Goal: Task Accomplishment & Management: Use online tool/utility

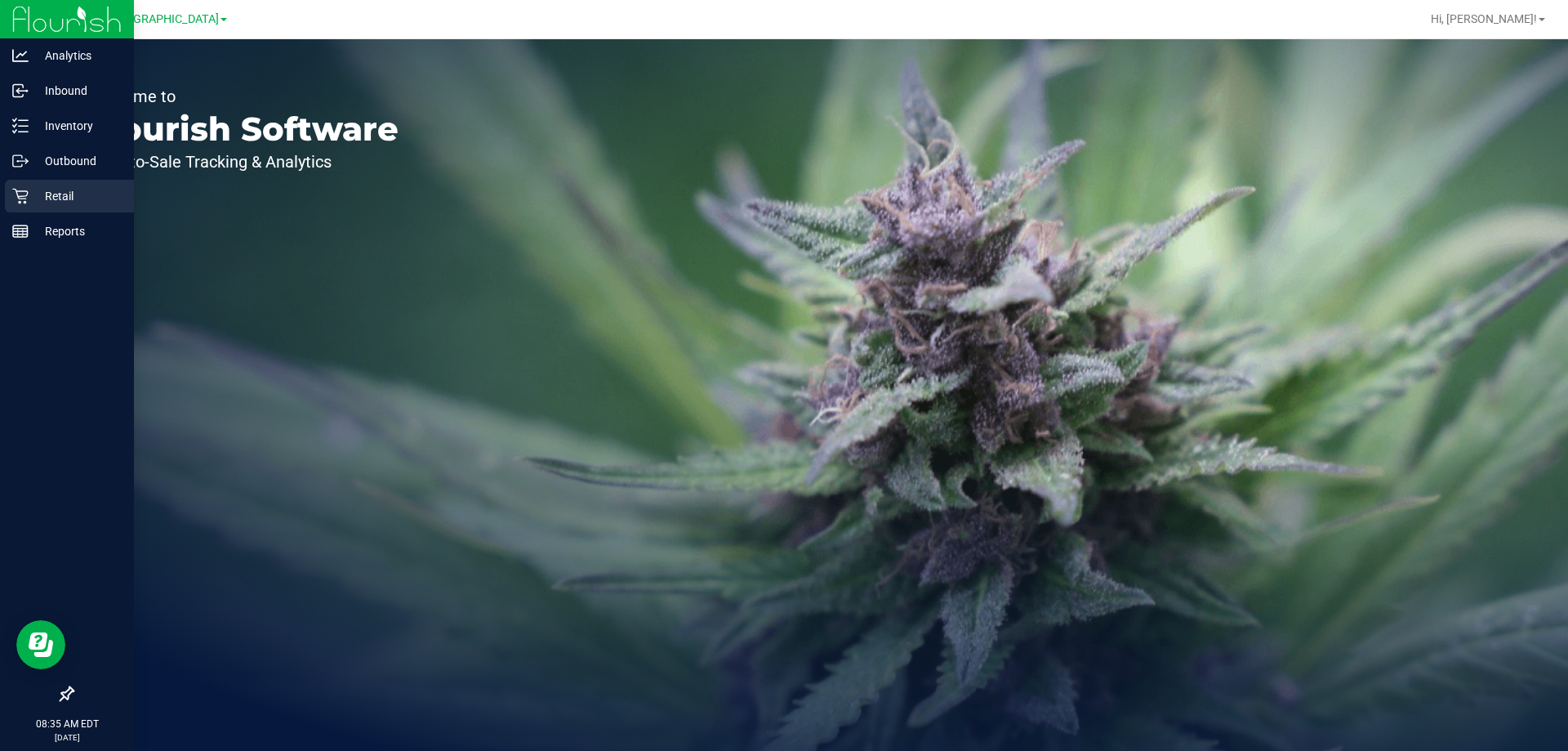
click at [29, 184] on div "Retail" at bounding box center [69, 195] width 129 height 33
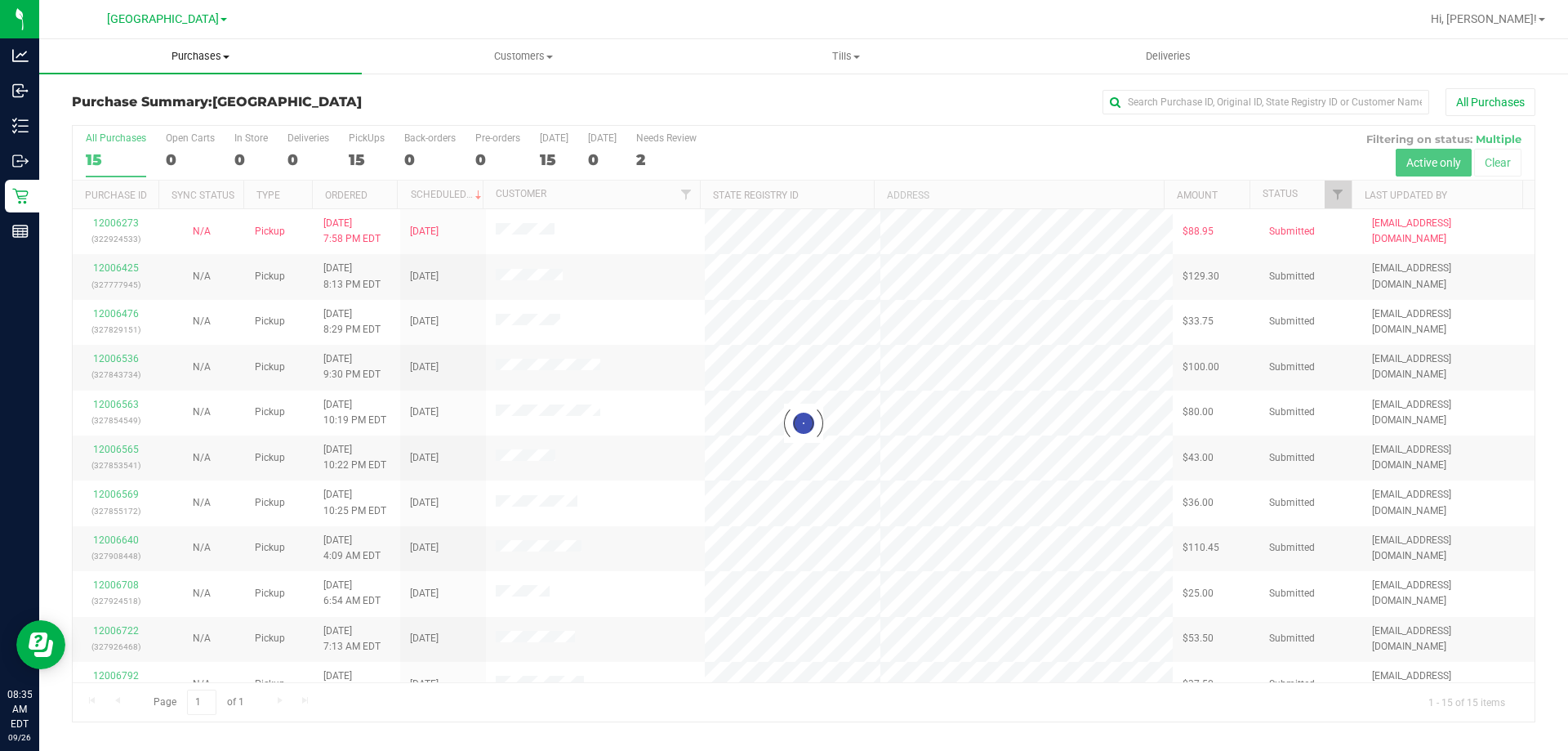
click at [211, 53] on span "Purchases" at bounding box center [200, 56] width 323 height 15
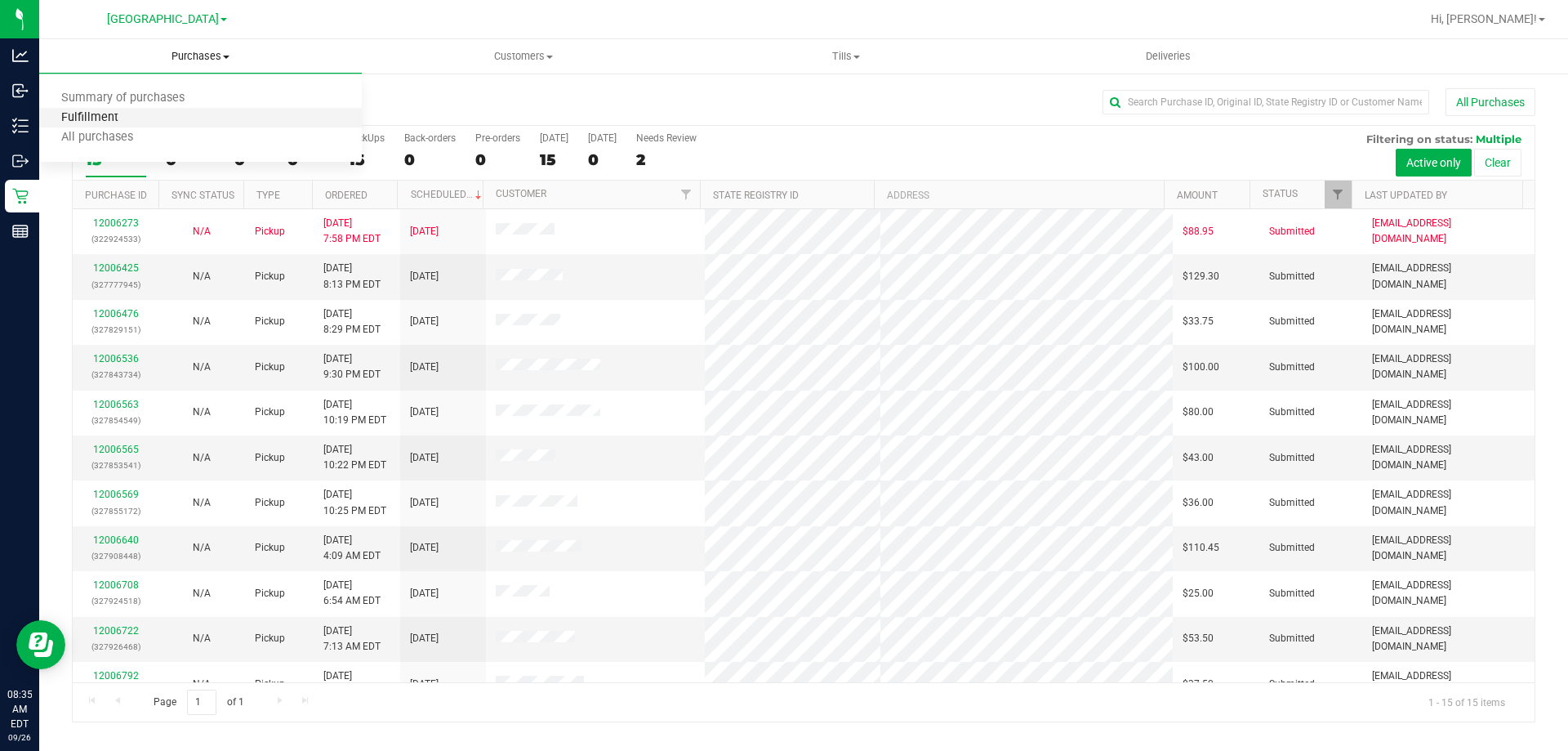
click at [122, 120] on span "Fulfillment" at bounding box center [90, 118] width 102 height 14
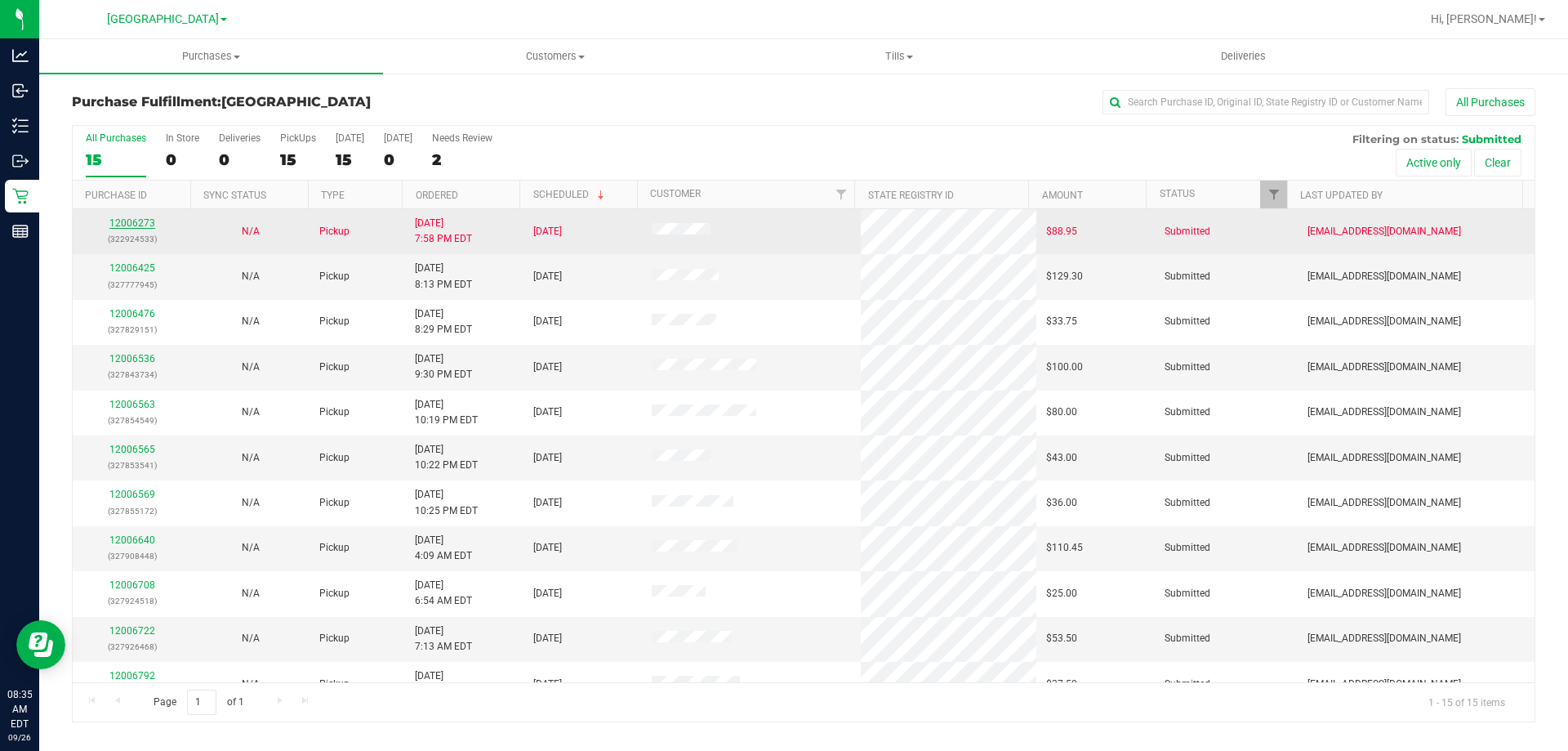
click at [128, 221] on link "12006273" at bounding box center [133, 222] width 46 height 11
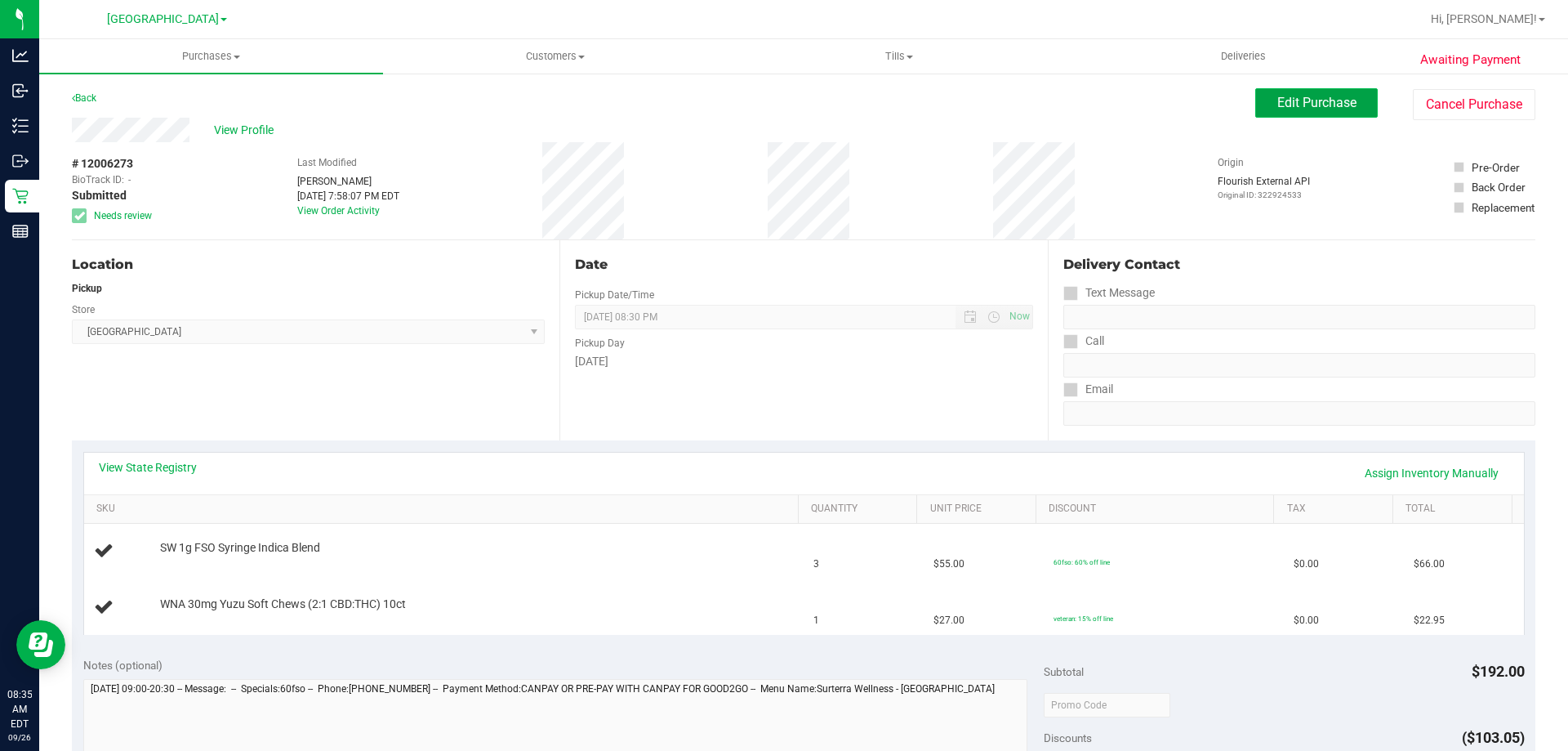
click at [1341, 104] on span "Edit Purchase" at bounding box center [1317, 103] width 79 height 16
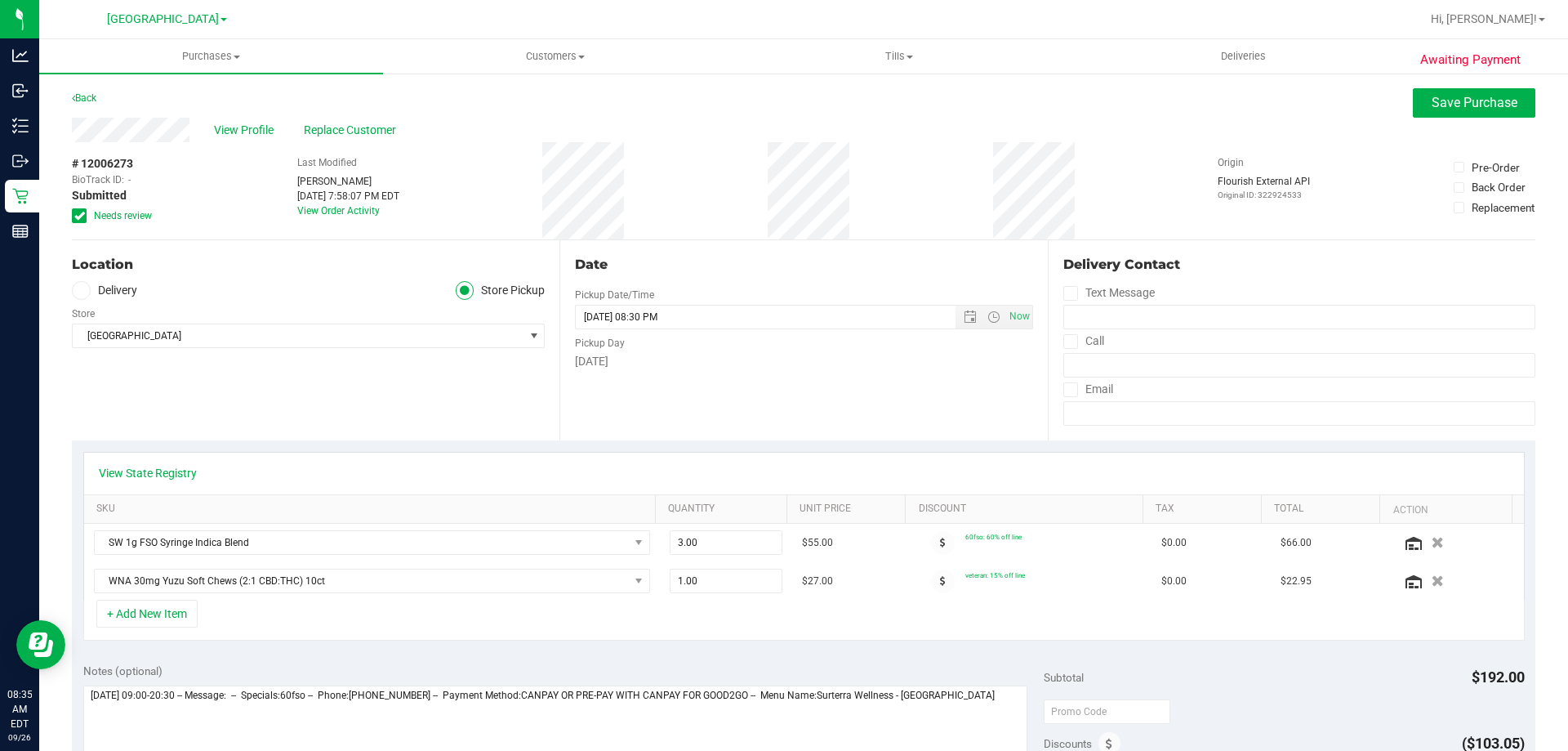
click at [80, 215] on icon at bounding box center [80, 215] width 11 height 0
click at [0, 0] on input "Needs review" at bounding box center [0, 0] width 0 height 0
click at [1467, 94] on button "Save Purchase" at bounding box center [1474, 102] width 123 height 29
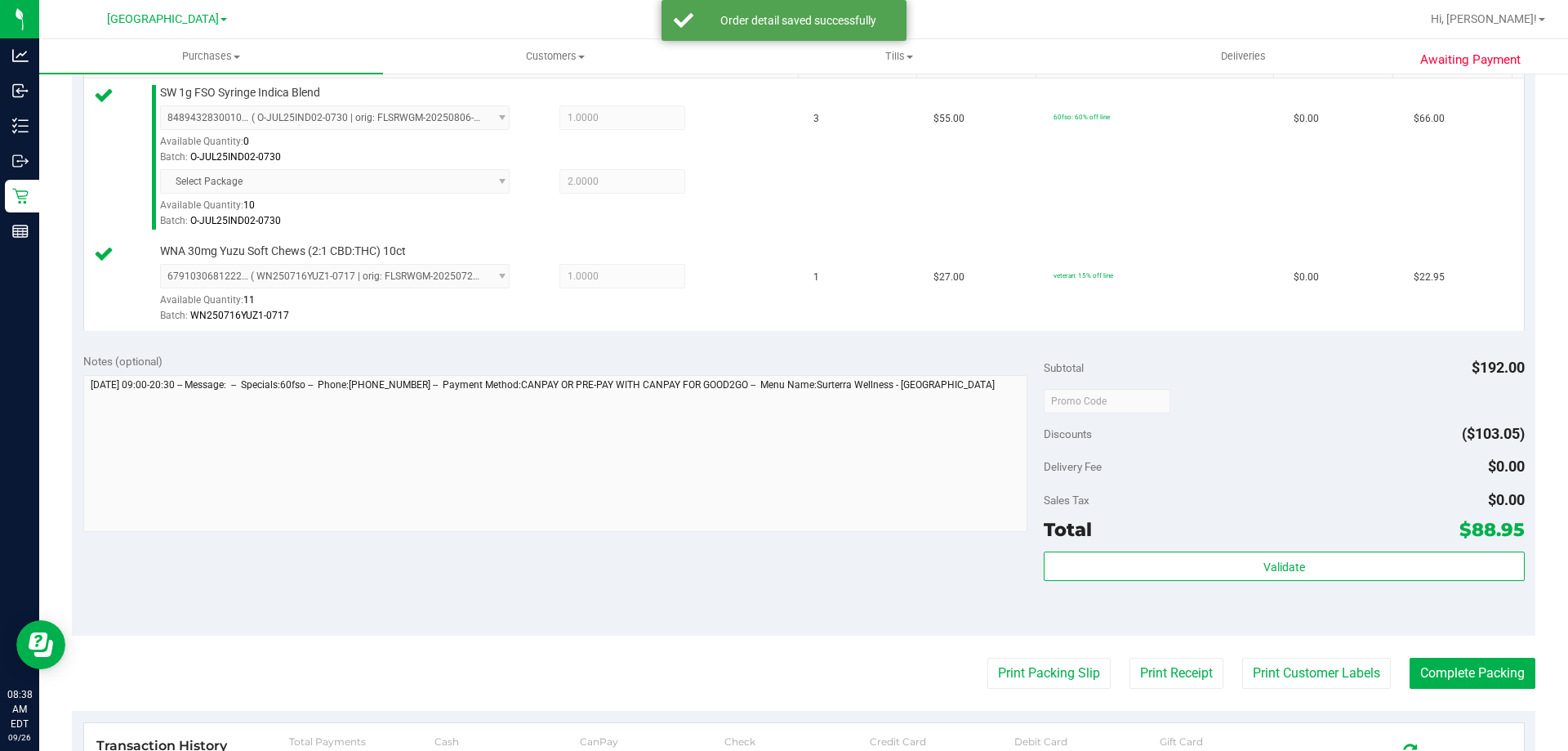
scroll to position [462, 0]
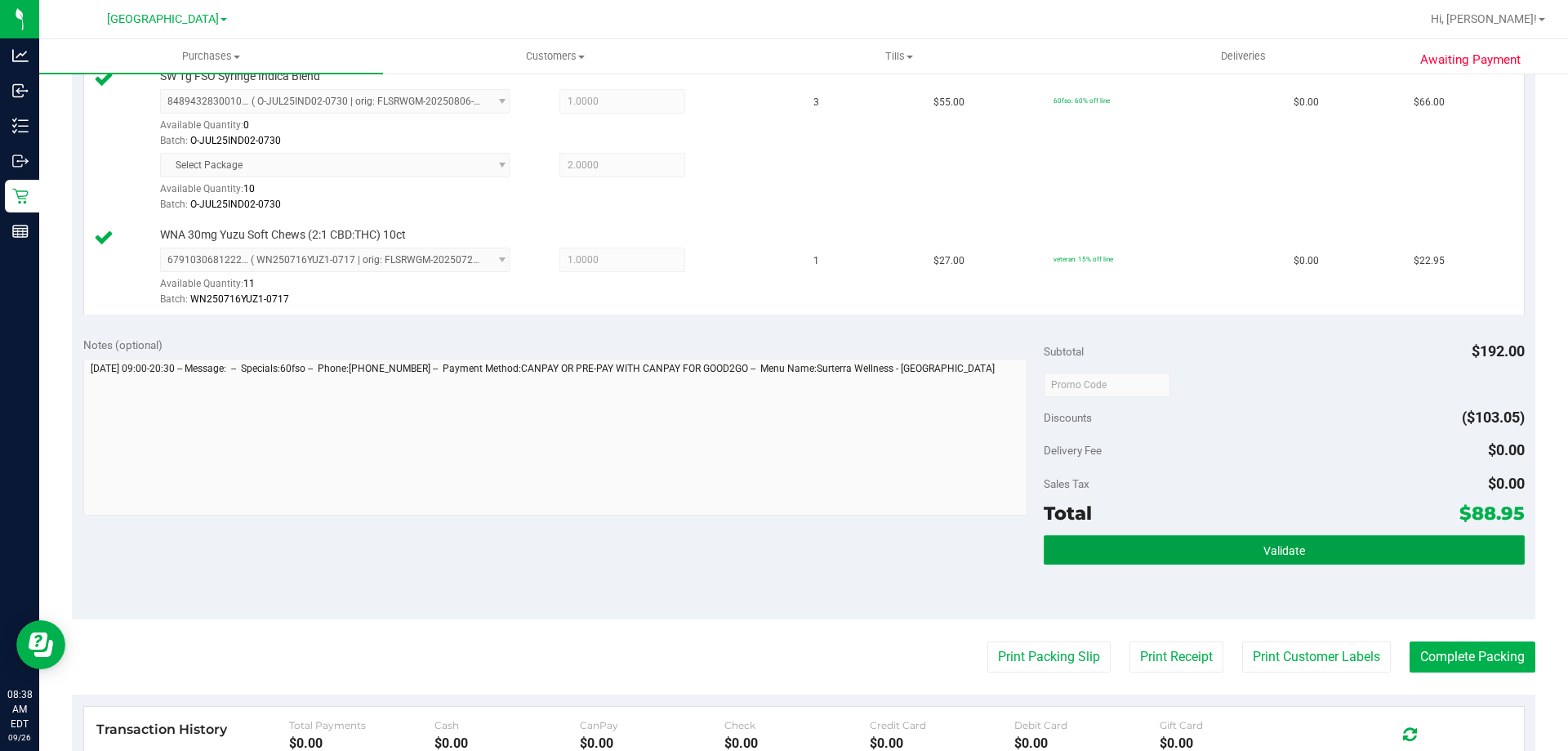
click at [1283, 552] on span "Validate" at bounding box center [1285, 551] width 42 height 13
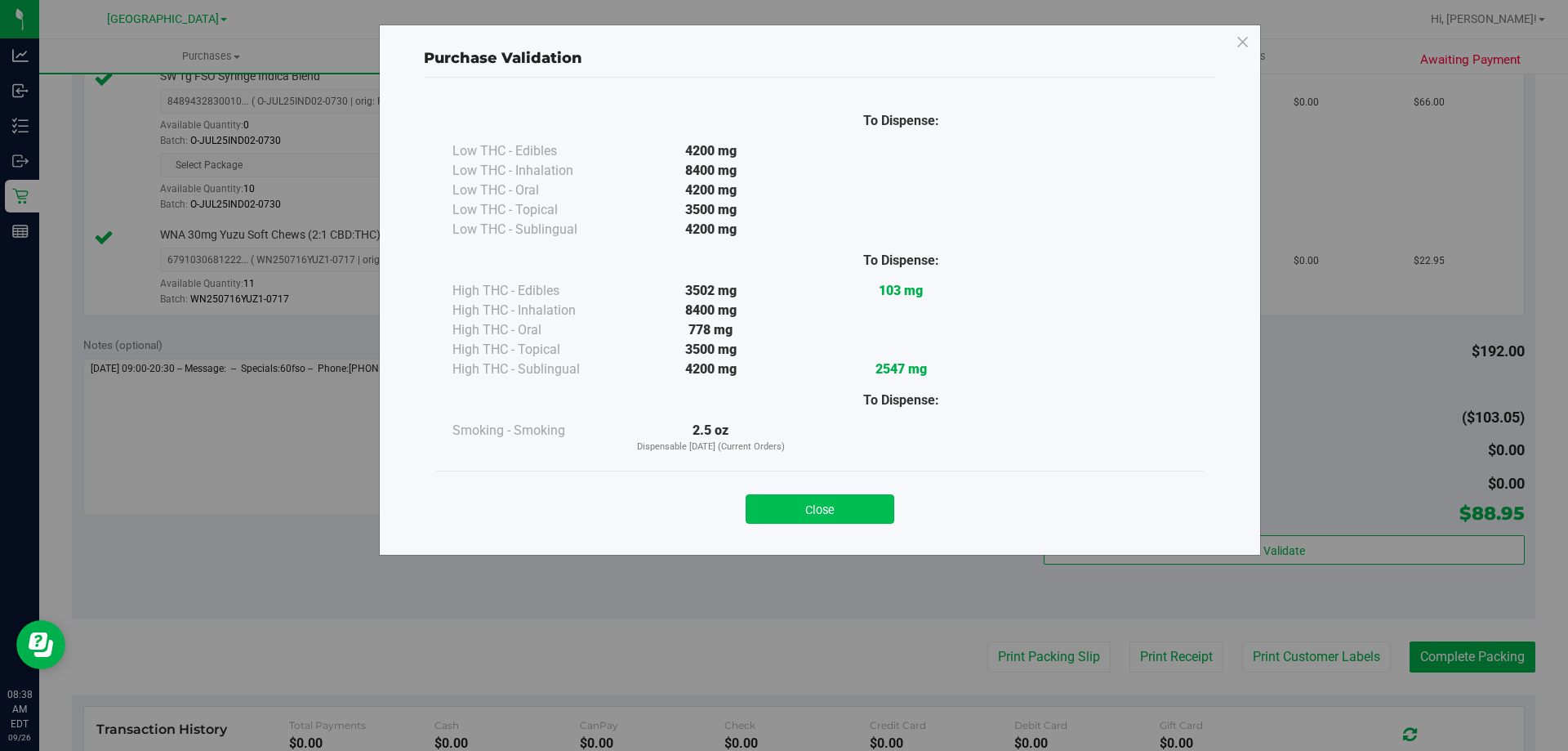
click at [825, 516] on button "Close" at bounding box center [819, 509] width 149 height 29
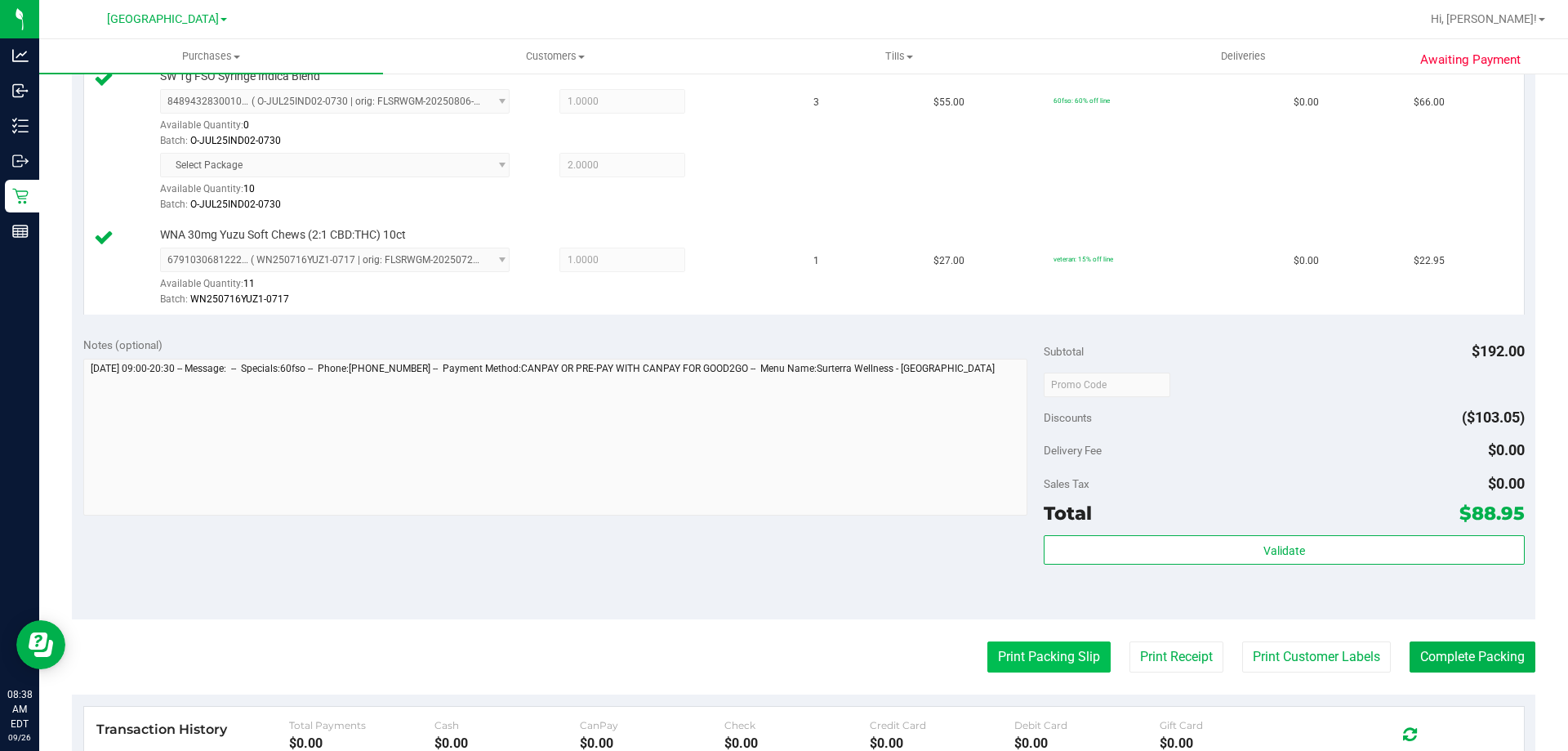
click at [1048, 650] on button "Print Packing Slip" at bounding box center [1050, 656] width 124 height 31
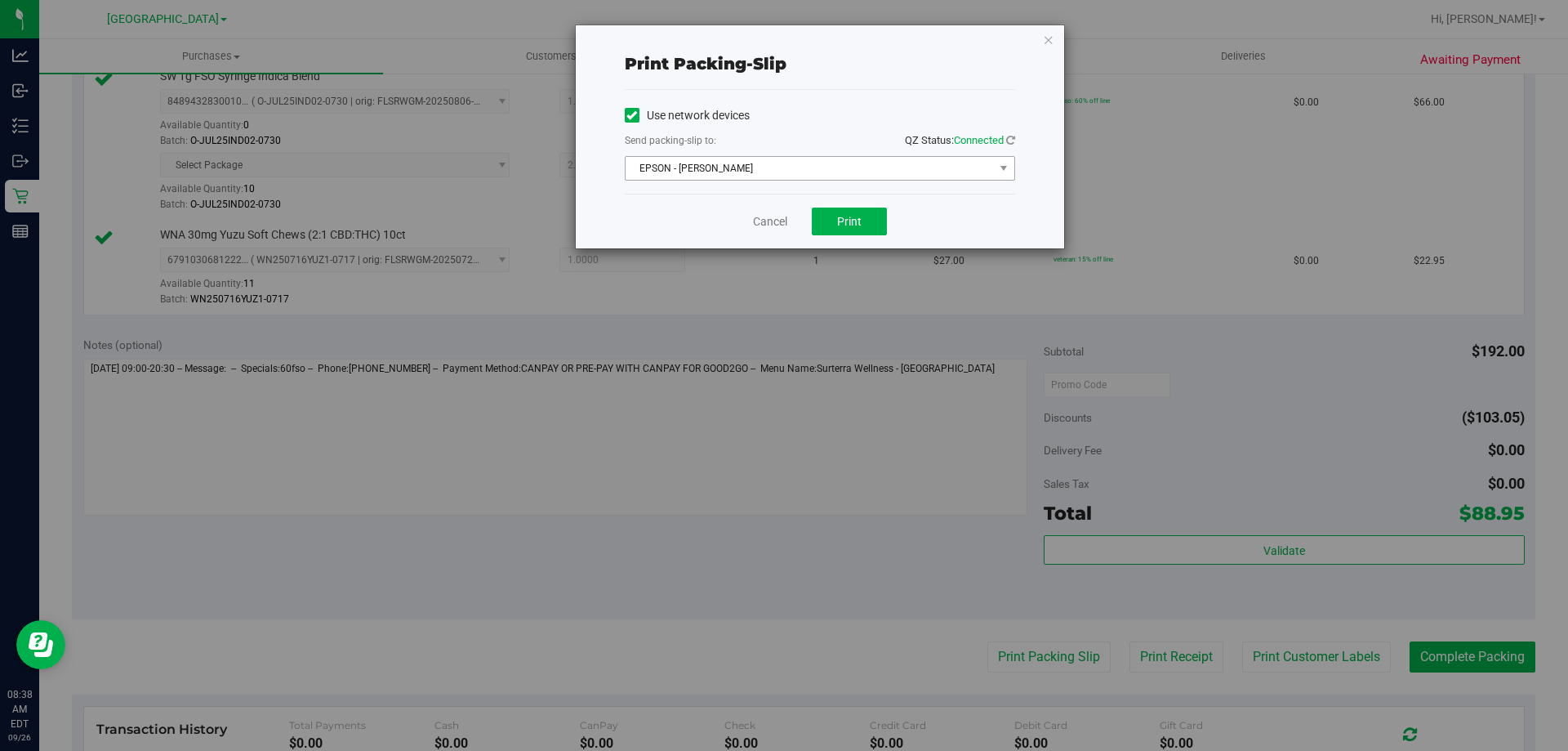
click at [760, 162] on span "EPSON - [PERSON_NAME]" at bounding box center [810, 168] width 369 height 23
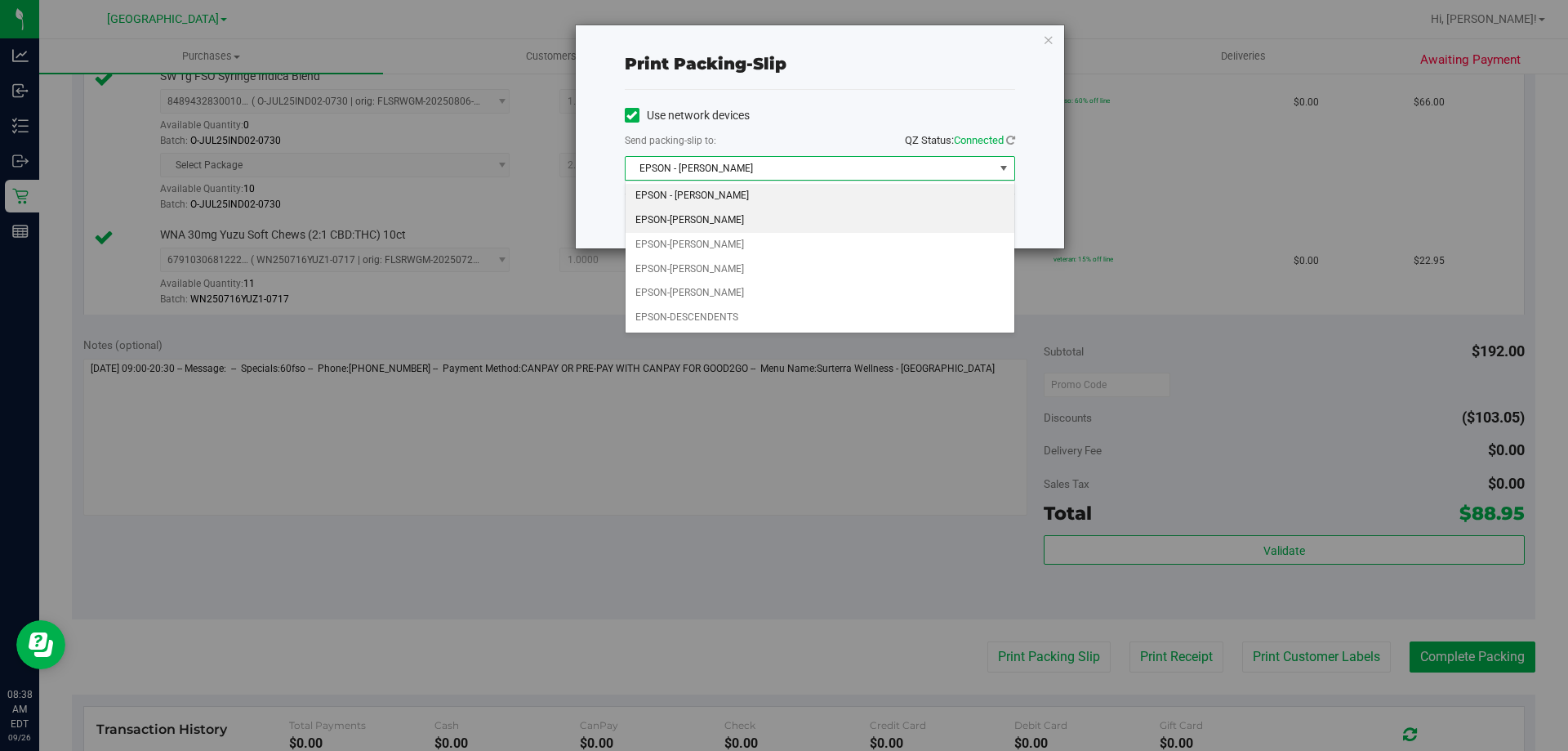
click at [679, 216] on li "EPSON-[PERSON_NAME]" at bounding box center [820, 220] width 389 height 25
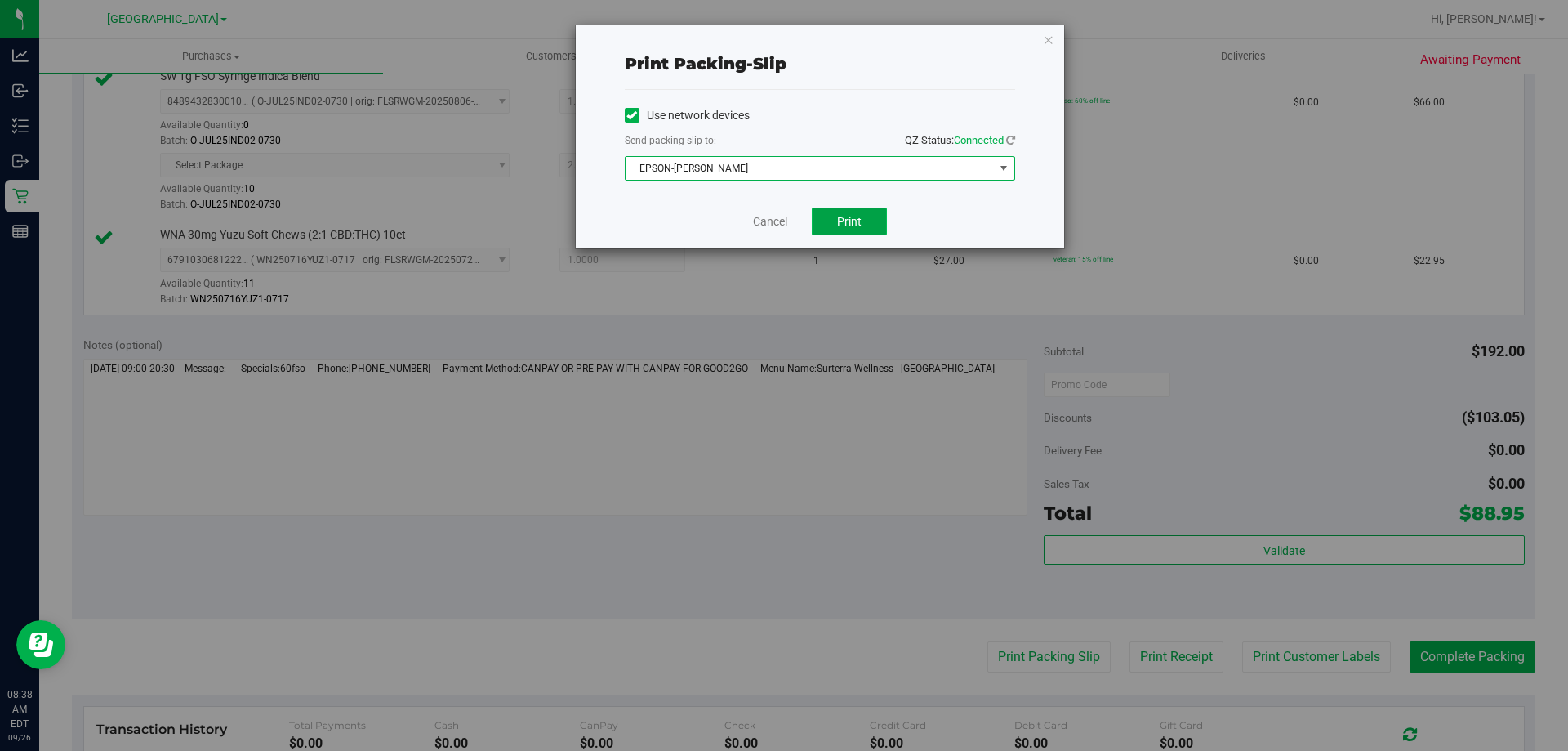
click at [860, 222] on span "Print" at bounding box center [849, 220] width 25 height 13
click at [761, 220] on link "Cancel" at bounding box center [770, 221] width 34 height 17
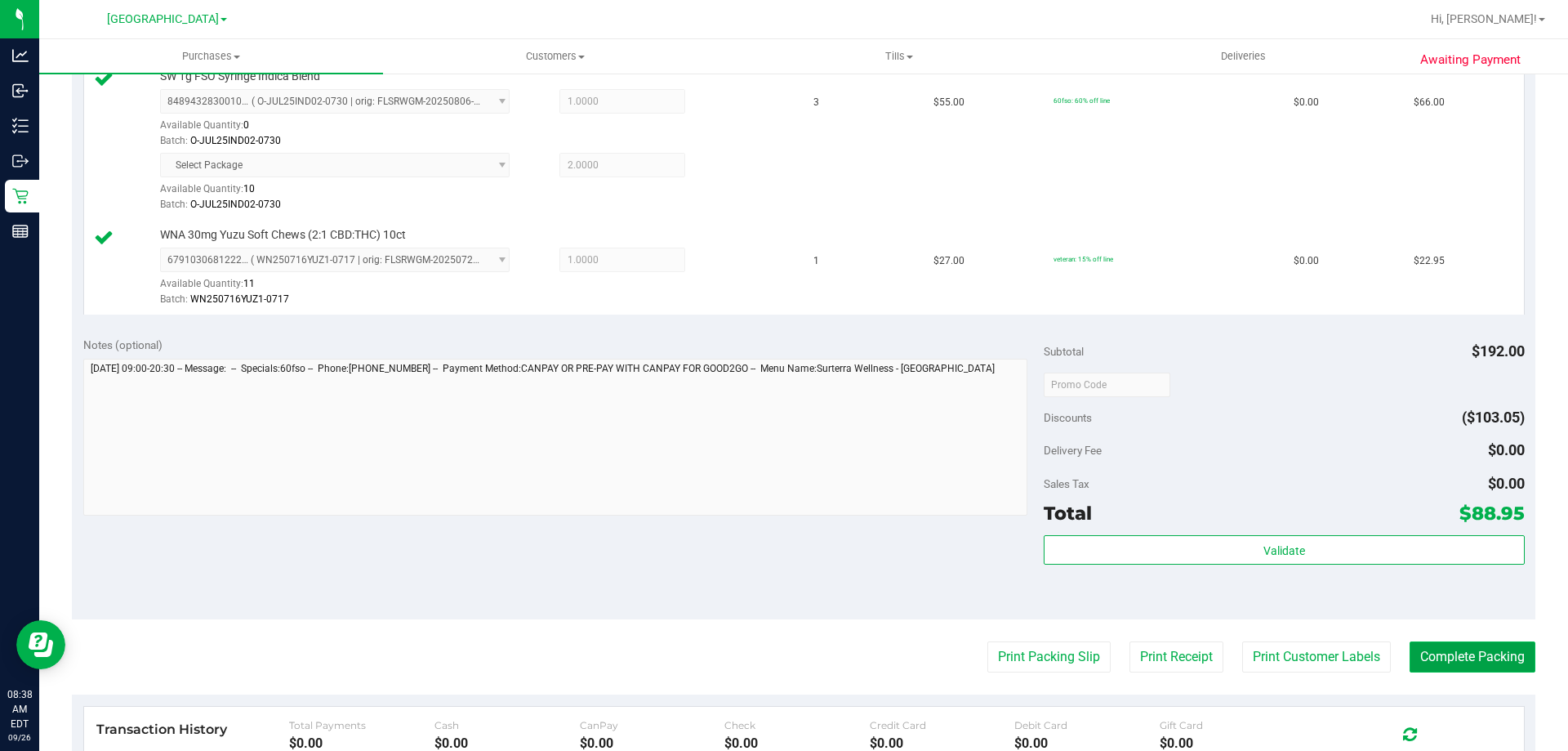
click at [1476, 654] on button "Complete Packing" at bounding box center [1472, 656] width 126 height 31
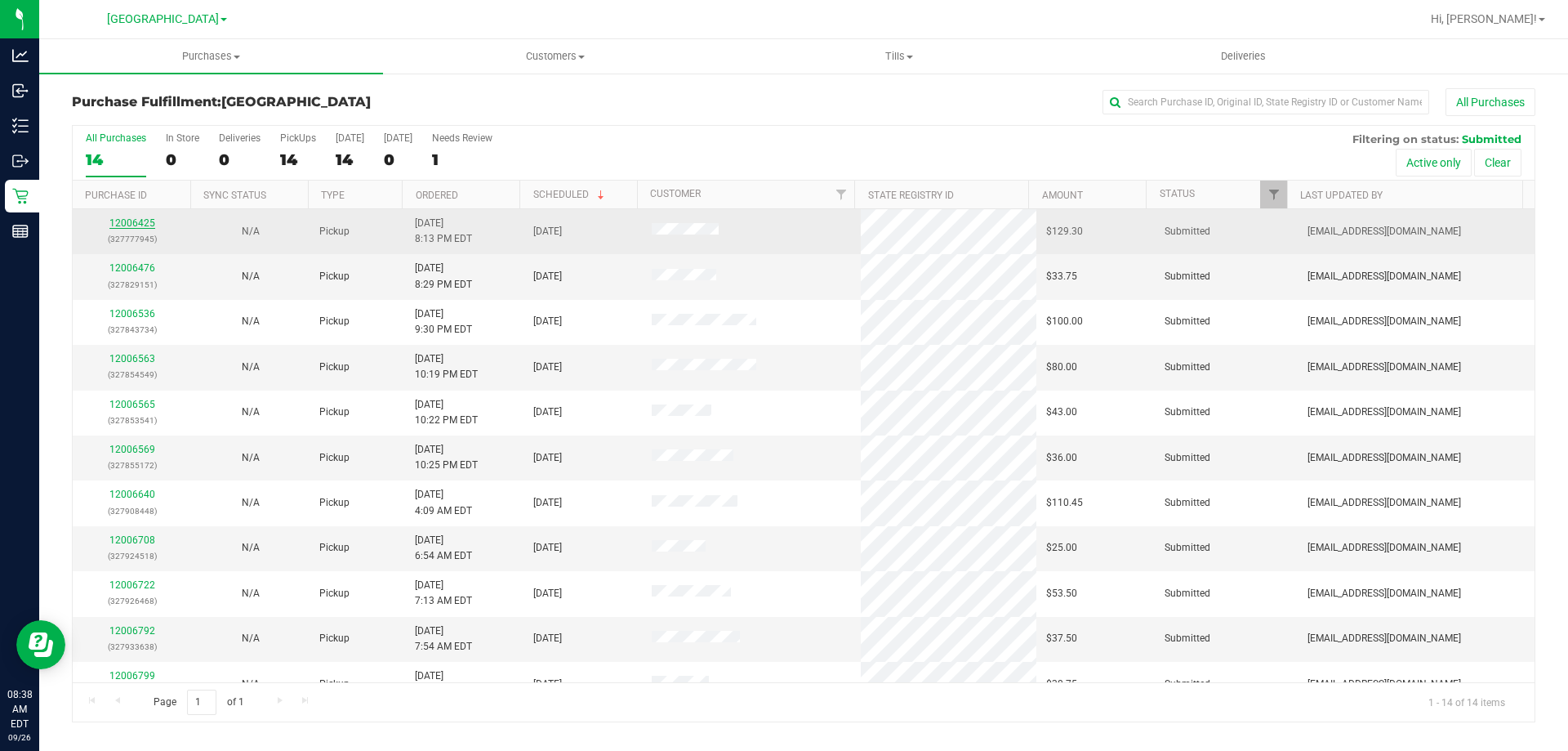
click at [121, 223] on link "12006425" at bounding box center [133, 222] width 46 height 11
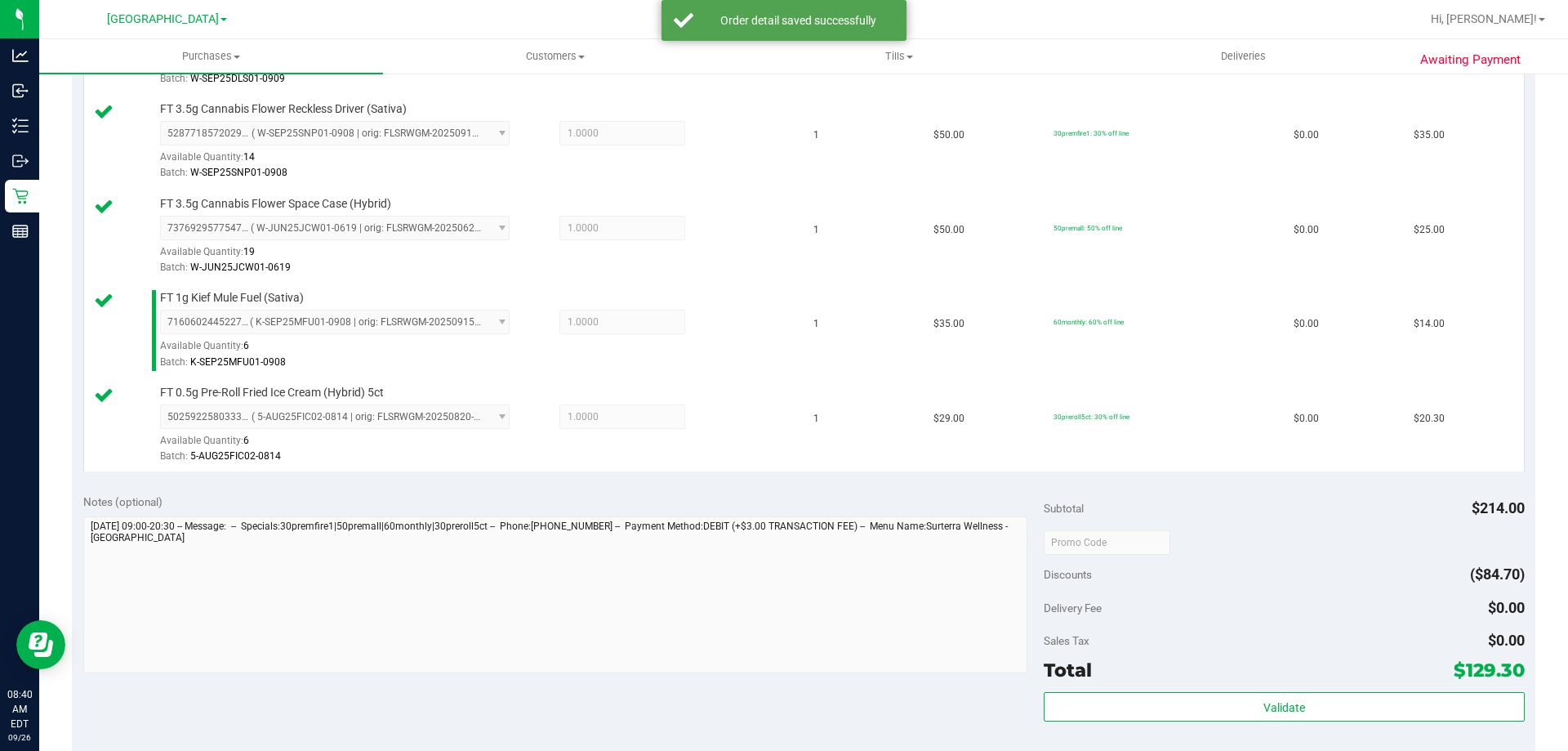
scroll to position [640, 0]
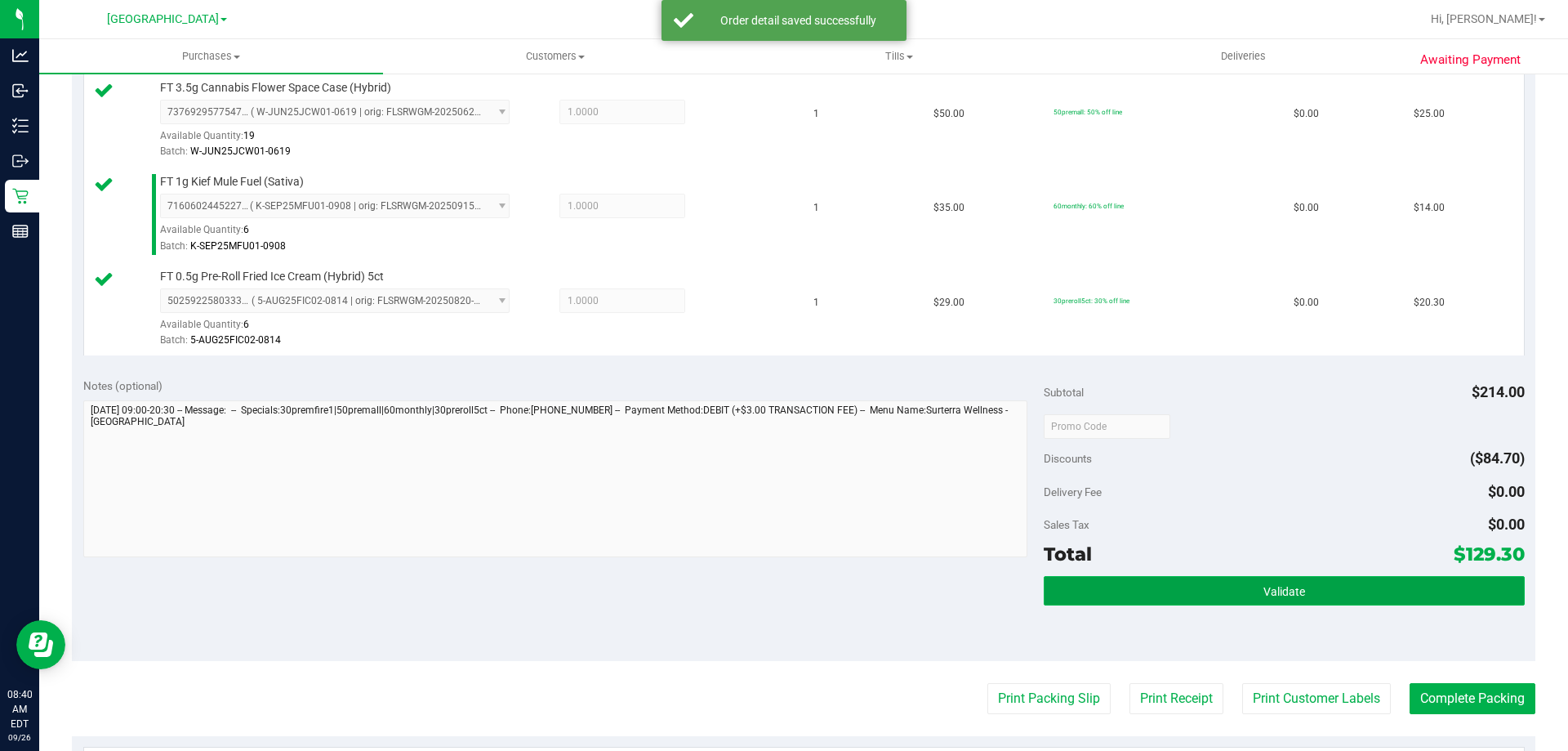
click at [1287, 593] on span "Validate" at bounding box center [1285, 591] width 42 height 13
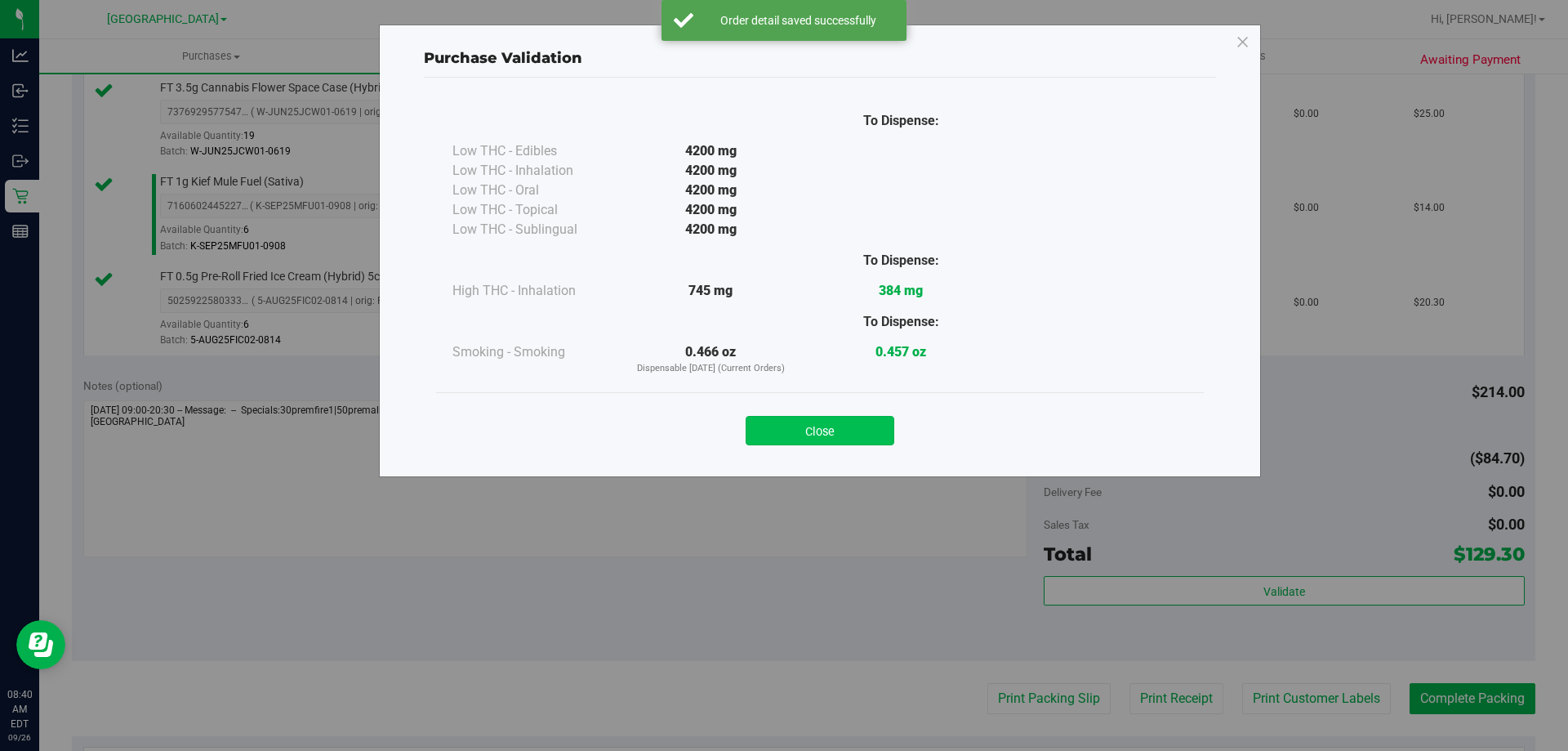
click at [826, 441] on button "Close" at bounding box center [819, 430] width 149 height 29
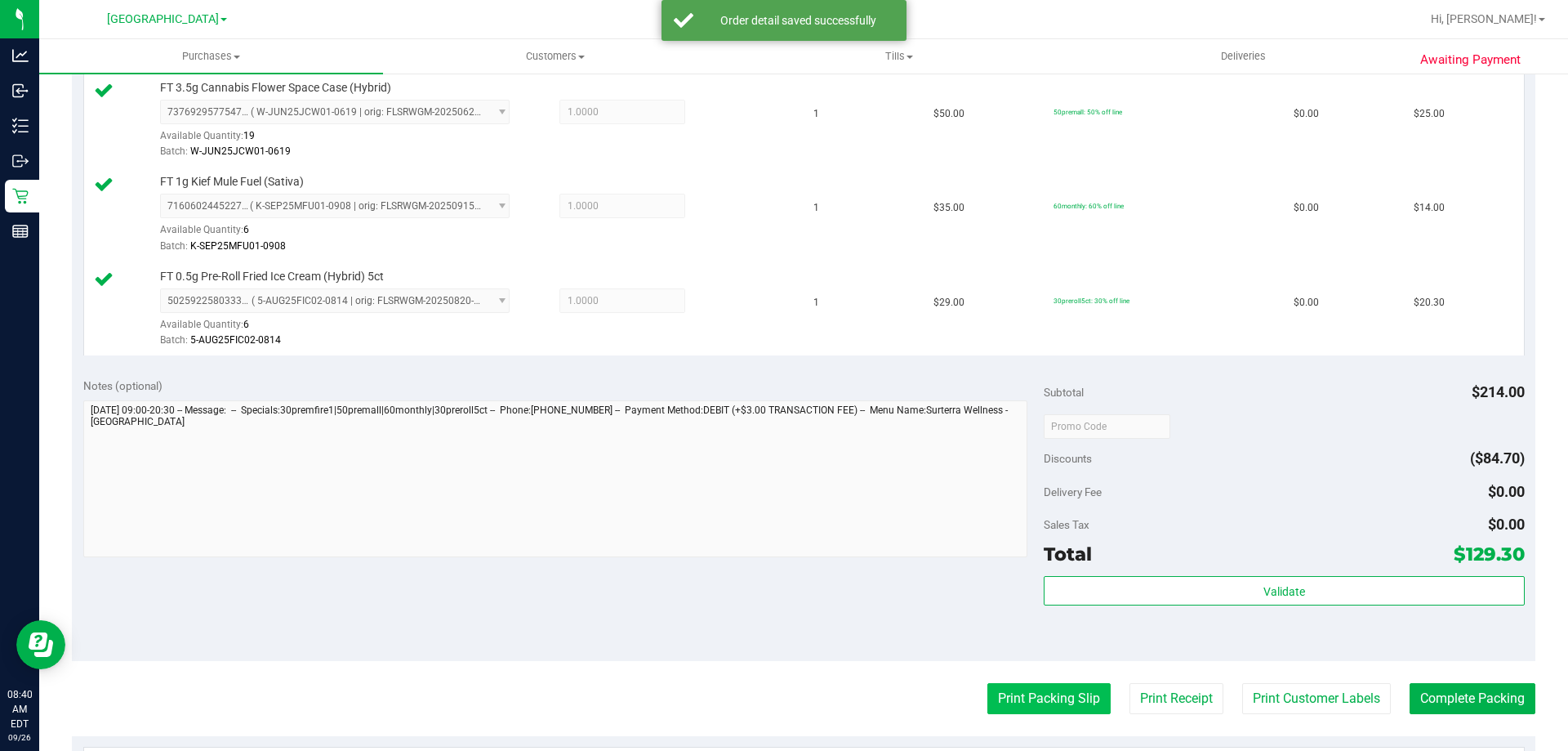
click at [1045, 693] on button "Print Packing Slip" at bounding box center [1050, 698] width 124 height 31
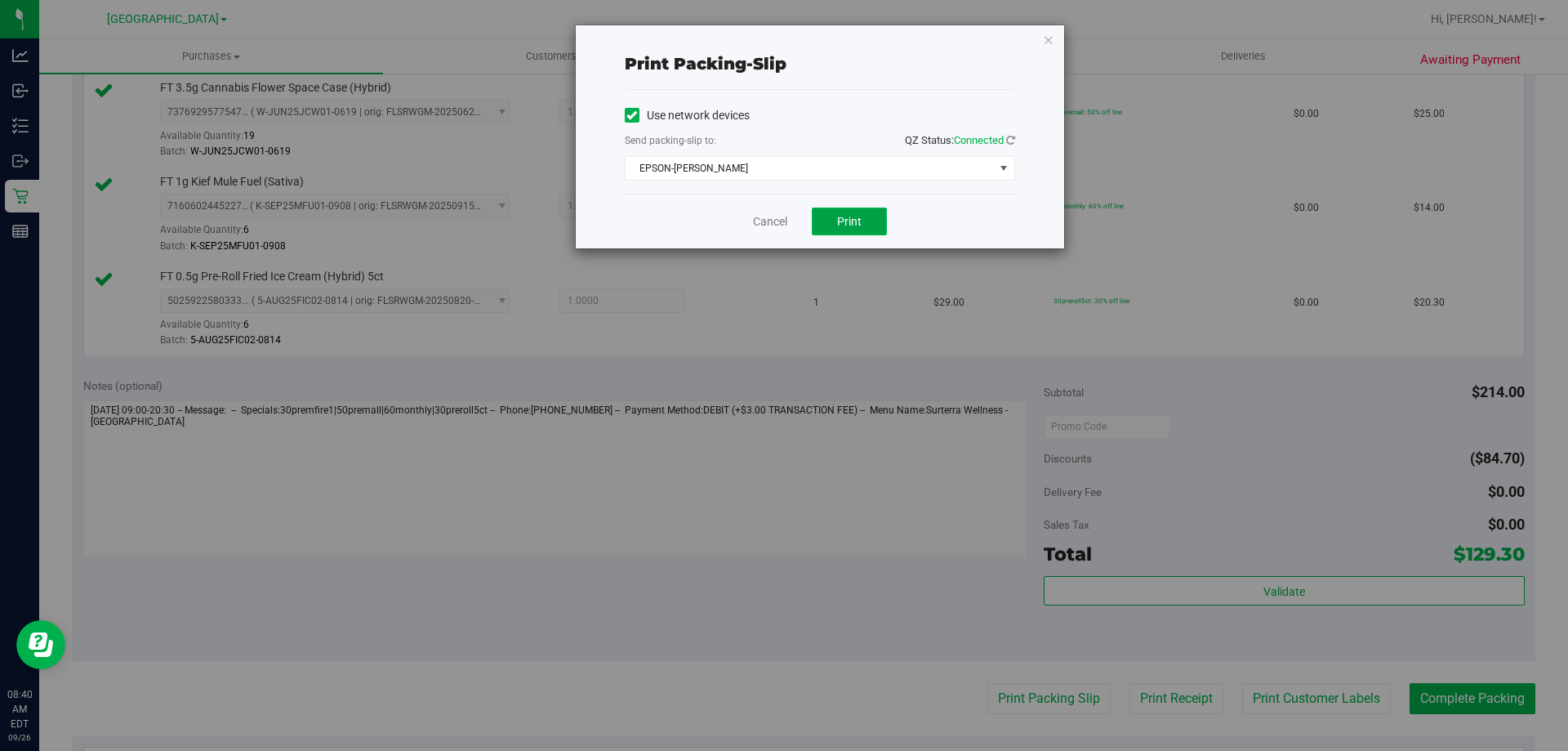
click at [852, 218] on span "Print" at bounding box center [849, 220] width 25 height 13
click at [765, 219] on link "Cancel" at bounding box center [770, 221] width 34 height 17
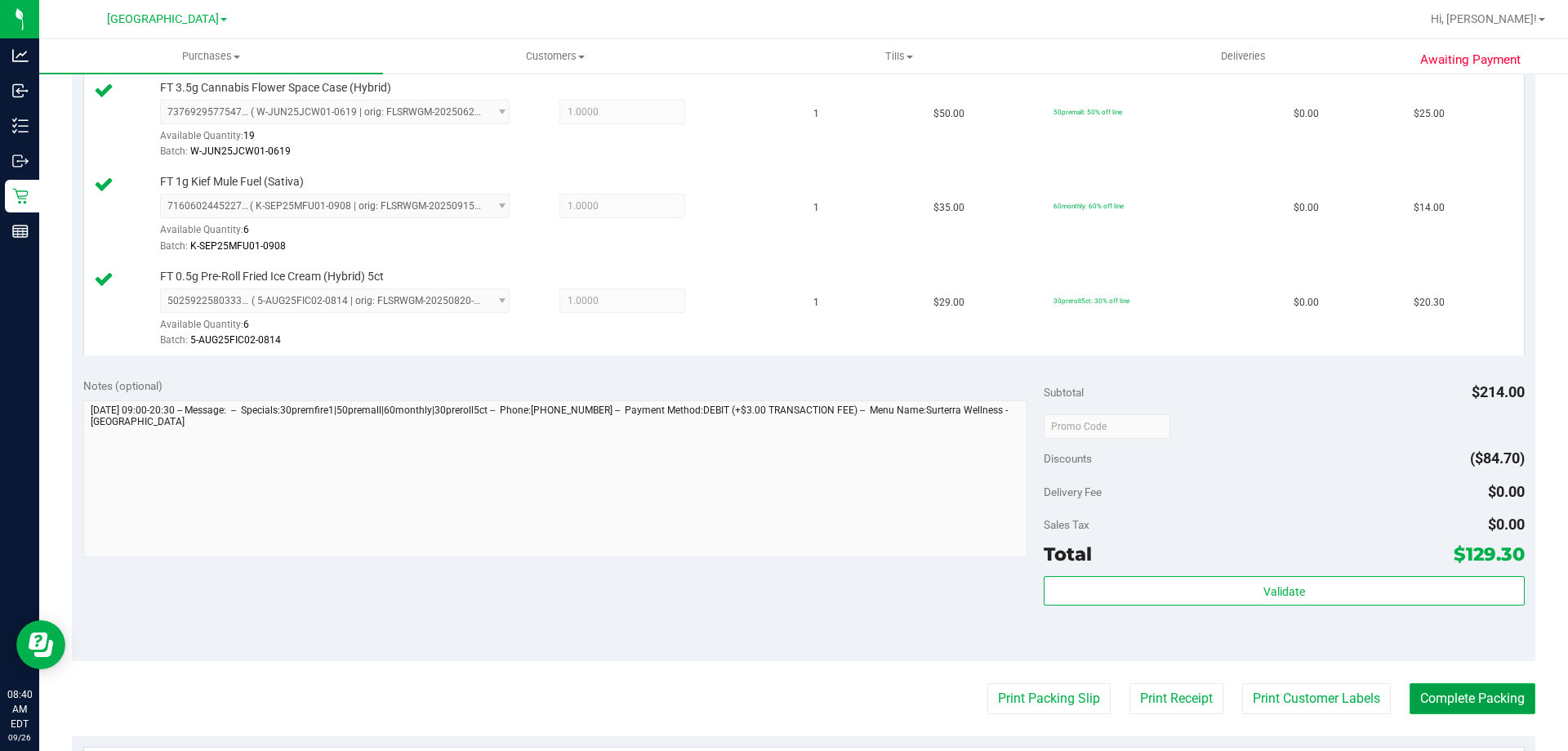
click at [1479, 698] on button "Complete Packing" at bounding box center [1472, 698] width 126 height 31
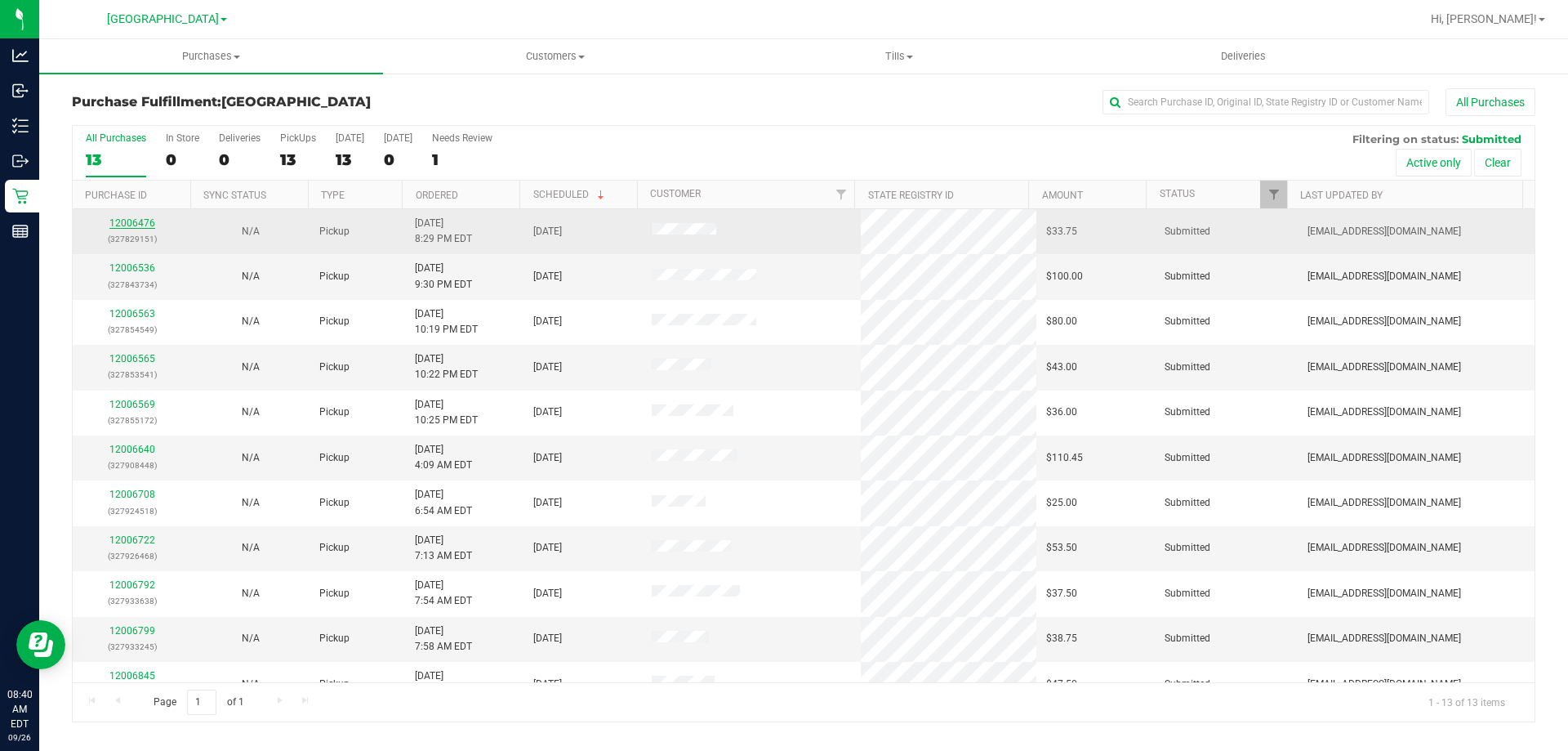
click at [135, 223] on link "12006476" at bounding box center [133, 222] width 46 height 11
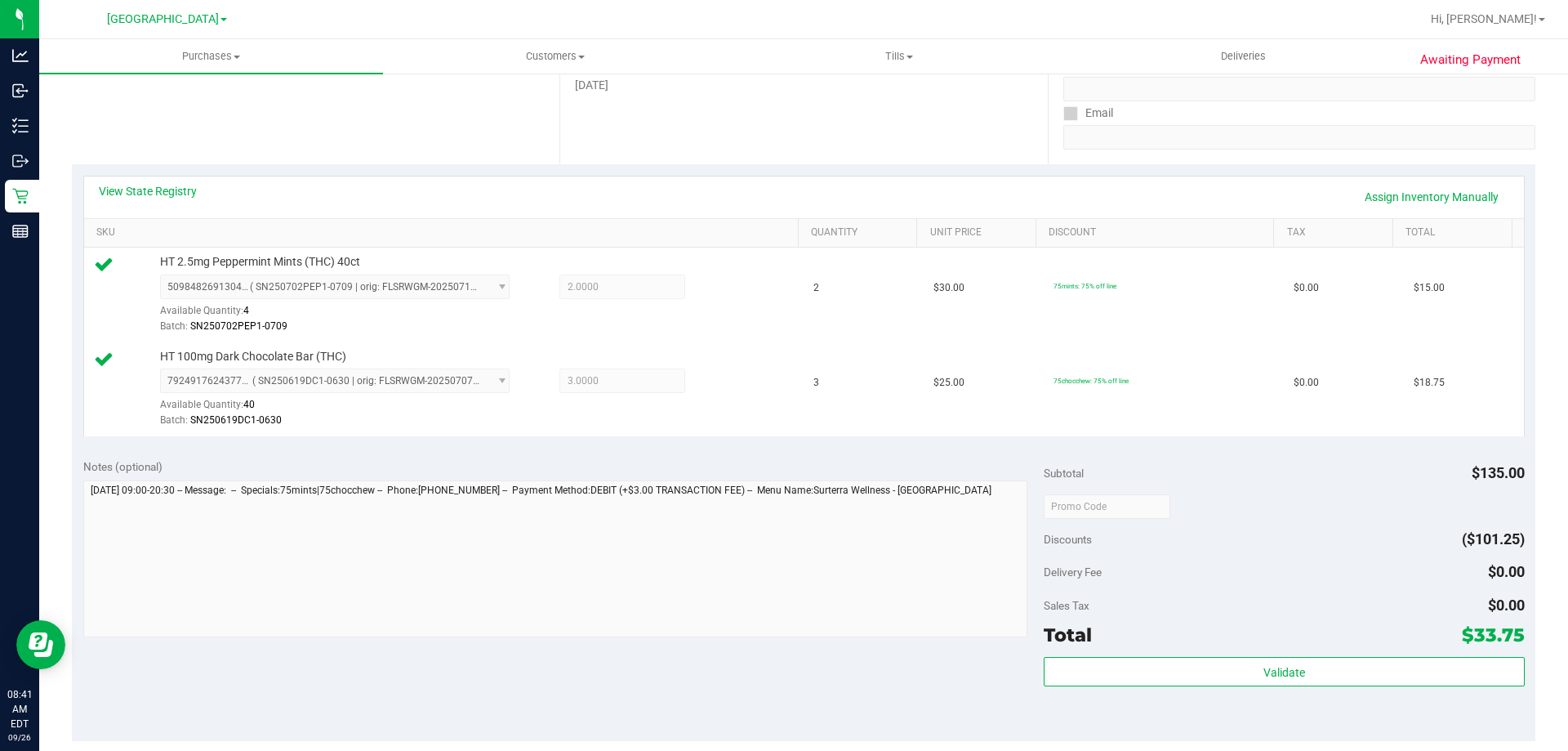
scroll to position [452, 0]
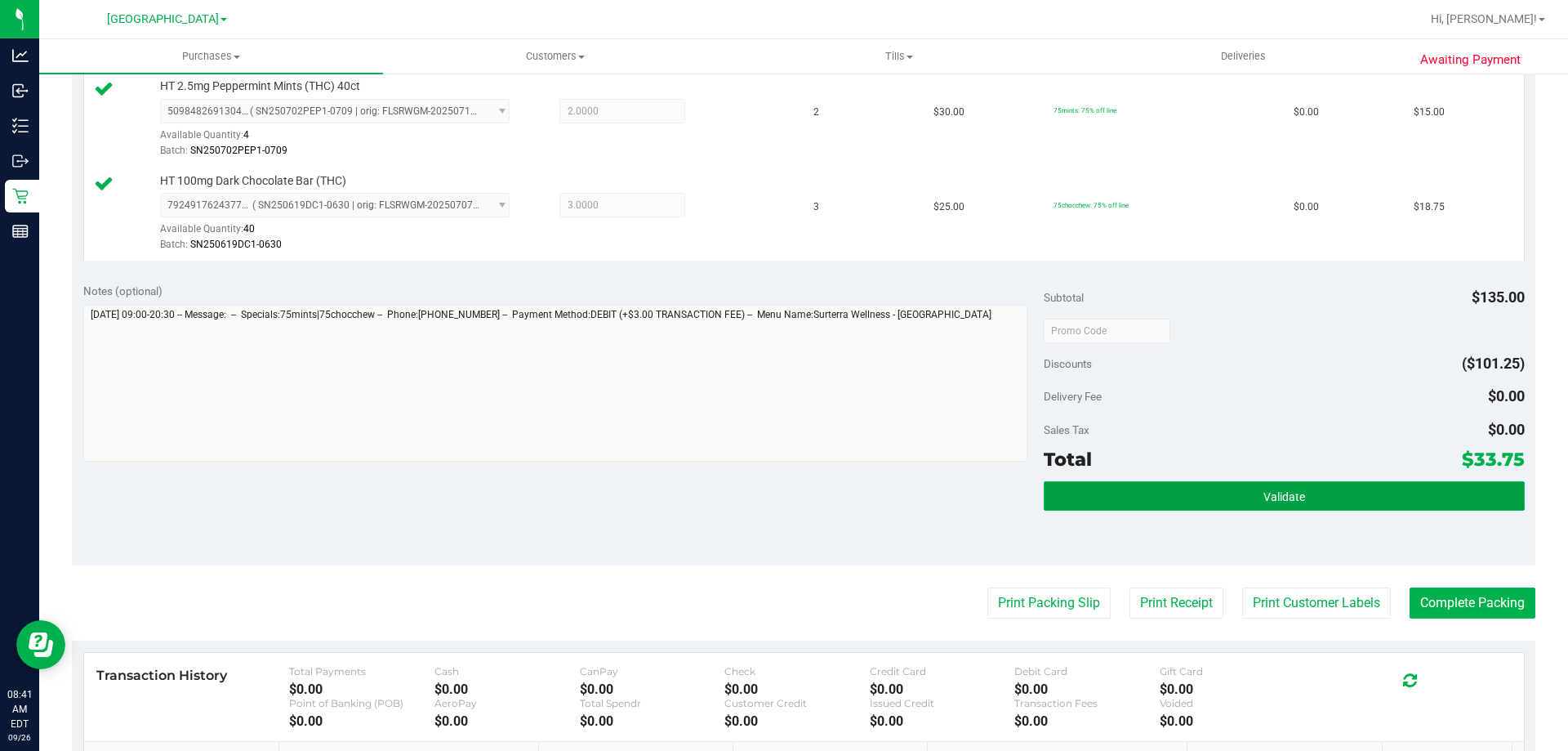
click at [1314, 500] on button "Validate" at bounding box center [1284, 496] width 480 height 29
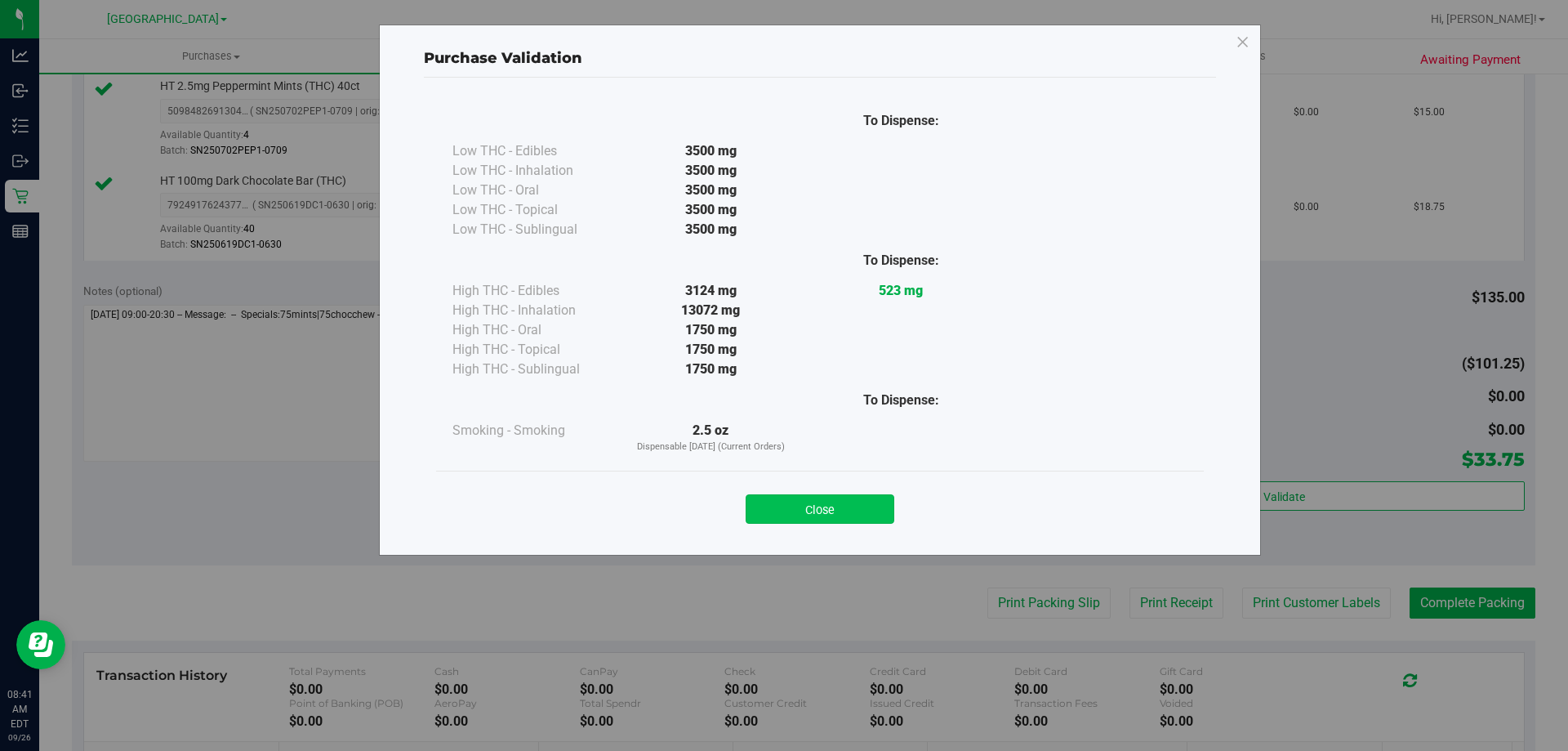
click at [846, 497] on button "Close" at bounding box center [819, 509] width 149 height 29
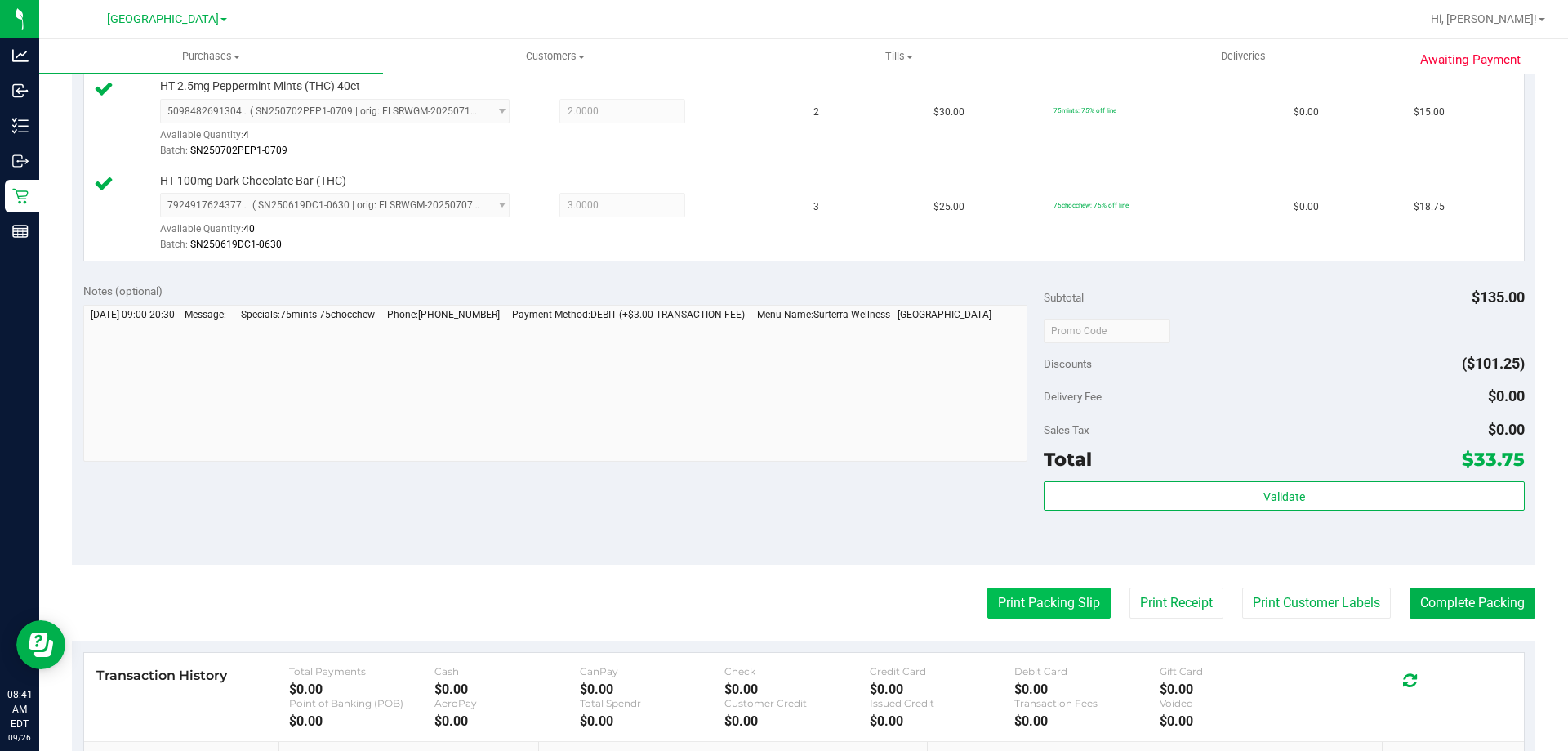
click at [1047, 597] on button "Print Packing Slip" at bounding box center [1050, 602] width 124 height 31
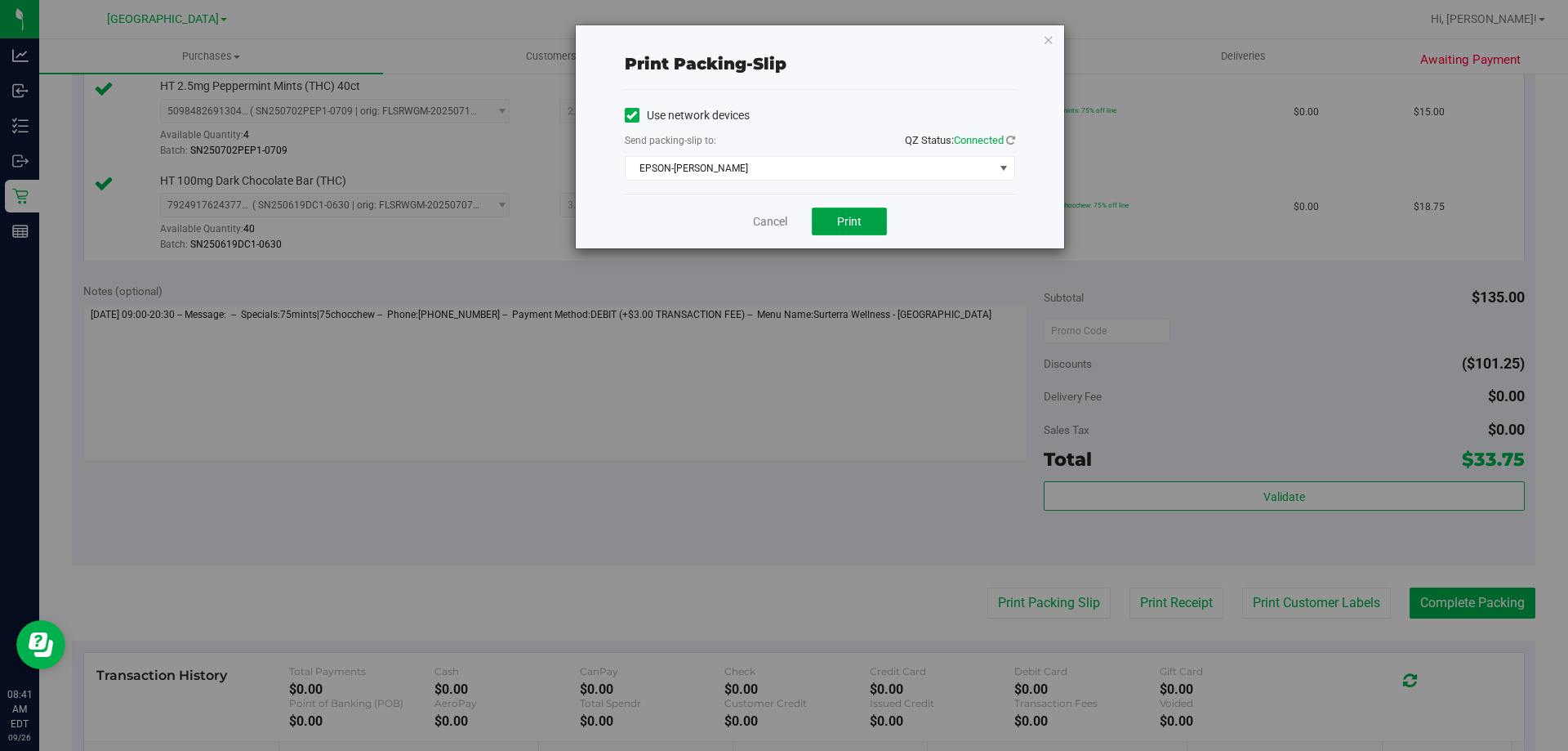
click at [840, 217] on span "Print" at bounding box center [849, 220] width 25 height 13
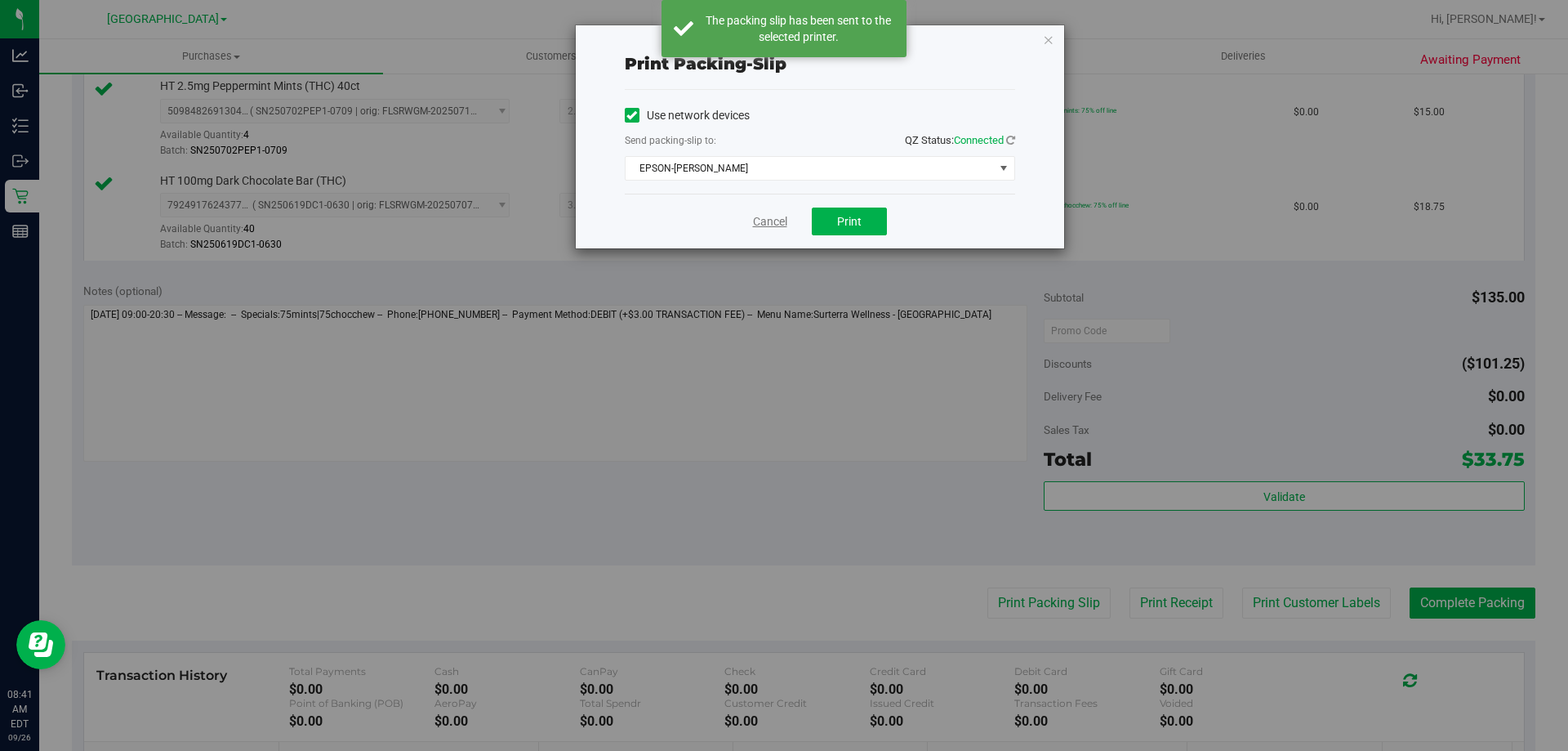
click at [765, 216] on link "Cancel" at bounding box center [770, 221] width 34 height 17
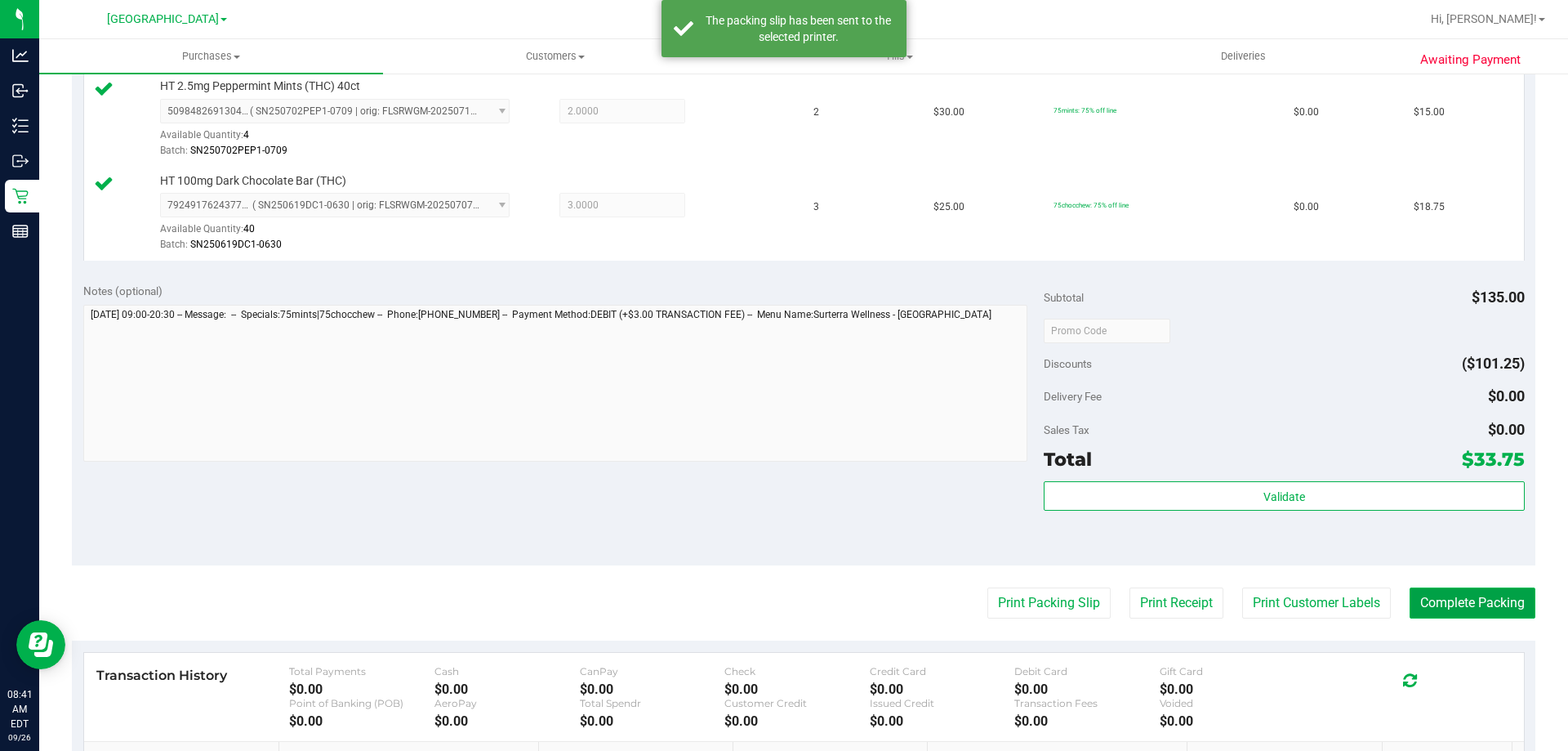
click at [1483, 594] on button "Complete Packing" at bounding box center [1472, 602] width 126 height 31
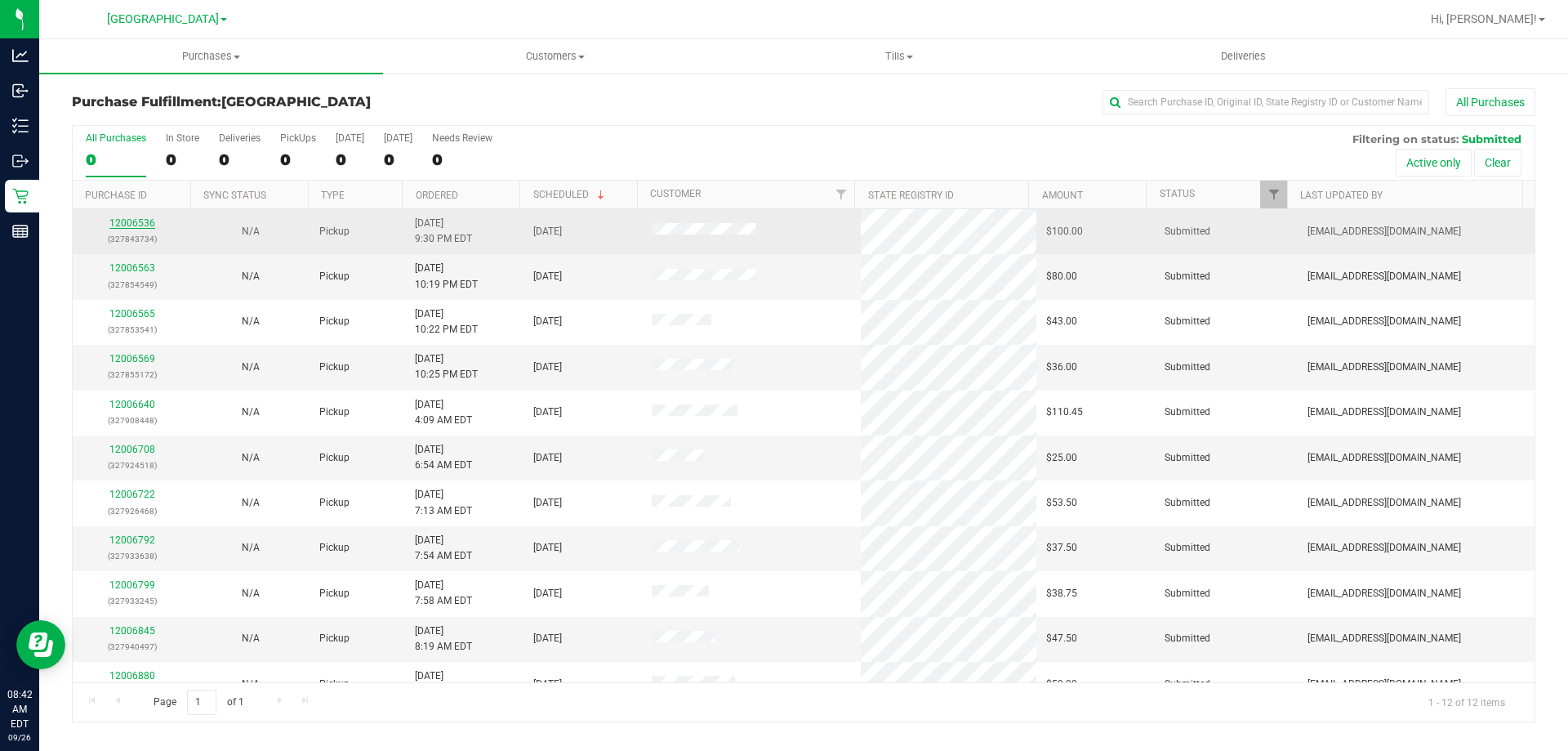
click at [129, 221] on link "12006536" at bounding box center [133, 222] width 46 height 11
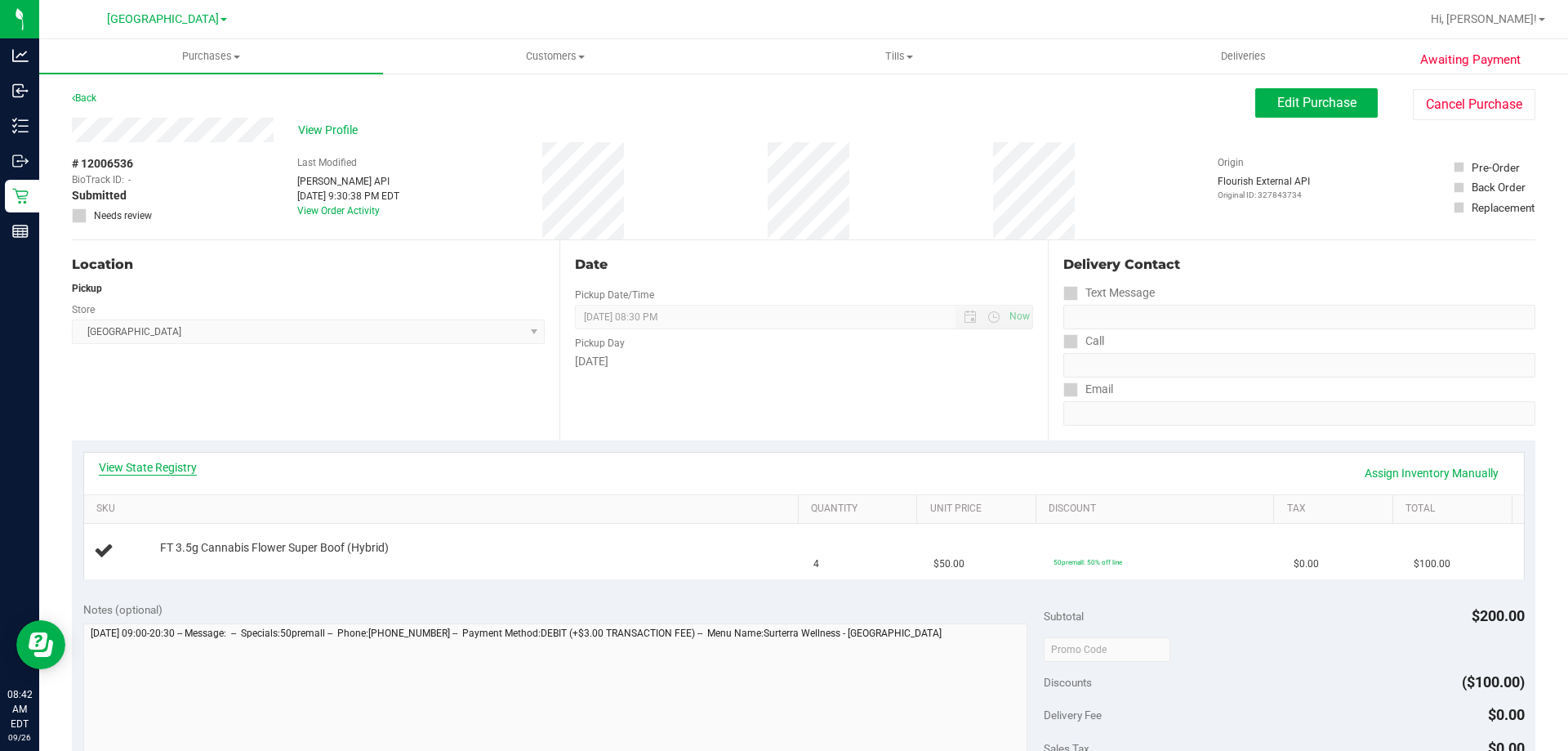
click at [149, 466] on link "View State Registry" at bounding box center [148, 467] width 98 height 16
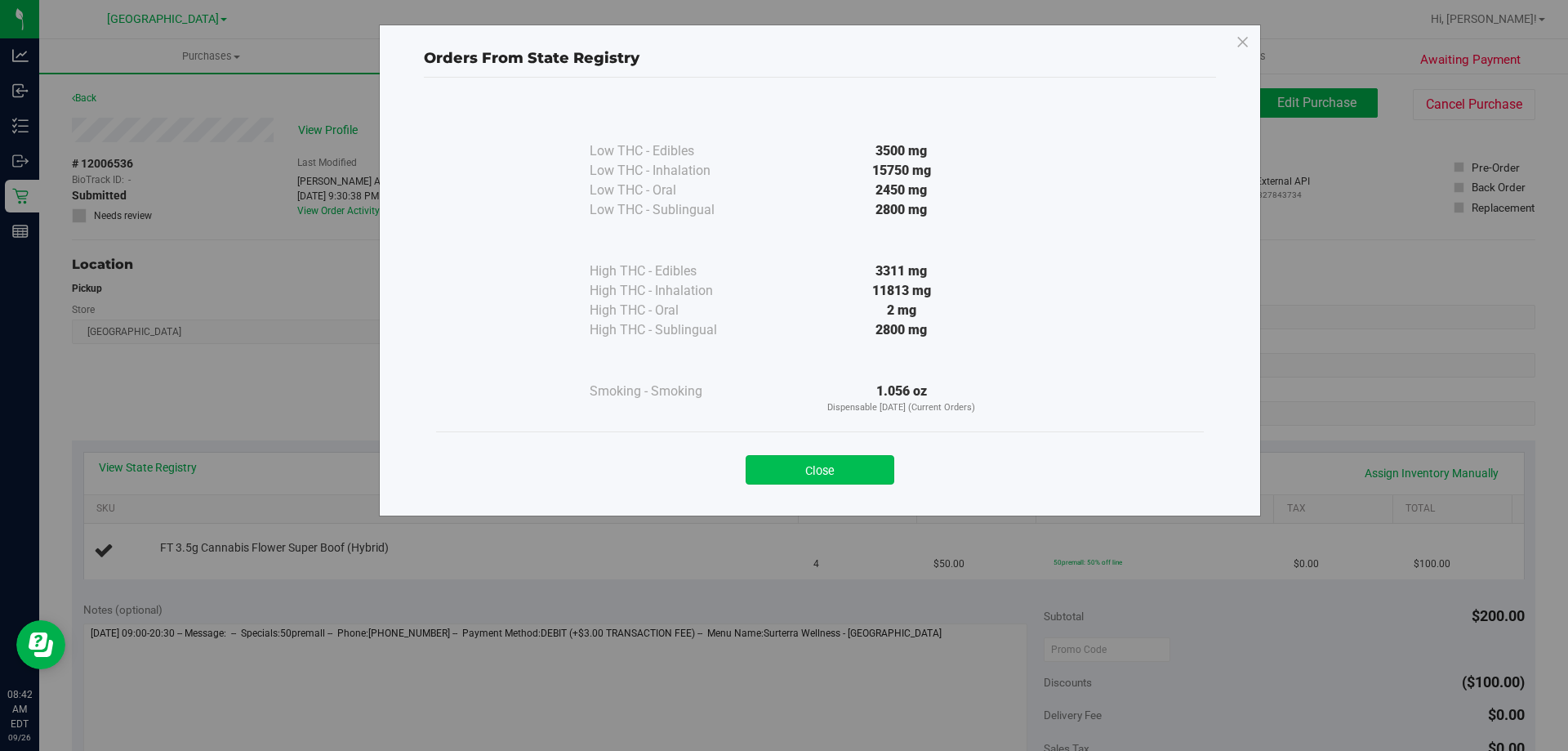
click at [813, 468] on button "Close" at bounding box center [819, 469] width 149 height 29
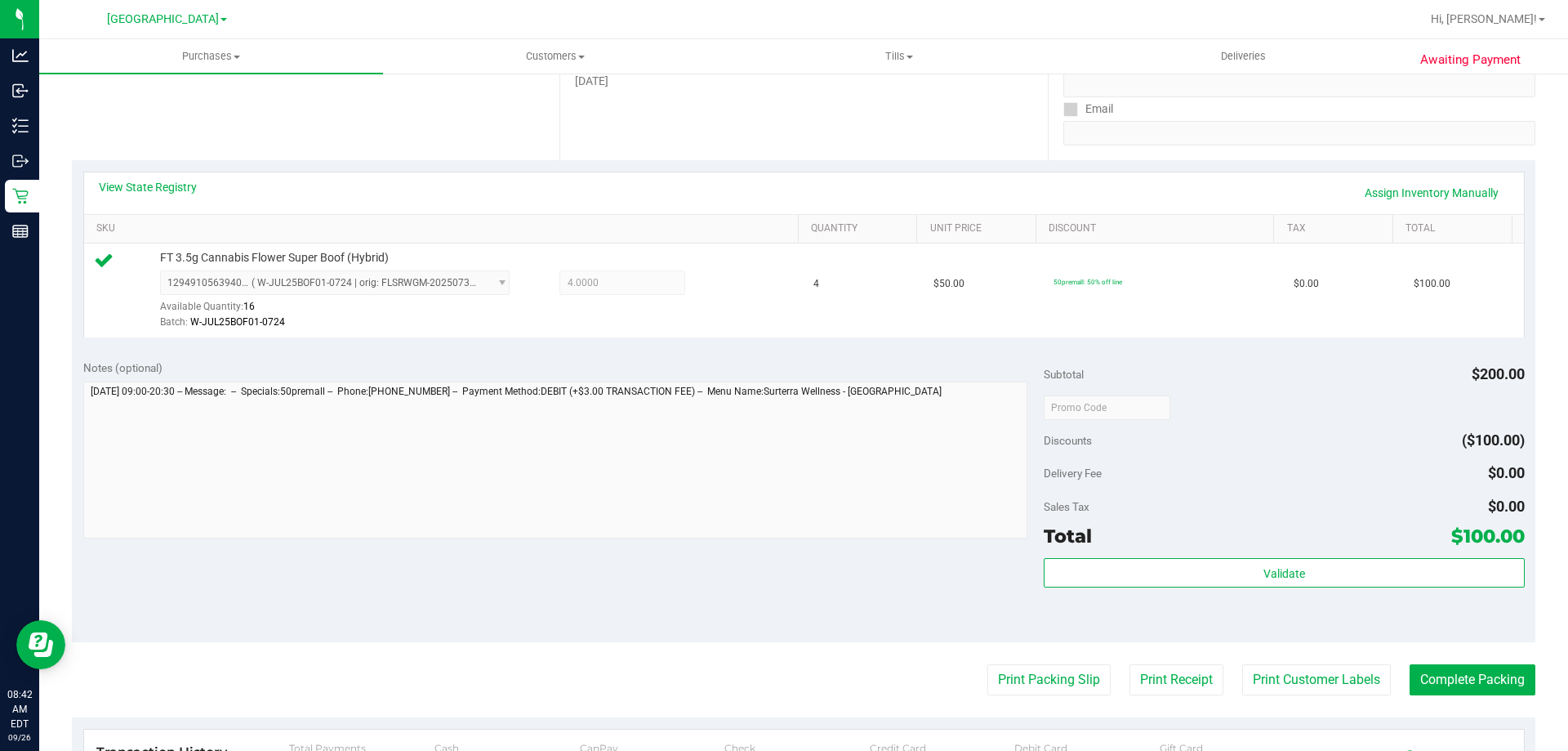
scroll to position [306, 0]
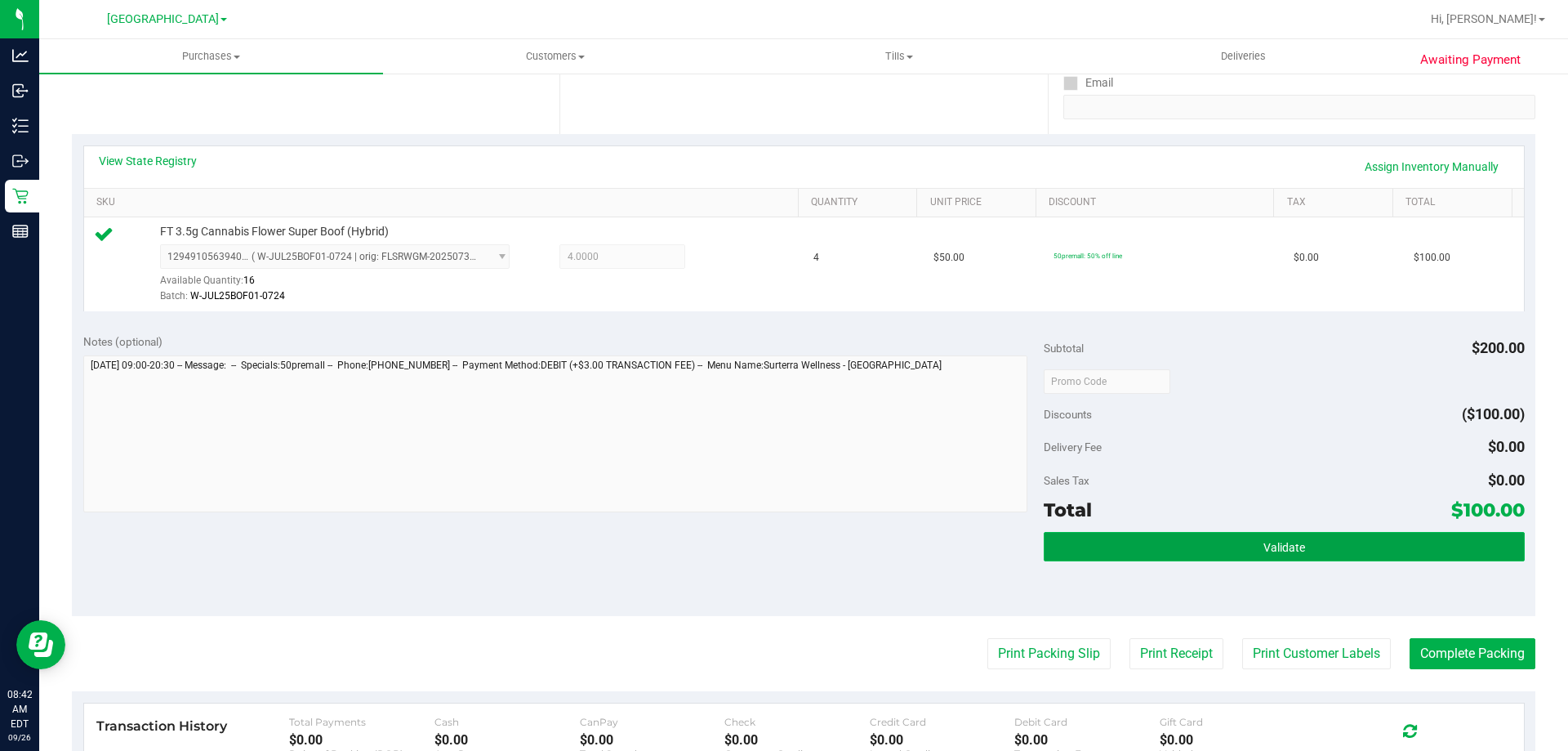
click at [1259, 555] on button "Validate" at bounding box center [1284, 546] width 480 height 29
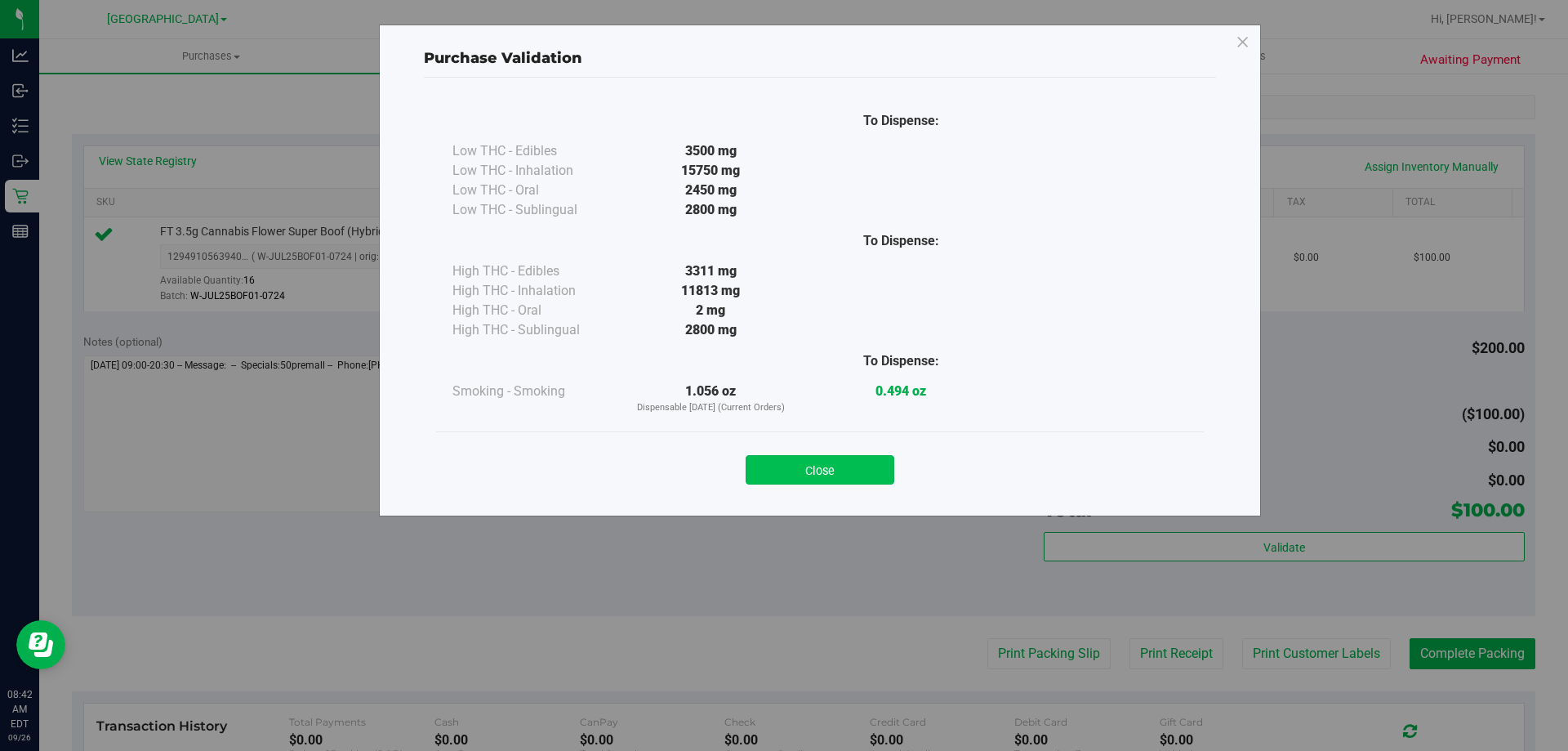
click at [825, 456] on button "Close" at bounding box center [819, 469] width 149 height 29
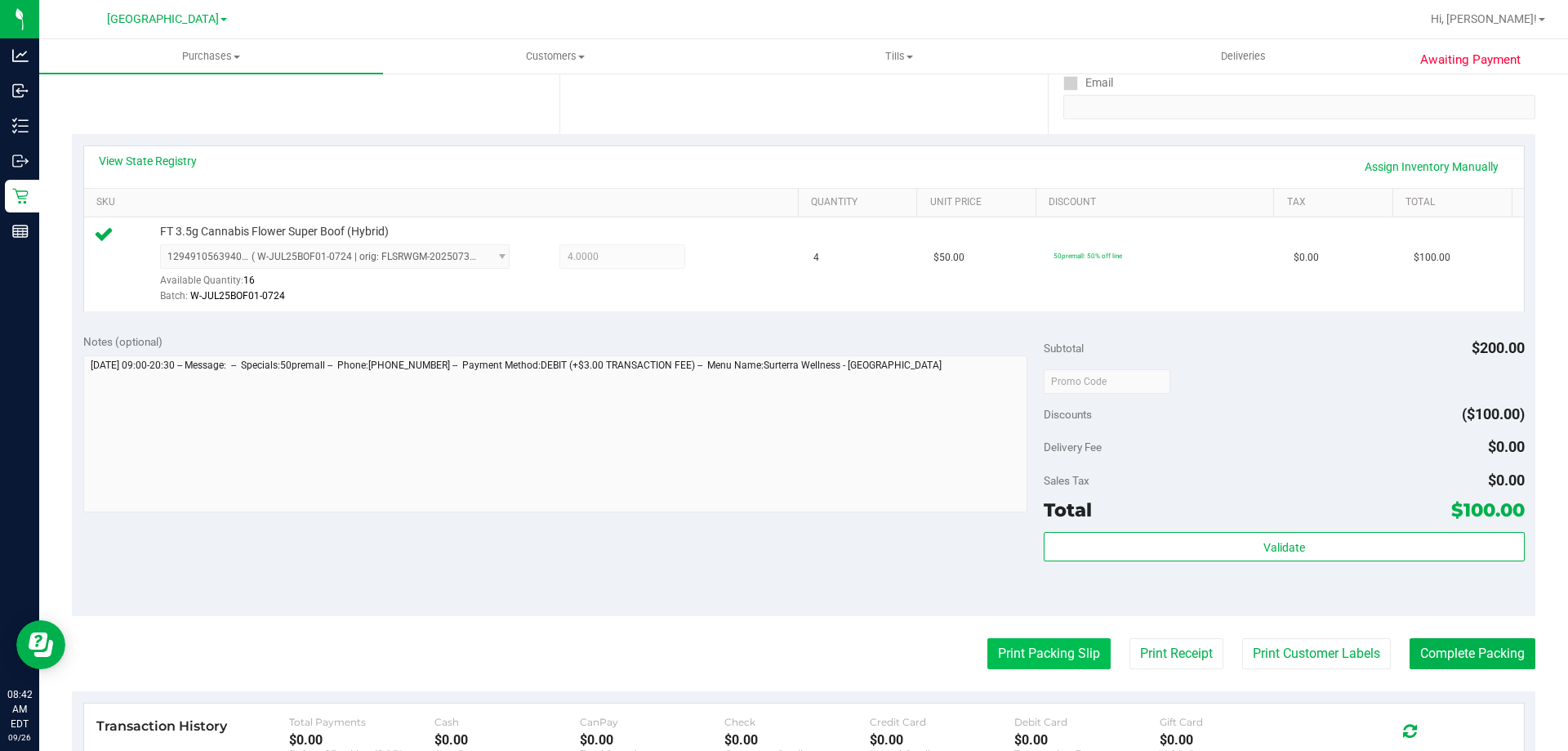
click at [1055, 640] on button "Print Packing Slip" at bounding box center [1050, 653] width 124 height 31
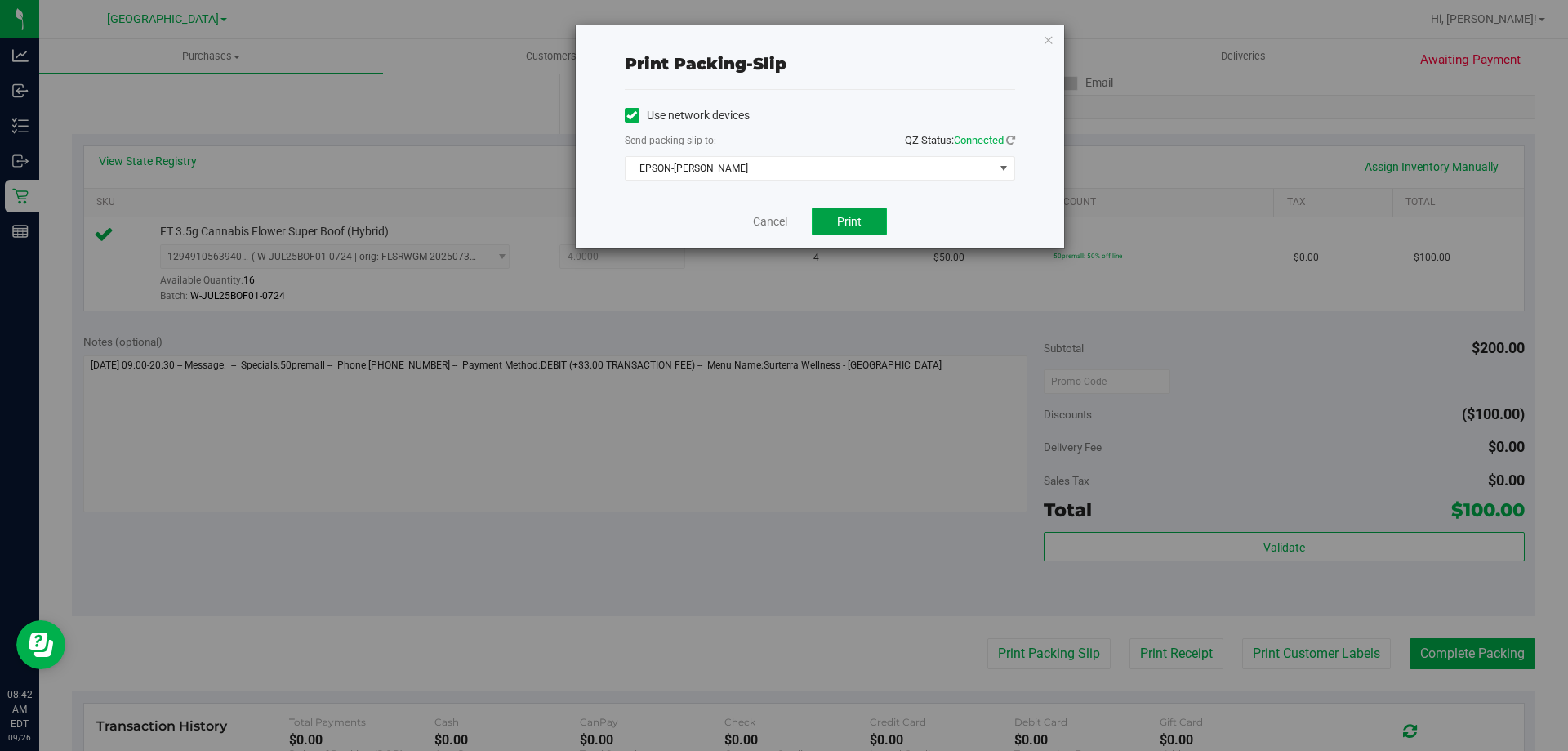
click at [837, 226] on span "Print" at bounding box center [849, 220] width 25 height 13
click at [767, 227] on link "Cancel" at bounding box center [770, 221] width 34 height 17
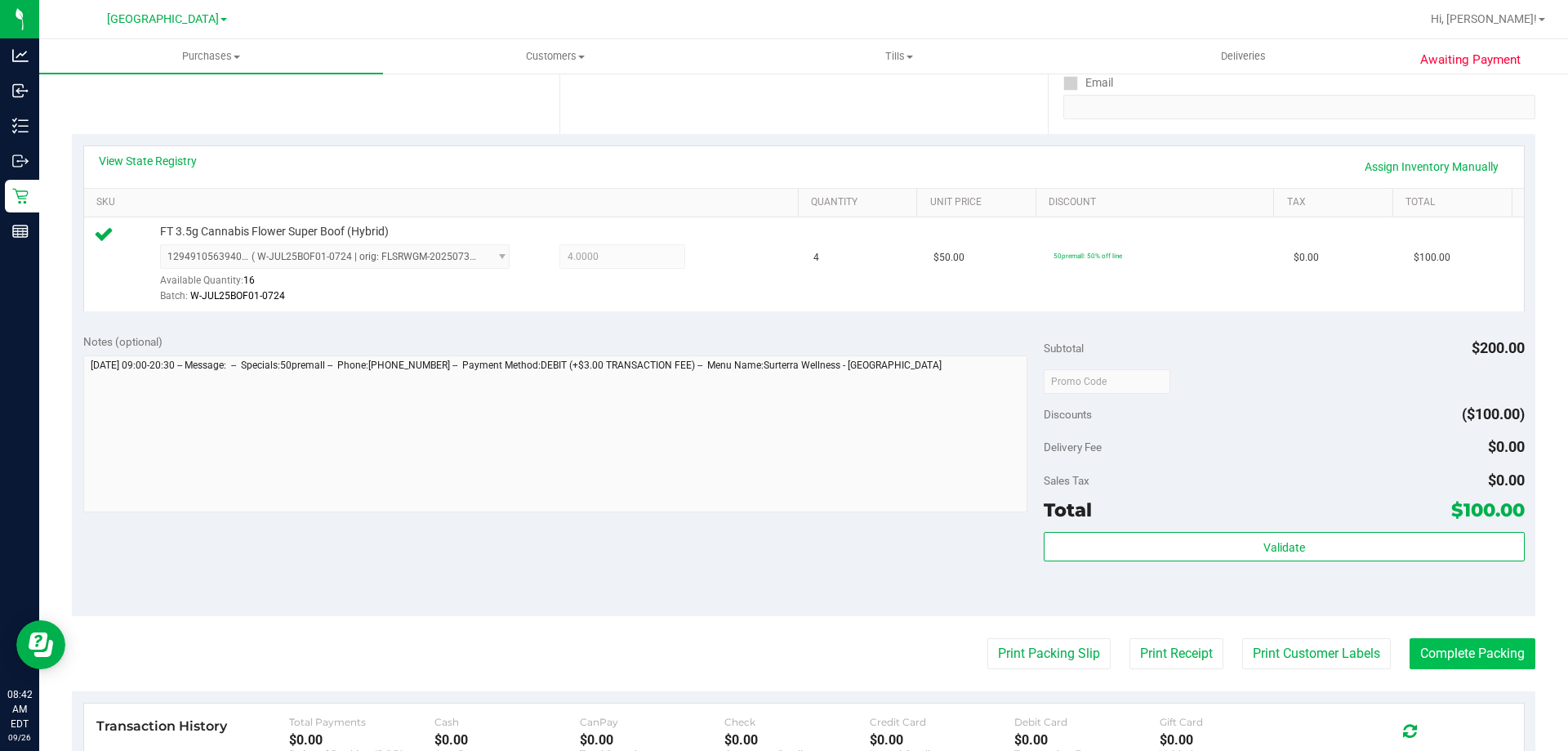
click at [1472, 659] on button "Complete Packing" at bounding box center [1472, 653] width 126 height 31
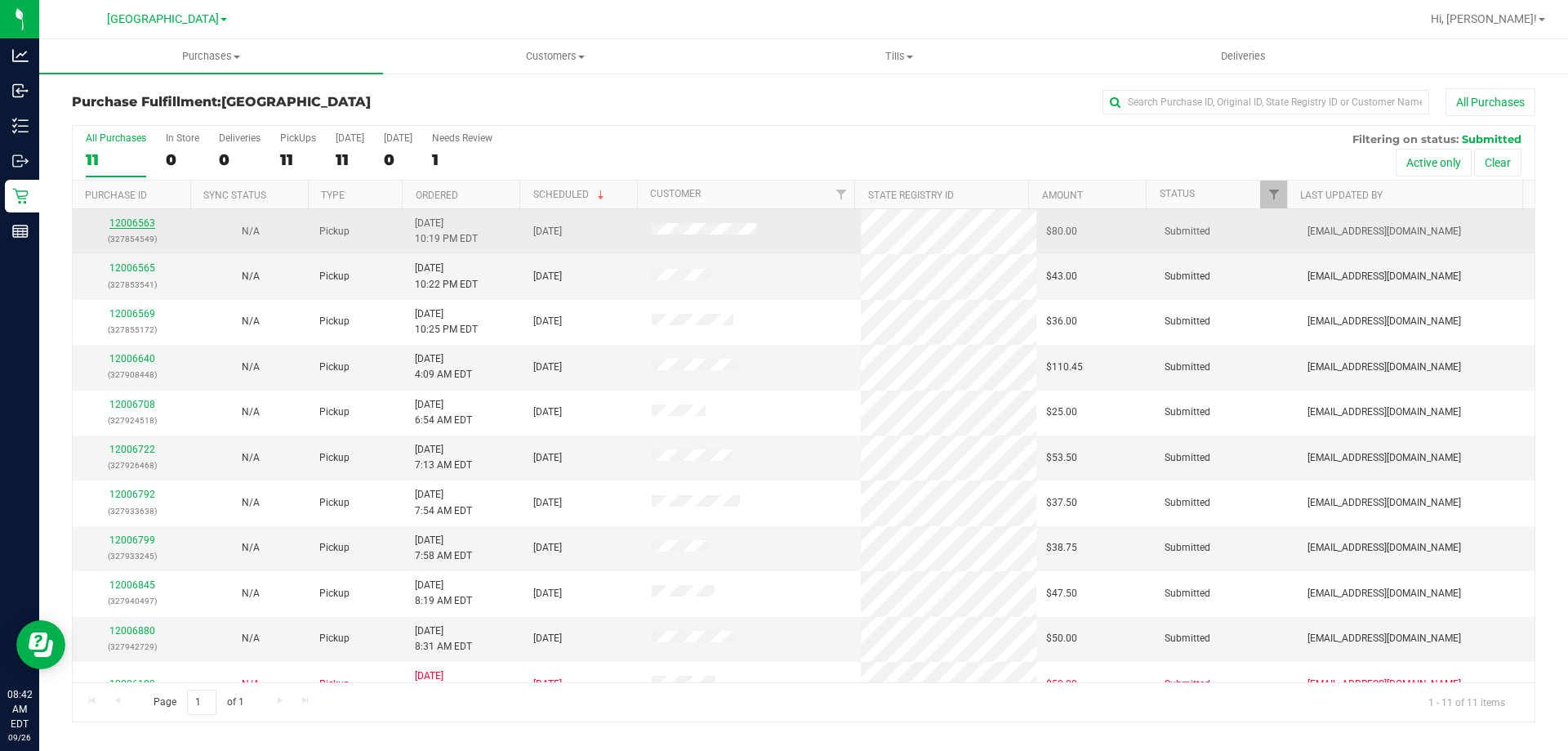
click at [141, 223] on link "12006563" at bounding box center [133, 222] width 46 height 11
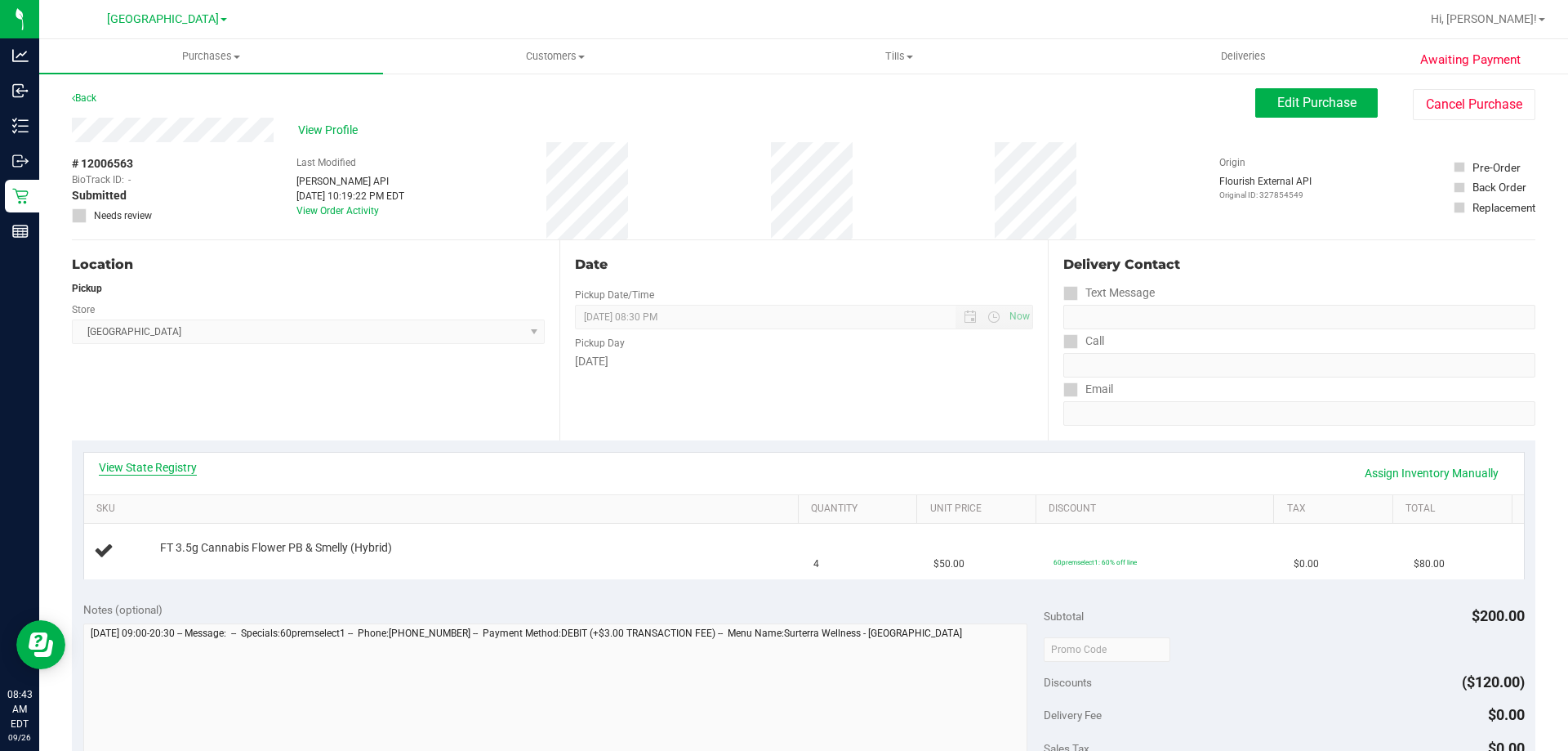
click at [142, 460] on link "View State Registry" at bounding box center [148, 467] width 98 height 16
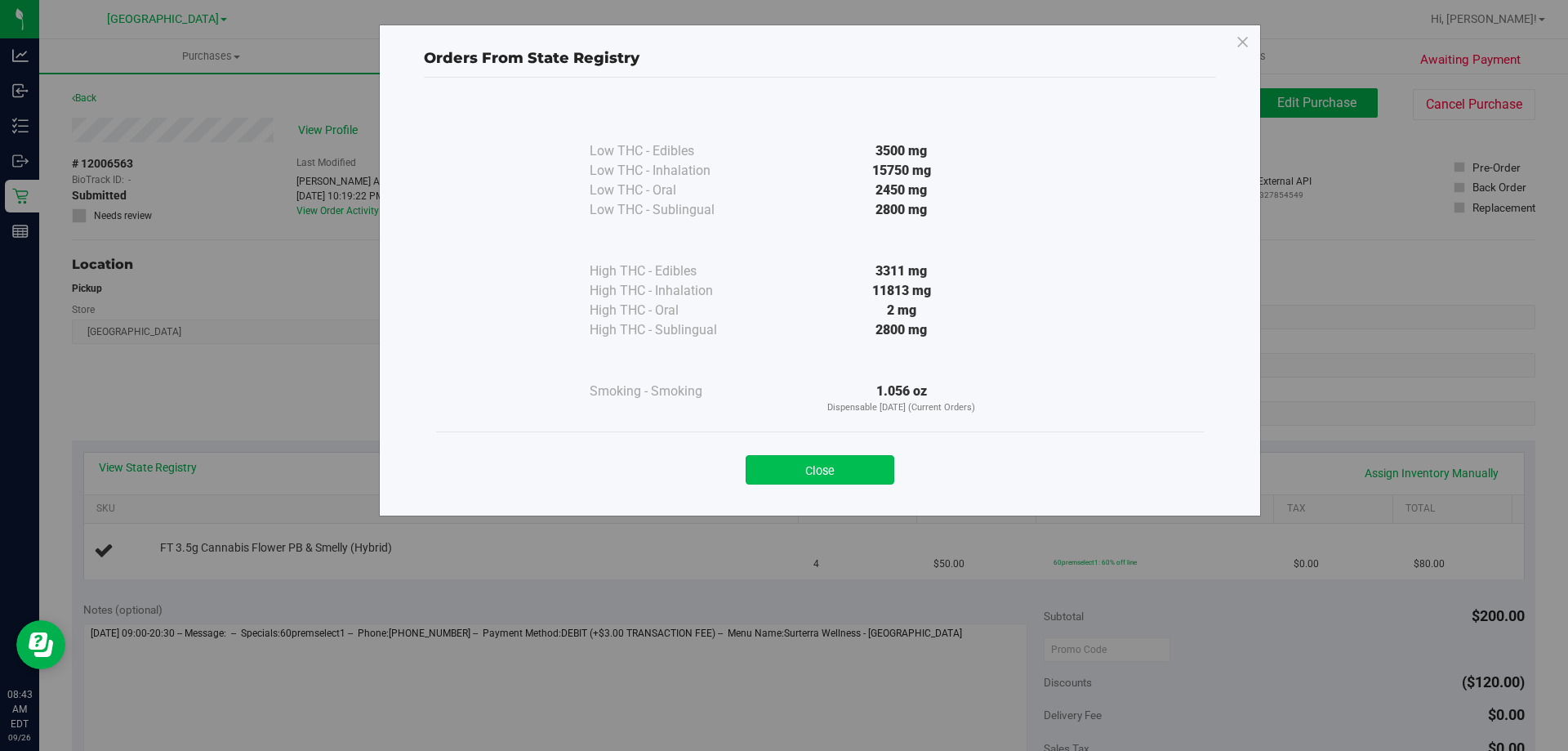
click at [808, 458] on button "Close" at bounding box center [819, 469] width 149 height 29
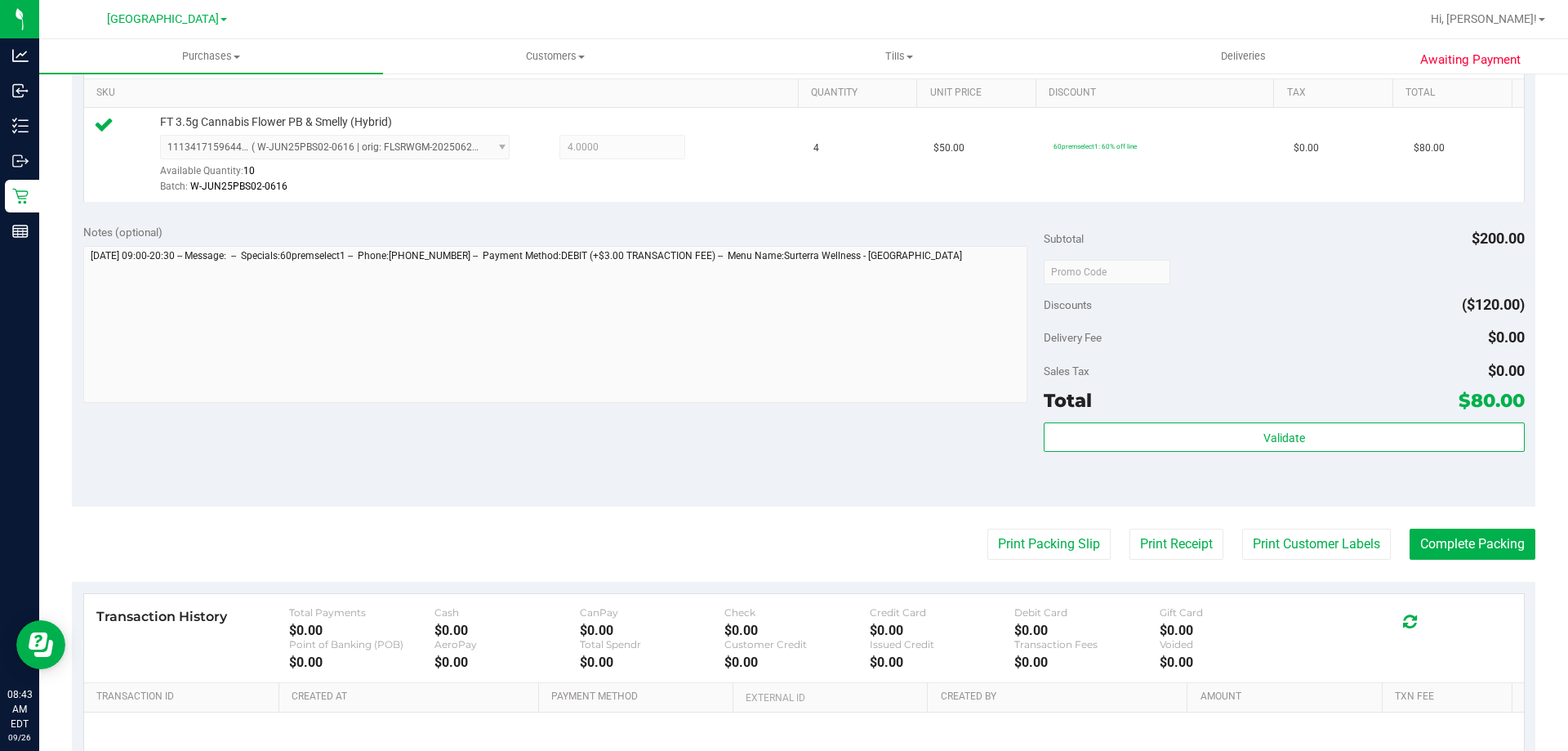
scroll to position [425, 0]
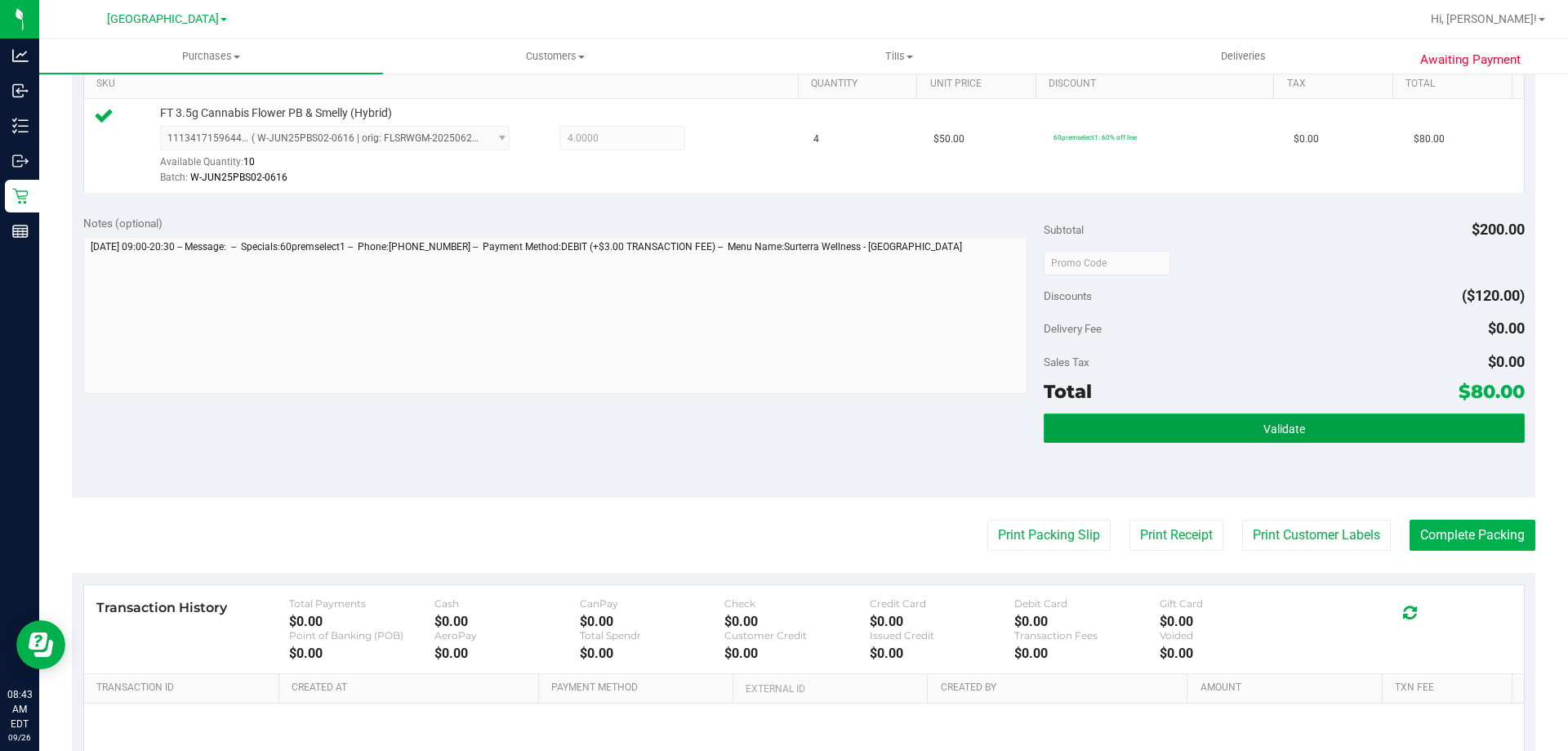
click at [1299, 419] on button "Validate" at bounding box center [1284, 428] width 480 height 29
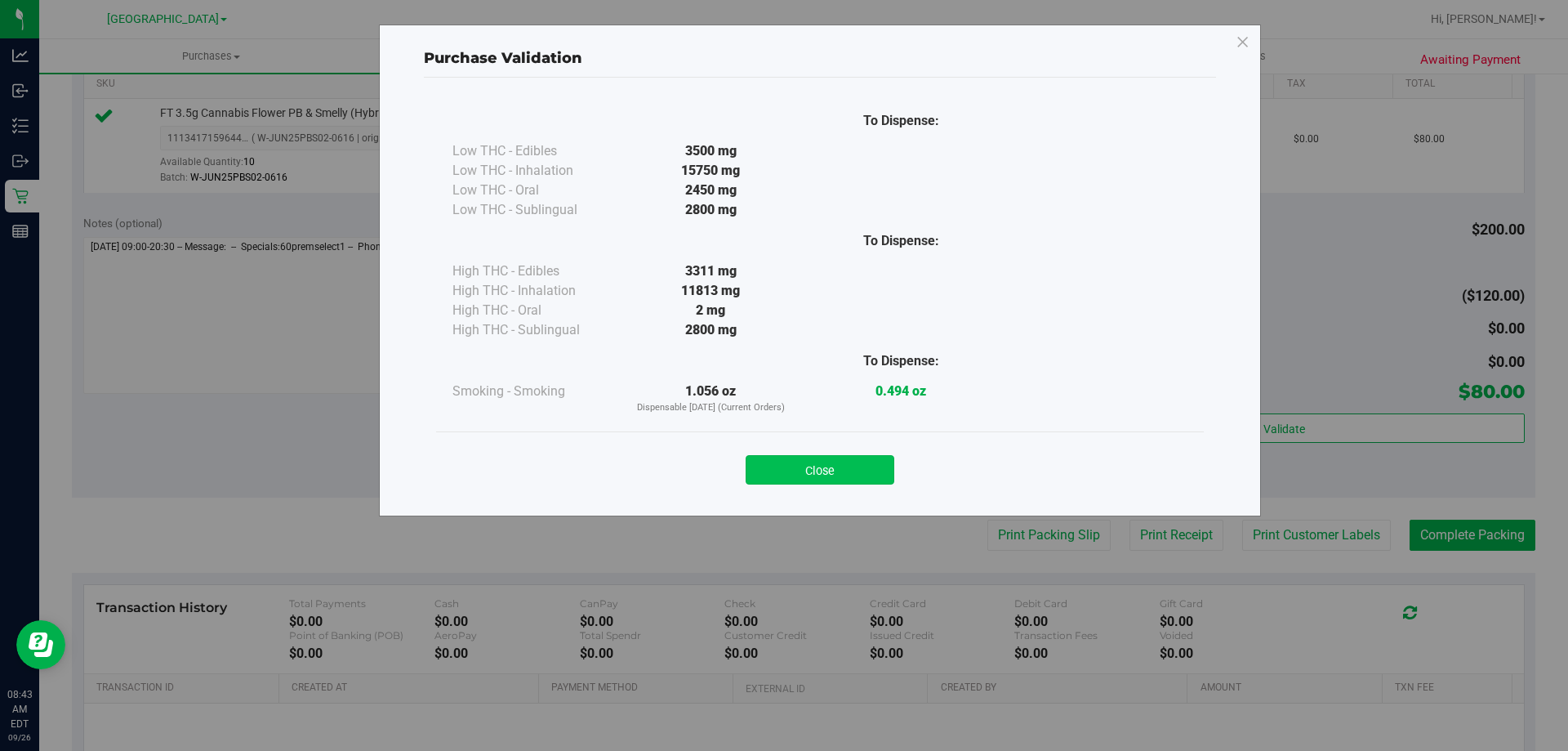
click at [826, 458] on button "Close" at bounding box center [819, 469] width 149 height 29
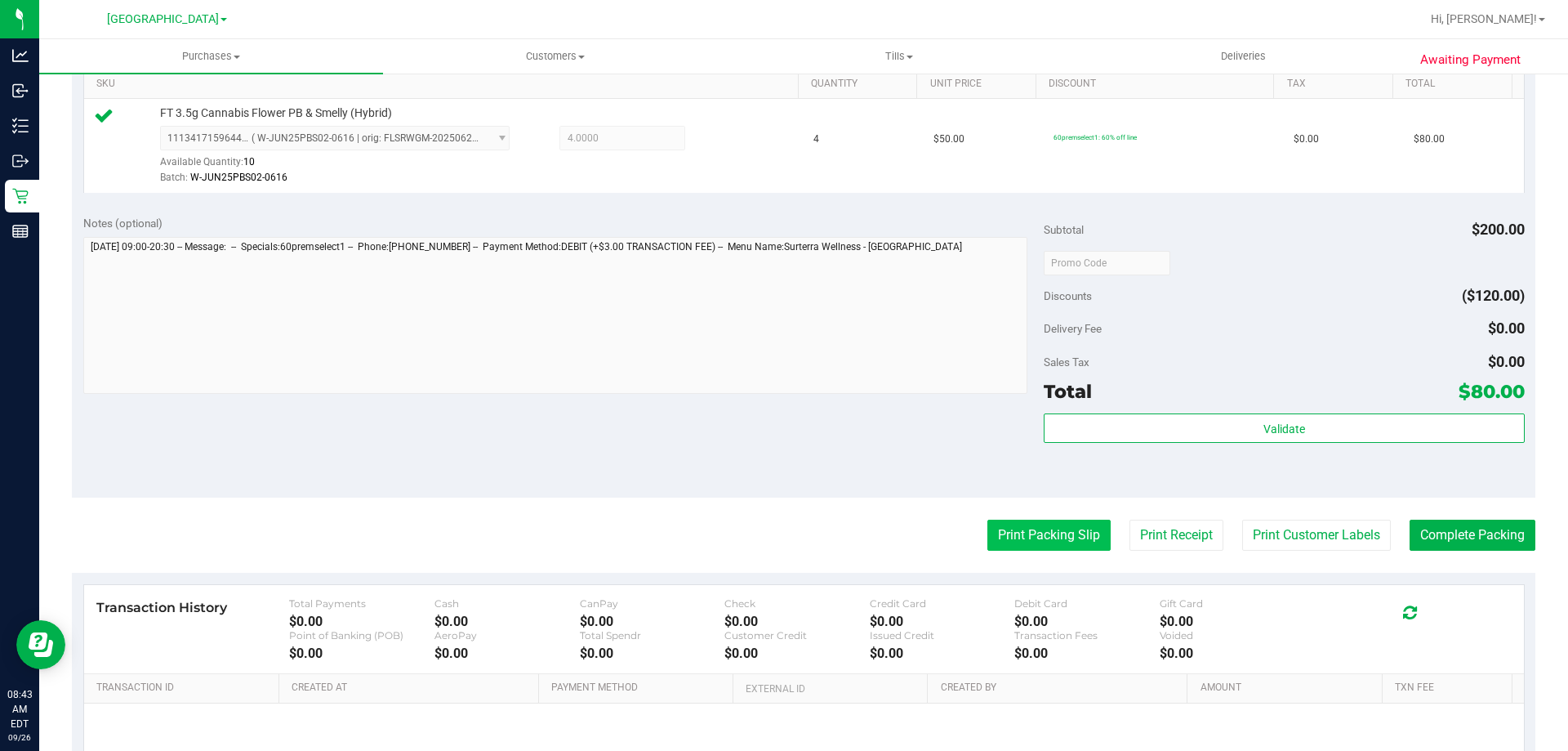
click at [1050, 522] on button "Print Packing Slip" at bounding box center [1050, 535] width 124 height 31
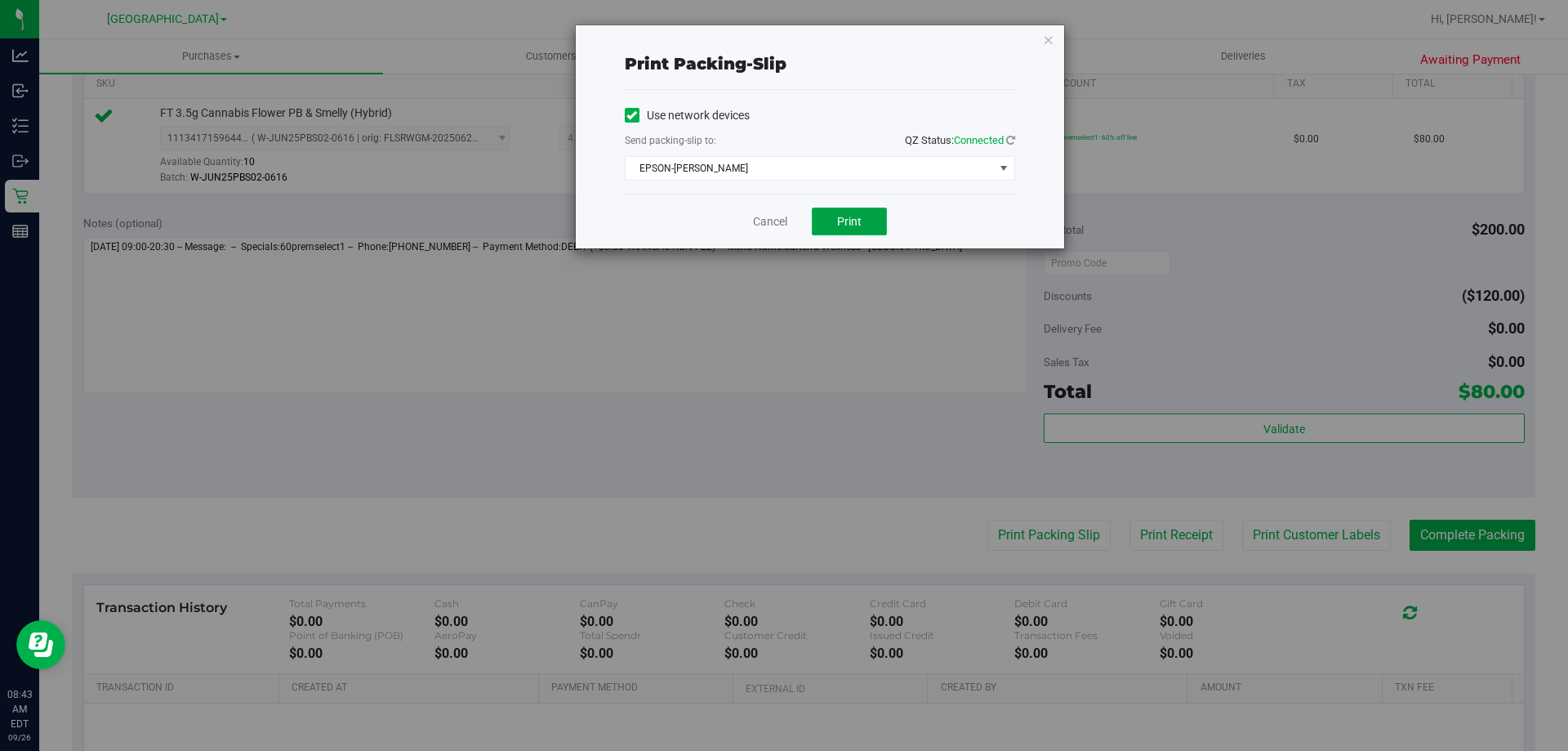
click at [848, 219] on span "Print" at bounding box center [849, 220] width 25 height 13
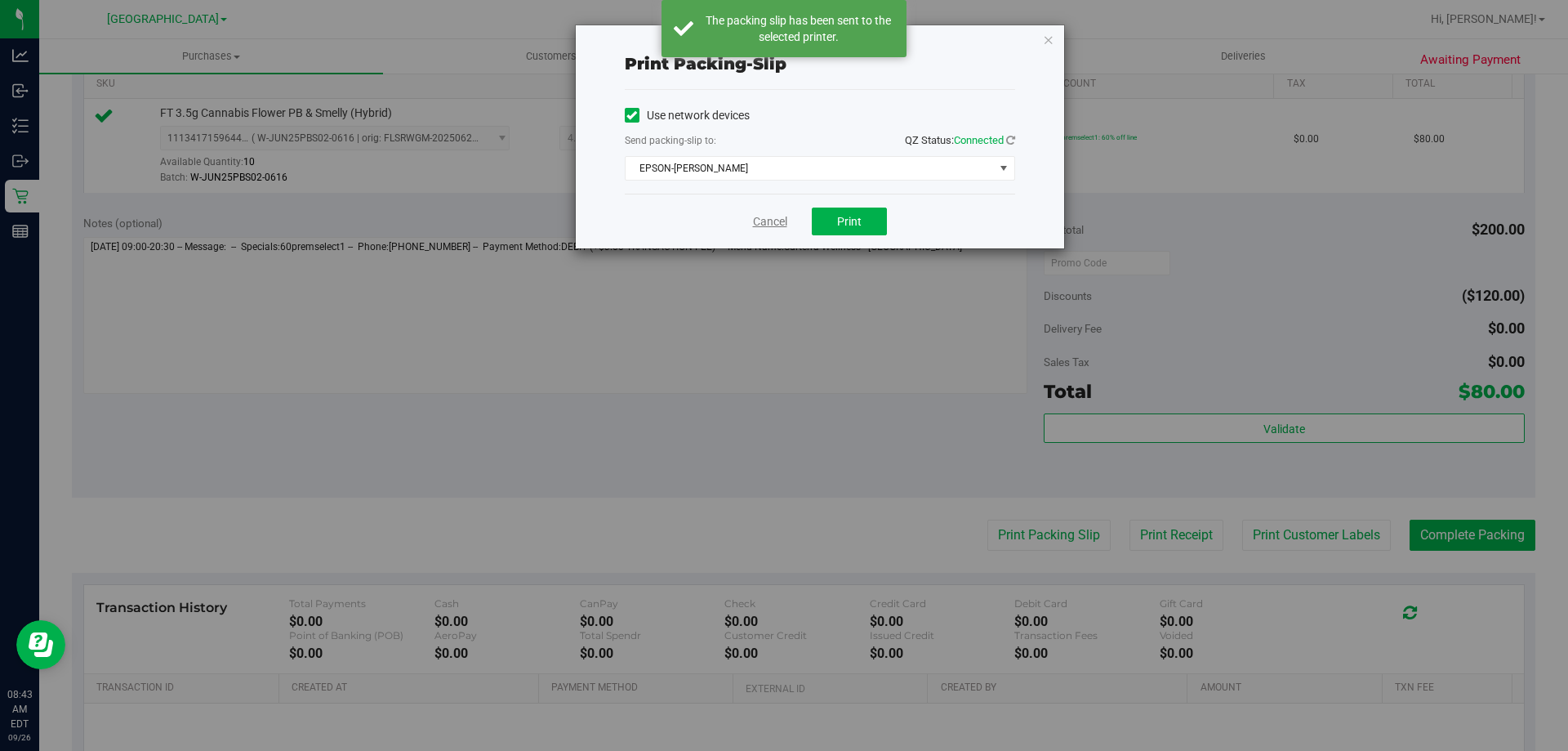
click at [754, 217] on link "Cancel" at bounding box center [770, 221] width 34 height 17
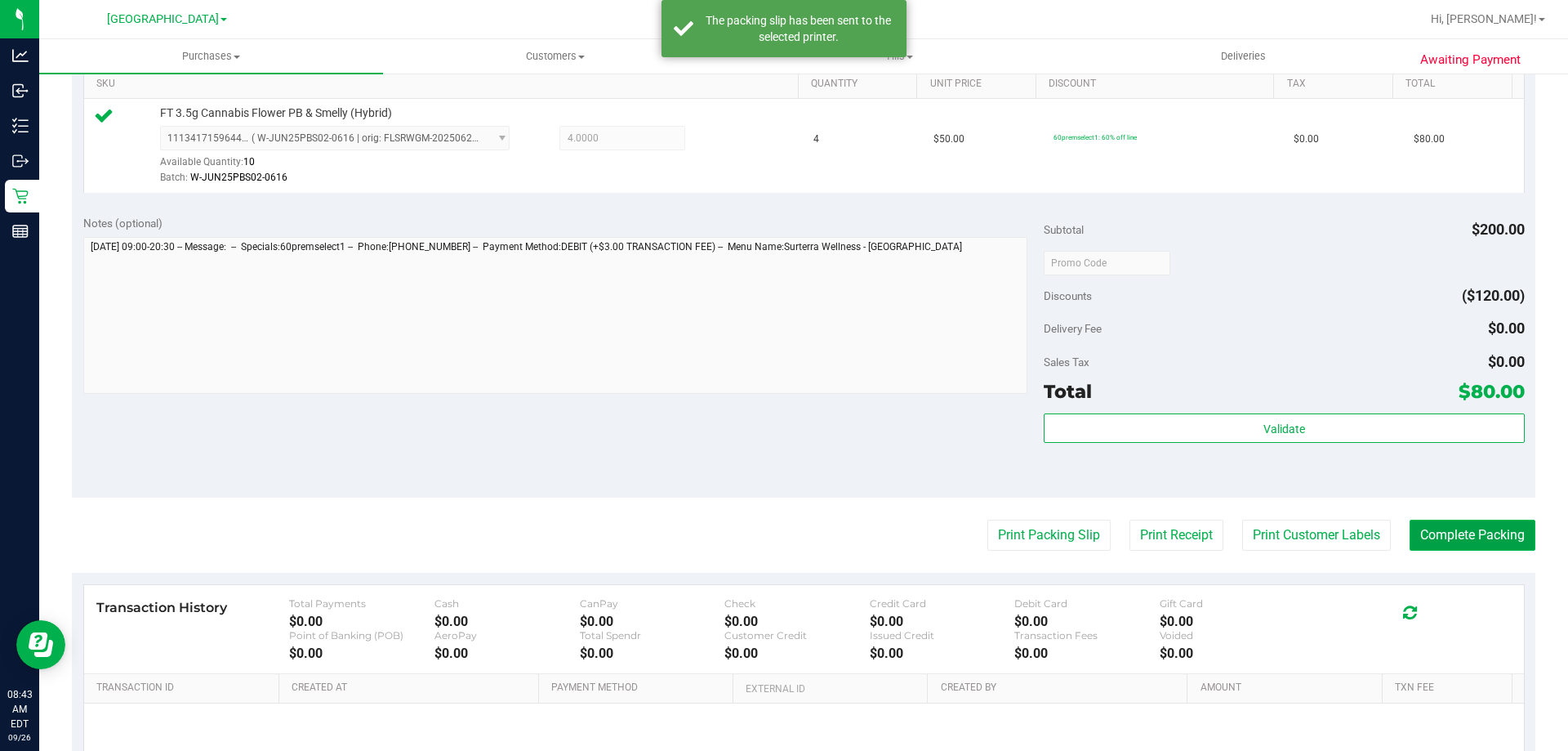
click at [1466, 529] on button "Complete Packing" at bounding box center [1472, 535] width 126 height 31
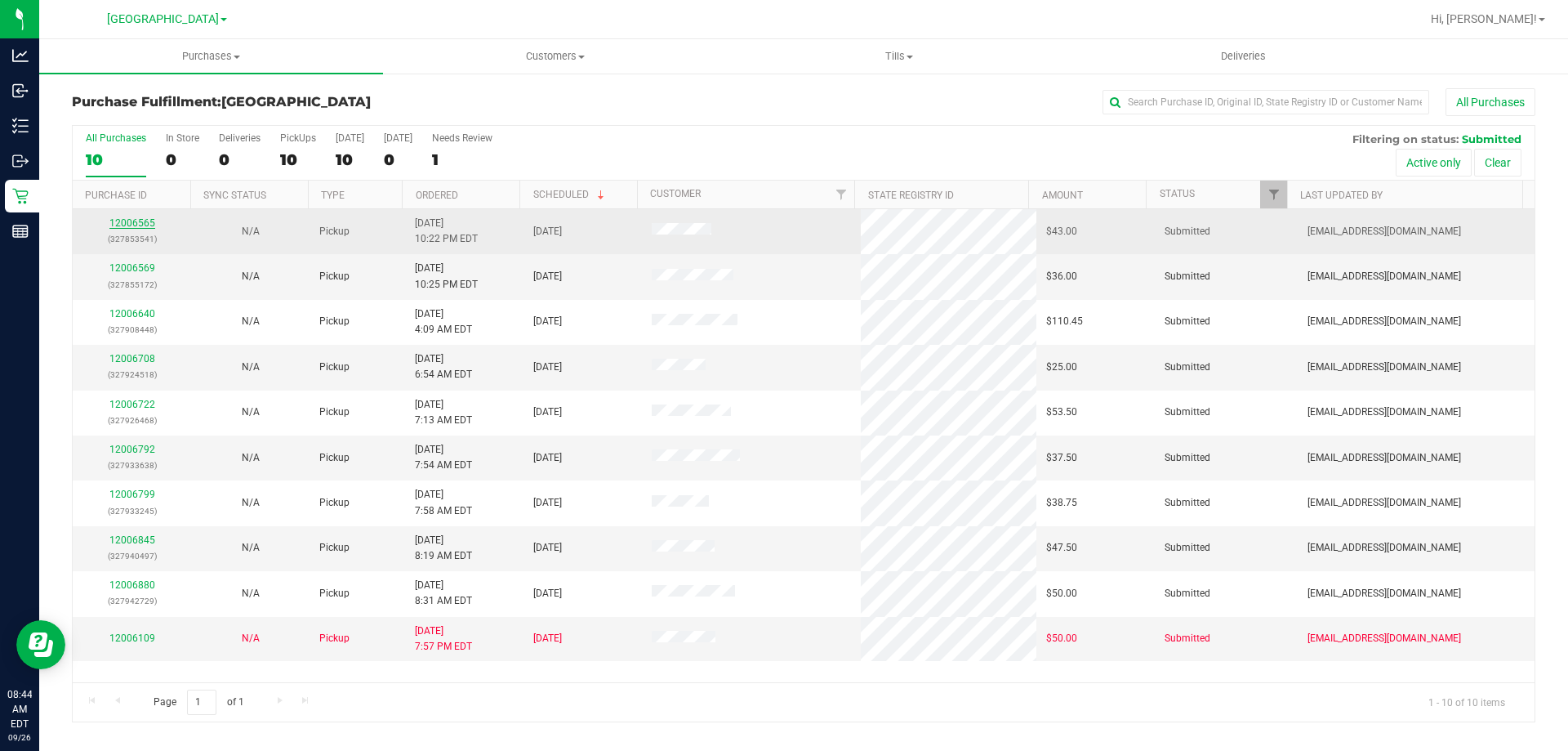
click at [111, 220] on link "12006565" at bounding box center [133, 222] width 46 height 11
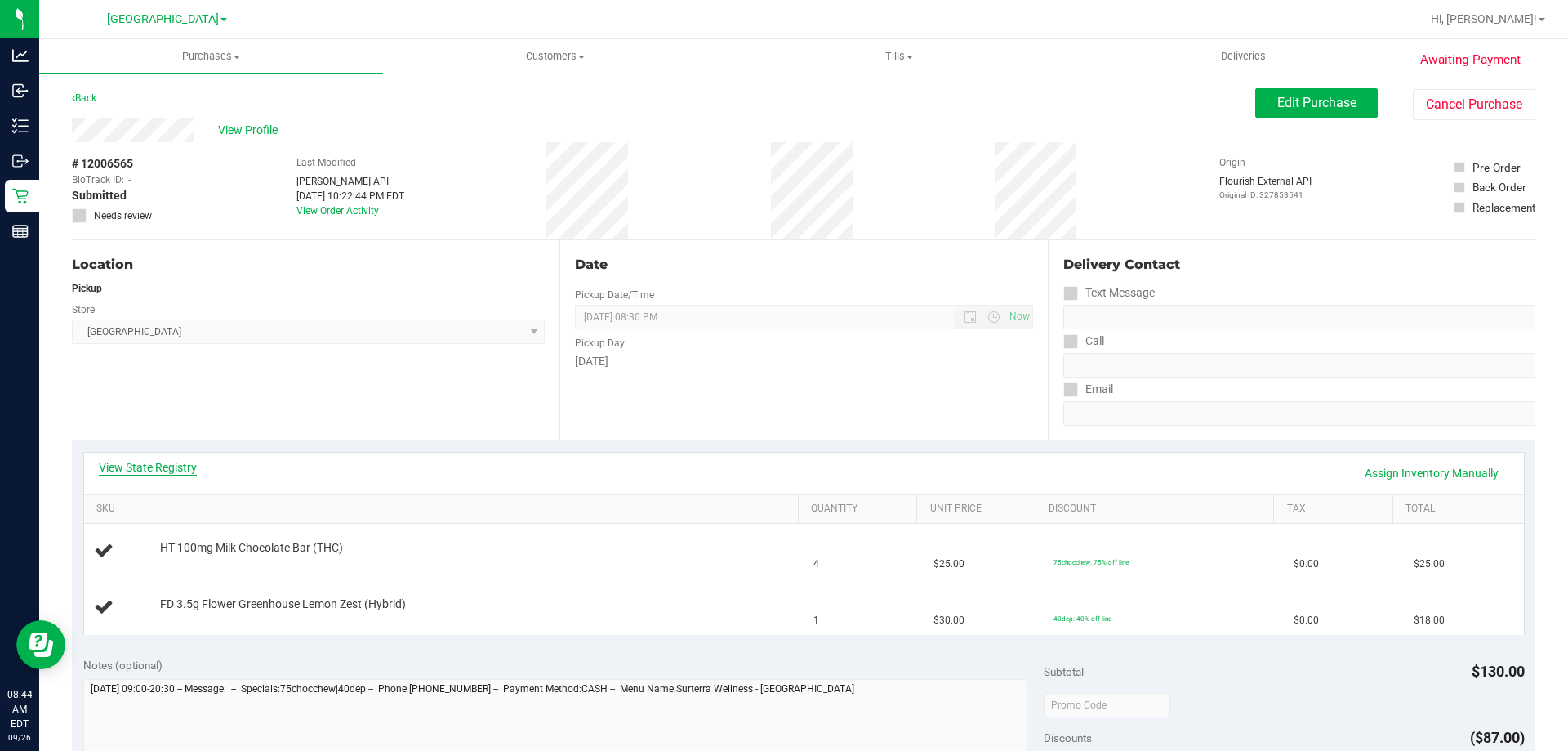
click at [144, 462] on link "View State Registry" at bounding box center [148, 467] width 98 height 16
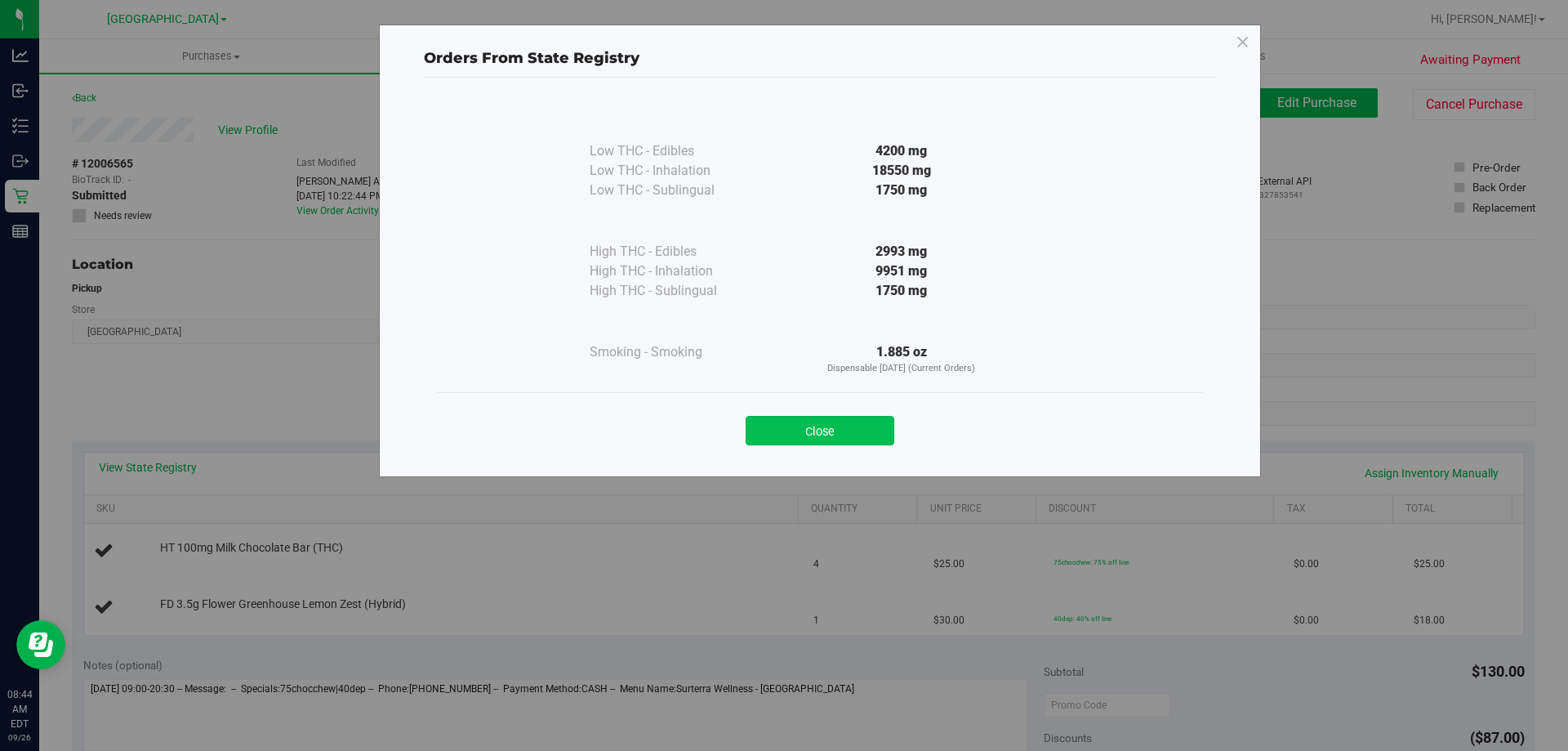
click at [851, 440] on button "Close" at bounding box center [819, 430] width 149 height 29
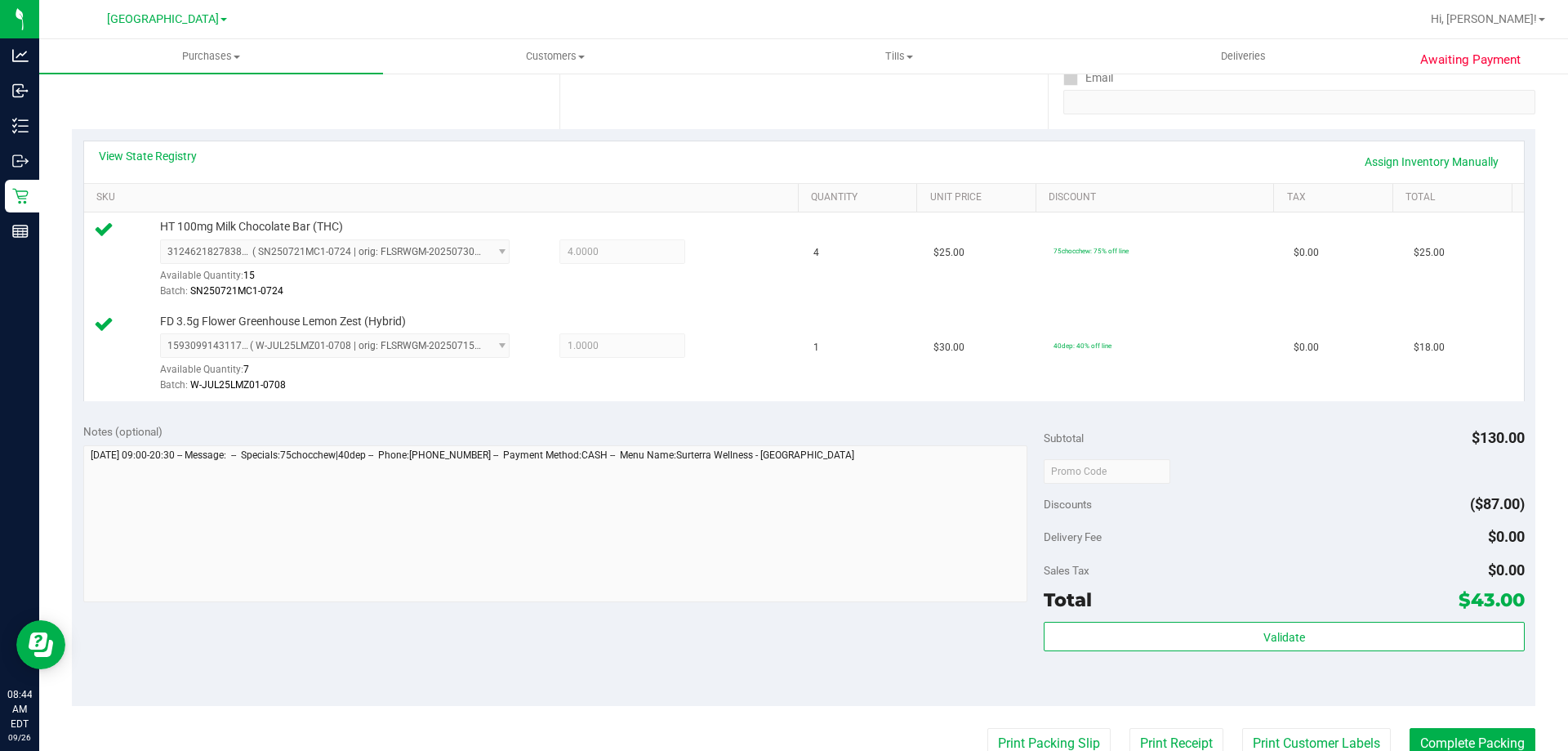
scroll to position [336, 0]
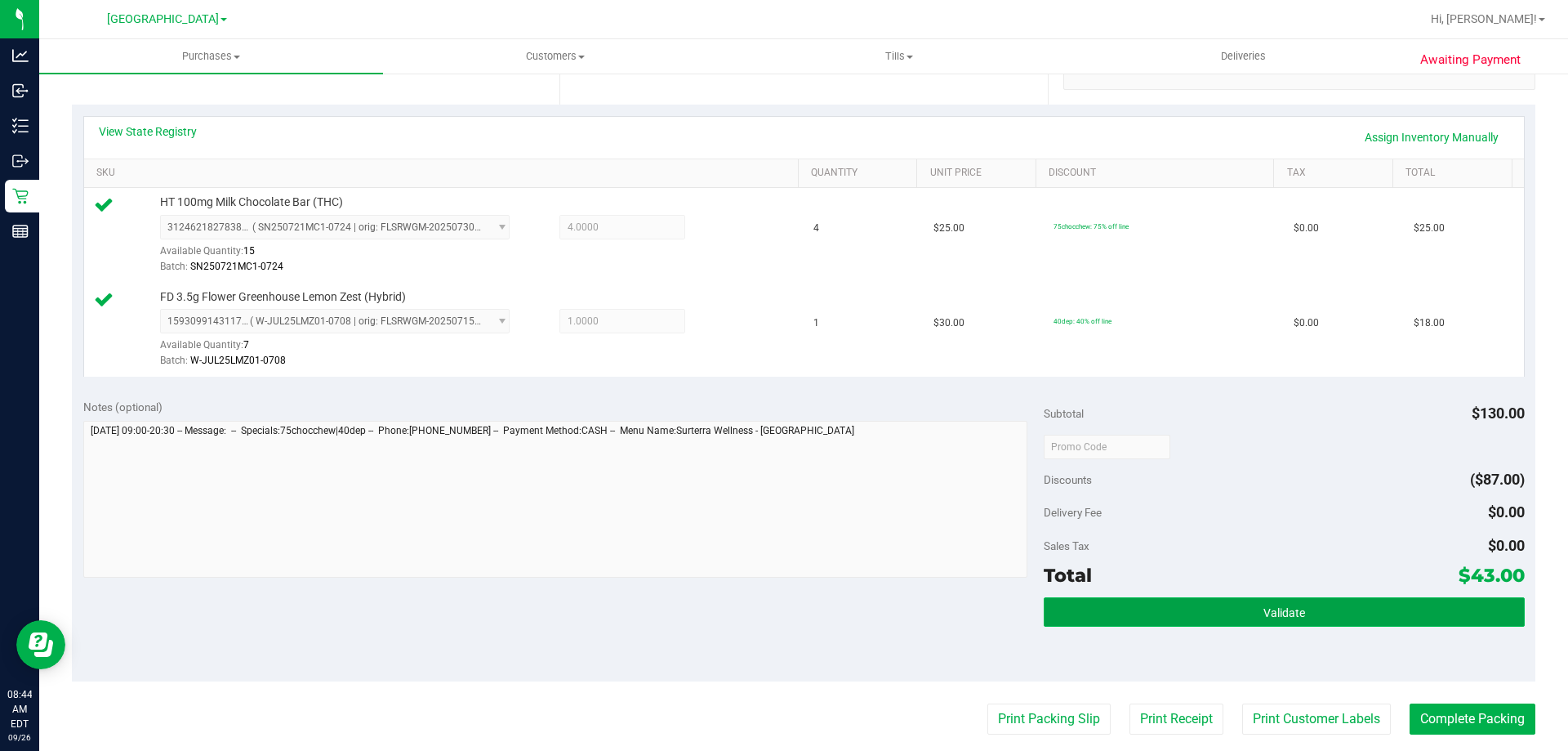
click at [1300, 609] on button "Validate" at bounding box center [1284, 611] width 480 height 29
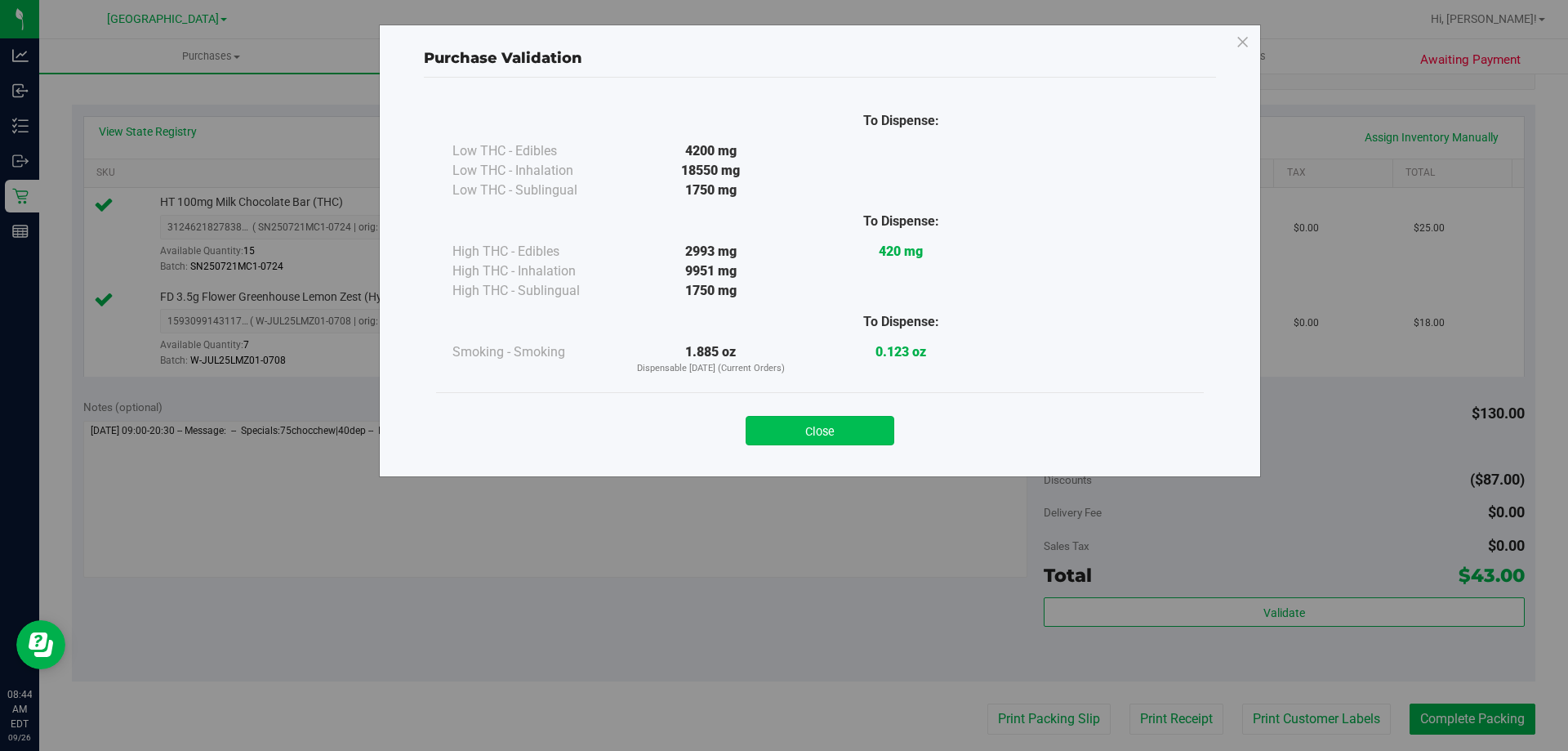
click at [829, 430] on button "Close" at bounding box center [819, 430] width 149 height 29
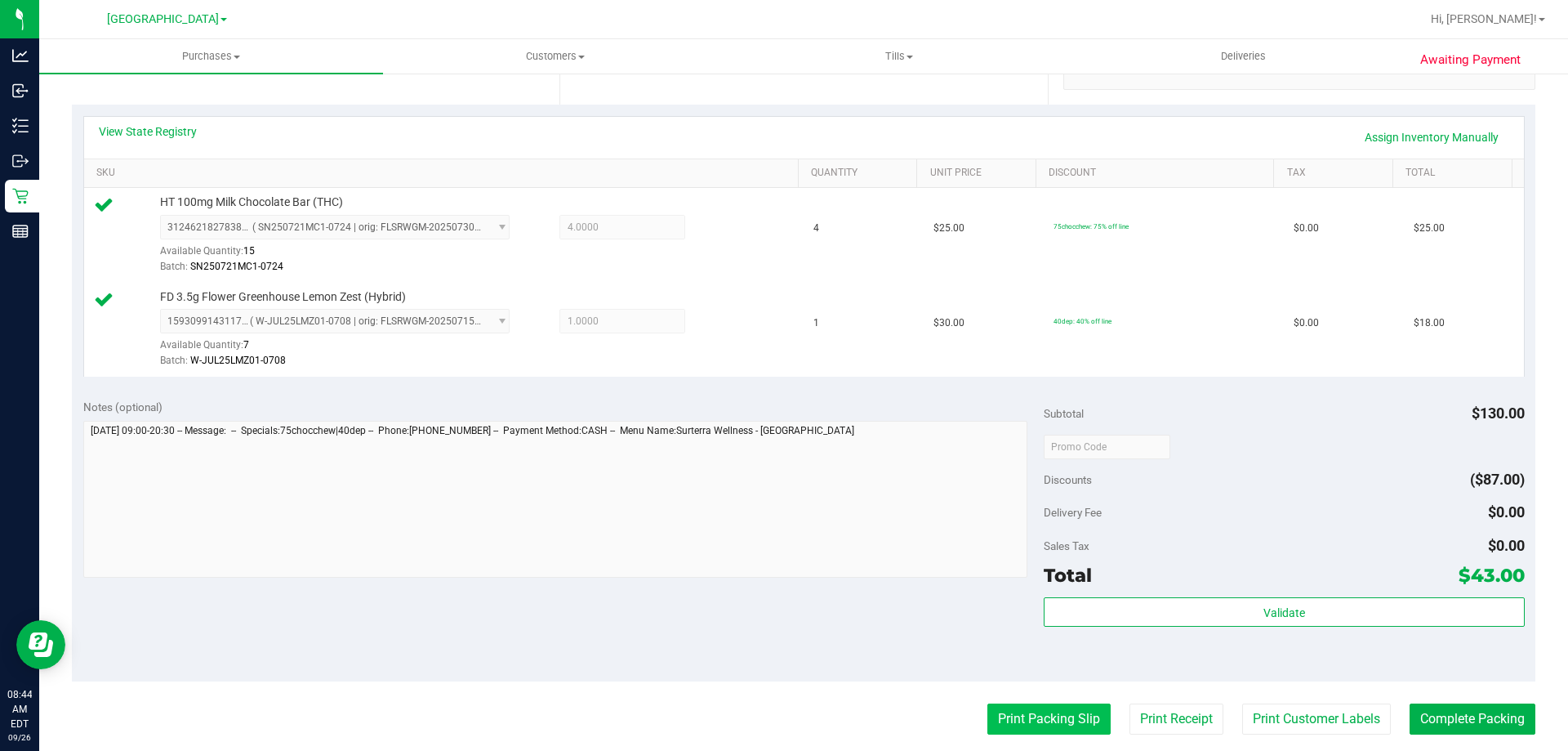
click at [1027, 709] on button "Print Packing Slip" at bounding box center [1050, 718] width 124 height 31
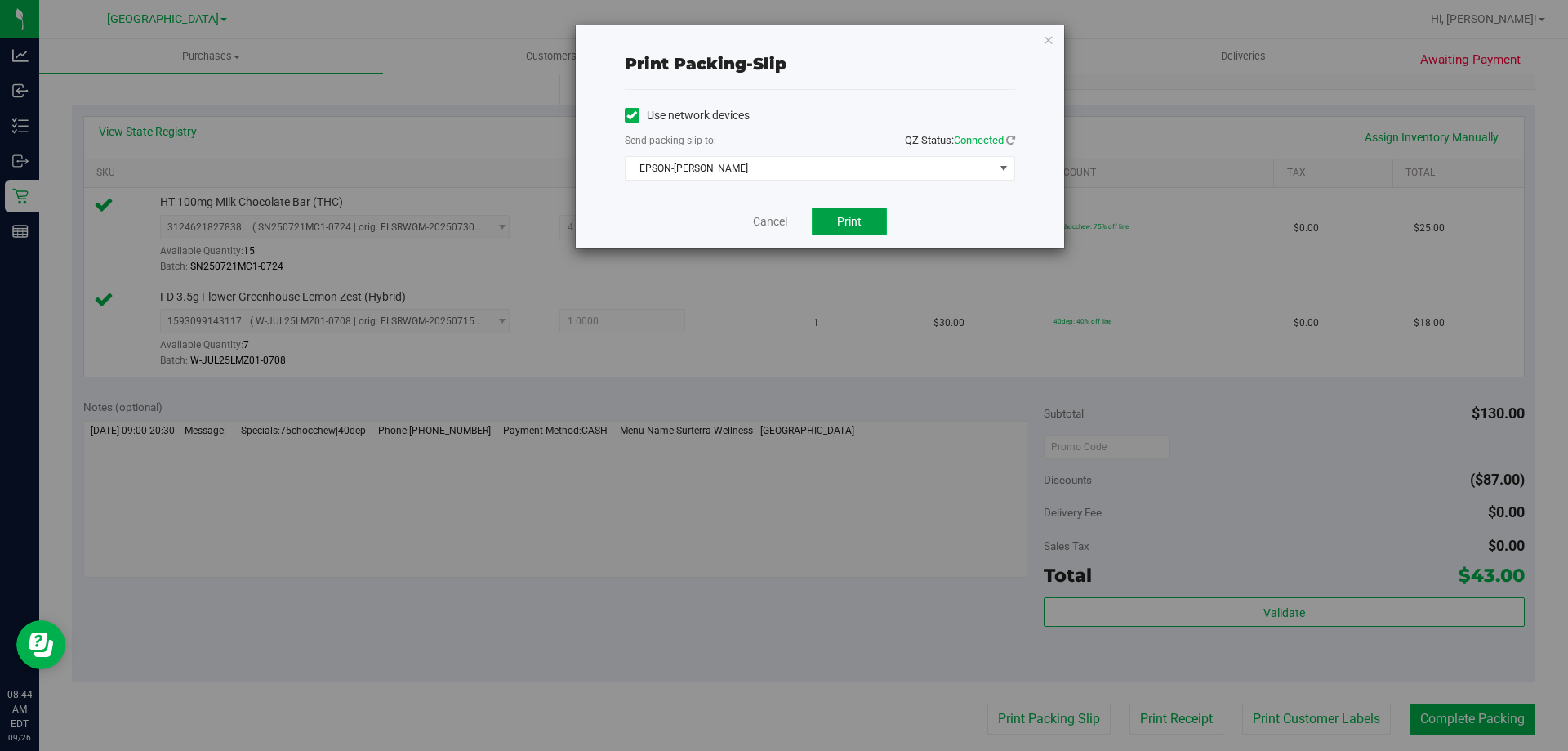
click at [845, 214] on span "Print" at bounding box center [849, 220] width 25 height 13
click at [761, 218] on link "Cancel" at bounding box center [770, 221] width 34 height 17
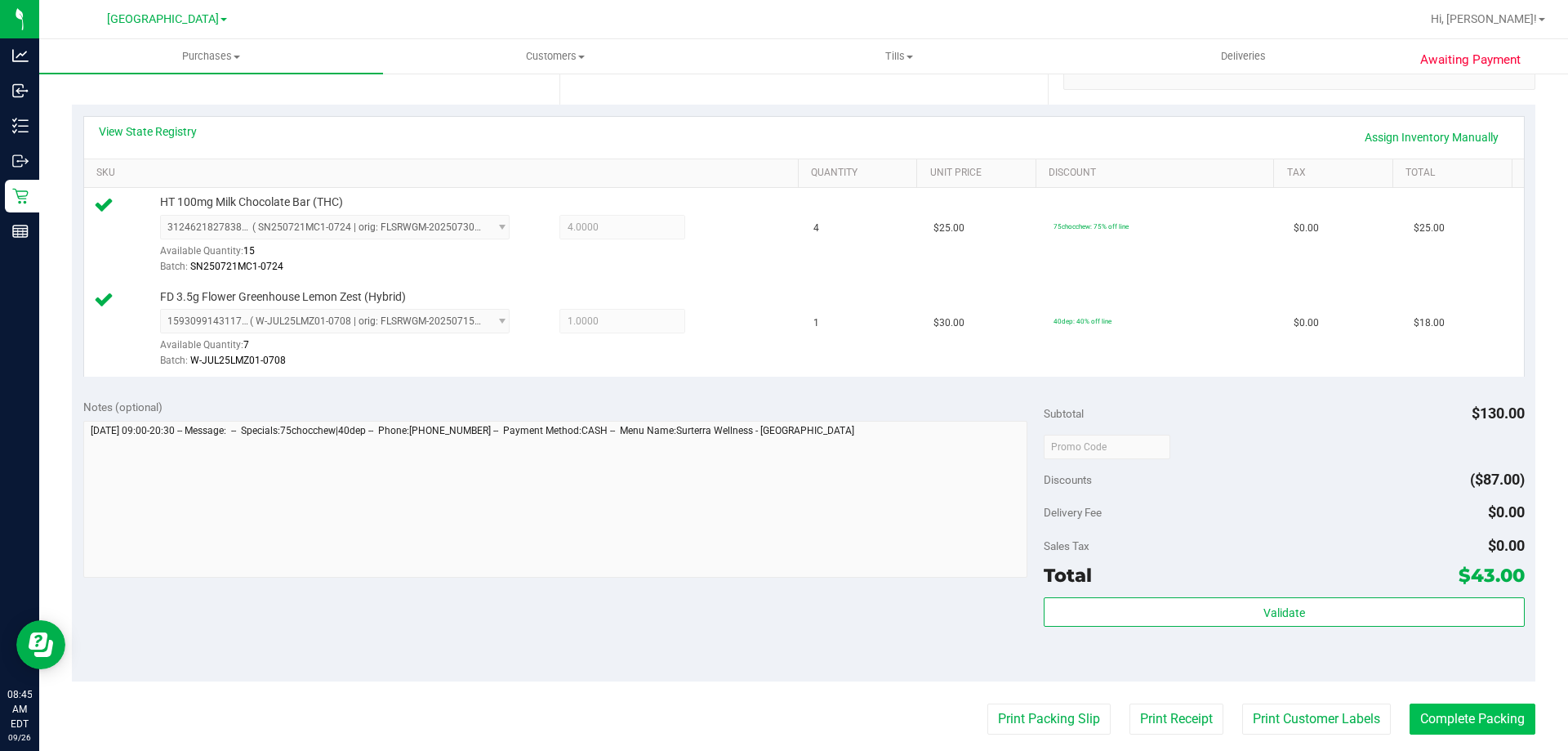
click at [1468, 717] on button "Complete Packing" at bounding box center [1472, 718] width 126 height 31
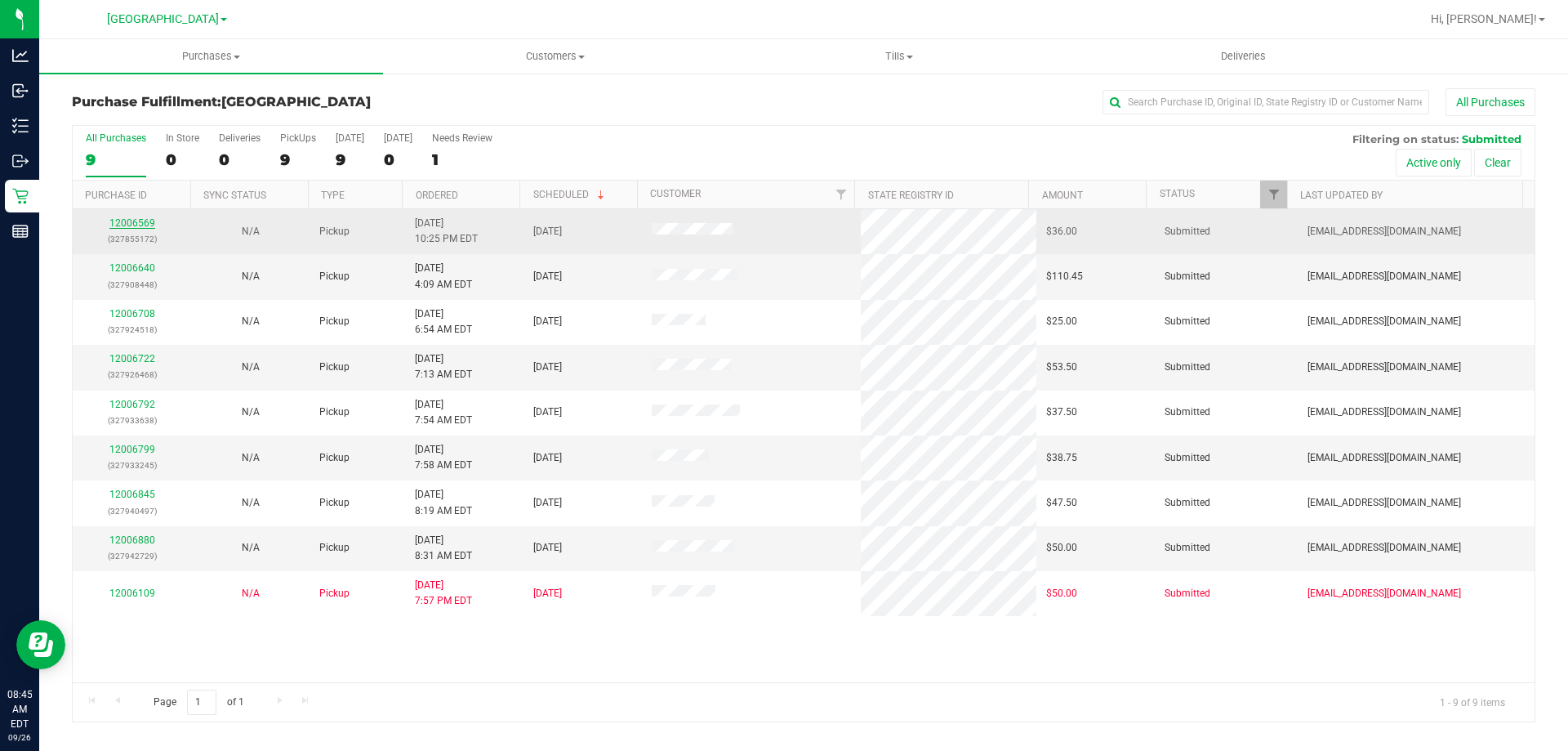
click at [134, 220] on link "12006569" at bounding box center [133, 222] width 46 height 11
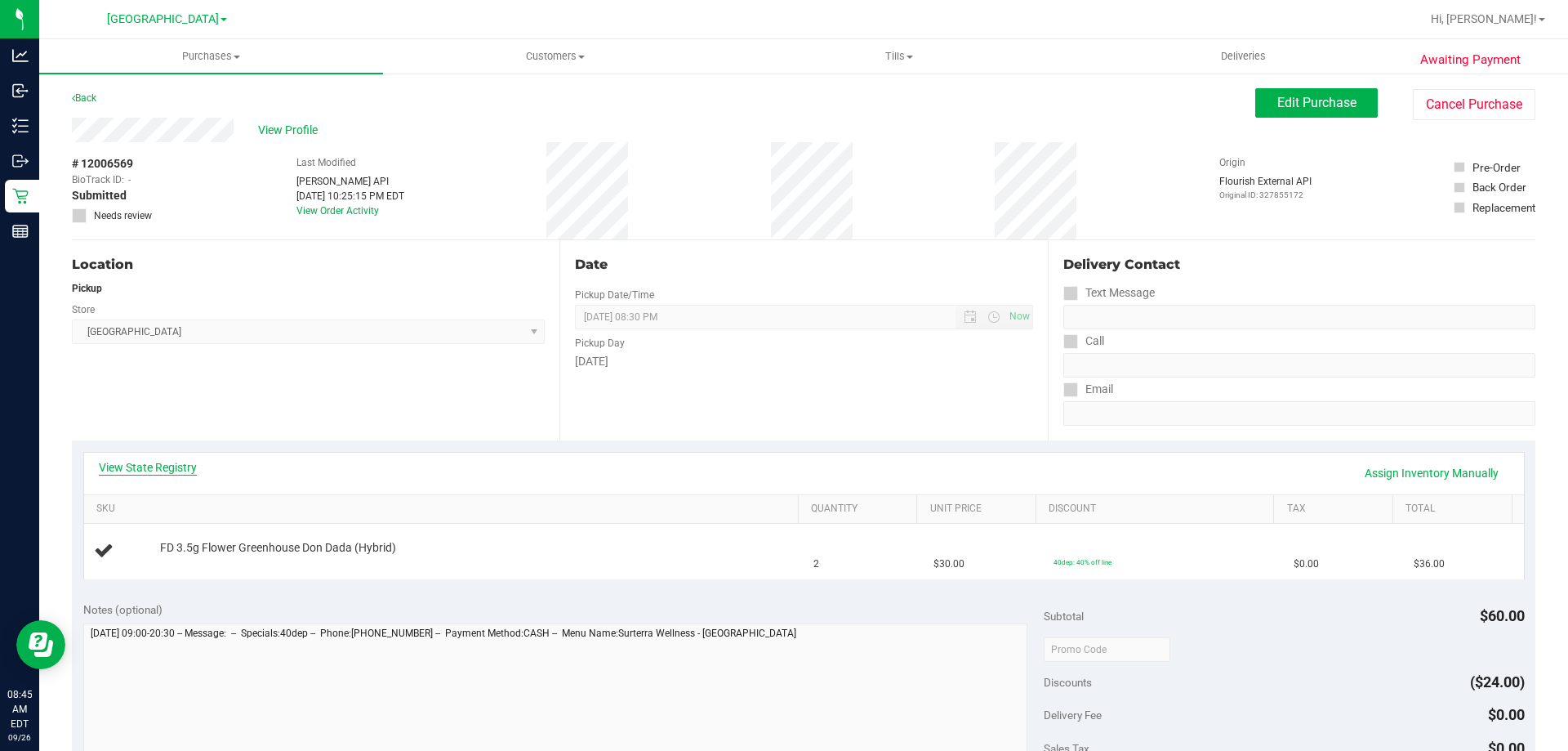
click at [157, 465] on link "View State Registry" at bounding box center [148, 467] width 98 height 16
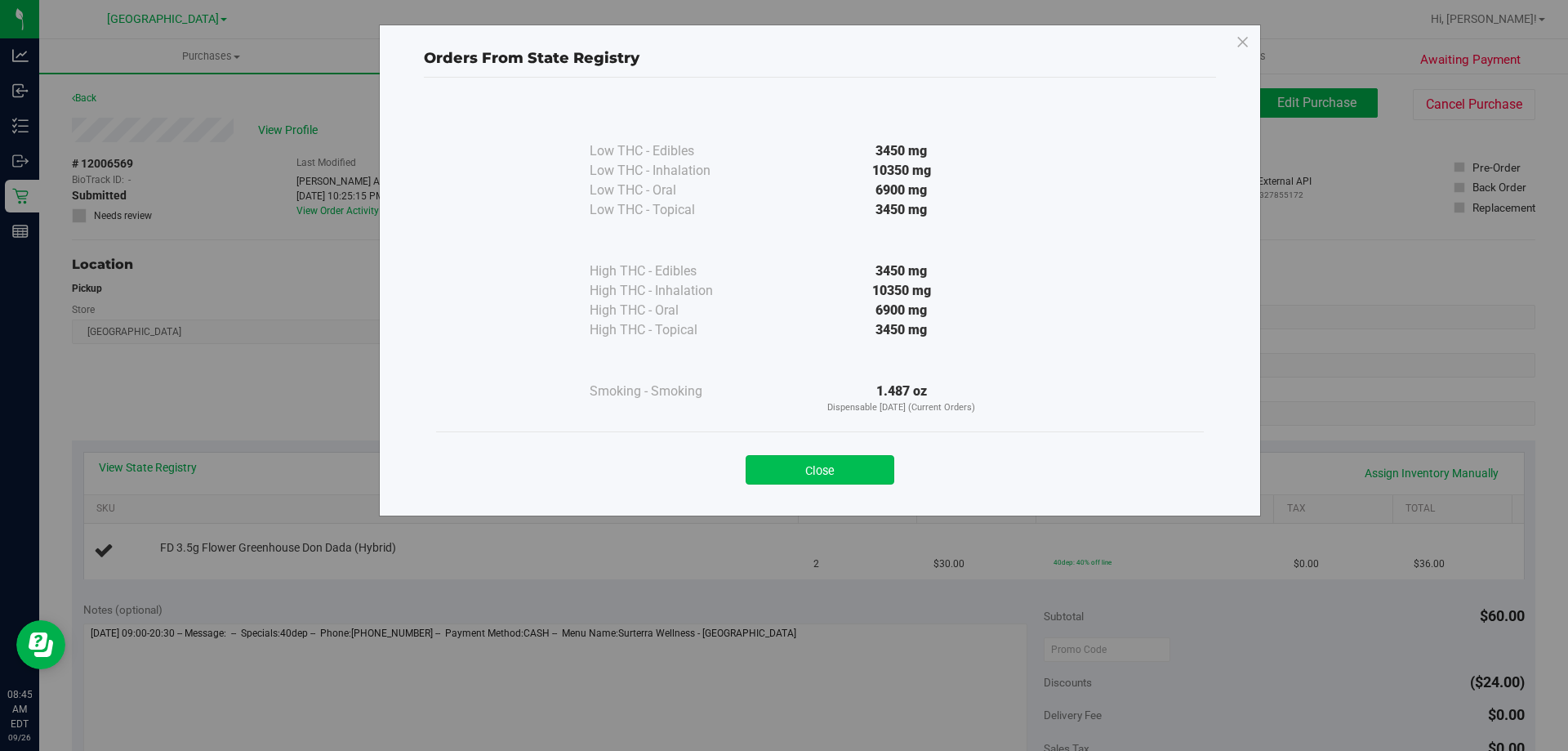
click at [826, 464] on button "Close" at bounding box center [819, 469] width 149 height 29
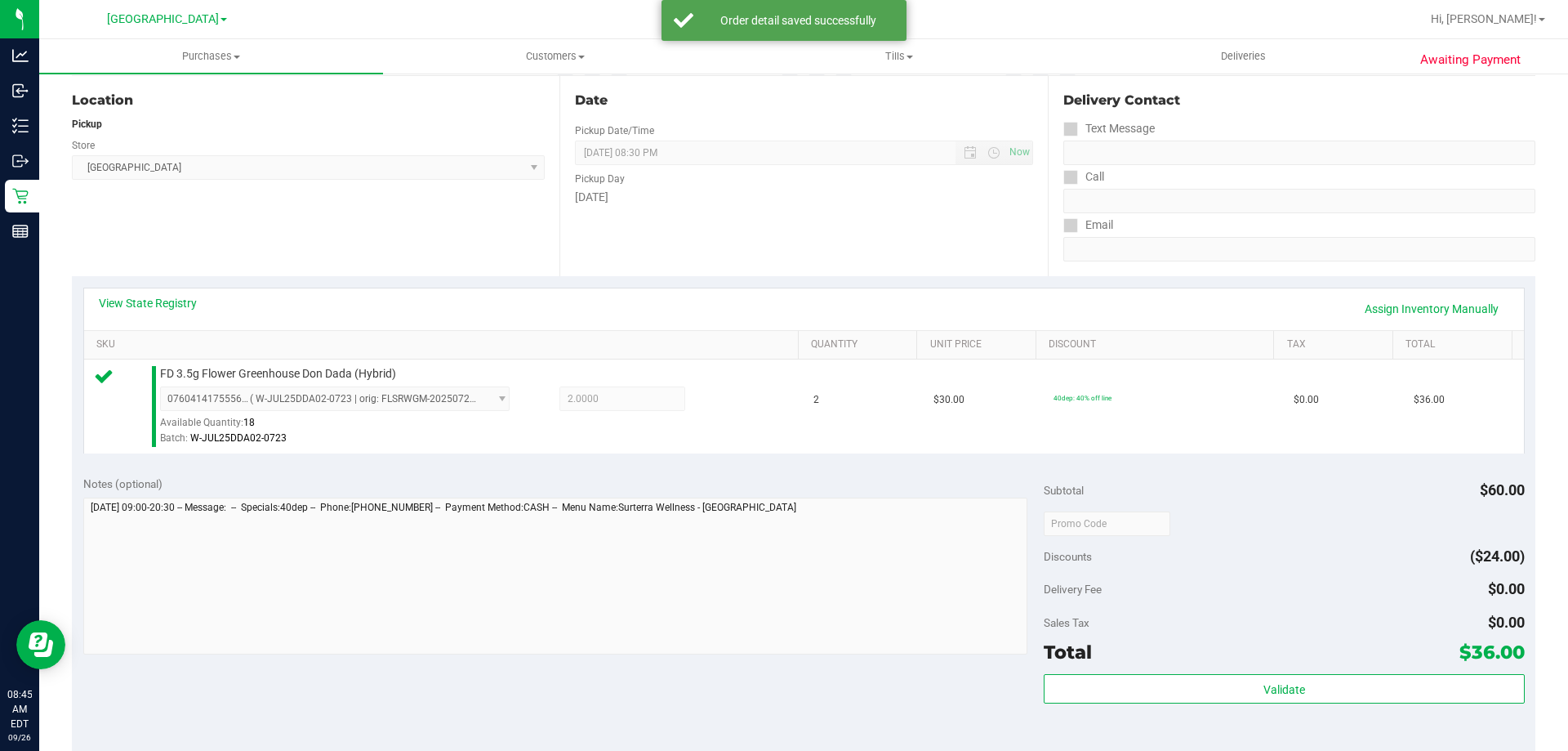
scroll to position [342, 0]
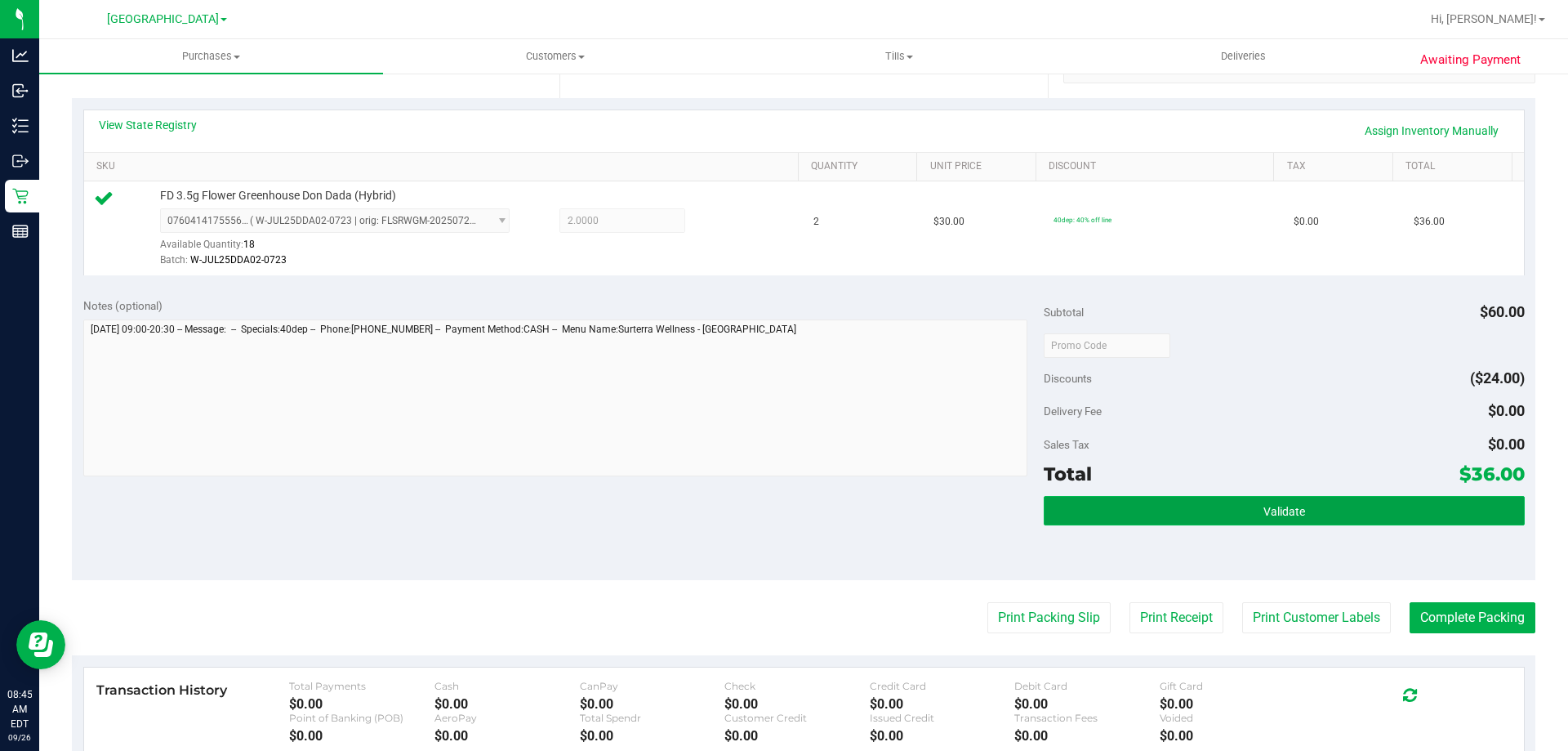
click at [1287, 512] on span "Validate" at bounding box center [1285, 511] width 42 height 13
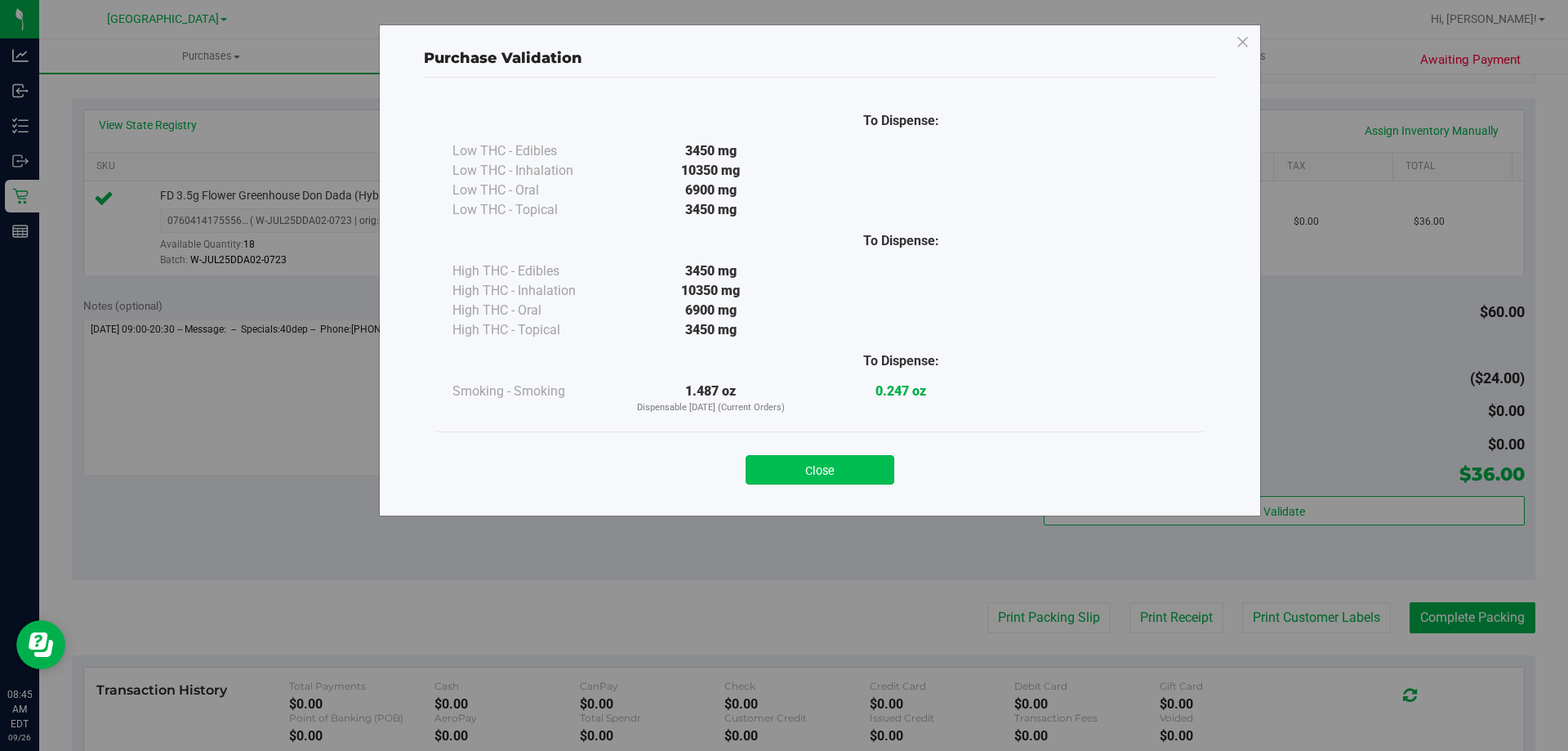
click at [820, 461] on button "Close" at bounding box center [819, 469] width 149 height 29
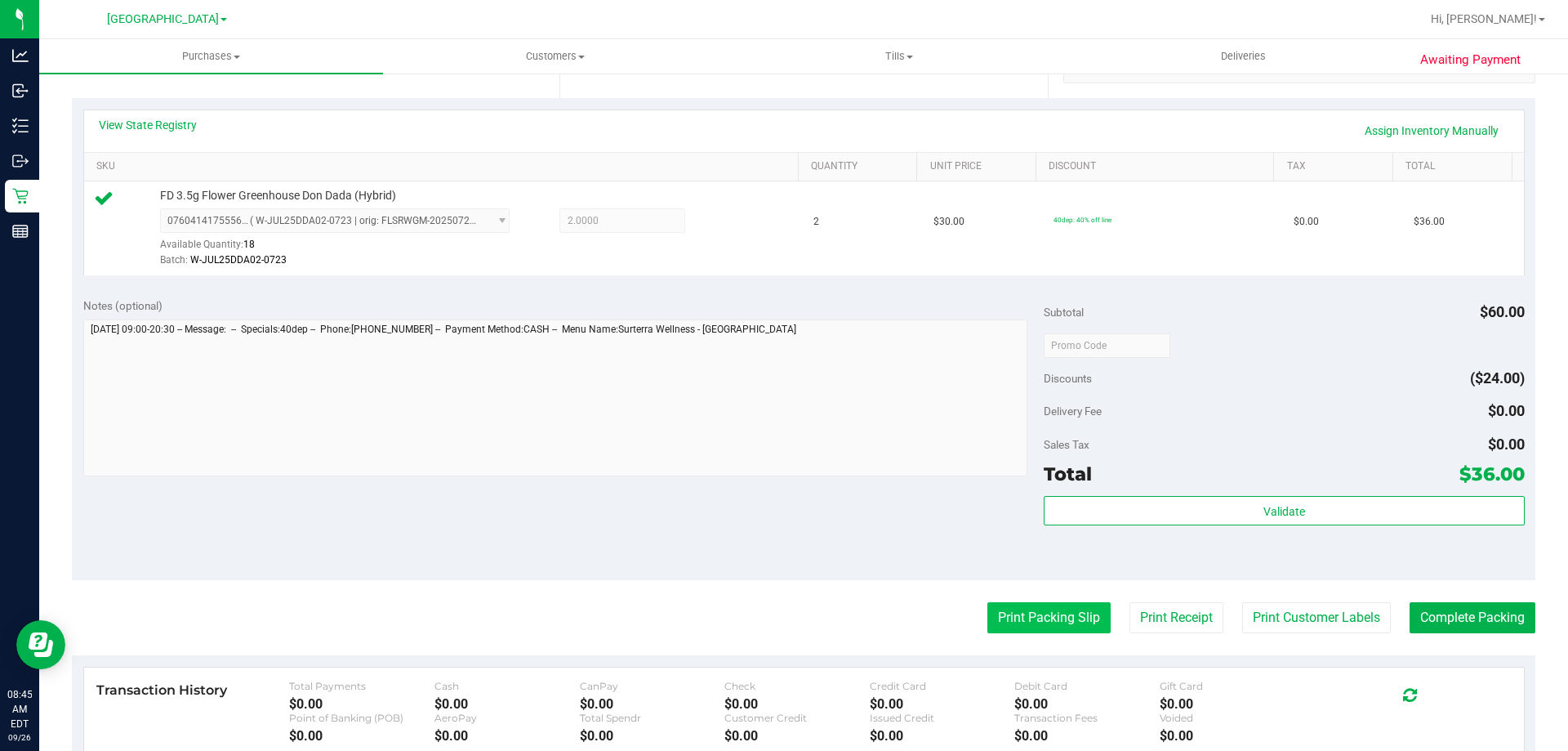
click at [1045, 609] on button "Print Packing Slip" at bounding box center [1050, 617] width 124 height 31
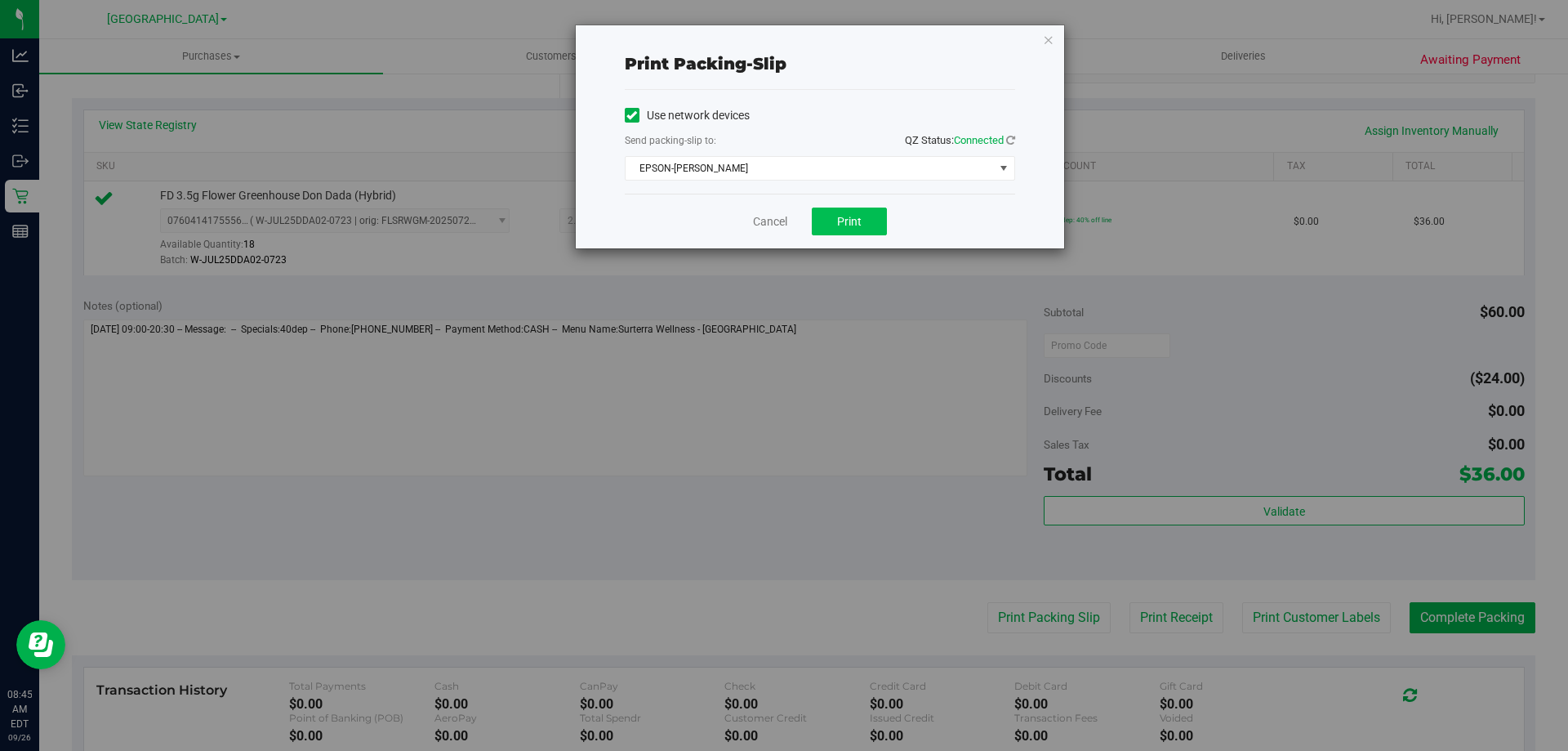
click at [852, 214] on span "Print" at bounding box center [849, 220] width 25 height 13
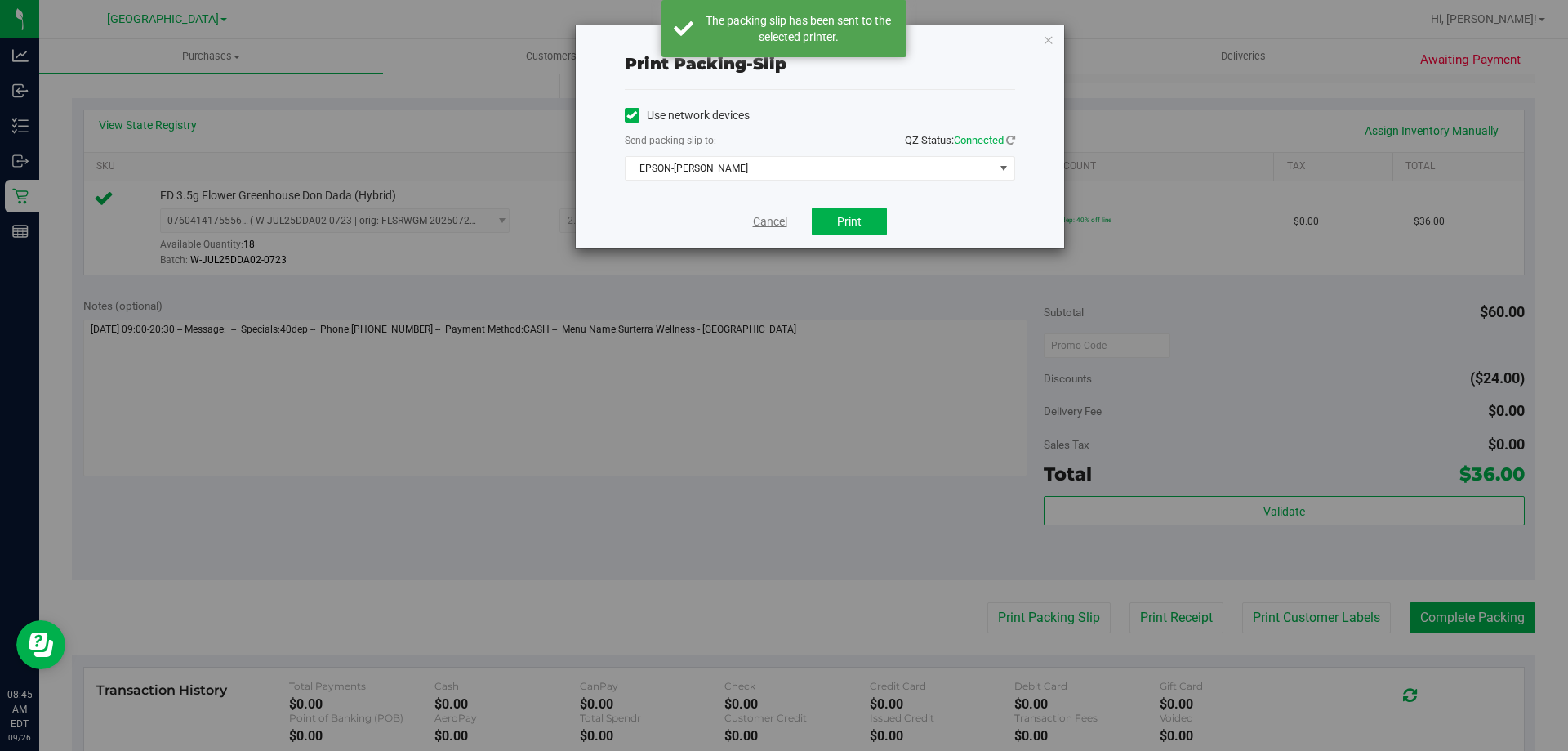
click at [763, 219] on link "Cancel" at bounding box center [770, 221] width 34 height 17
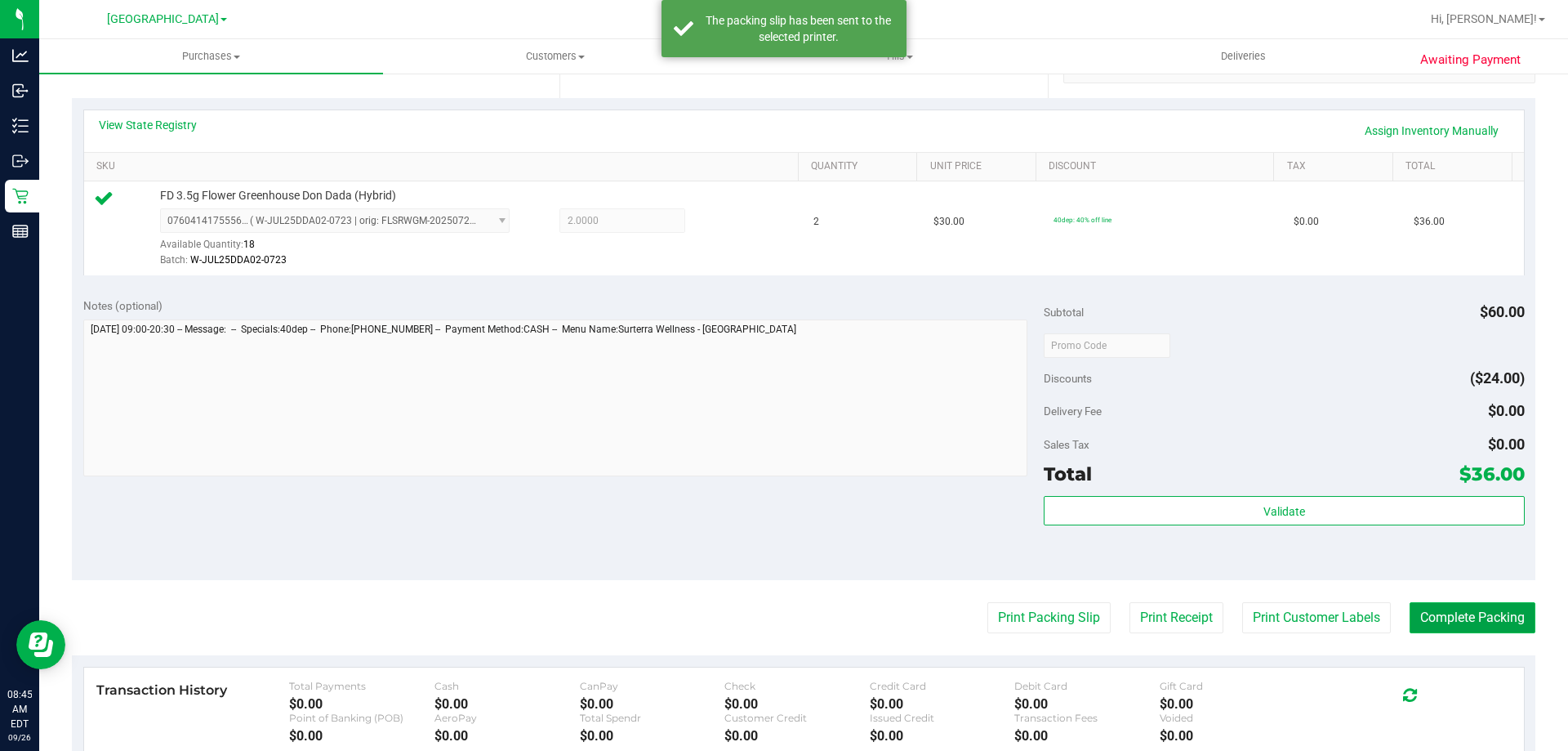
click at [1475, 608] on button "Complete Packing" at bounding box center [1472, 617] width 126 height 31
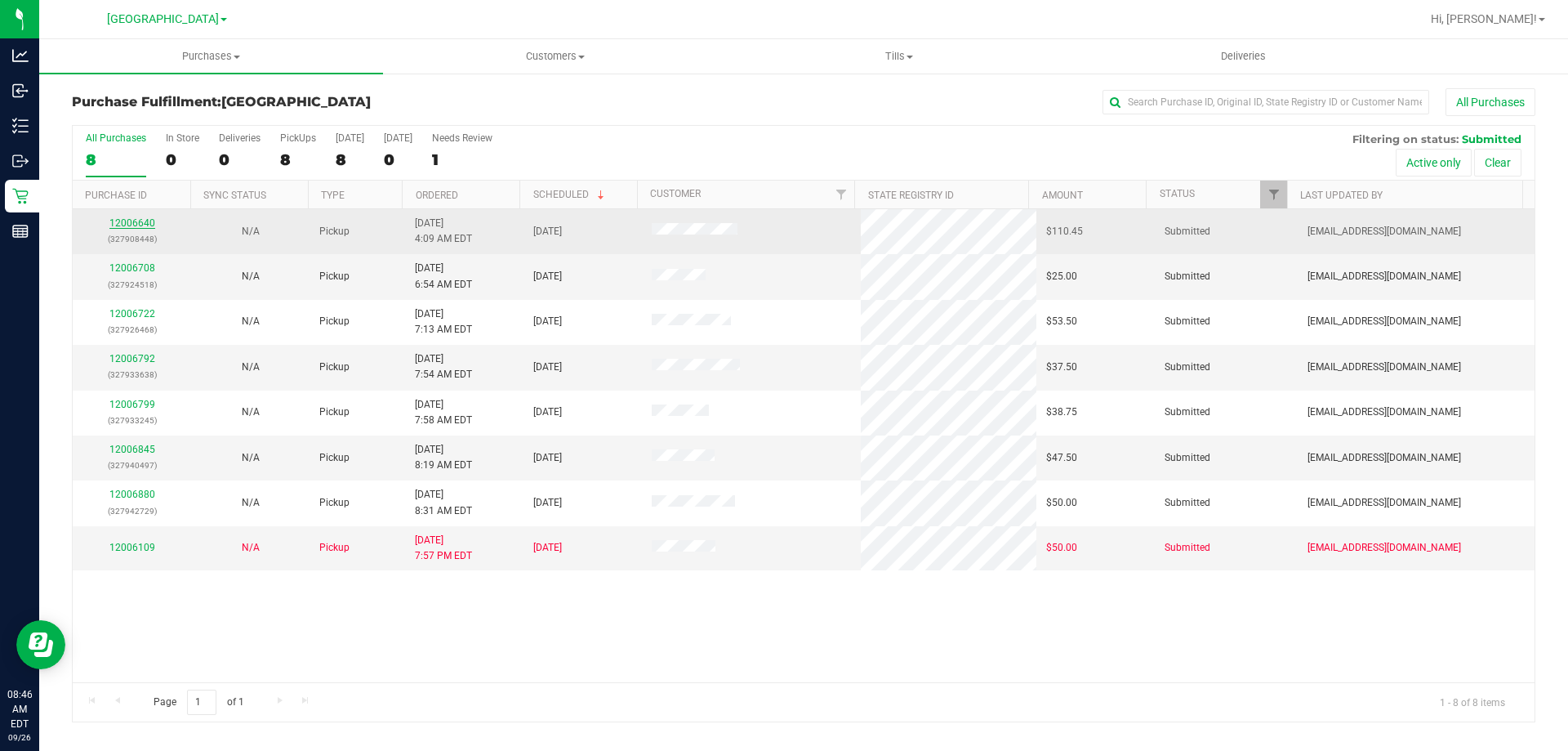
click at [129, 223] on link "12006640" at bounding box center [133, 222] width 46 height 11
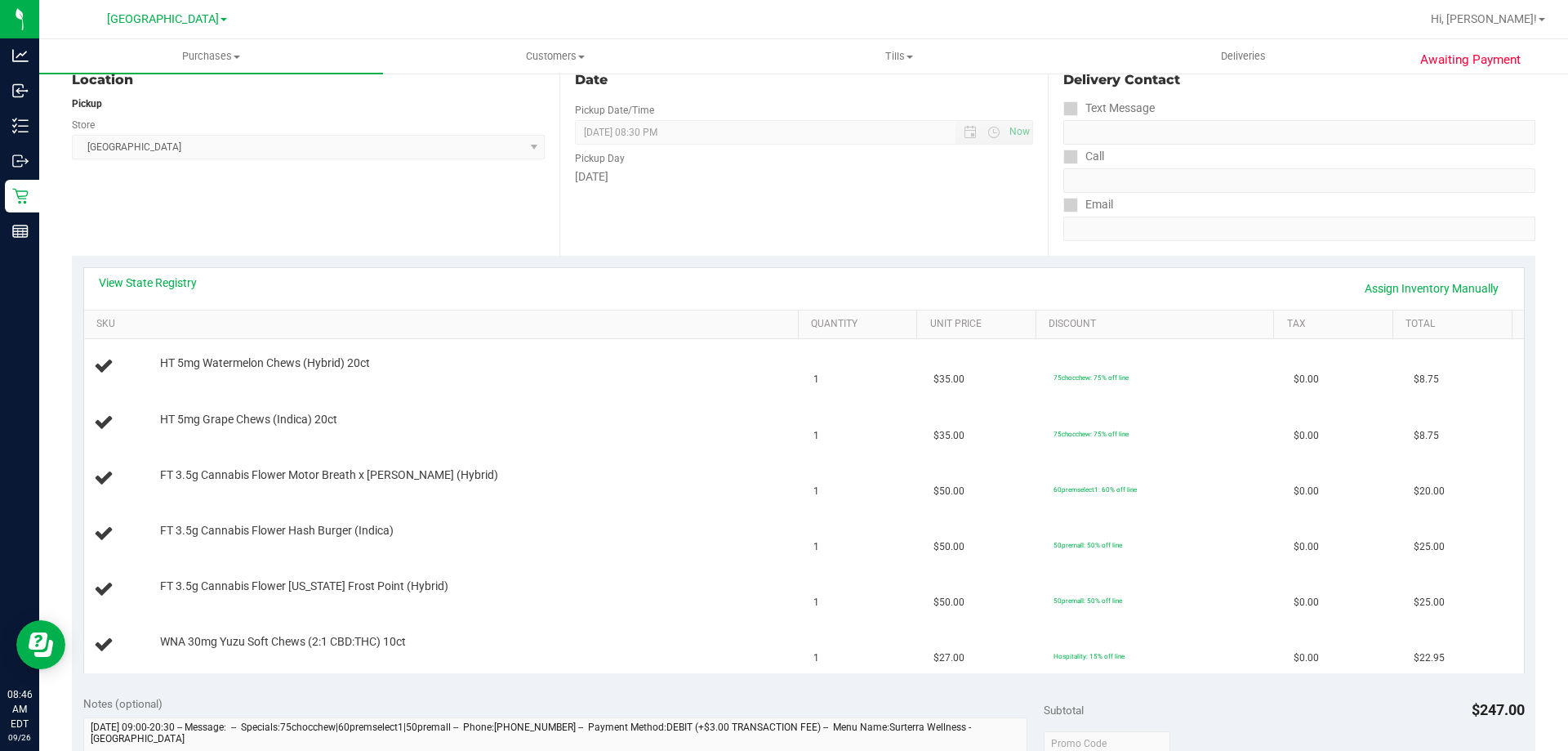
scroll to position [187, 0]
click at [154, 278] on link "View State Registry" at bounding box center [148, 281] width 98 height 16
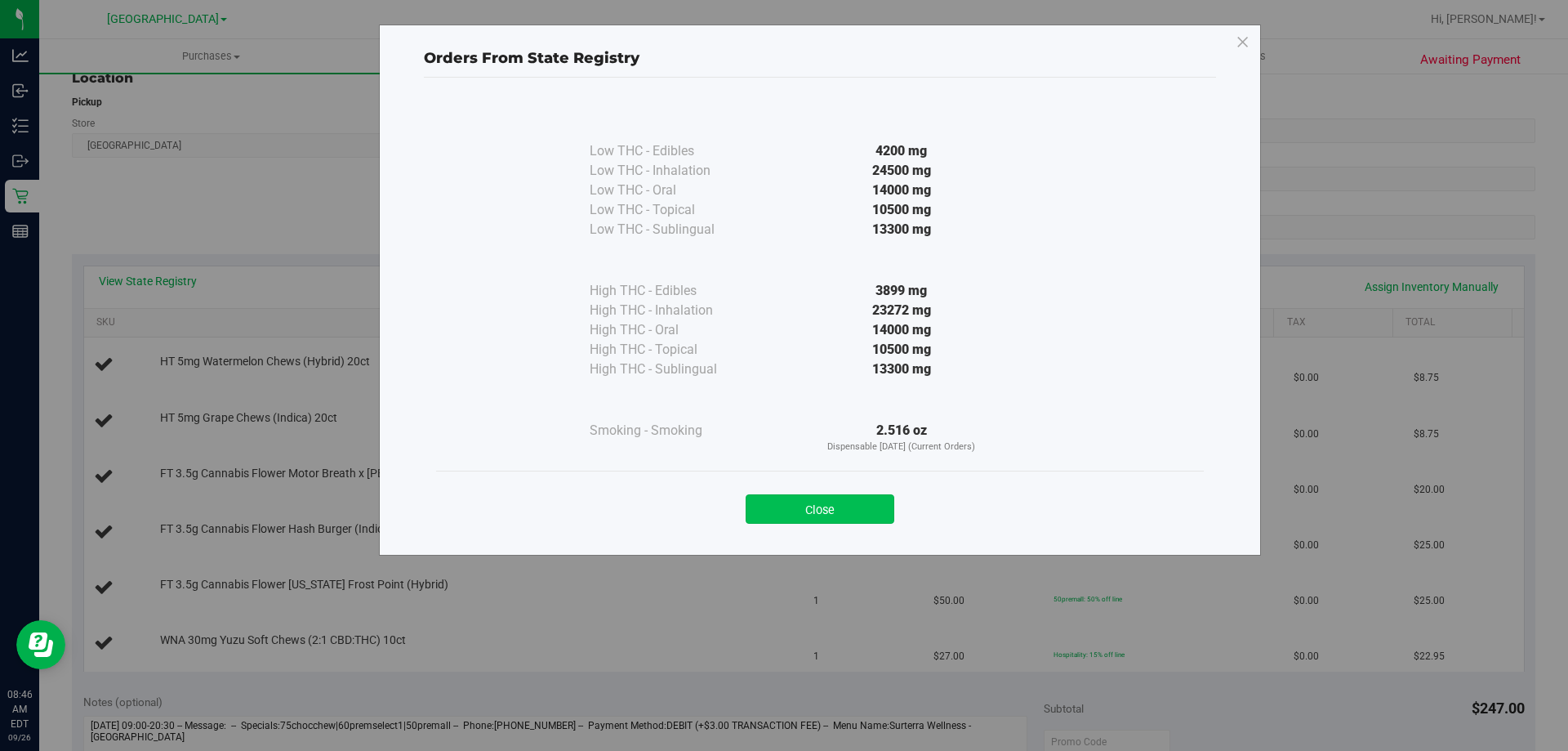
click at [827, 506] on button "Close" at bounding box center [819, 509] width 149 height 29
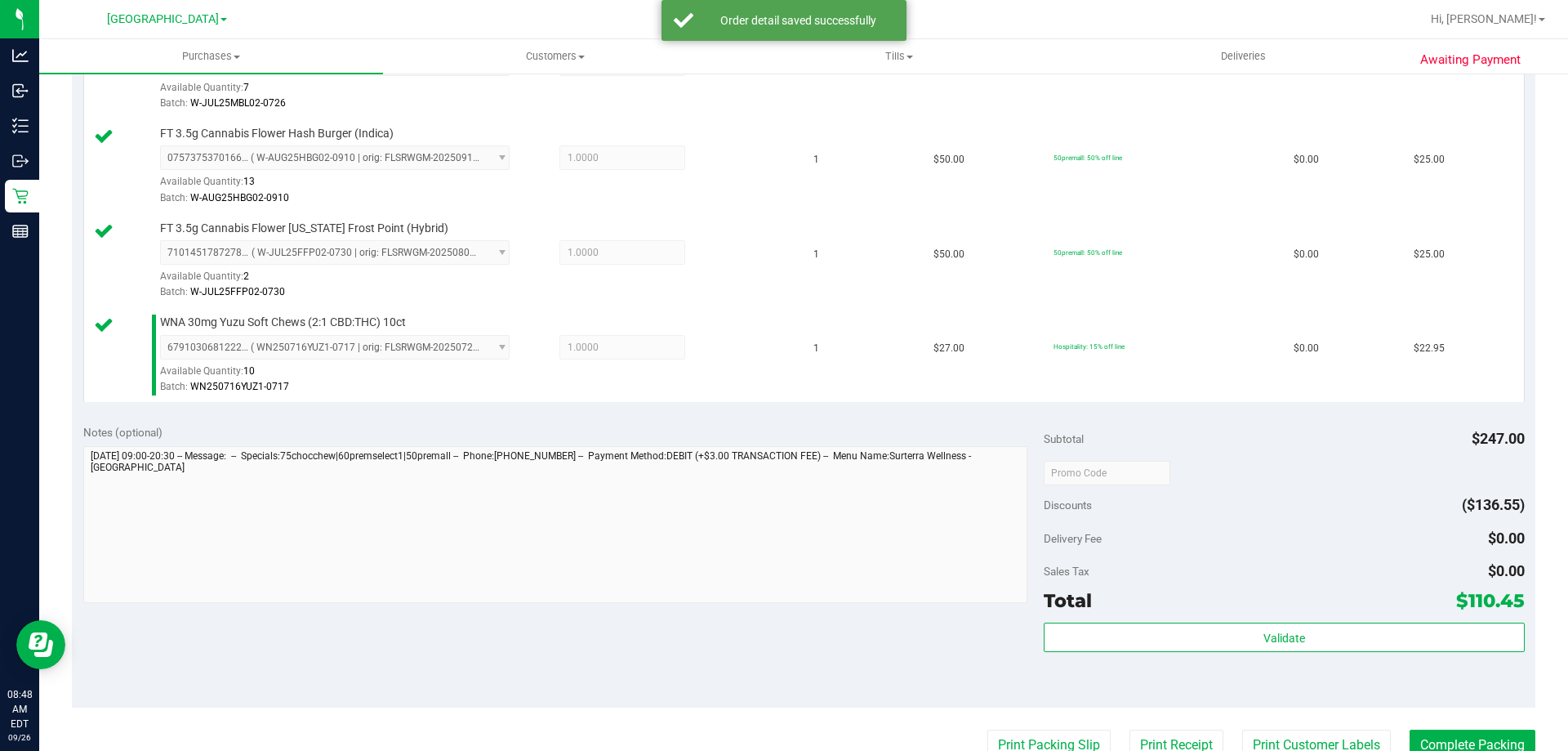
scroll to position [784, 0]
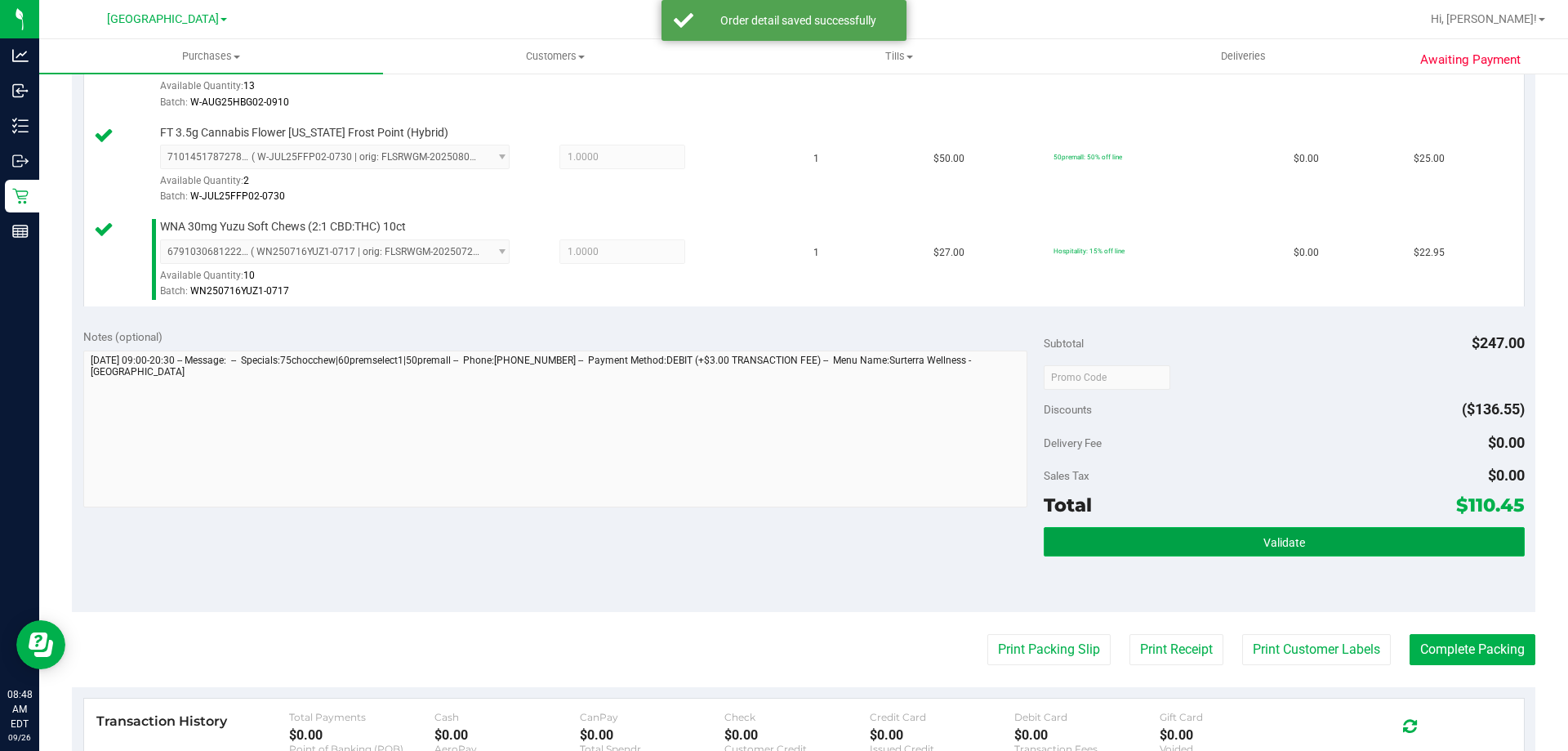
click at [1282, 540] on span "Validate" at bounding box center [1285, 543] width 42 height 13
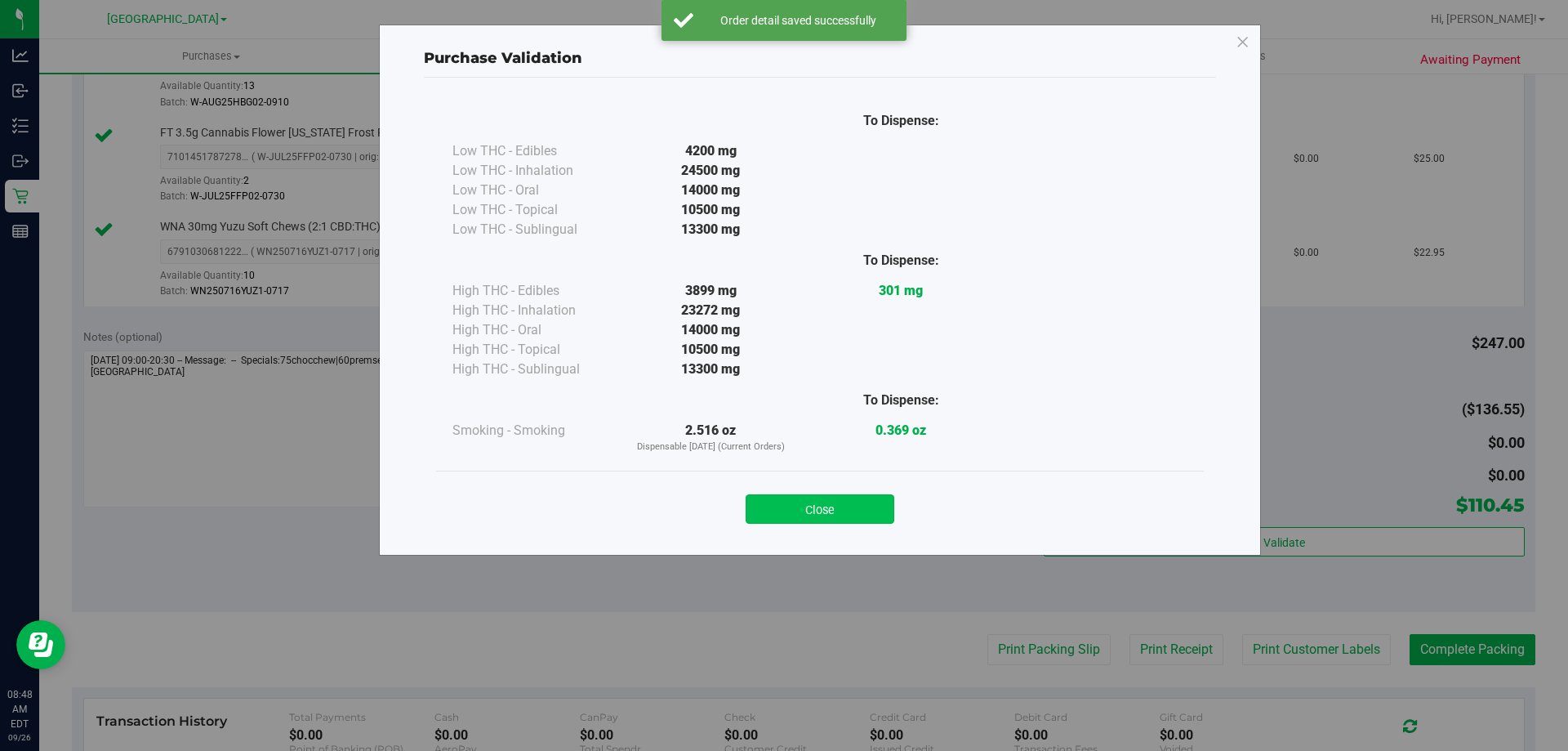
click at [849, 507] on button "Close" at bounding box center [819, 509] width 149 height 29
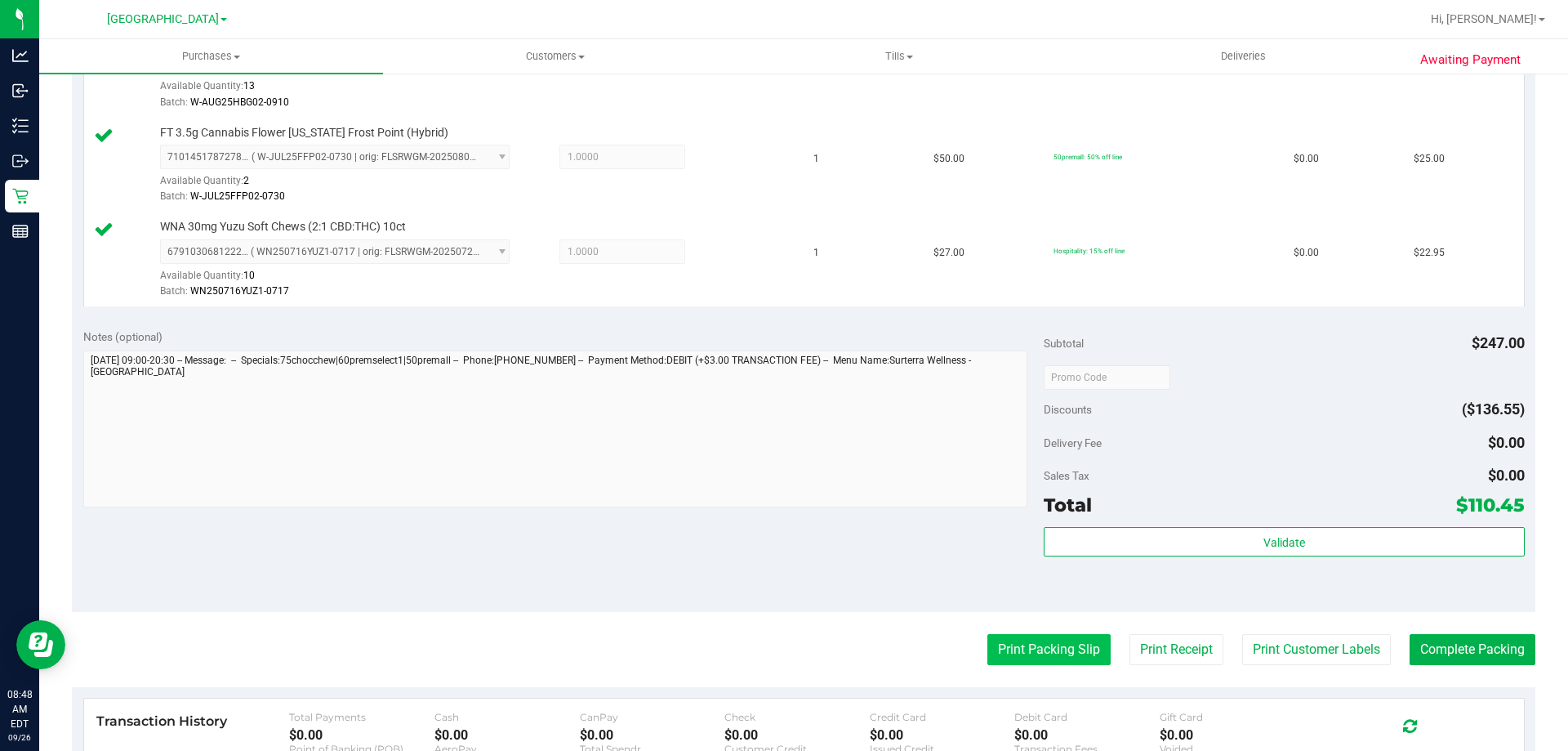
click at [1045, 635] on button "Print Packing Slip" at bounding box center [1050, 649] width 124 height 31
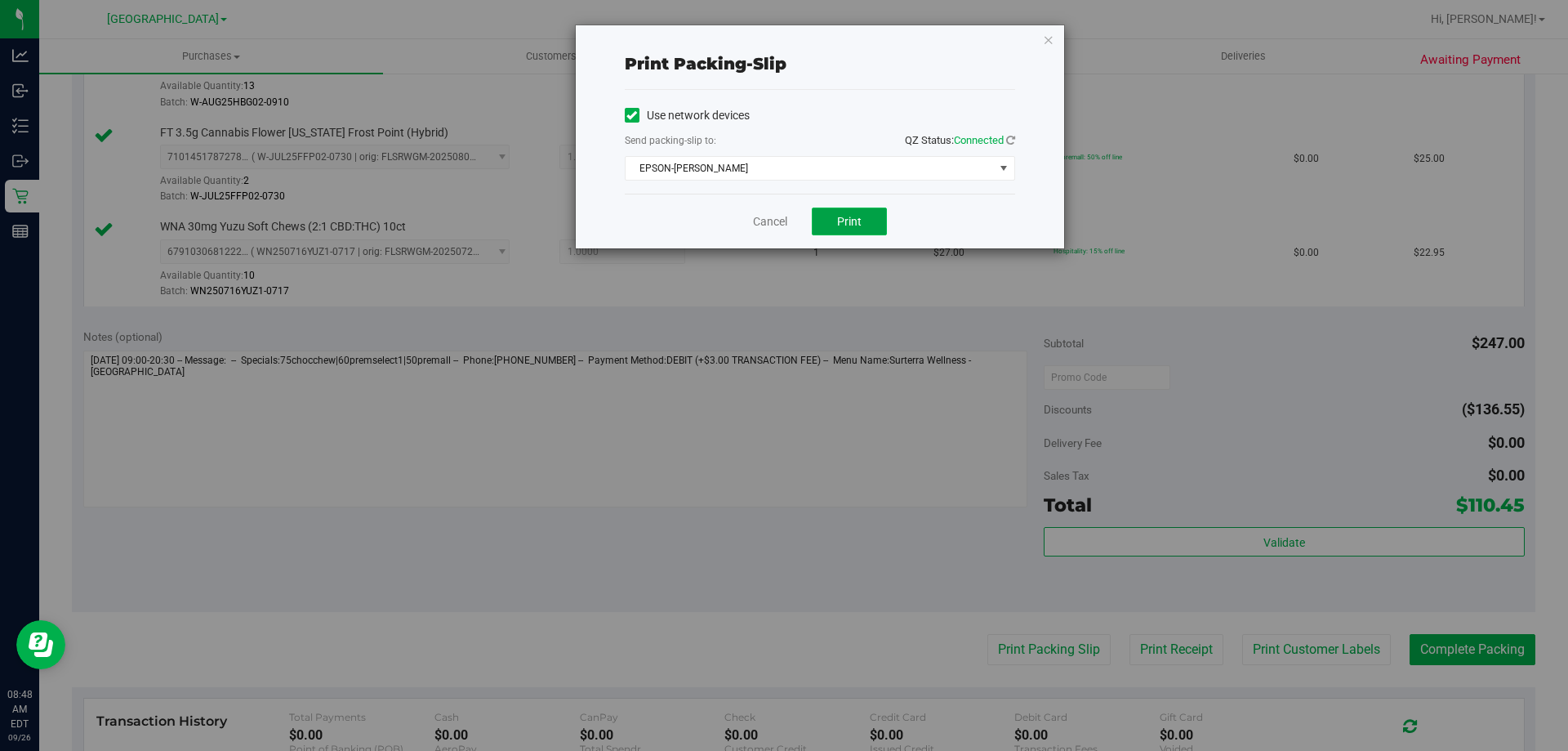
click at [837, 216] on span "Print" at bounding box center [849, 220] width 25 height 13
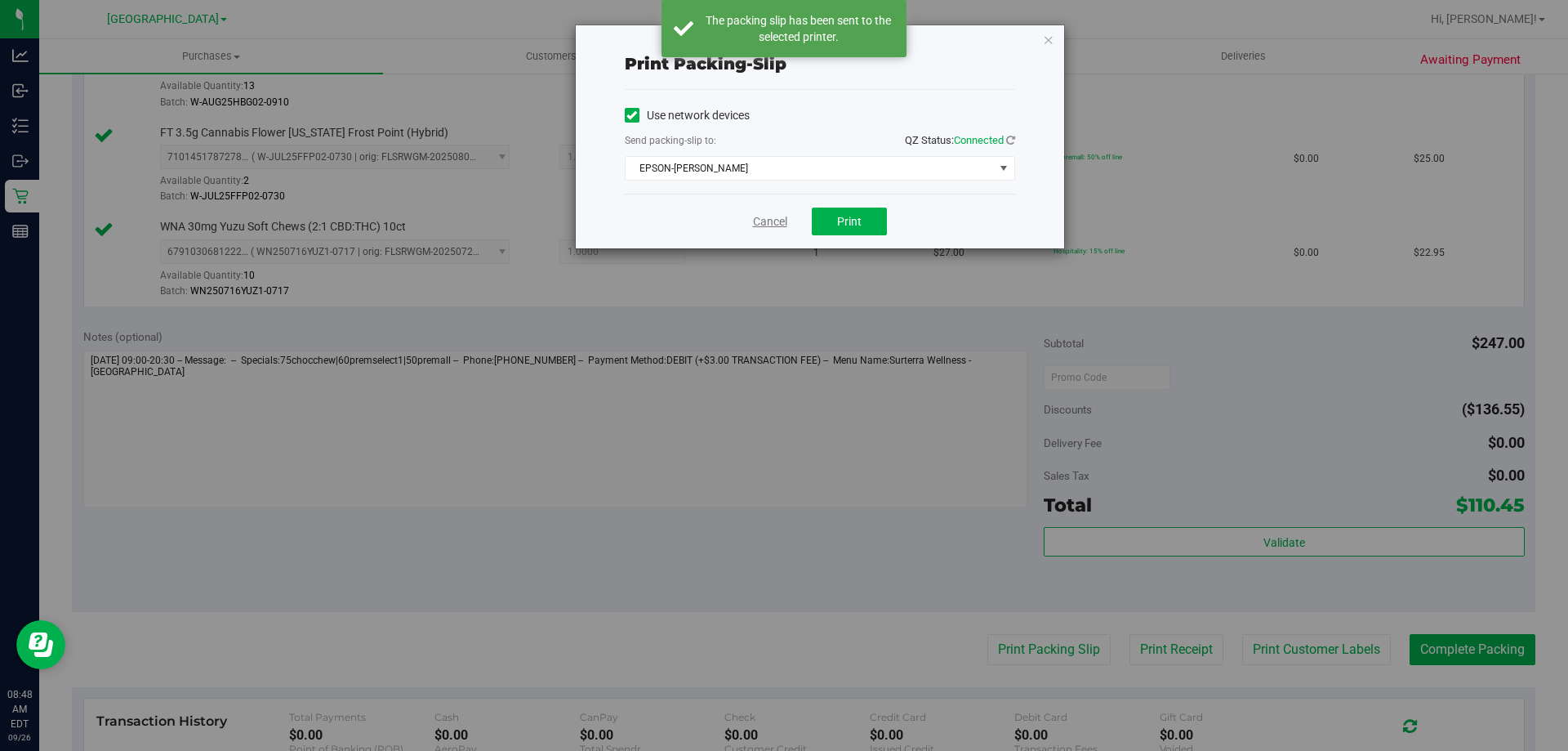
click at [772, 214] on link "Cancel" at bounding box center [770, 221] width 34 height 17
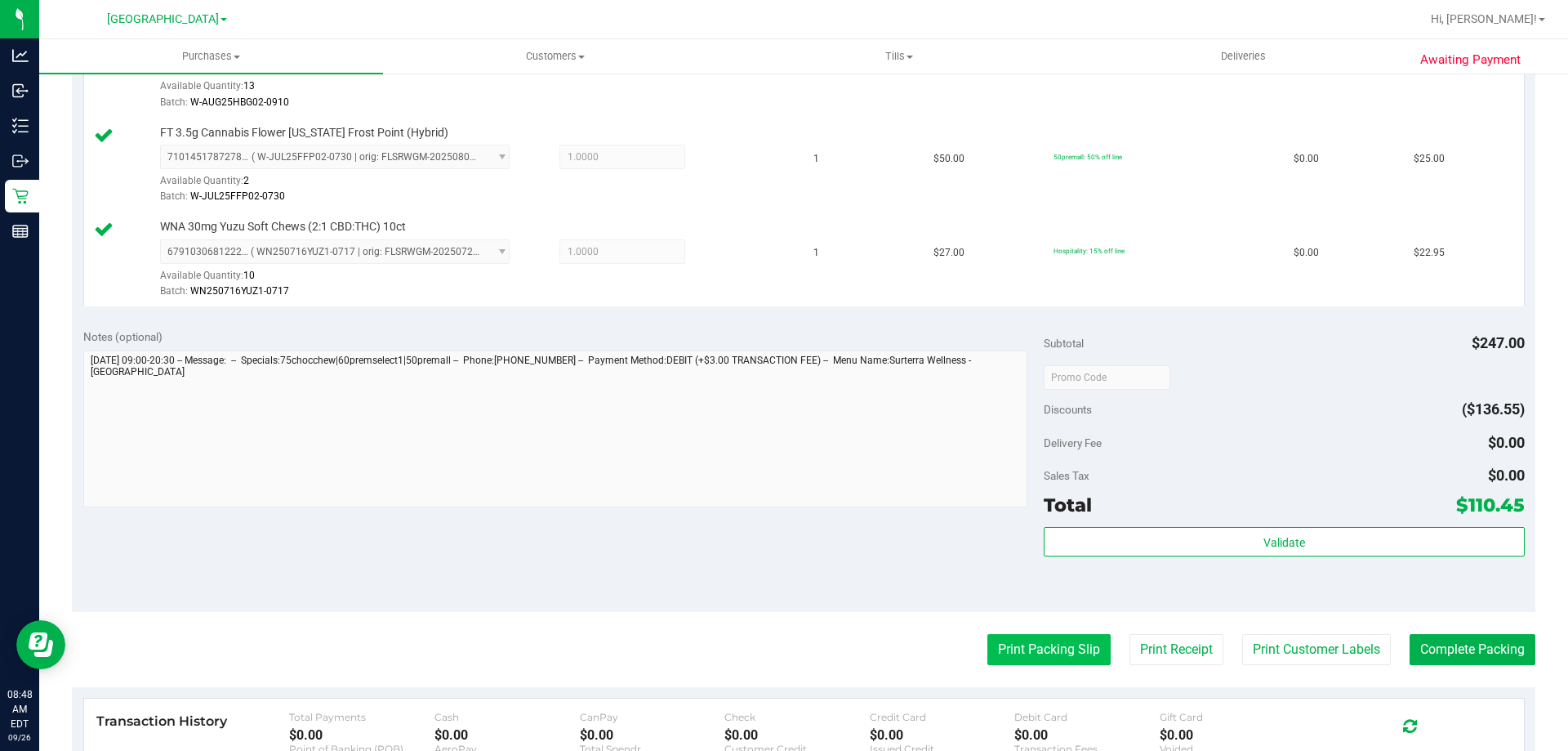
click at [1010, 644] on button "Print Packing Slip" at bounding box center [1050, 649] width 124 height 31
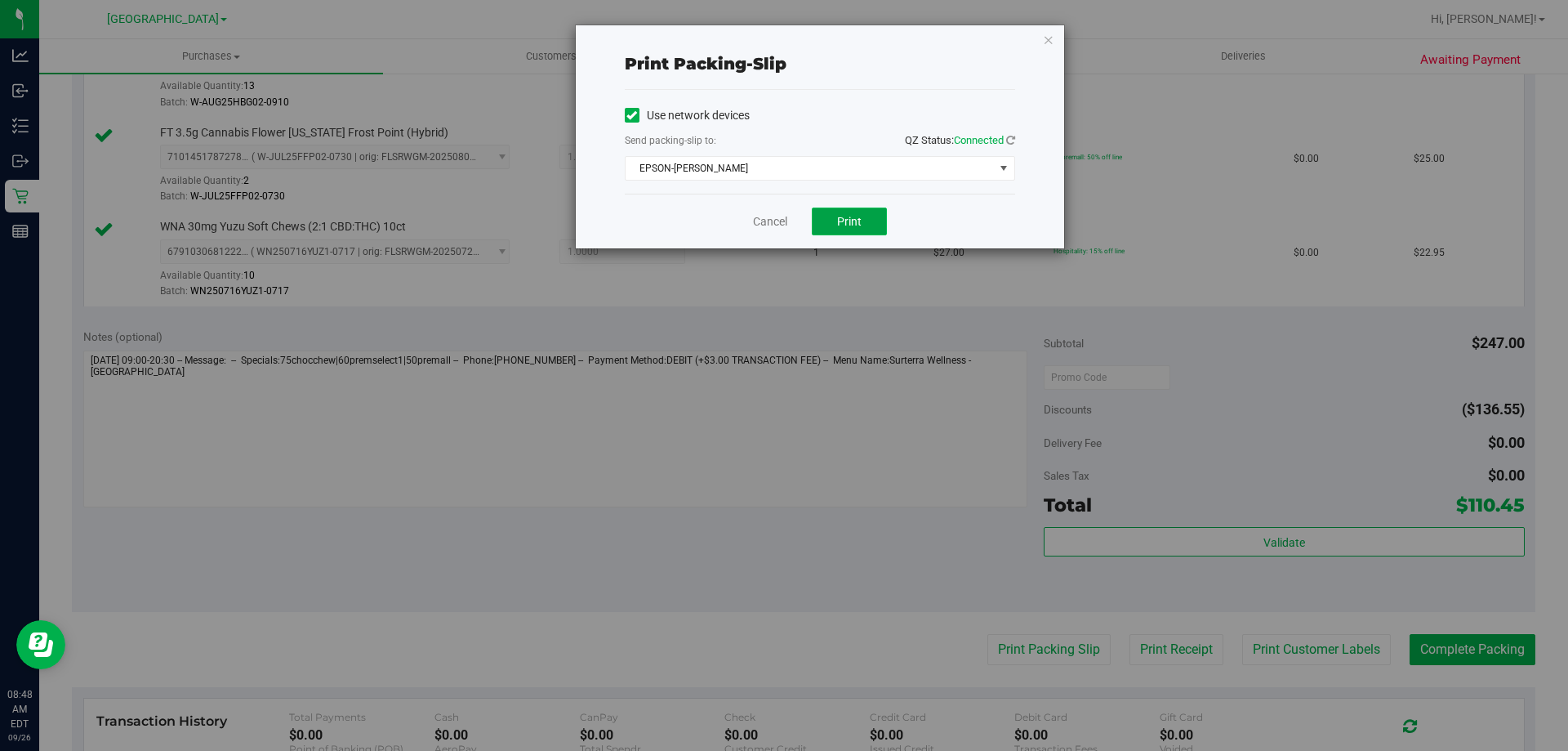
click at [865, 217] on button "Print" at bounding box center [848, 221] width 75 height 28
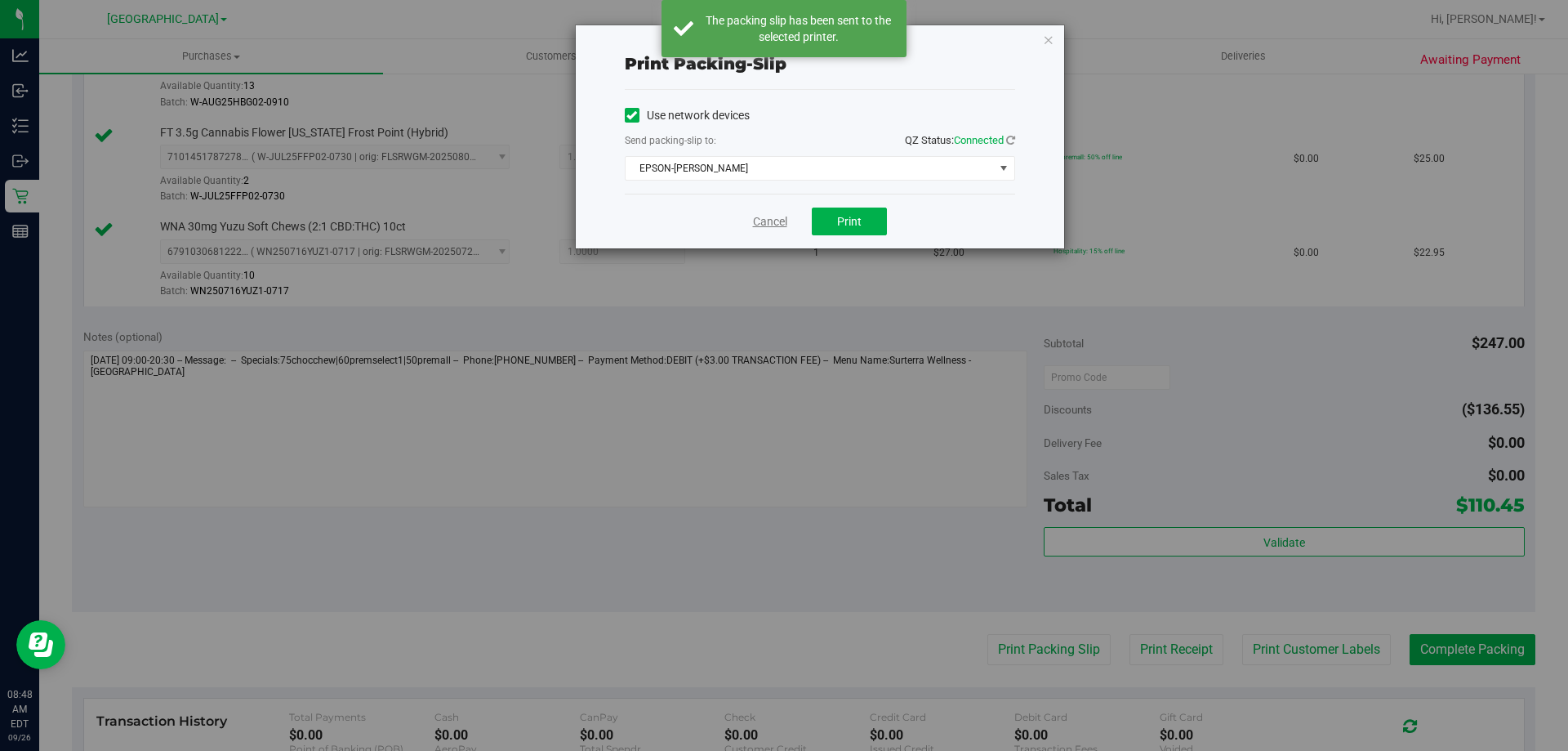
click at [765, 217] on link "Cancel" at bounding box center [770, 221] width 34 height 17
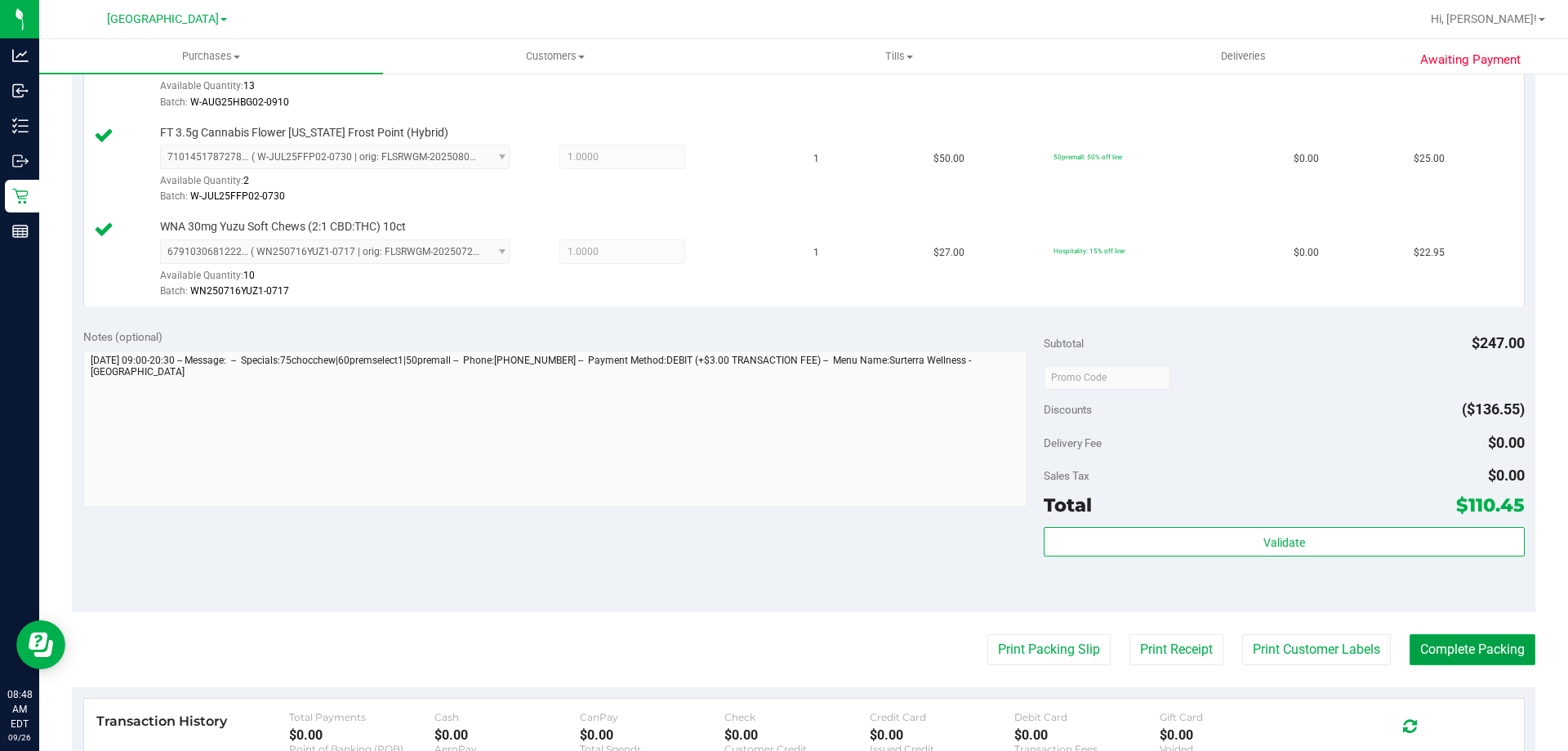
click at [1472, 644] on button "Complete Packing" at bounding box center [1472, 649] width 126 height 31
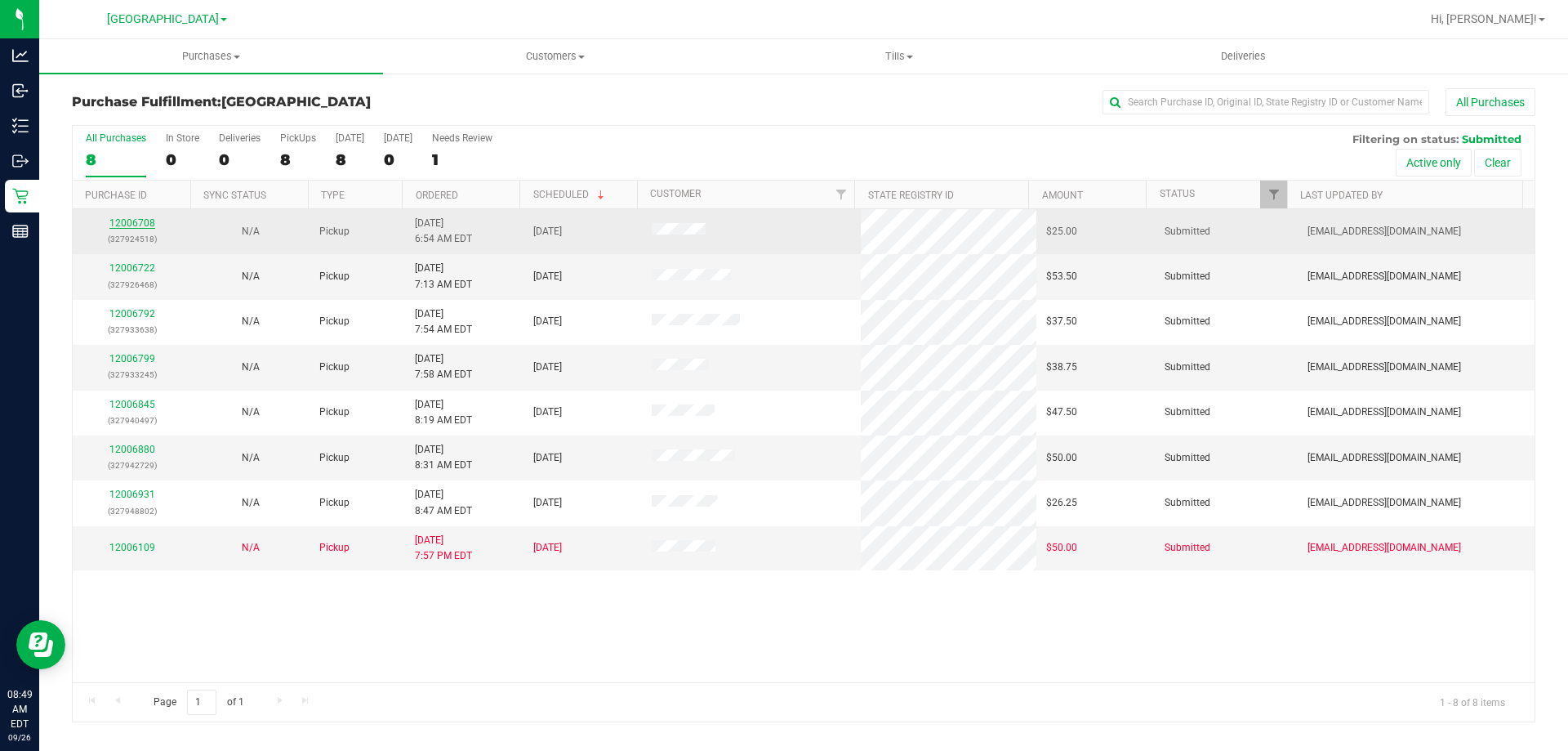
click at [153, 220] on link "12006708" at bounding box center [133, 222] width 46 height 11
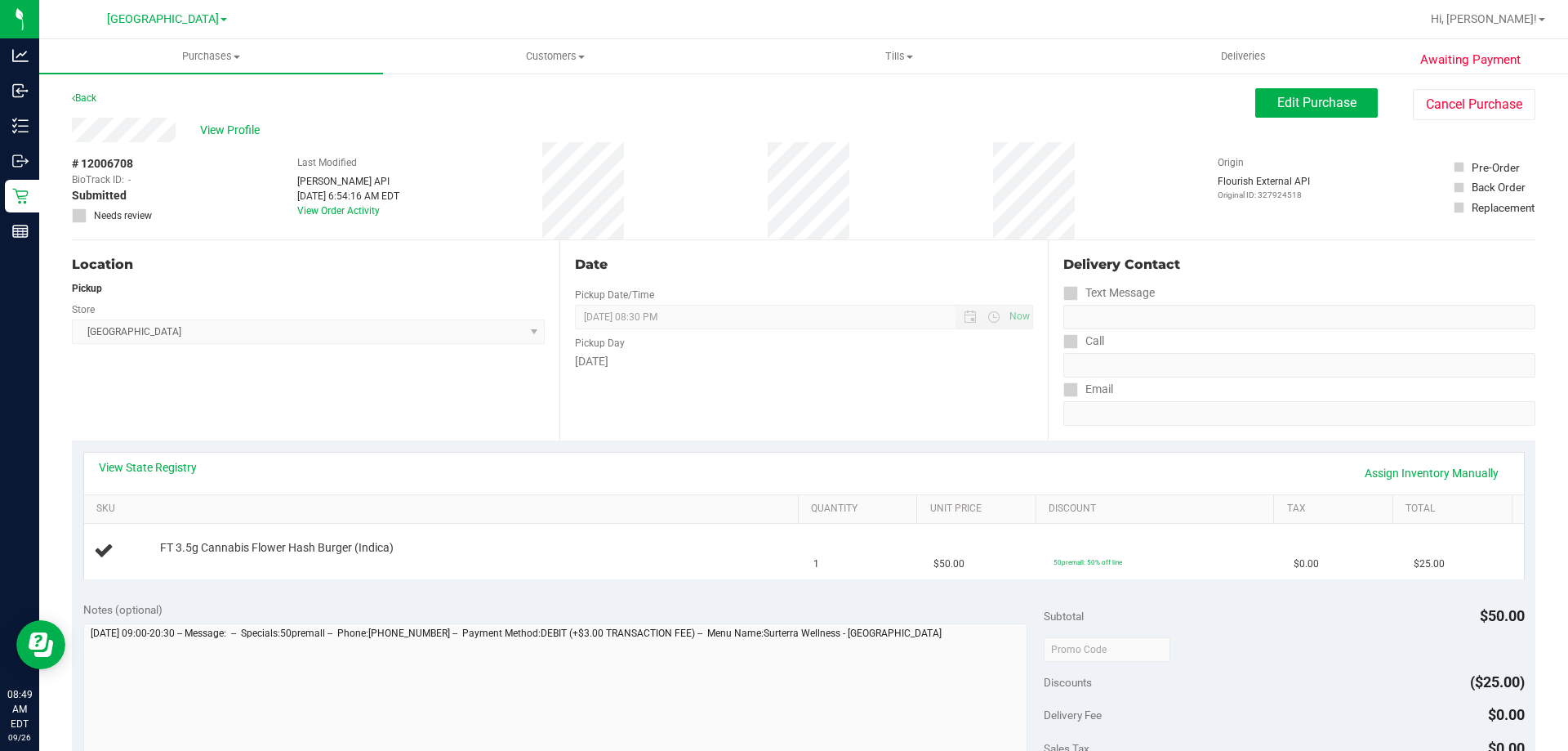
click at [156, 466] on link "View State Registry" at bounding box center [148, 467] width 98 height 16
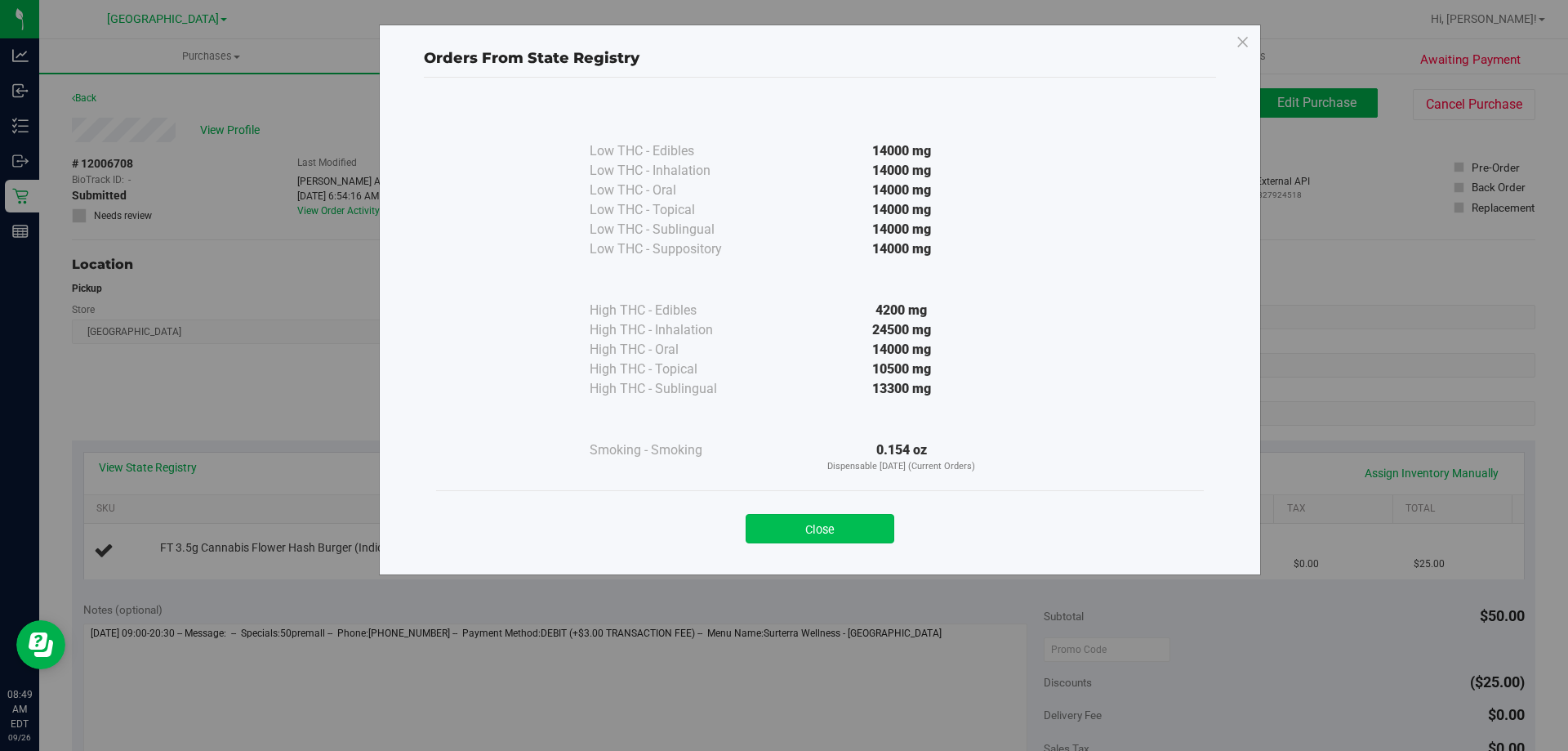
click at [842, 519] on button "Close" at bounding box center [819, 528] width 149 height 29
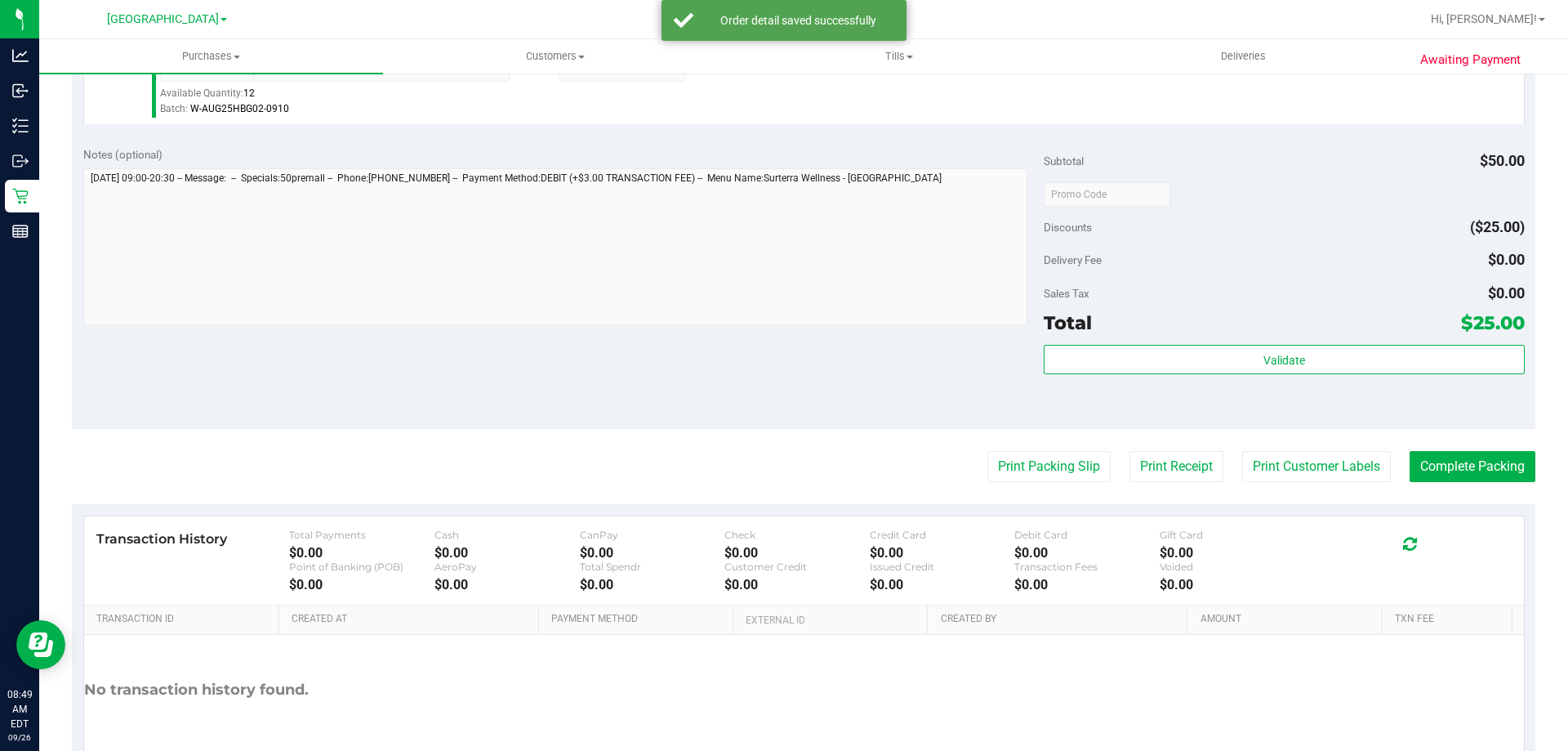
scroll to position [496, 0]
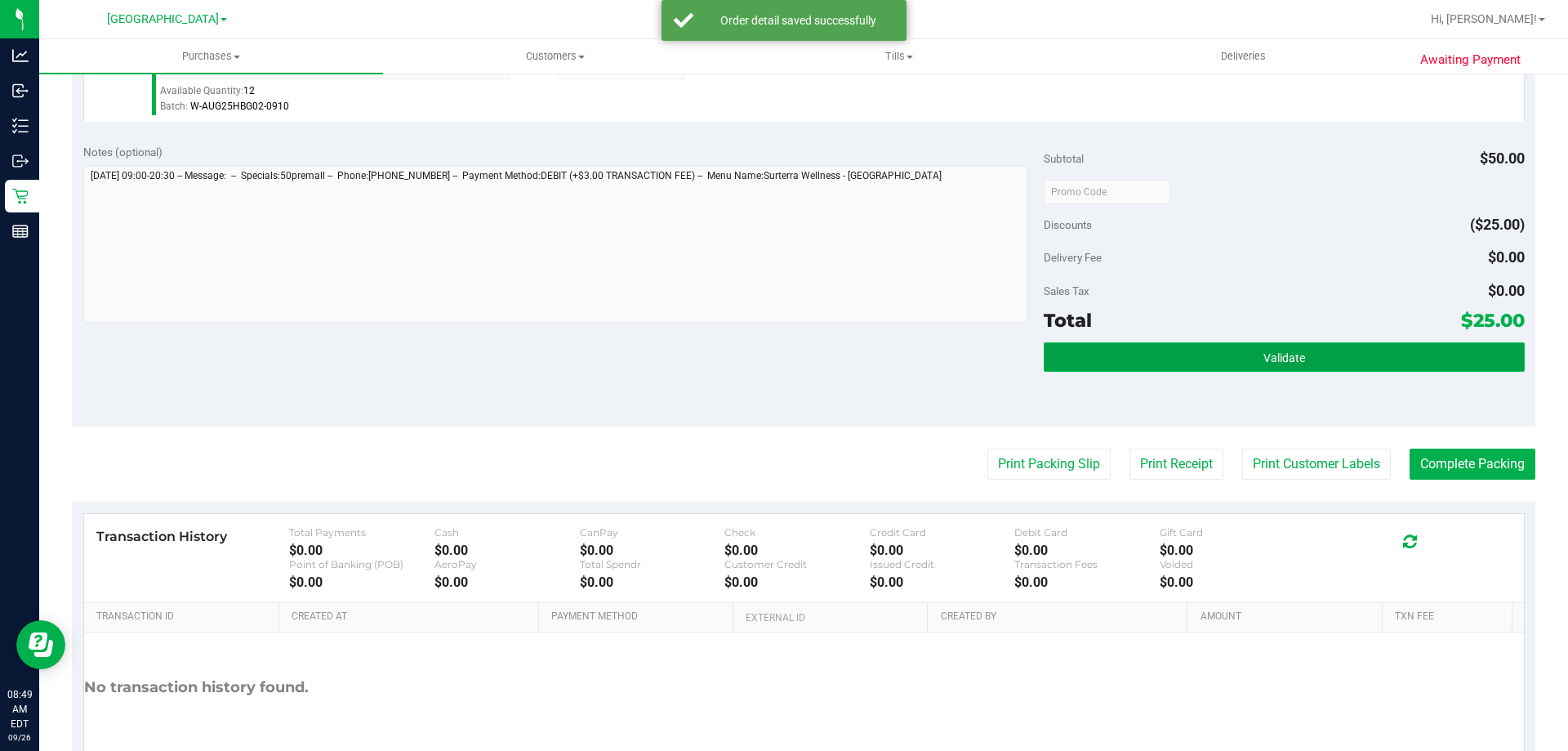
click at [1316, 349] on button "Validate" at bounding box center [1284, 356] width 480 height 29
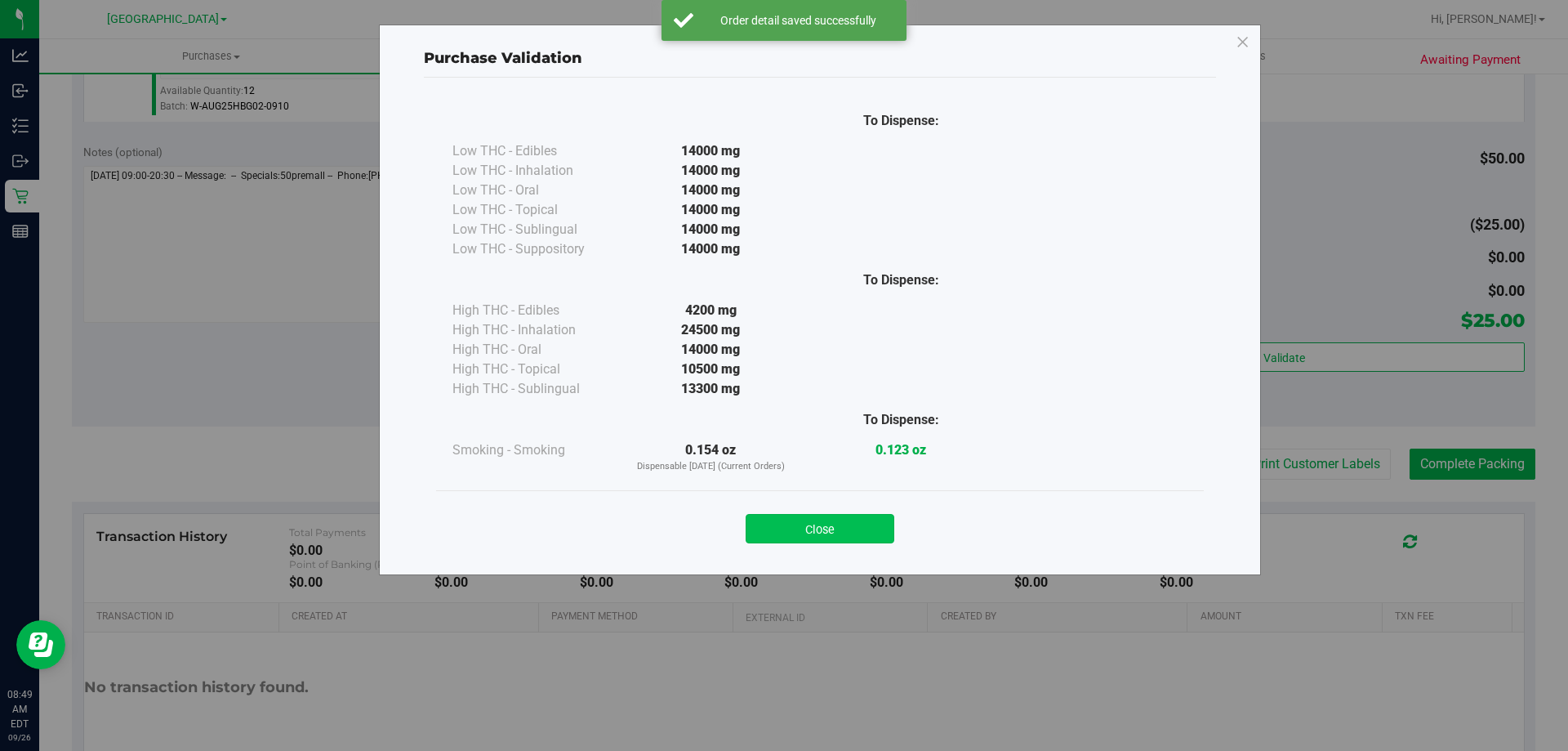
click at [834, 528] on button "Close" at bounding box center [819, 528] width 149 height 29
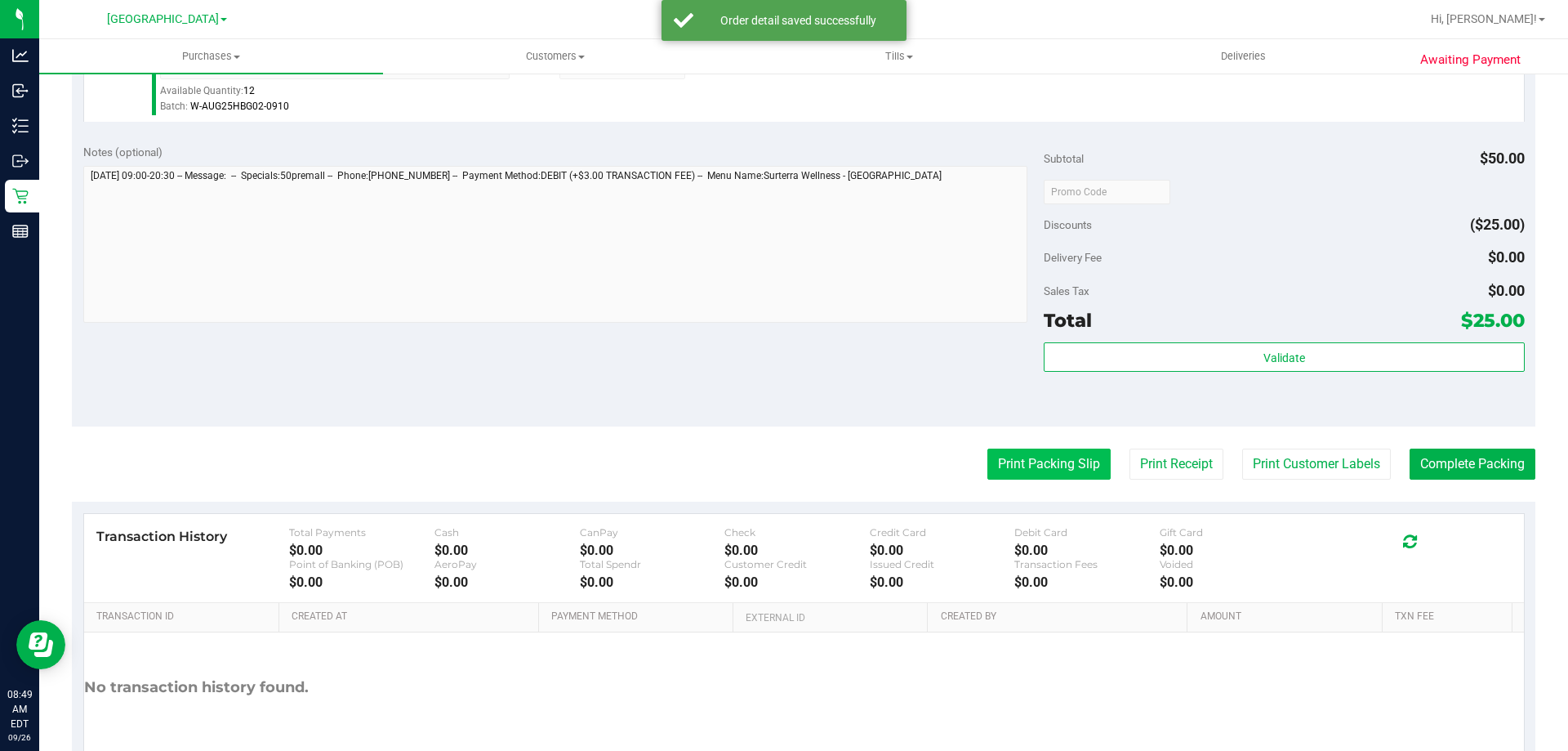
click at [1052, 459] on button "Print Packing Slip" at bounding box center [1050, 464] width 124 height 31
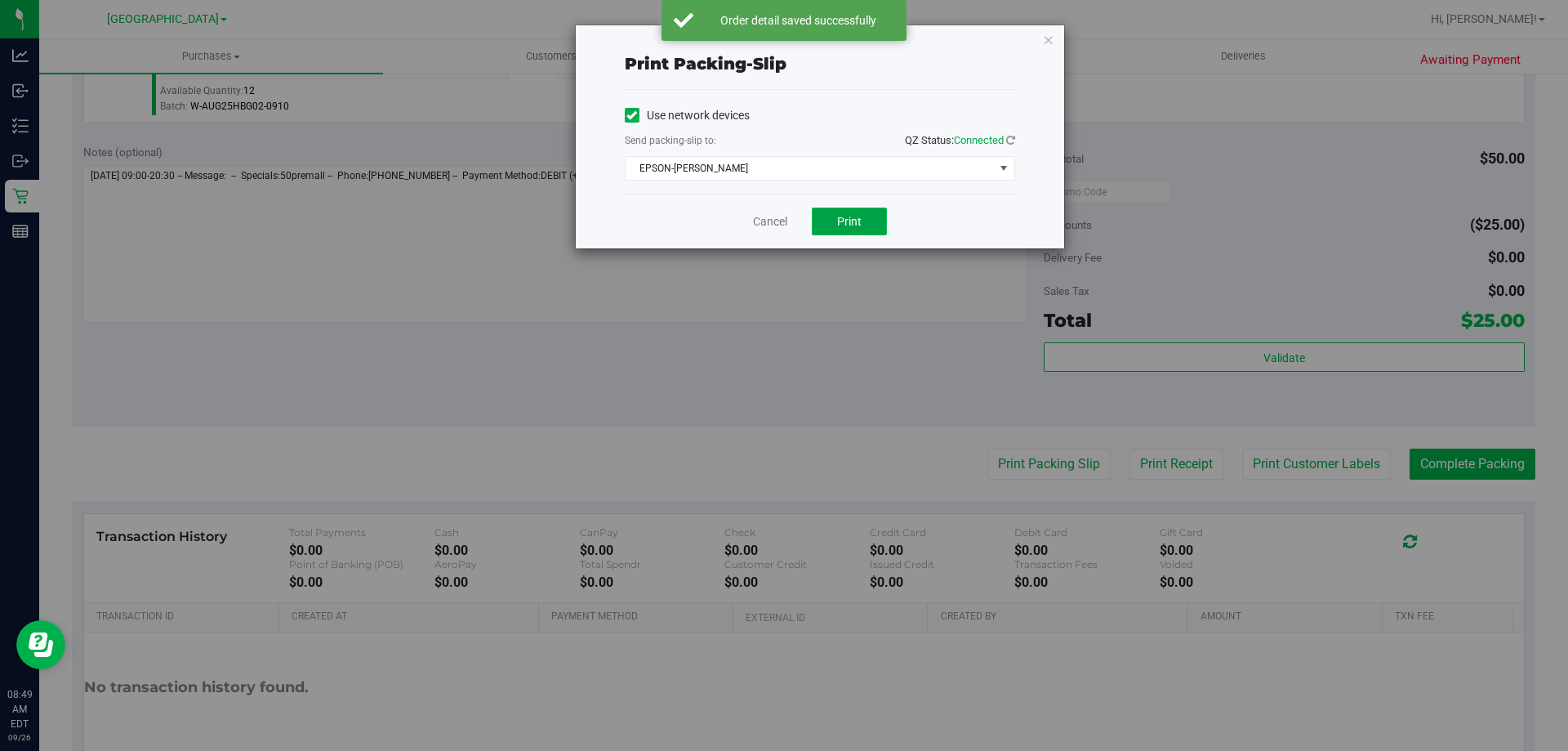
click at [843, 217] on span "Print" at bounding box center [849, 220] width 25 height 13
click at [762, 214] on link "Cancel" at bounding box center [770, 221] width 34 height 17
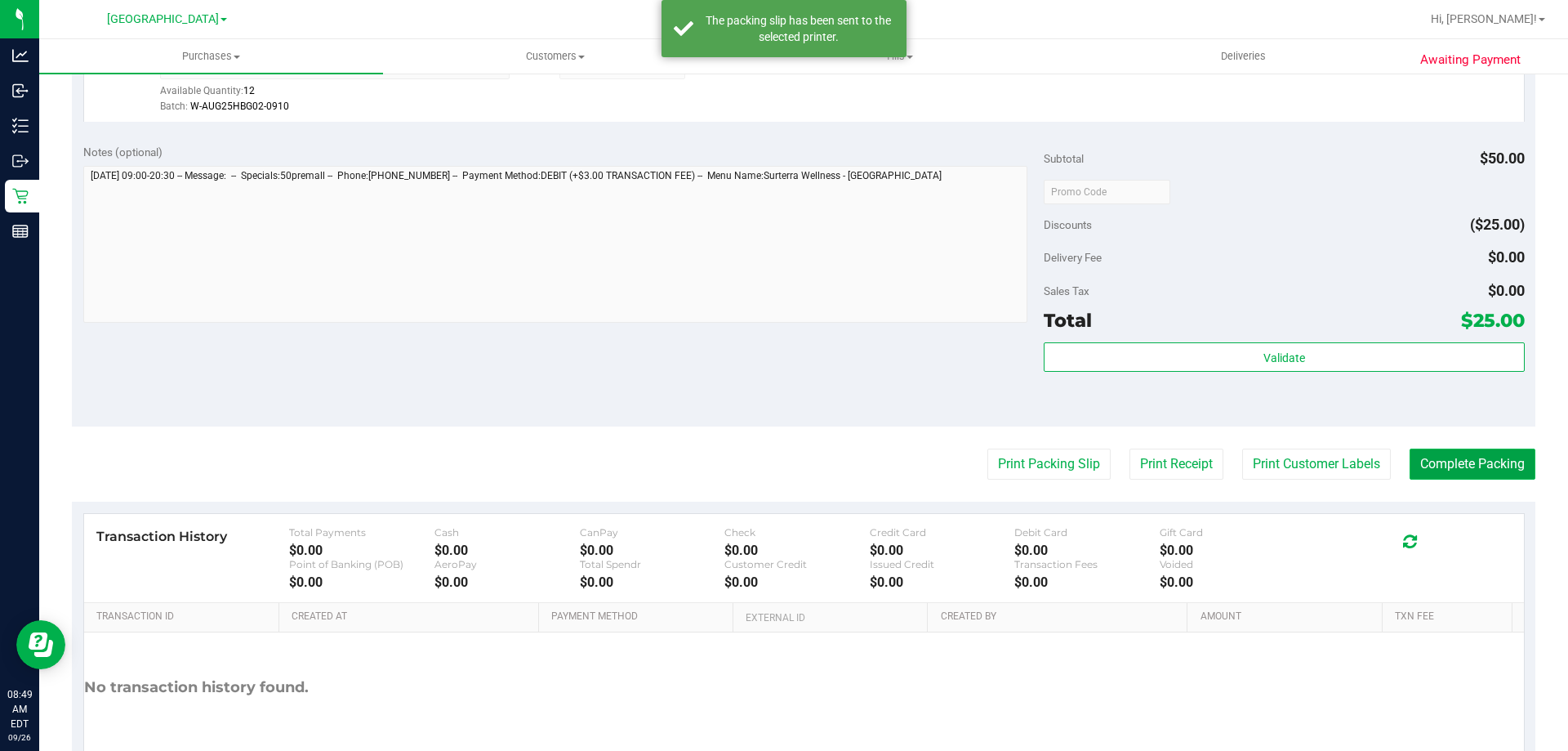
click at [1488, 467] on button "Complete Packing" at bounding box center [1472, 464] width 126 height 31
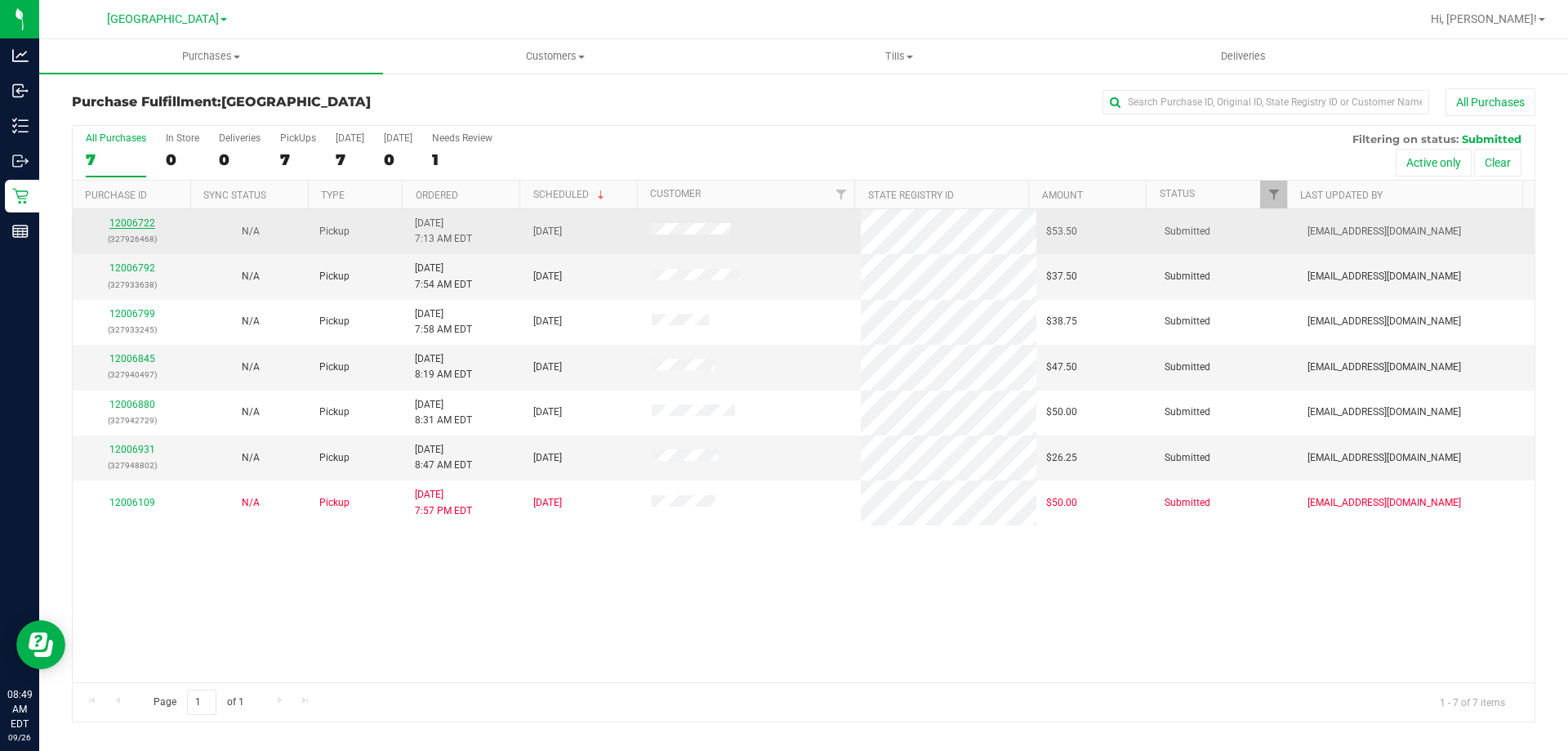
click at [141, 221] on link "12006722" at bounding box center [133, 222] width 46 height 11
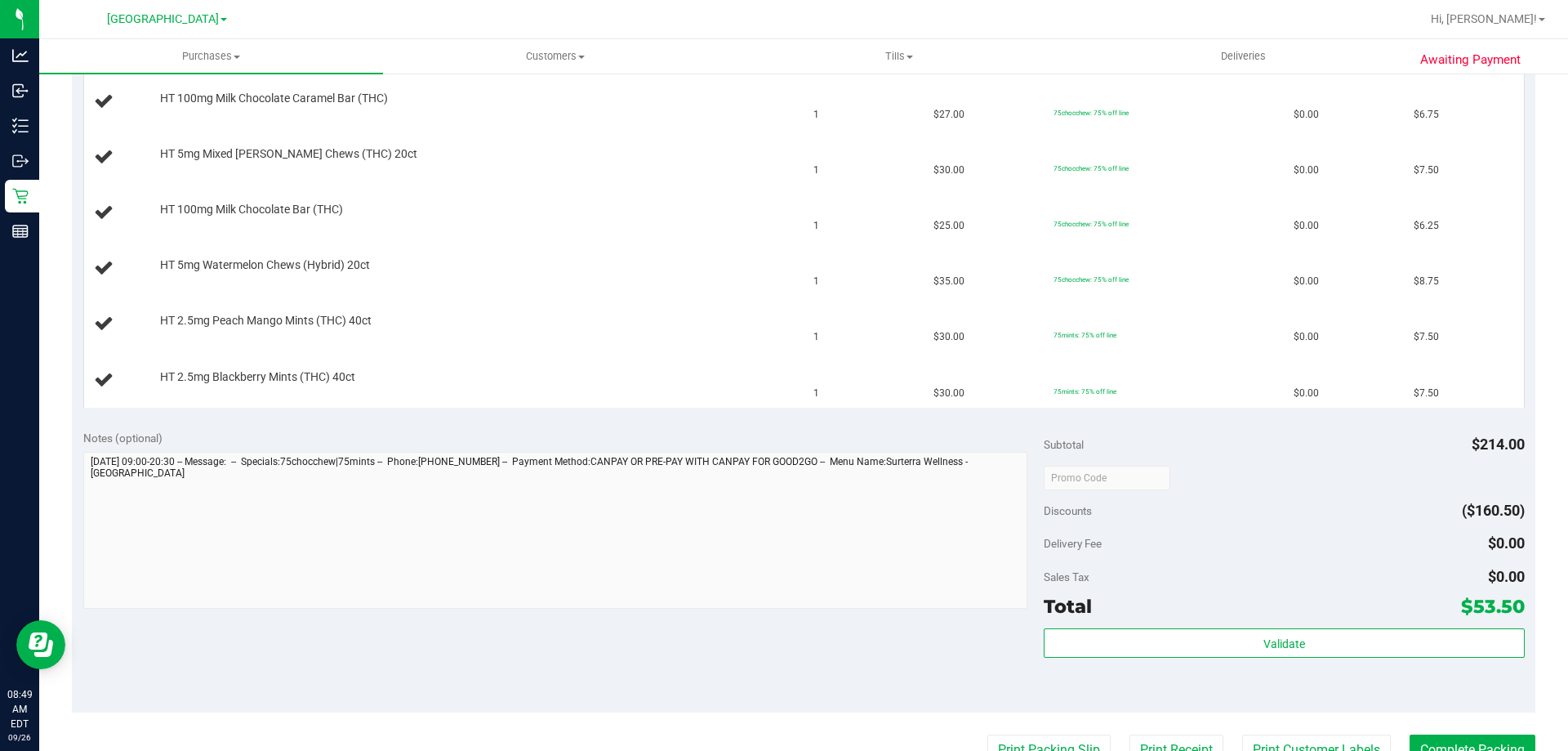
scroll to position [643, 0]
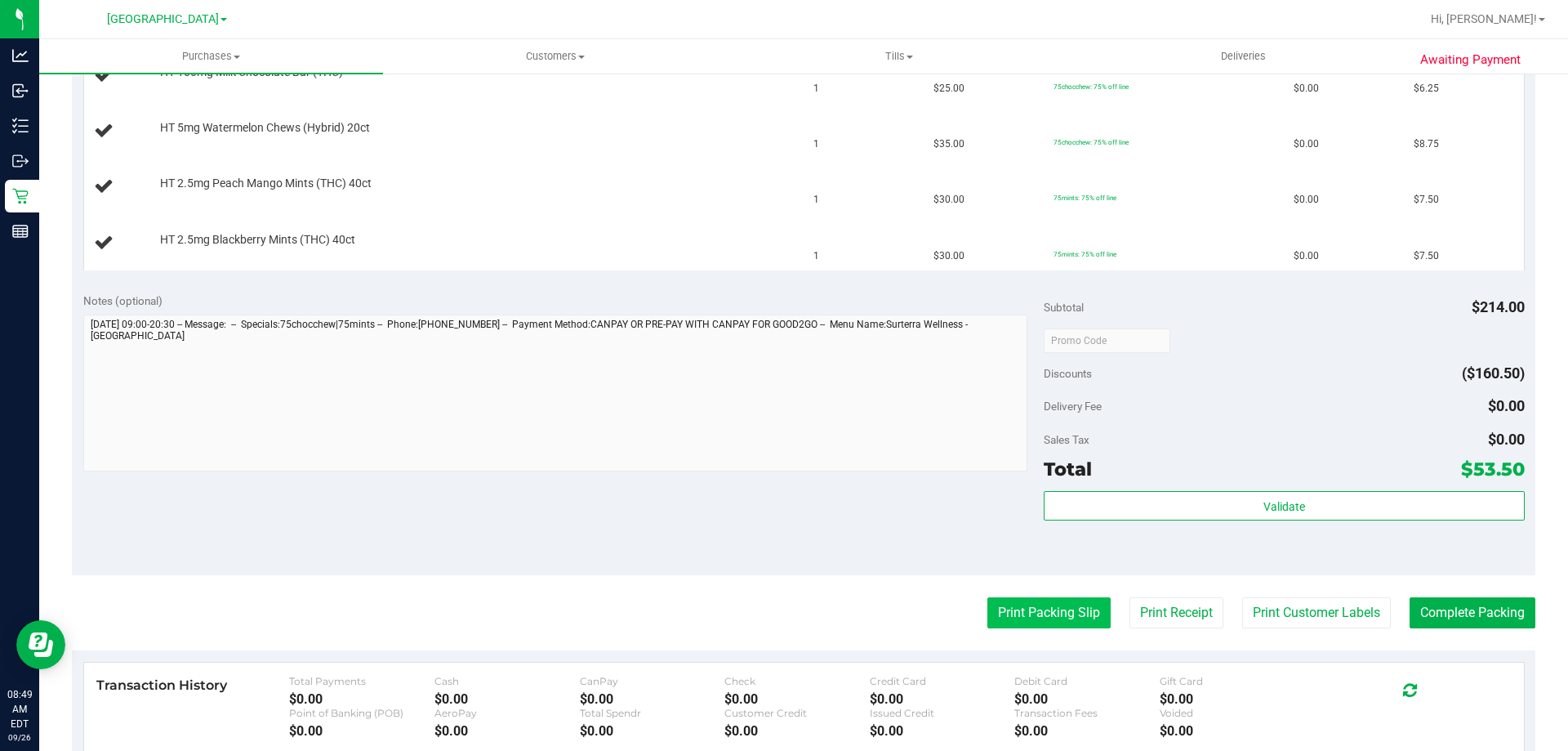
click at [1041, 605] on button "Print Packing Slip" at bounding box center [1050, 612] width 124 height 31
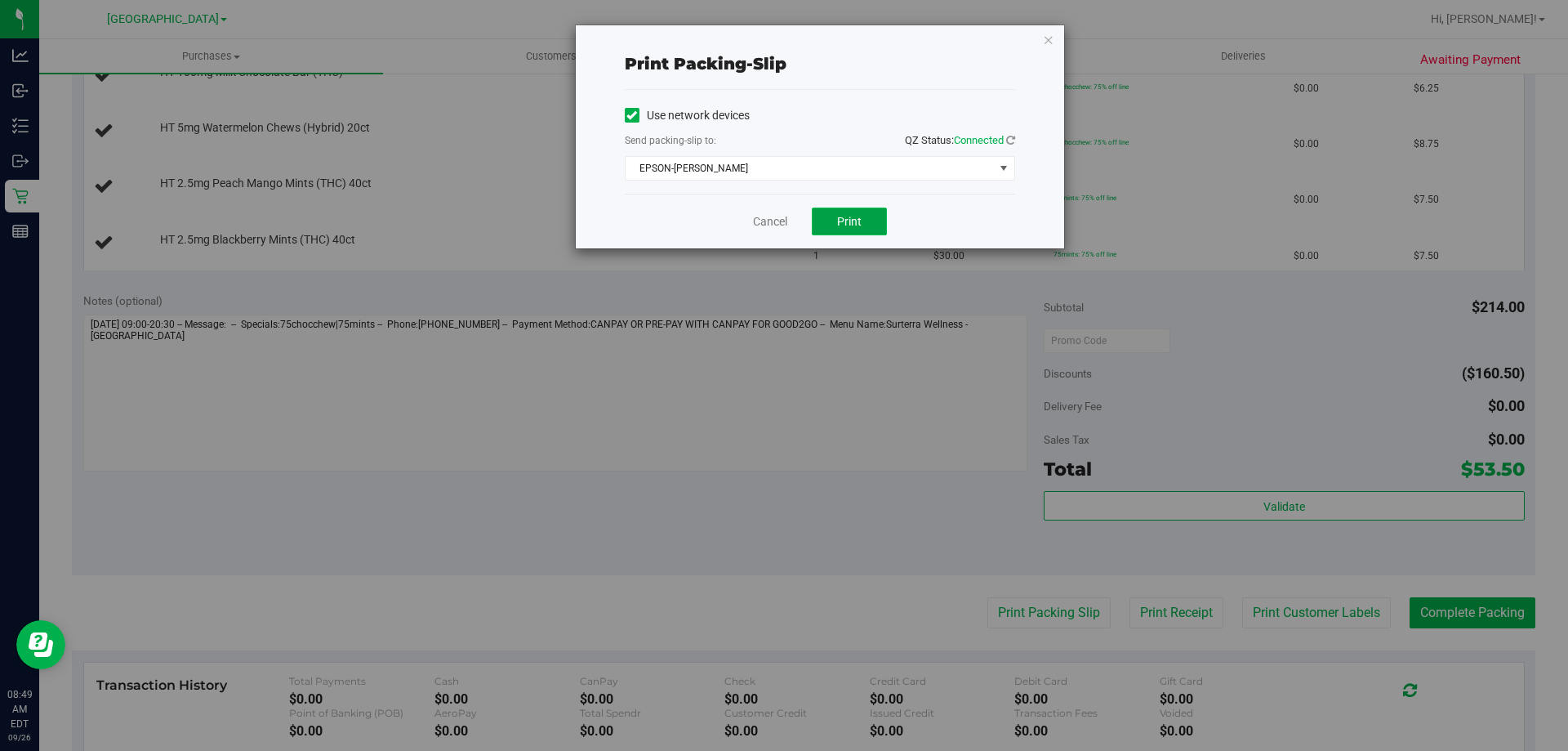
click at [848, 217] on span "Print" at bounding box center [849, 220] width 25 height 13
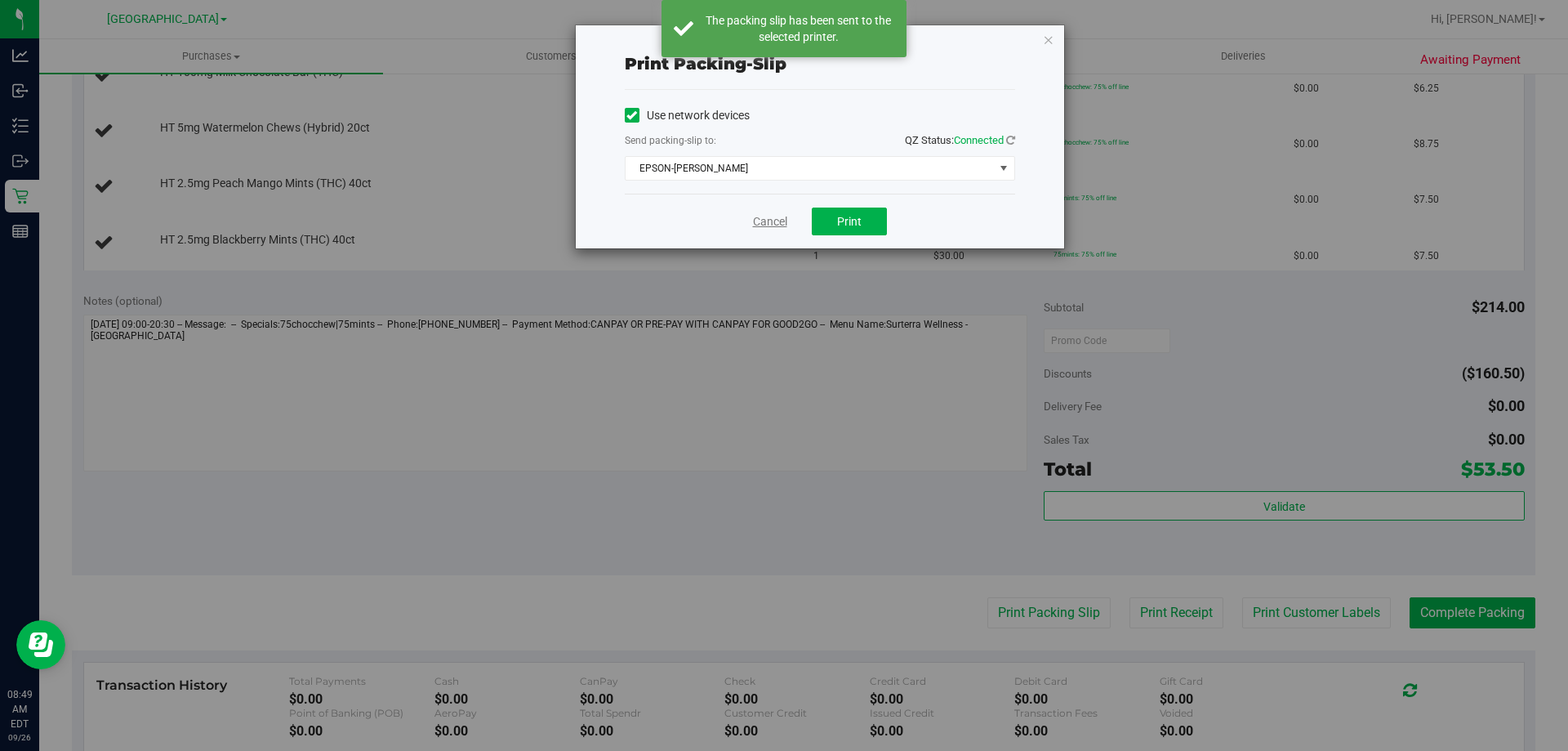
click at [762, 219] on link "Cancel" at bounding box center [770, 221] width 34 height 17
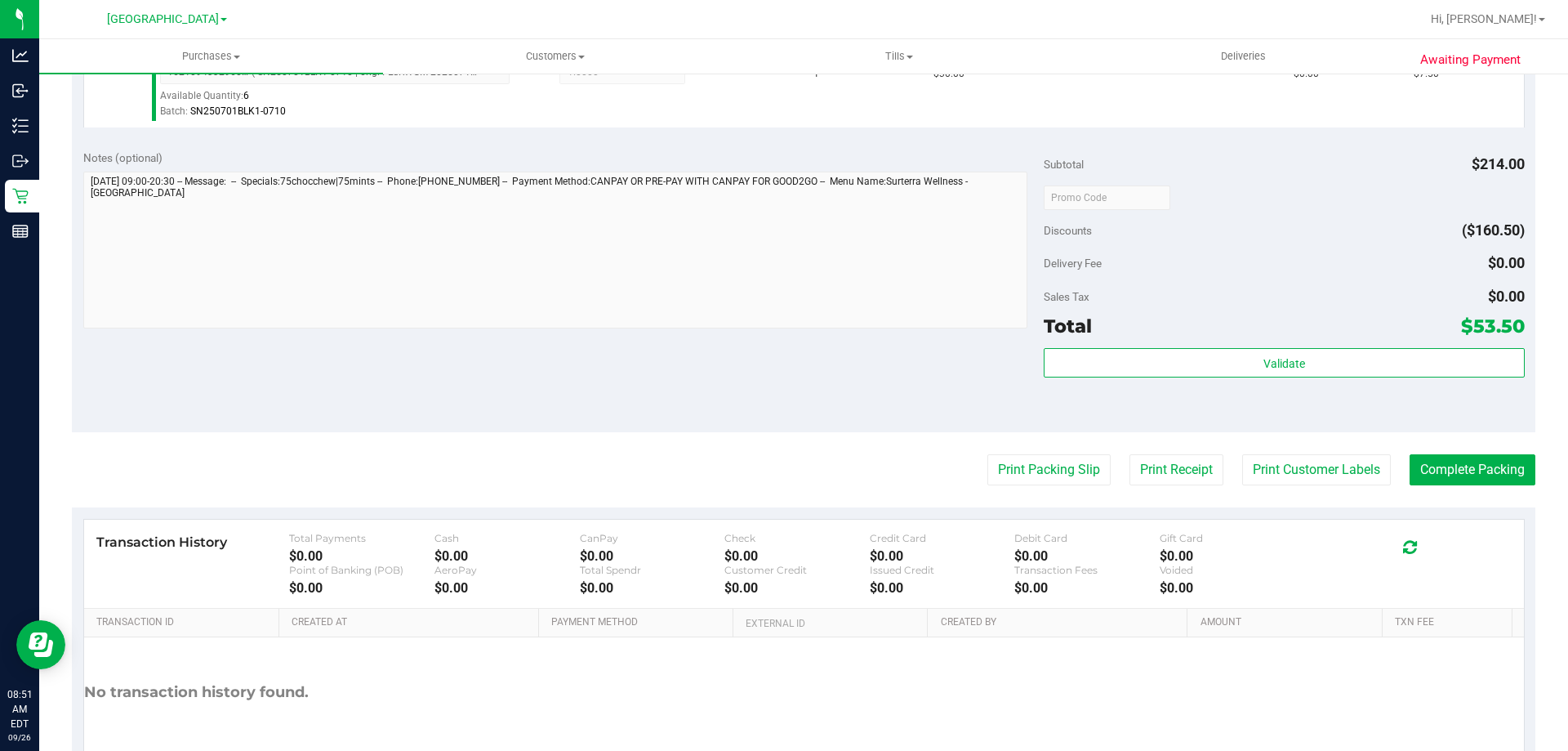
scroll to position [1062, 0]
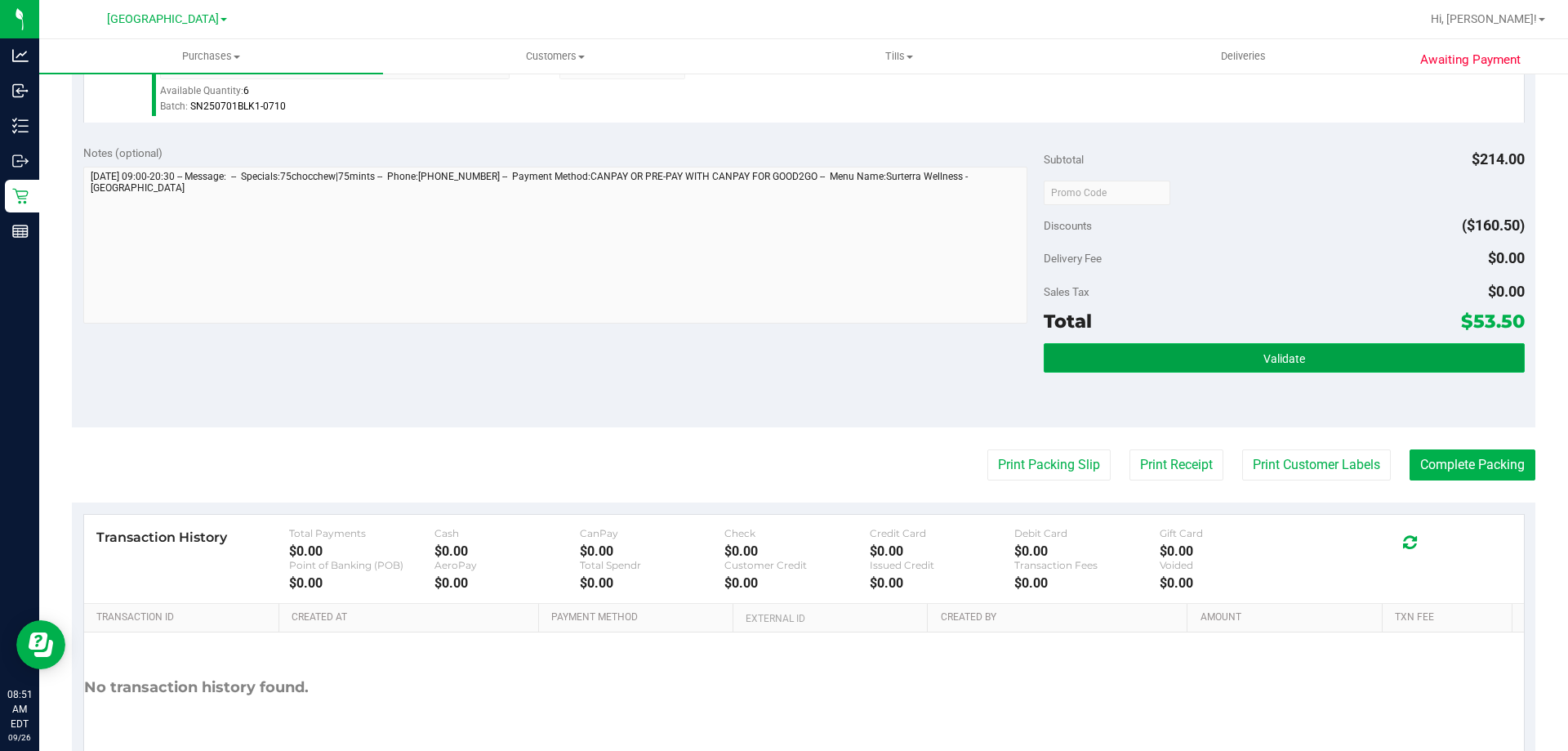
click at [1305, 347] on button "Validate" at bounding box center [1284, 357] width 480 height 29
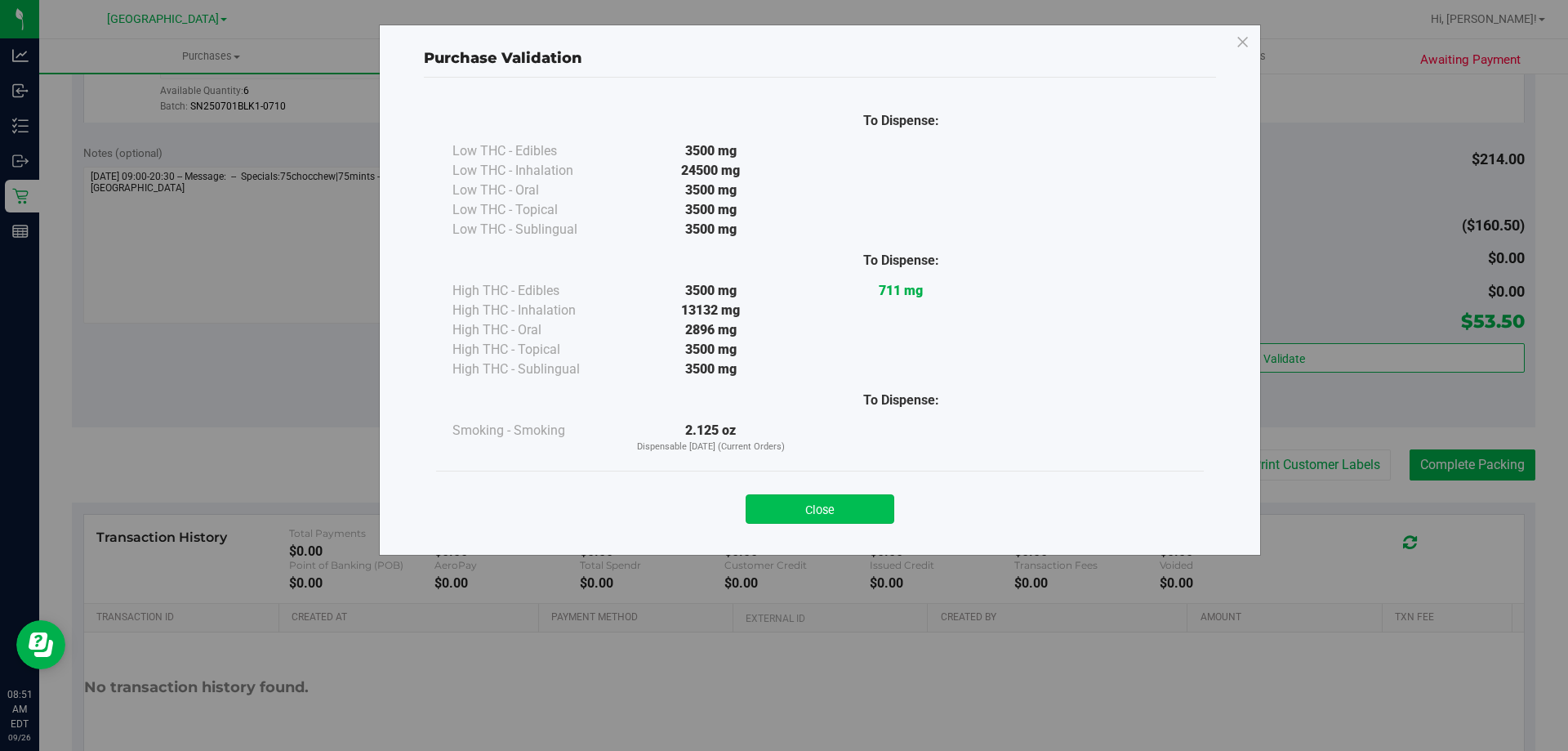
click at [789, 510] on button "Close" at bounding box center [819, 509] width 149 height 29
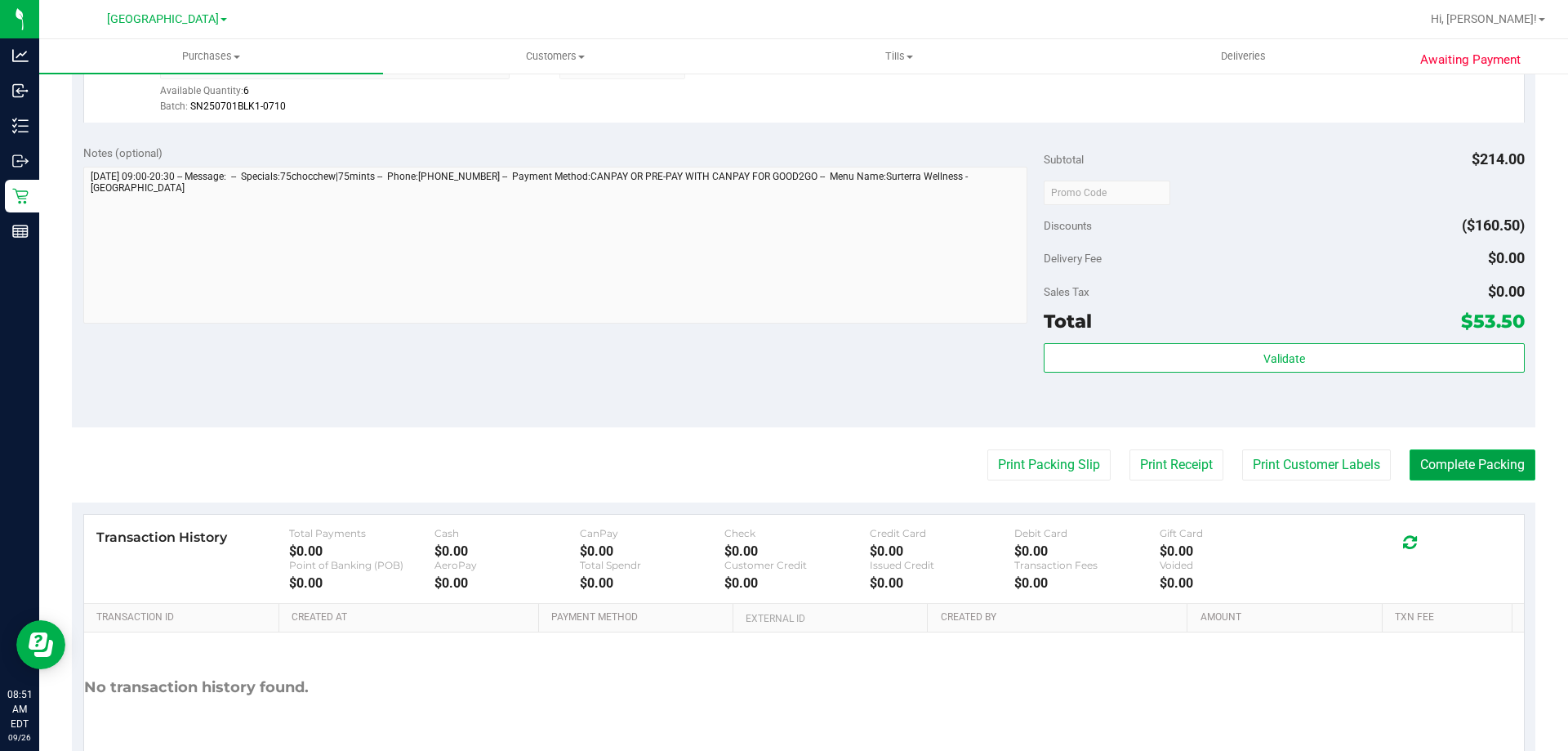
click at [1489, 455] on button "Complete Packing" at bounding box center [1472, 465] width 126 height 31
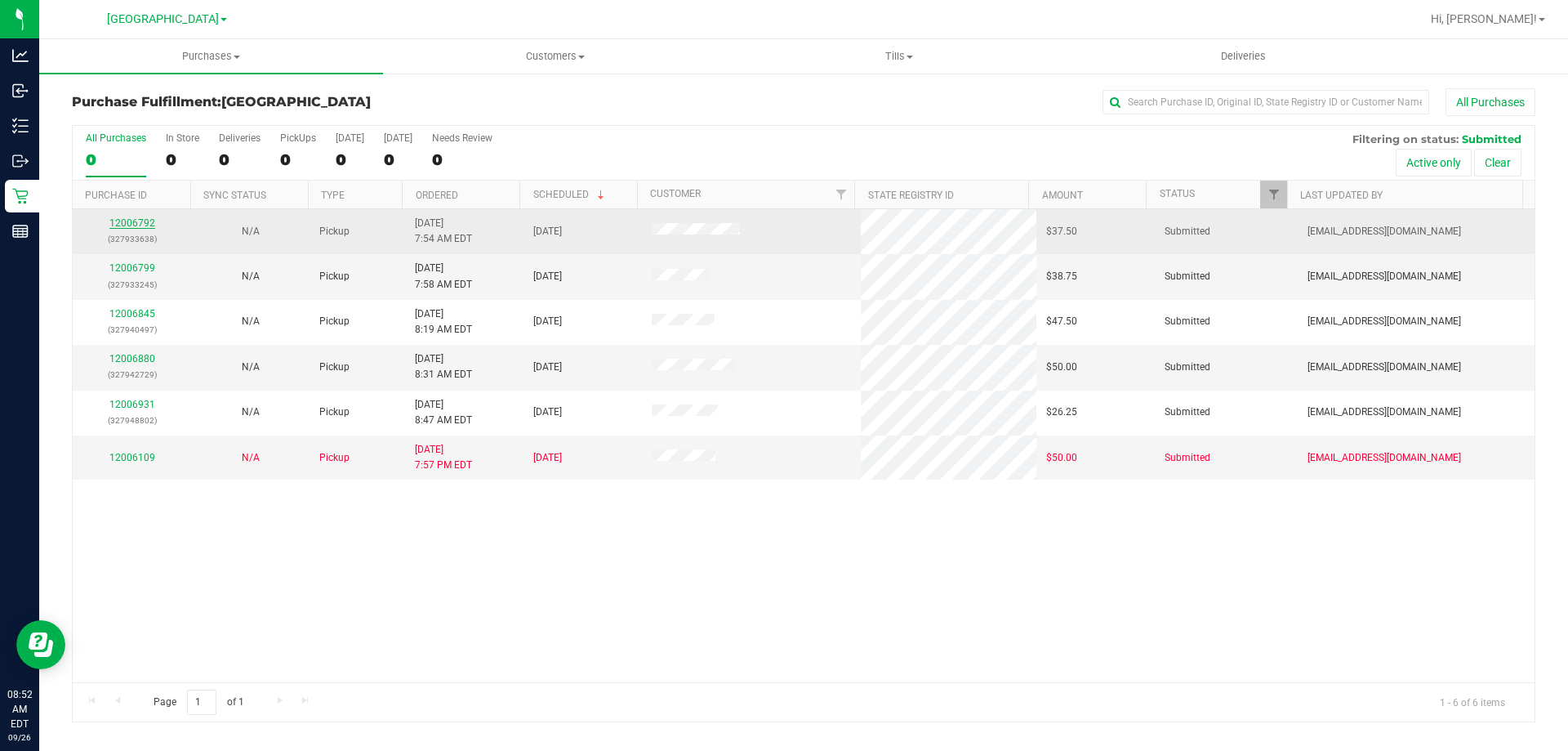
click at [127, 222] on link "12006792" at bounding box center [133, 222] width 46 height 11
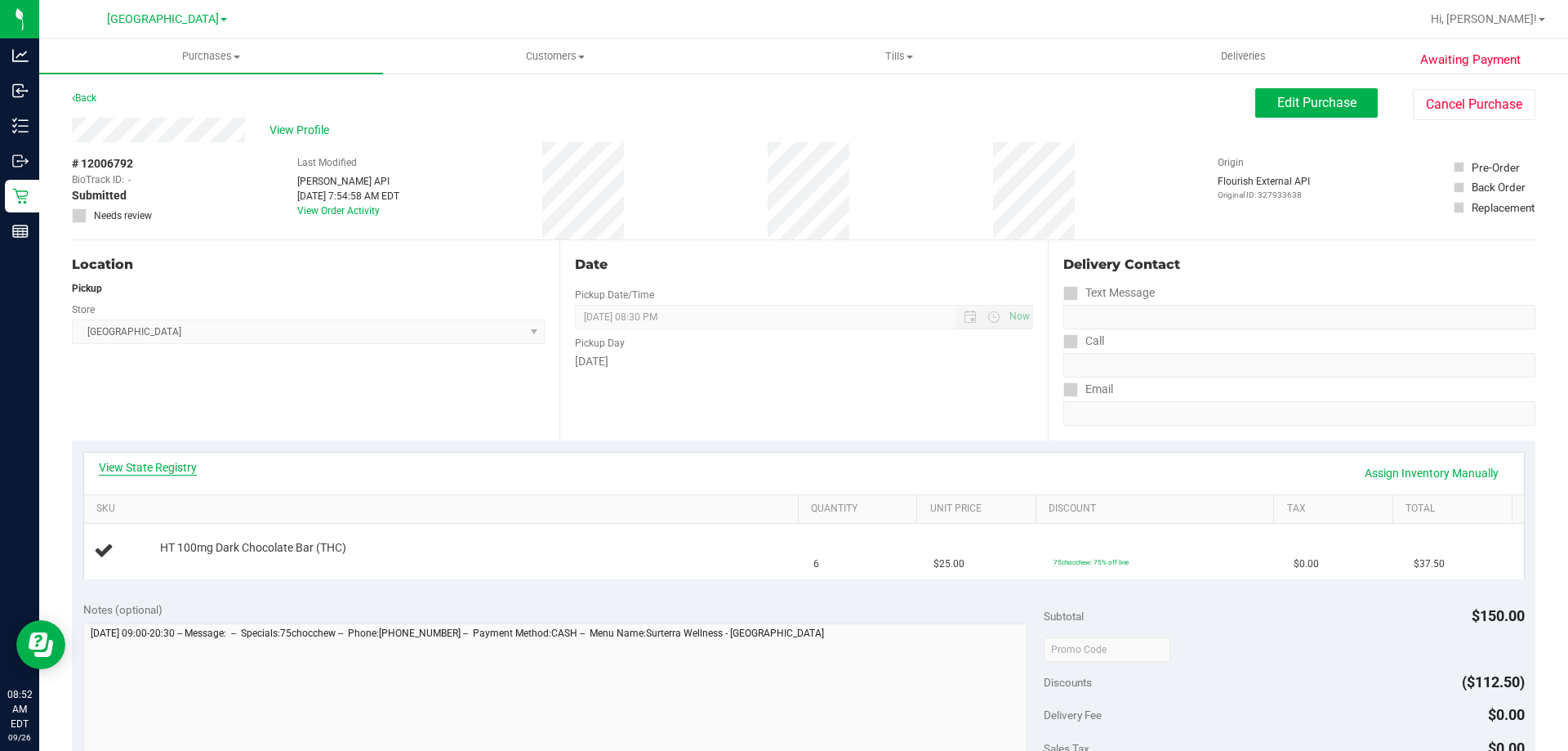
click at [155, 466] on link "View State Registry" at bounding box center [148, 467] width 98 height 16
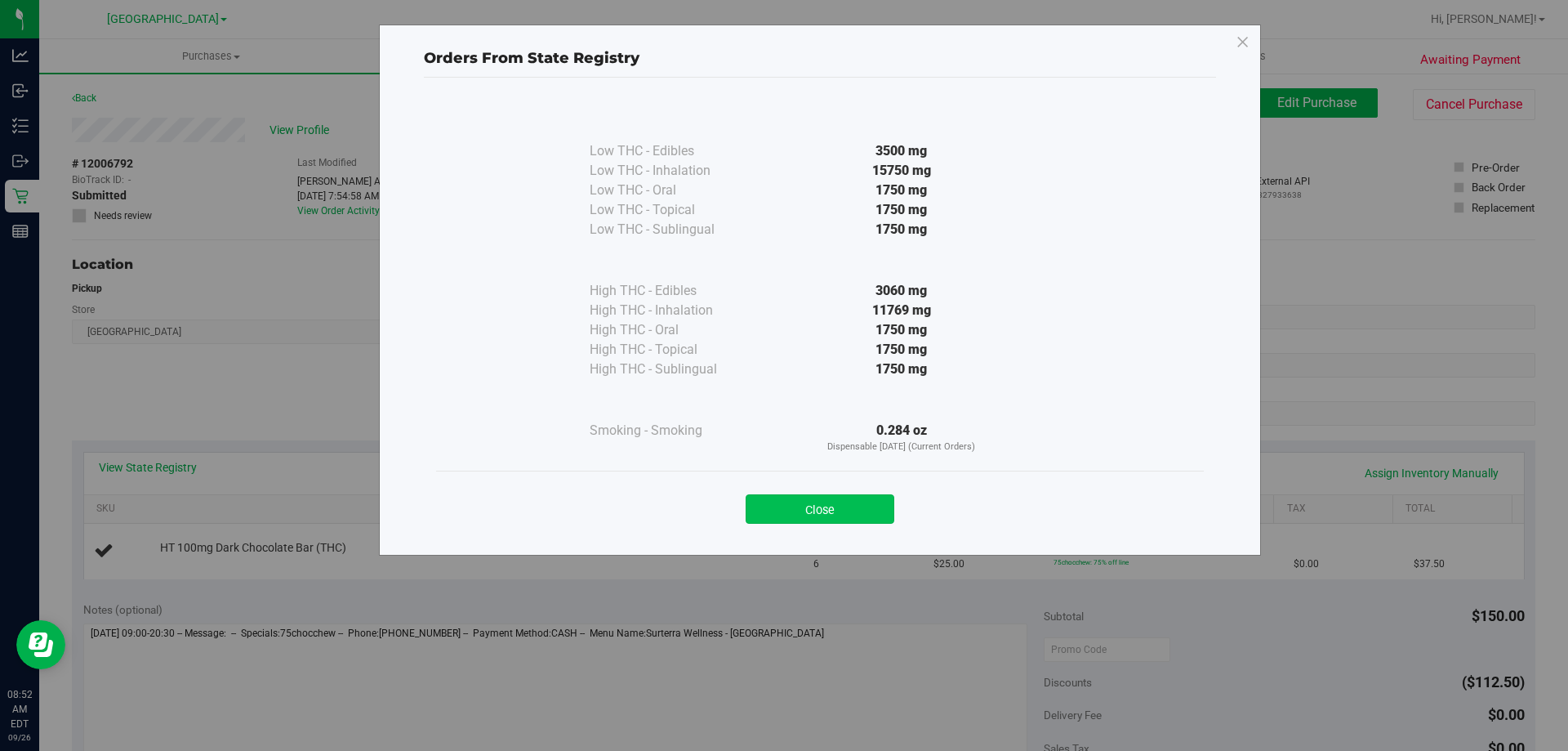
click at [845, 508] on button "Close" at bounding box center [819, 509] width 149 height 29
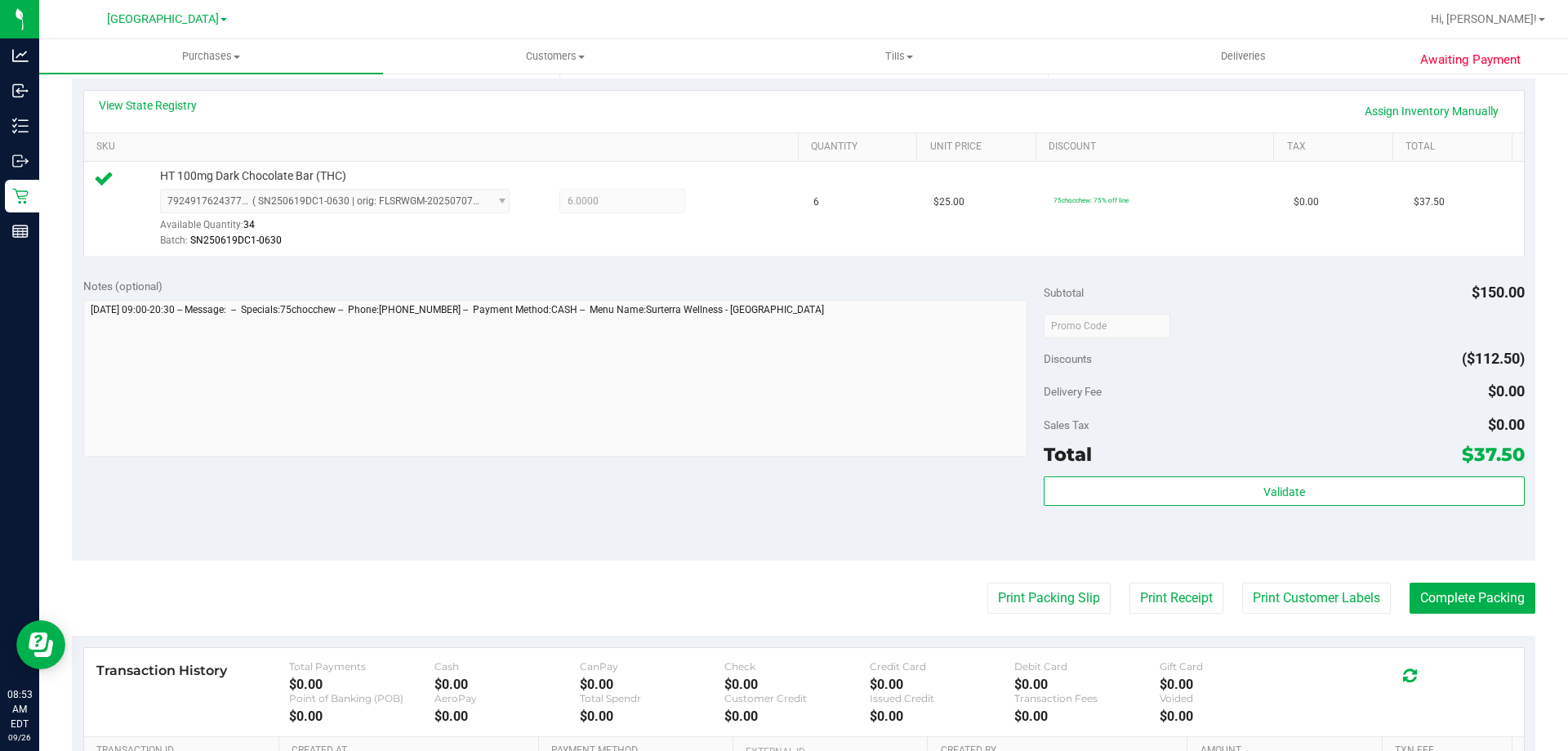
scroll to position [386, 0]
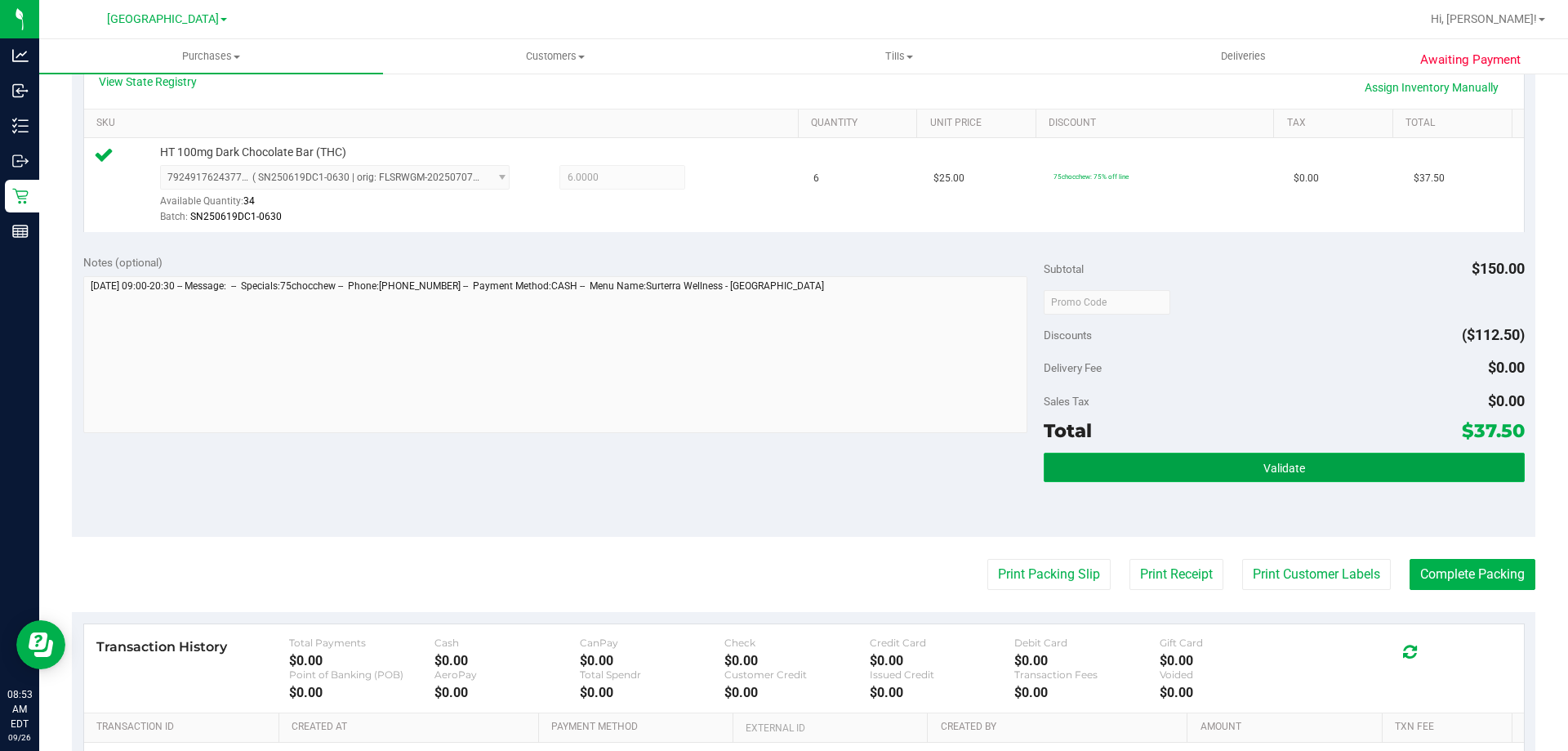
click at [1314, 457] on button "Validate" at bounding box center [1284, 467] width 480 height 29
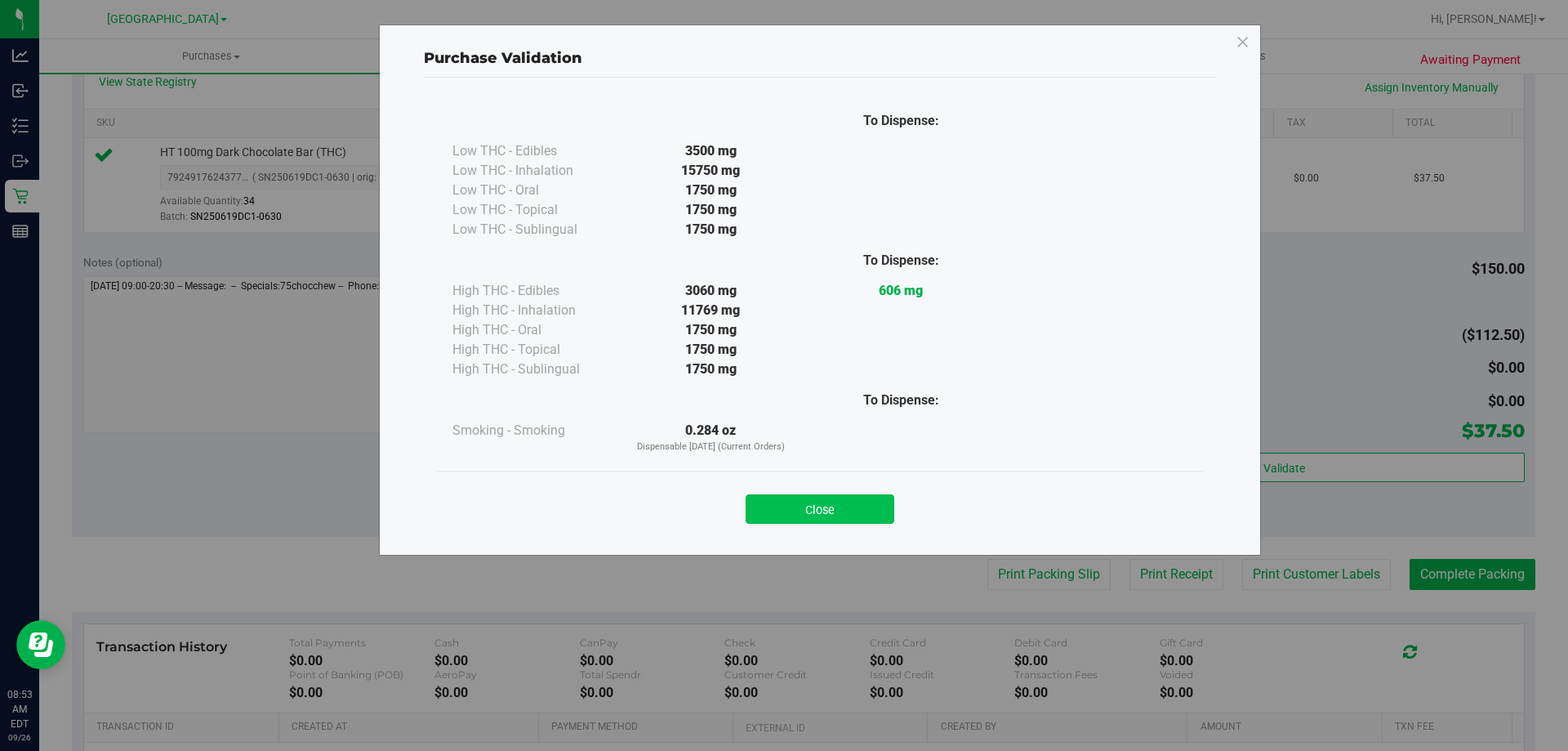
click at [814, 496] on button "Close" at bounding box center [819, 509] width 149 height 29
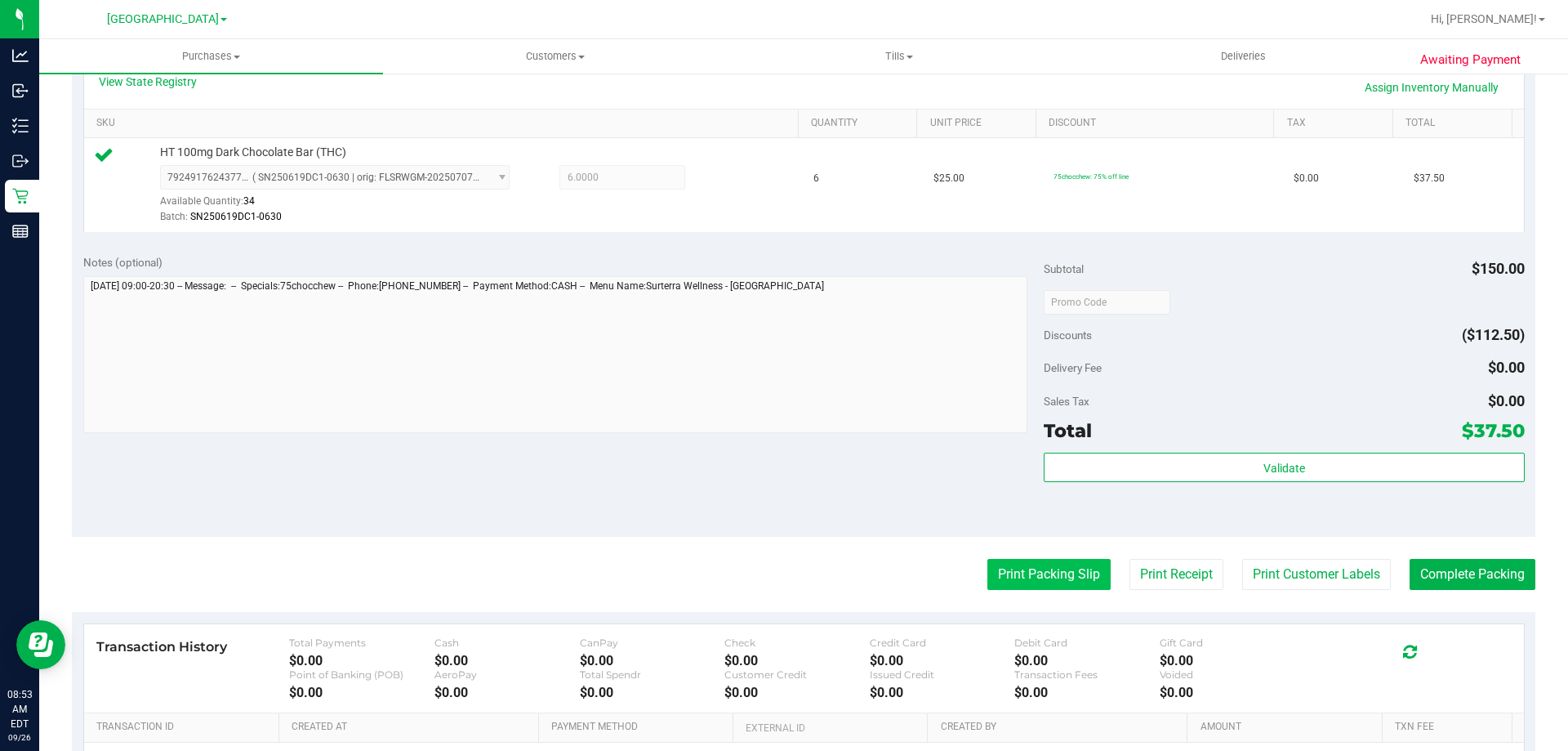
click at [1069, 571] on button "Print Packing Slip" at bounding box center [1050, 573] width 124 height 31
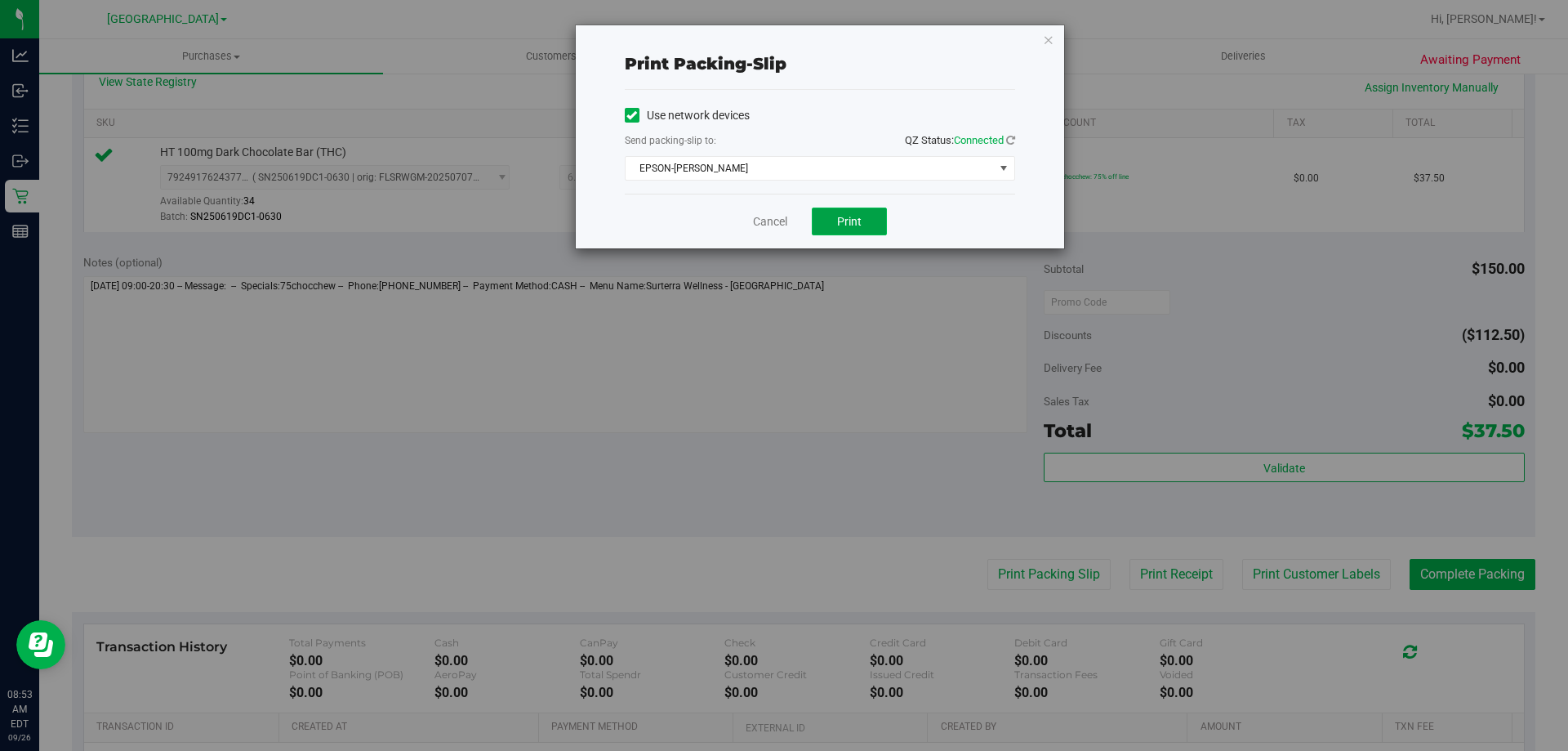
click at [829, 226] on button "Print" at bounding box center [848, 221] width 75 height 28
click at [760, 222] on link "Cancel" at bounding box center [770, 221] width 34 height 17
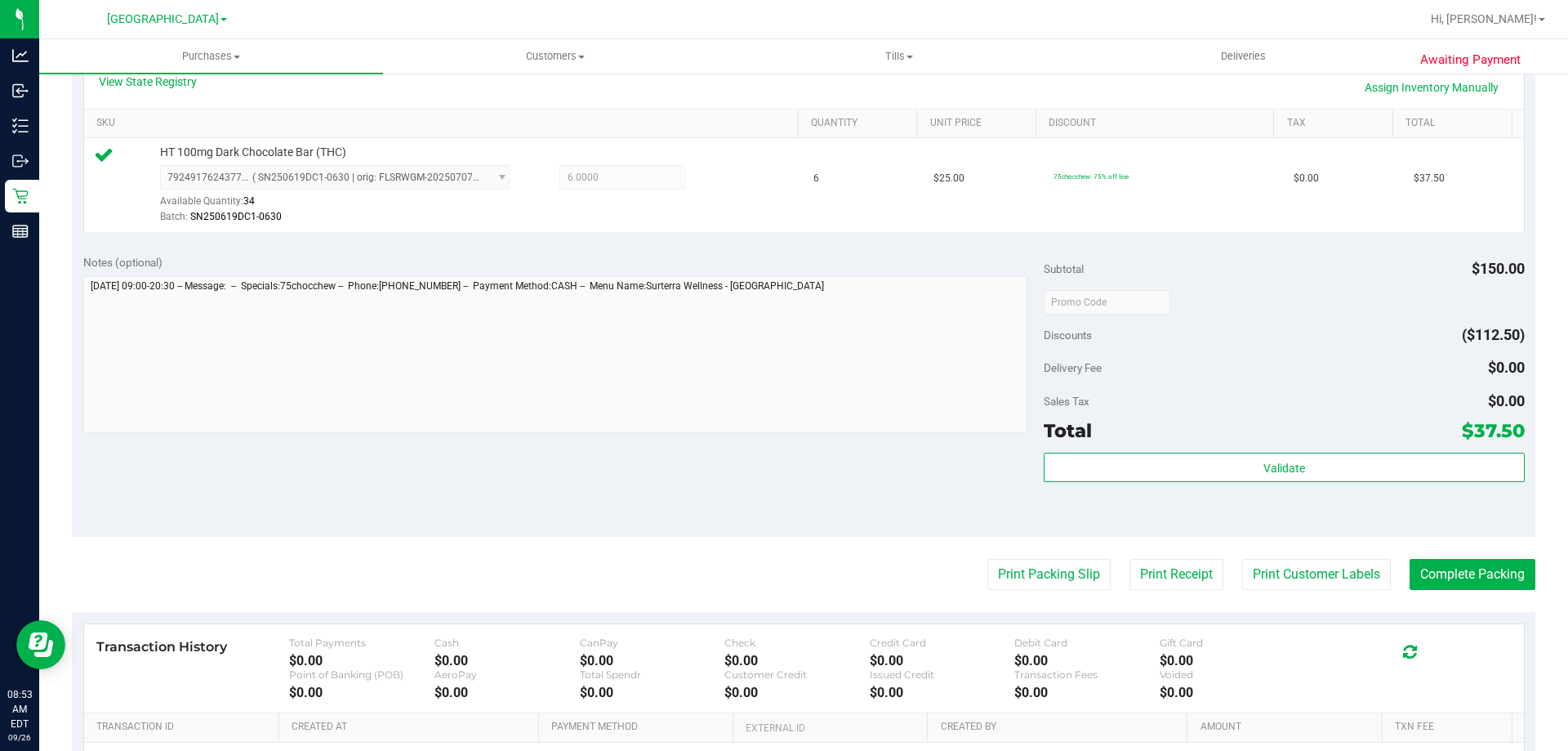
click at [1434, 527] on div "Notes (optional) Subtotal $150.00 Discounts ($112.50) Delivery Fee $0.00 Sales …" at bounding box center [803, 389] width 1463 height 294
click at [1485, 578] on button "Complete Packing" at bounding box center [1472, 573] width 126 height 31
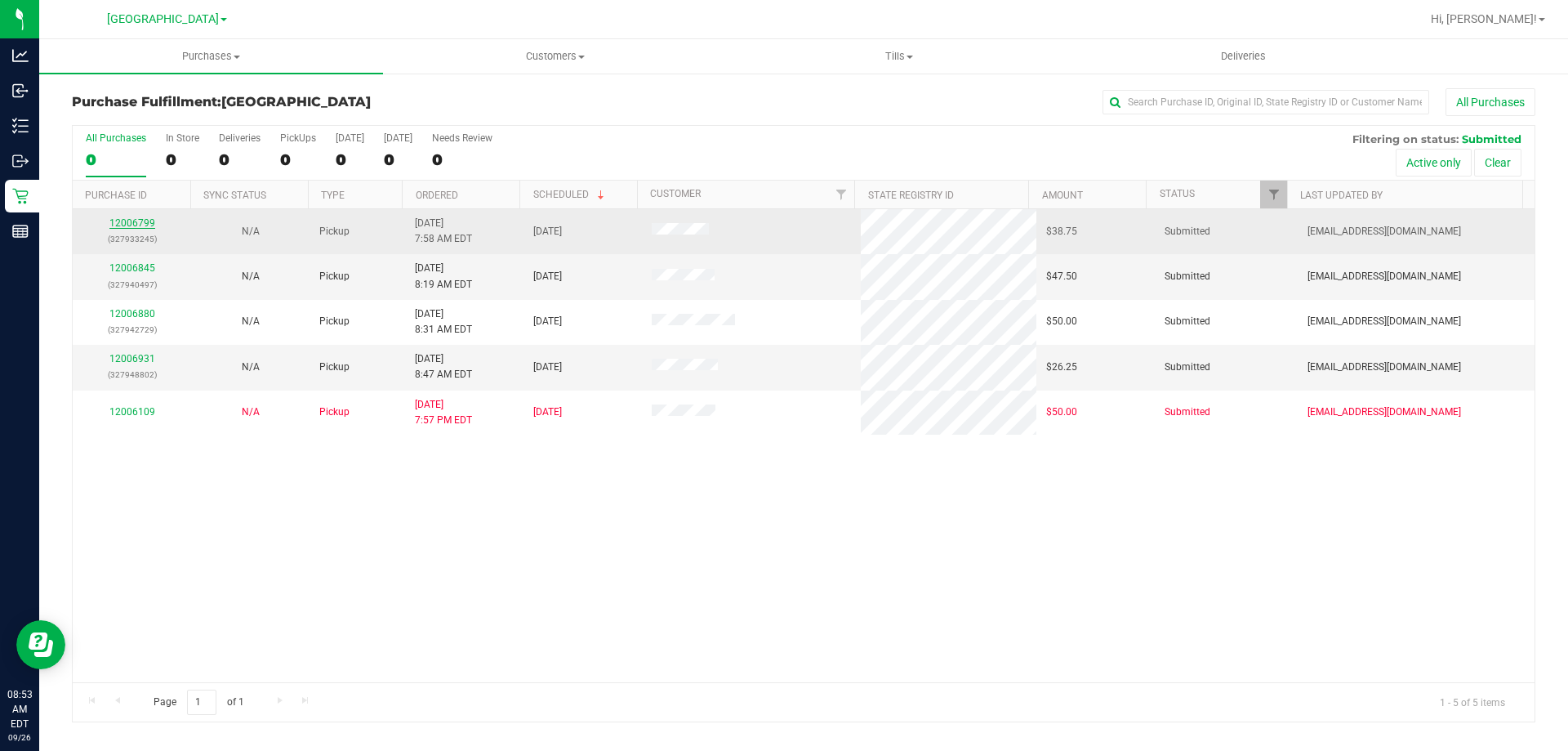
click at [121, 221] on link "12006799" at bounding box center [133, 222] width 46 height 11
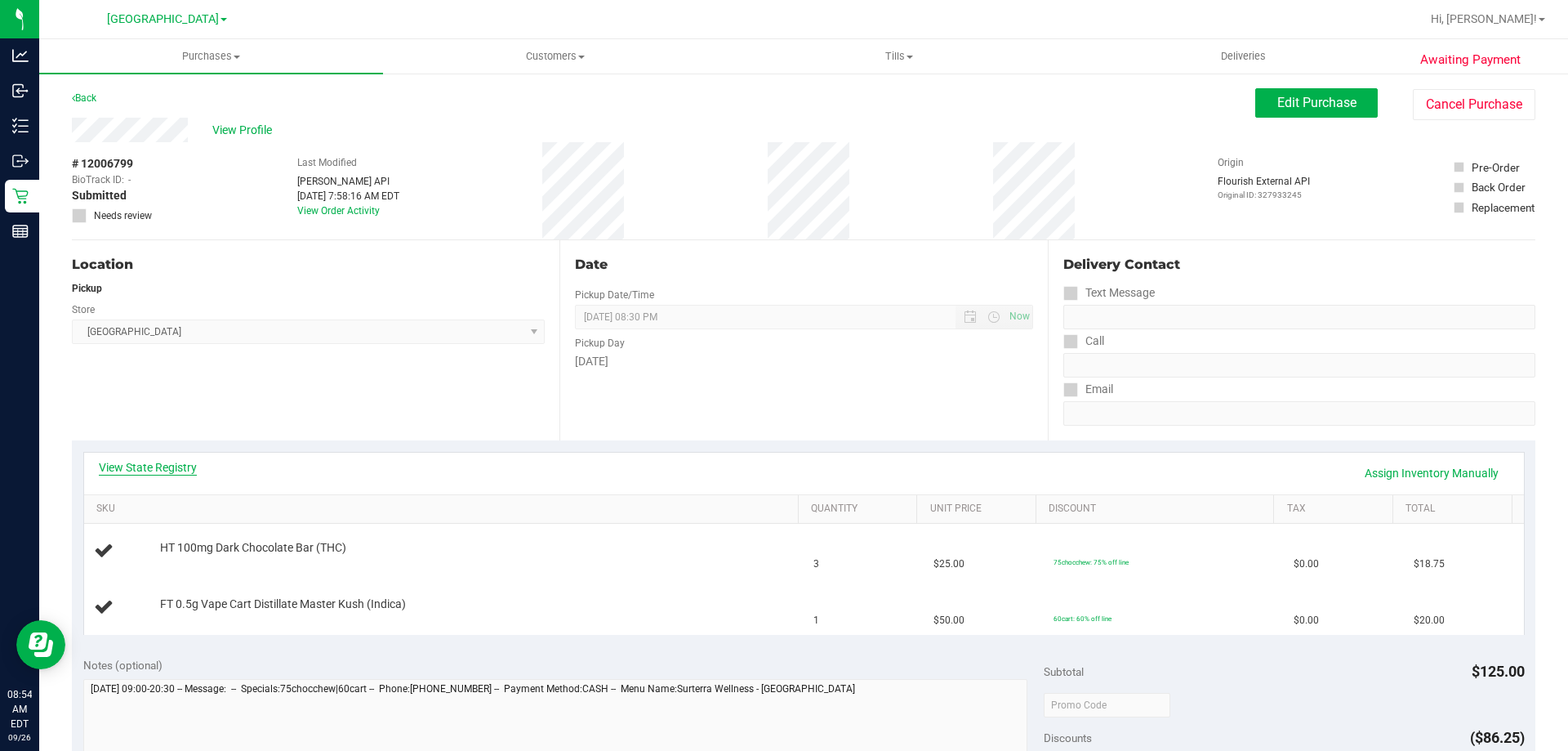
click at [136, 472] on link "View State Registry" at bounding box center [148, 467] width 98 height 16
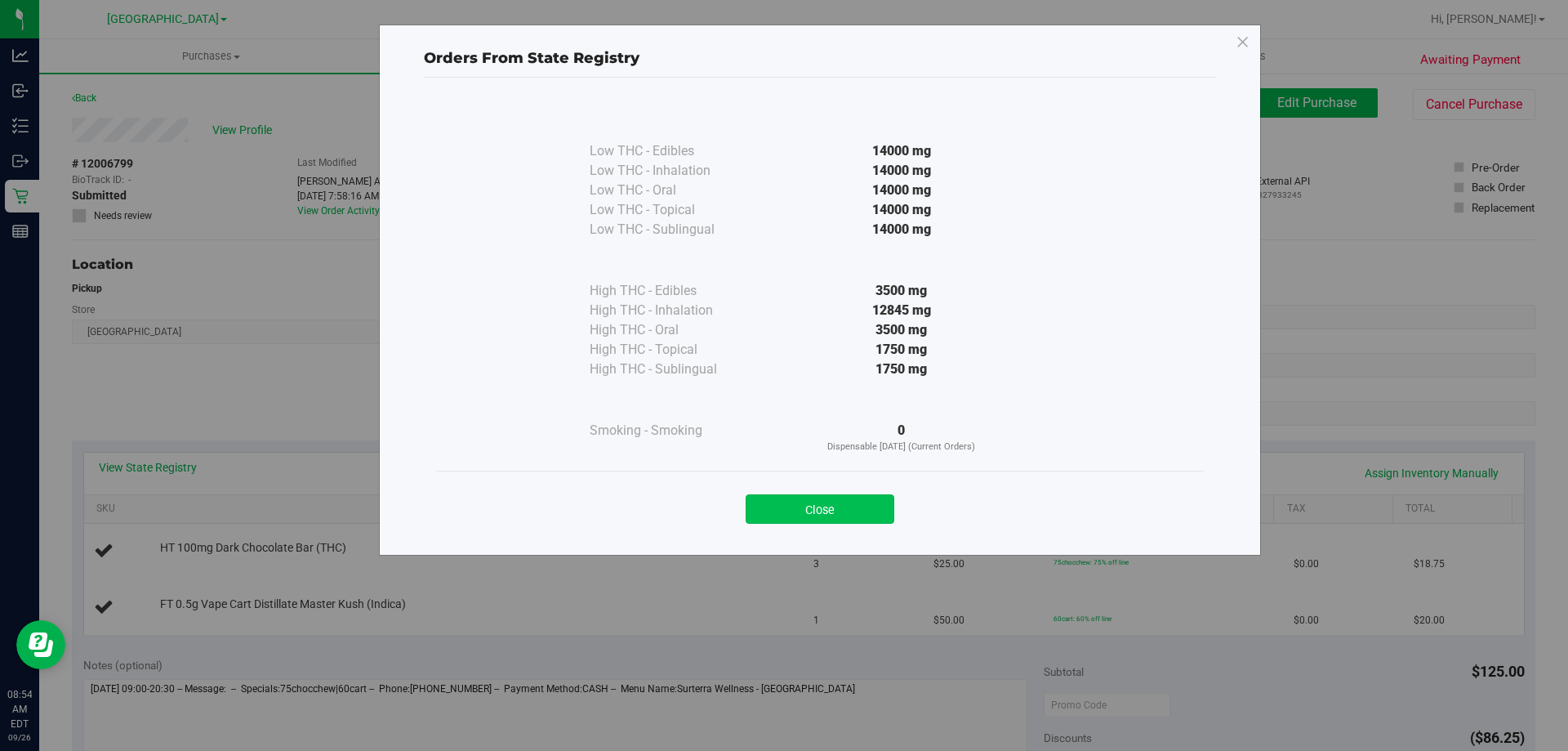
click at [830, 508] on button "Close" at bounding box center [819, 509] width 149 height 29
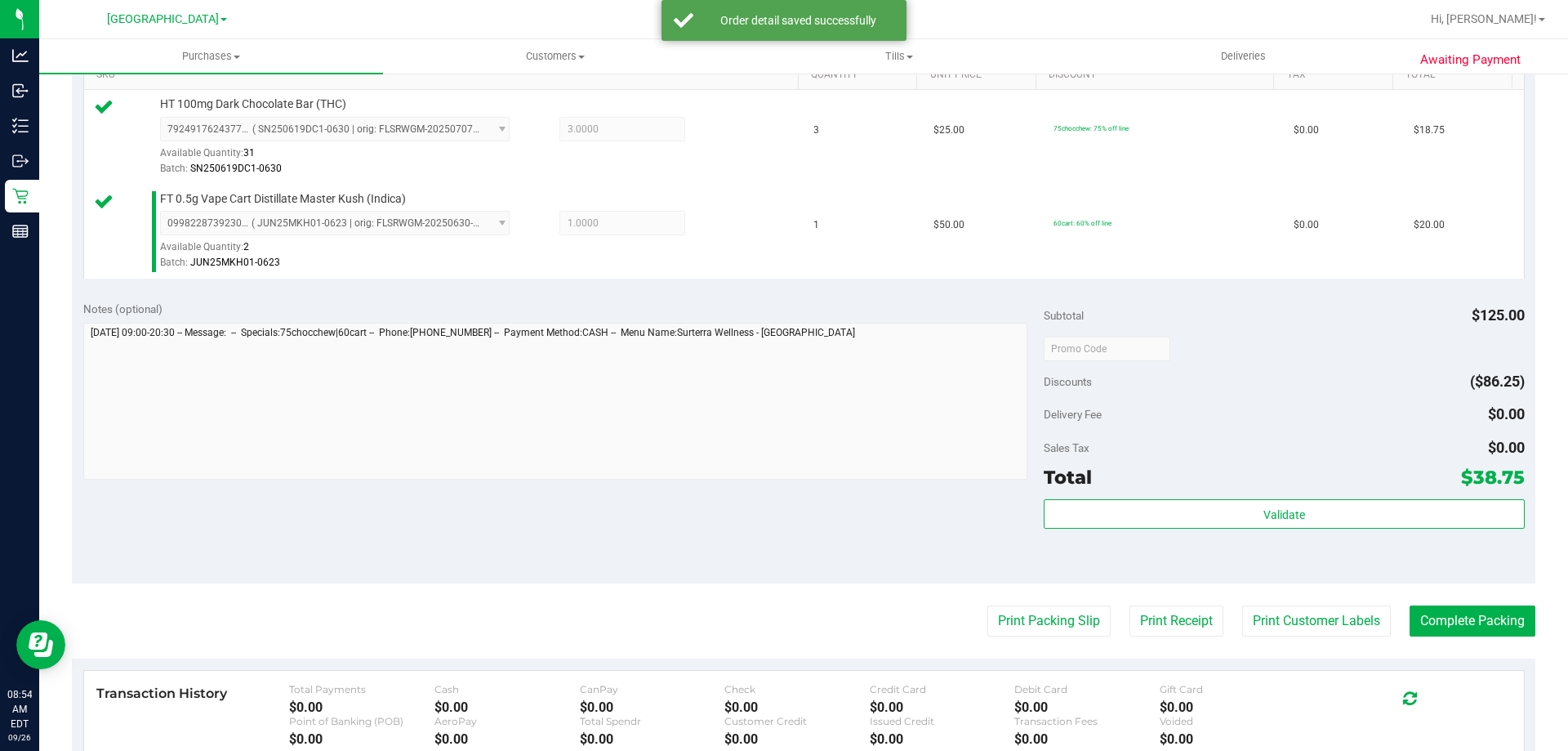
scroll to position [450, 0]
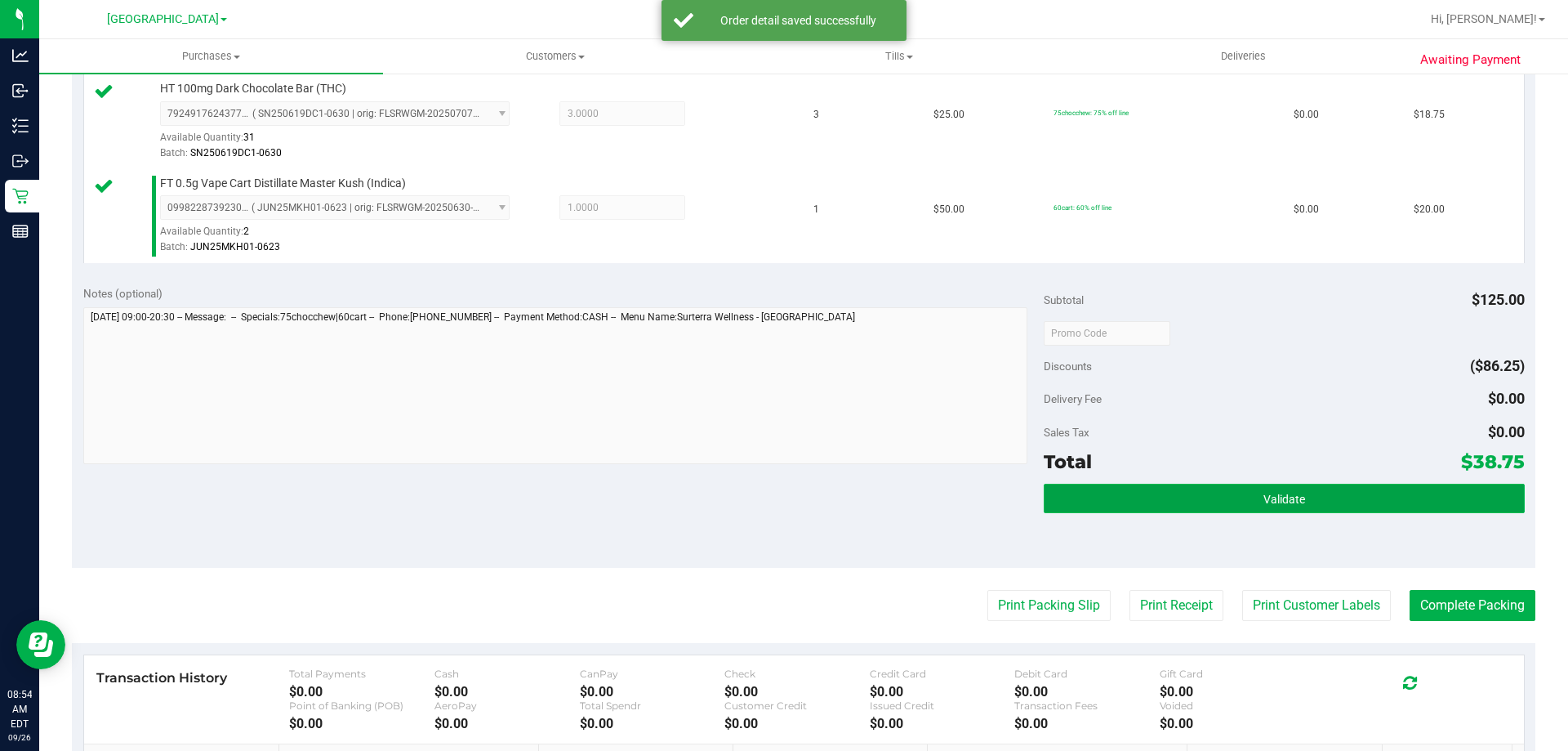
click at [1264, 493] on span "Validate" at bounding box center [1285, 499] width 42 height 13
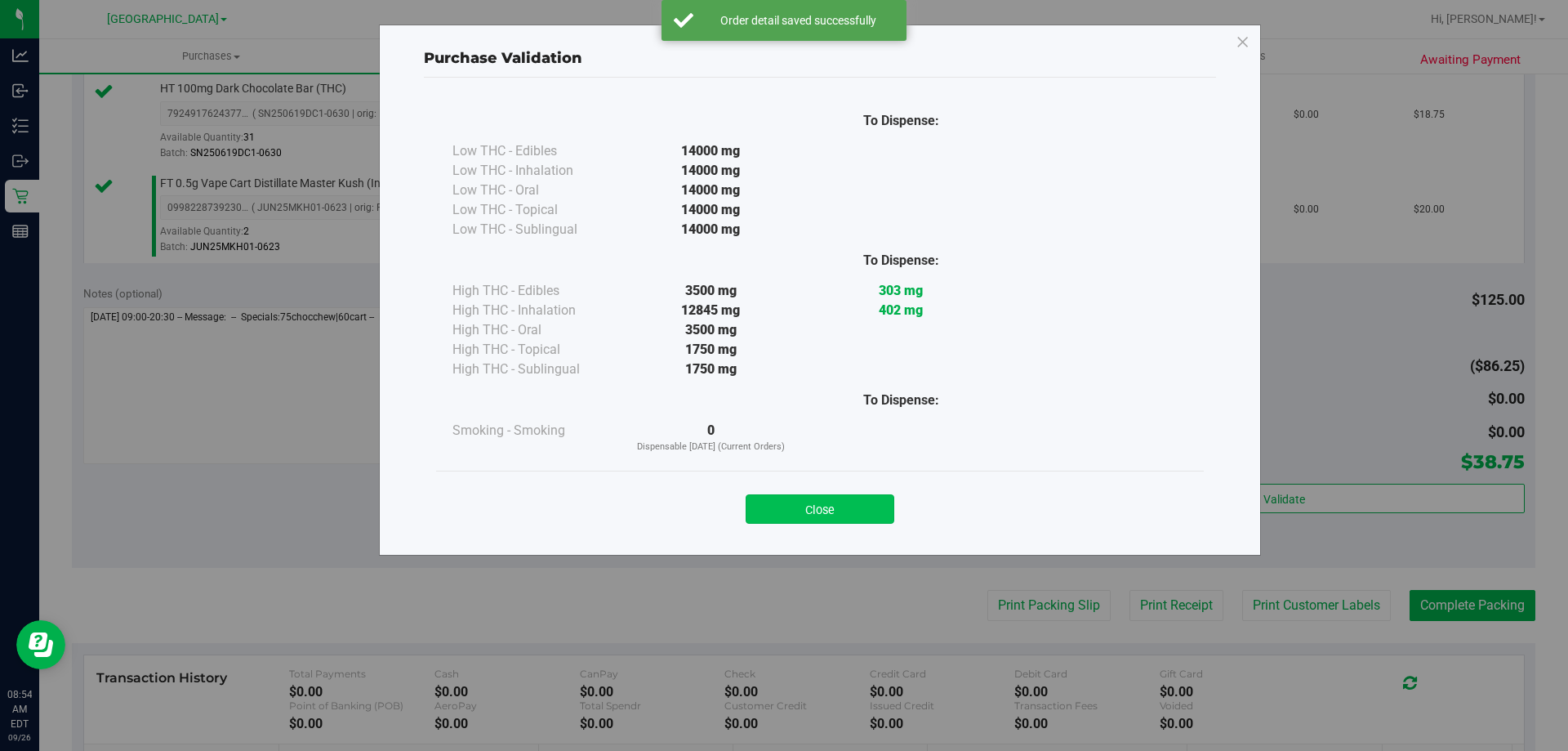
click at [809, 512] on button "Close" at bounding box center [819, 509] width 149 height 29
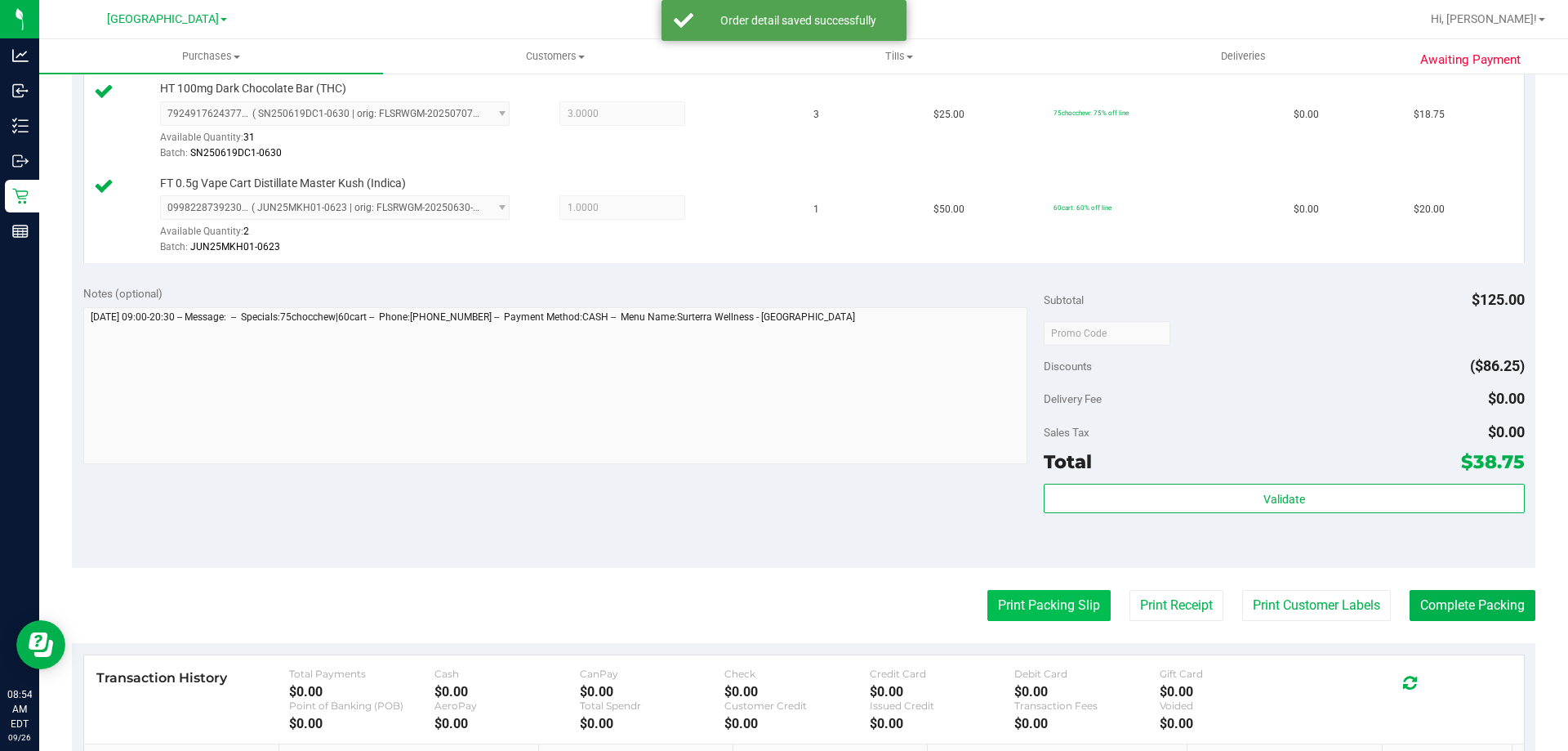
click at [1047, 593] on button "Print Packing Slip" at bounding box center [1050, 605] width 124 height 31
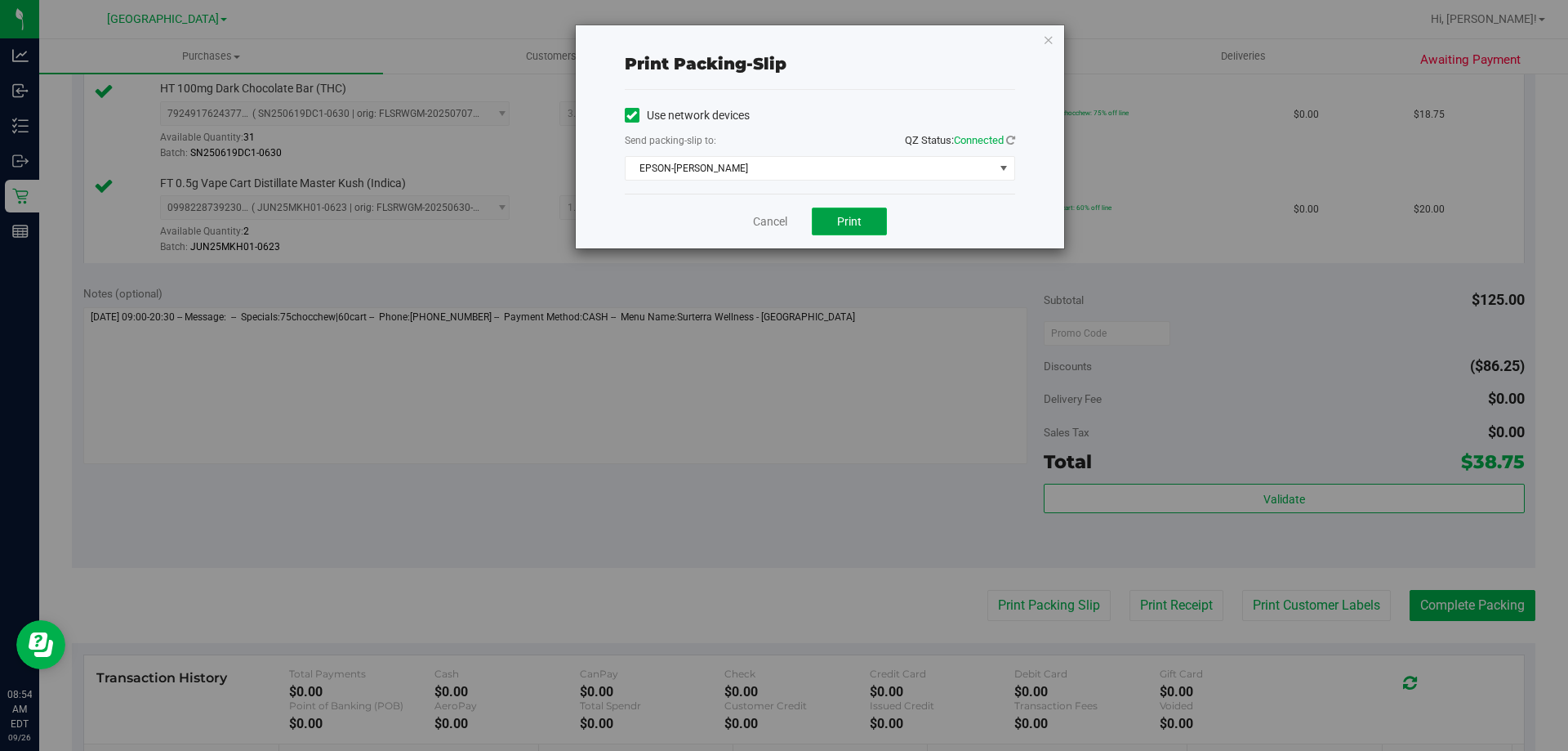
click at [857, 223] on span "Print" at bounding box center [849, 220] width 25 height 13
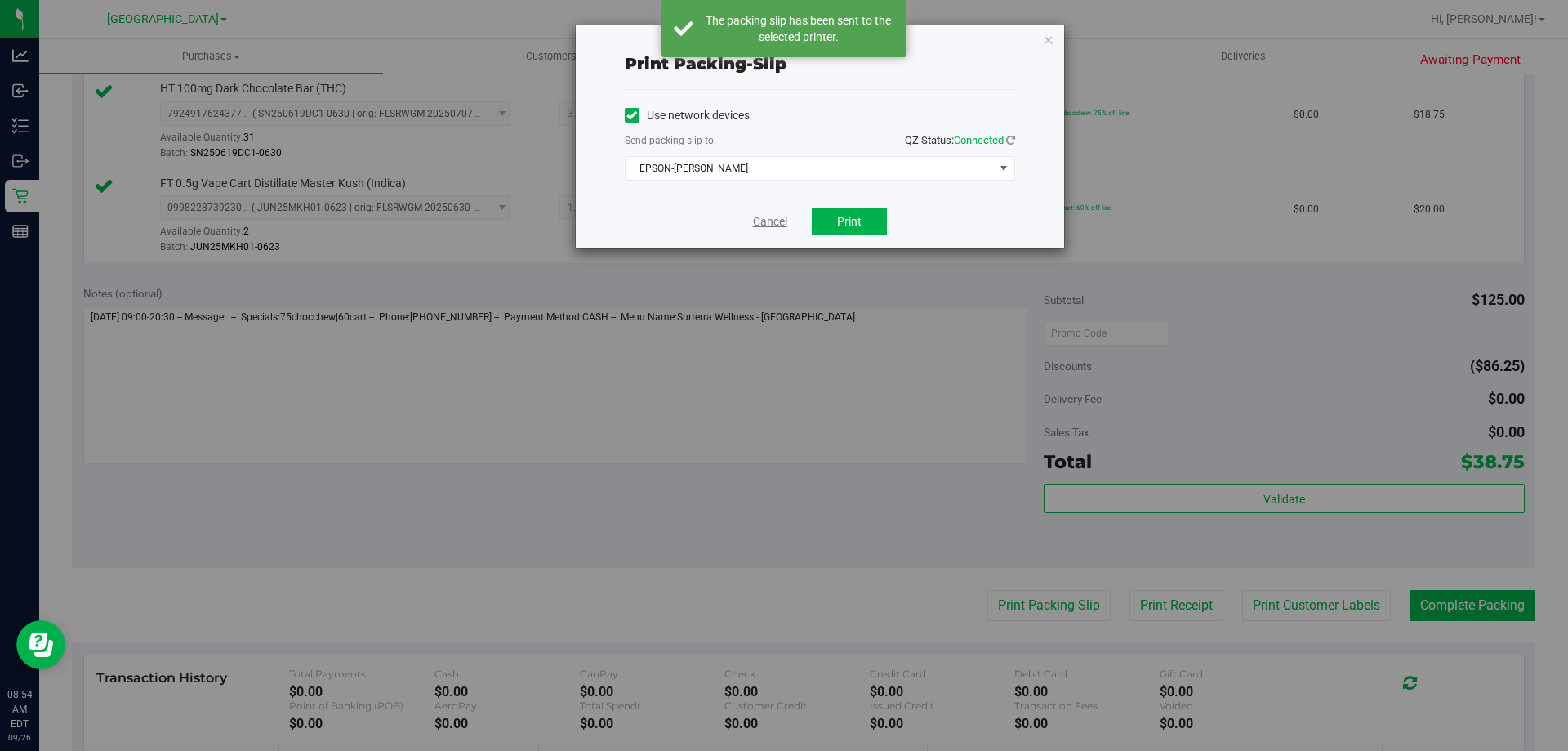
click at [778, 223] on link "Cancel" at bounding box center [770, 221] width 34 height 17
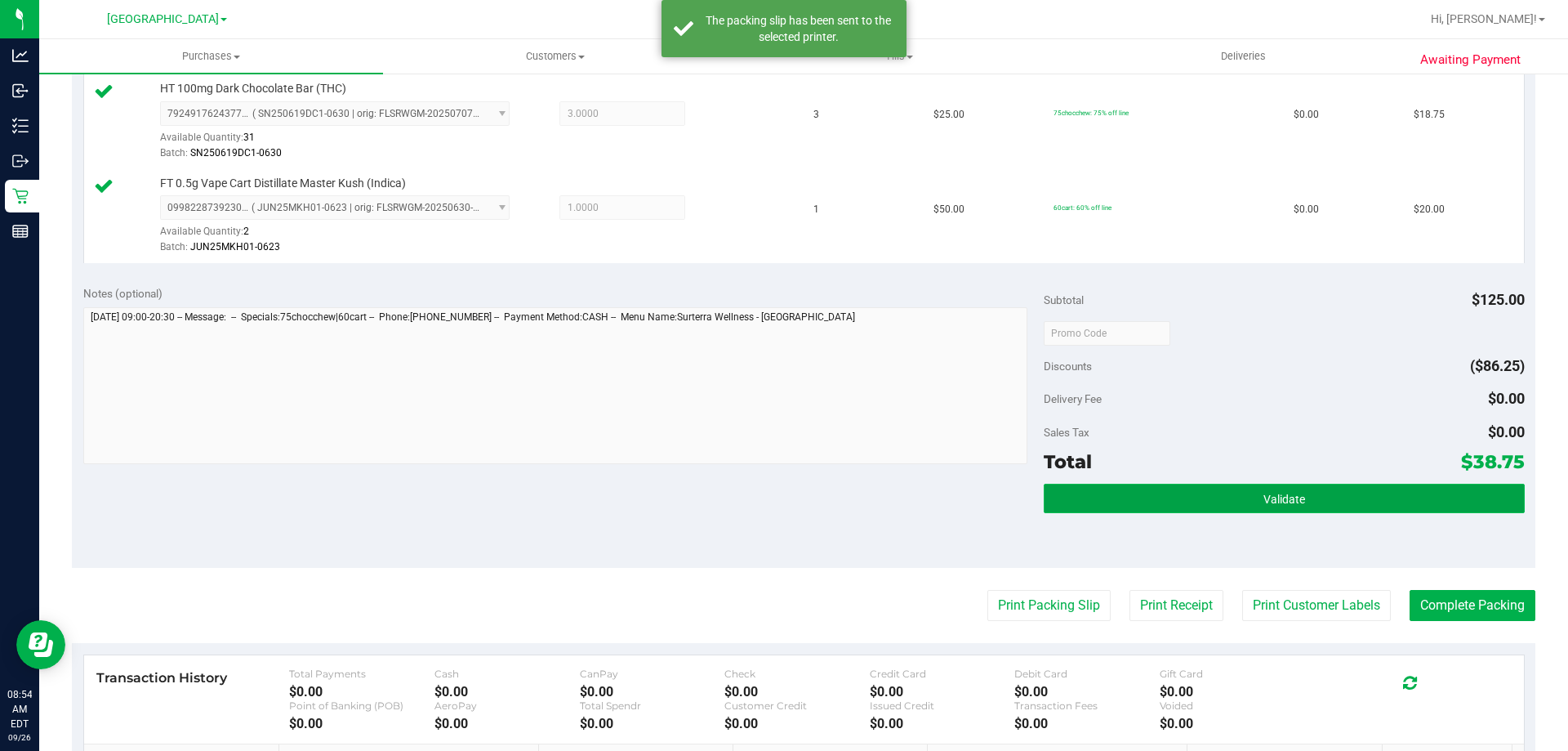
click at [1281, 496] on span "Validate" at bounding box center [1285, 499] width 42 height 13
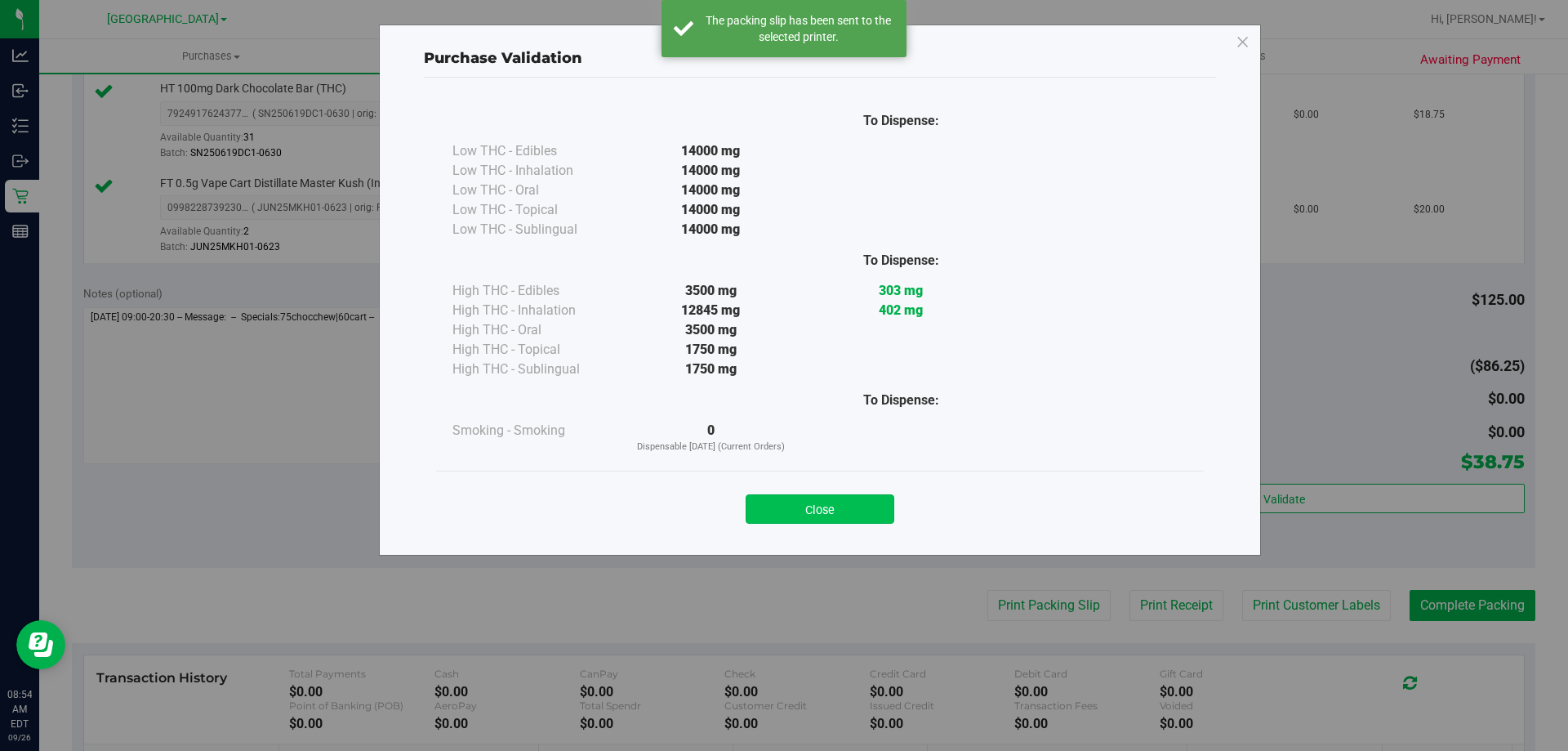
click at [827, 514] on button "Close" at bounding box center [819, 509] width 149 height 29
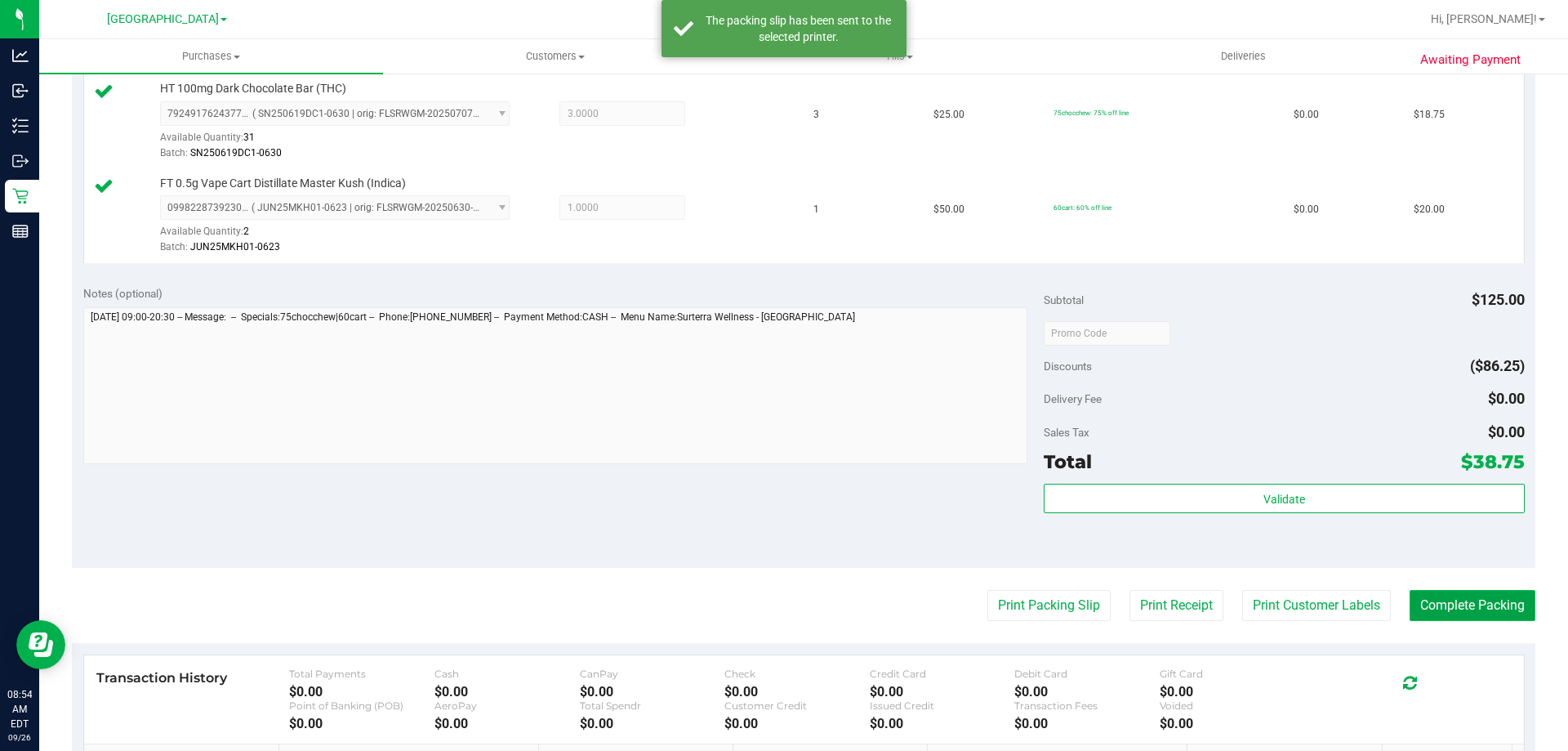
click at [1485, 594] on button "Complete Packing" at bounding box center [1472, 605] width 126 height 31
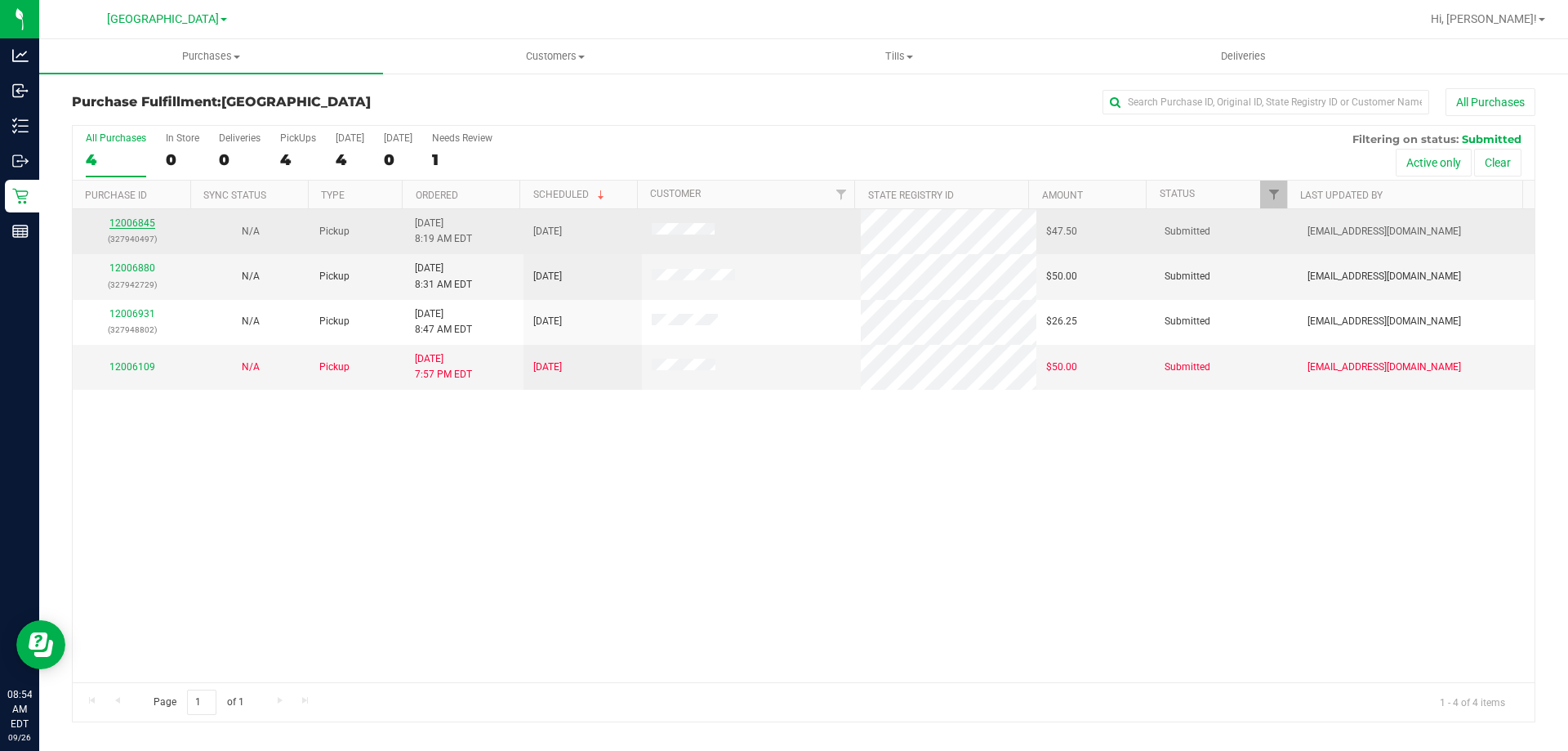
click at [139, 227] on link "12006845" at bounding box center [133, 222] width 46 height 11
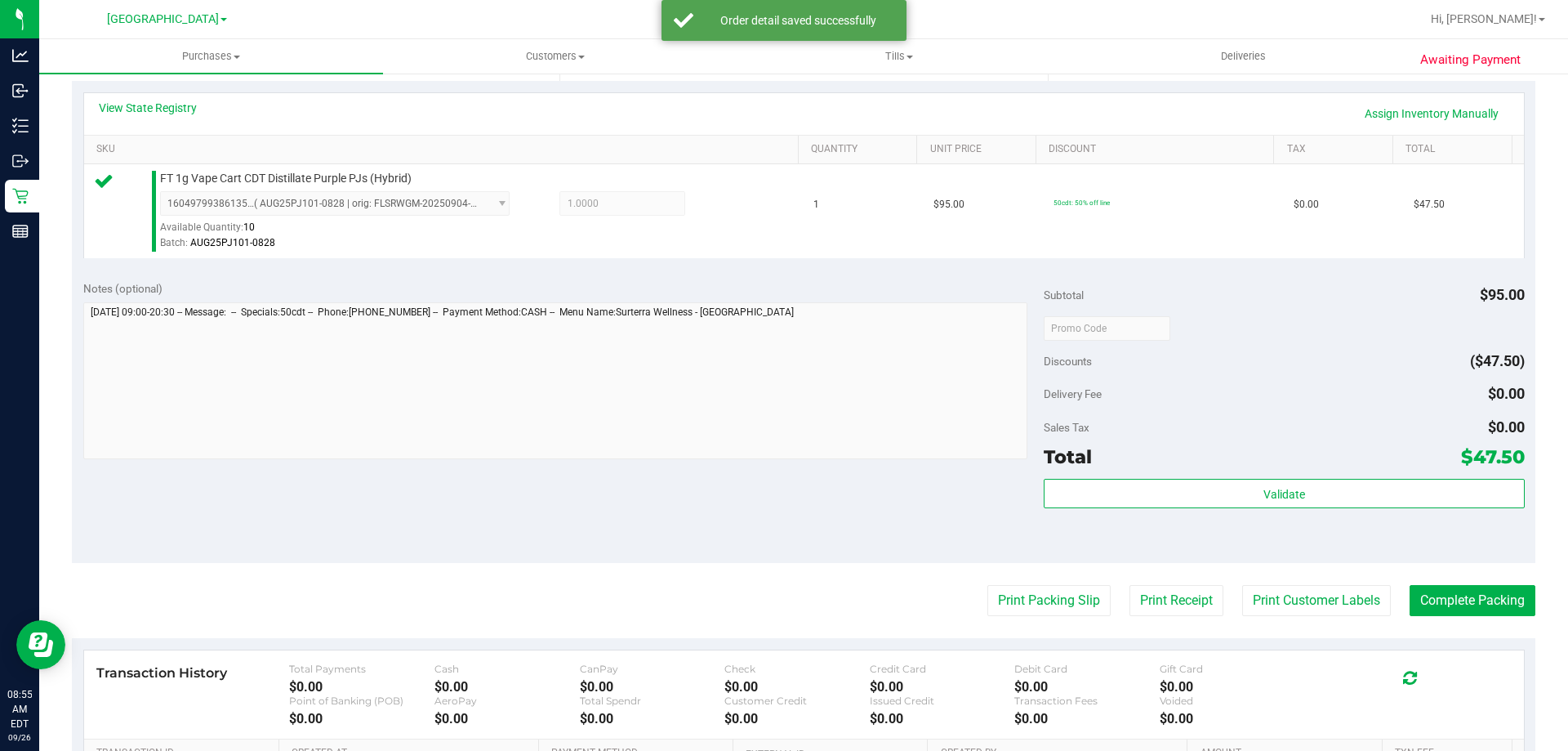
scroll to position [378, 0]
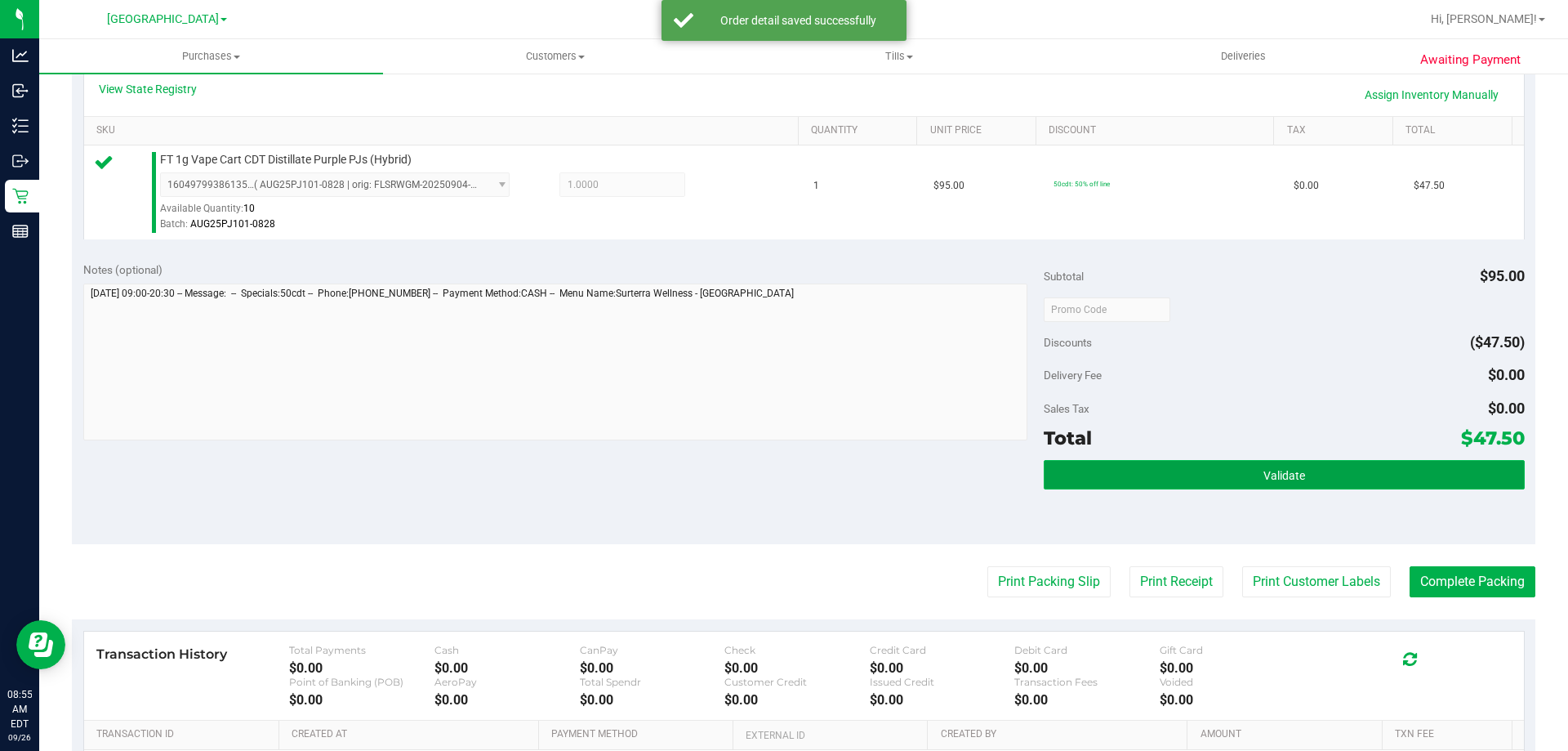
click at [1309, 481] on button "Validate" at bounding box center [1284, 474] width 480 height 29
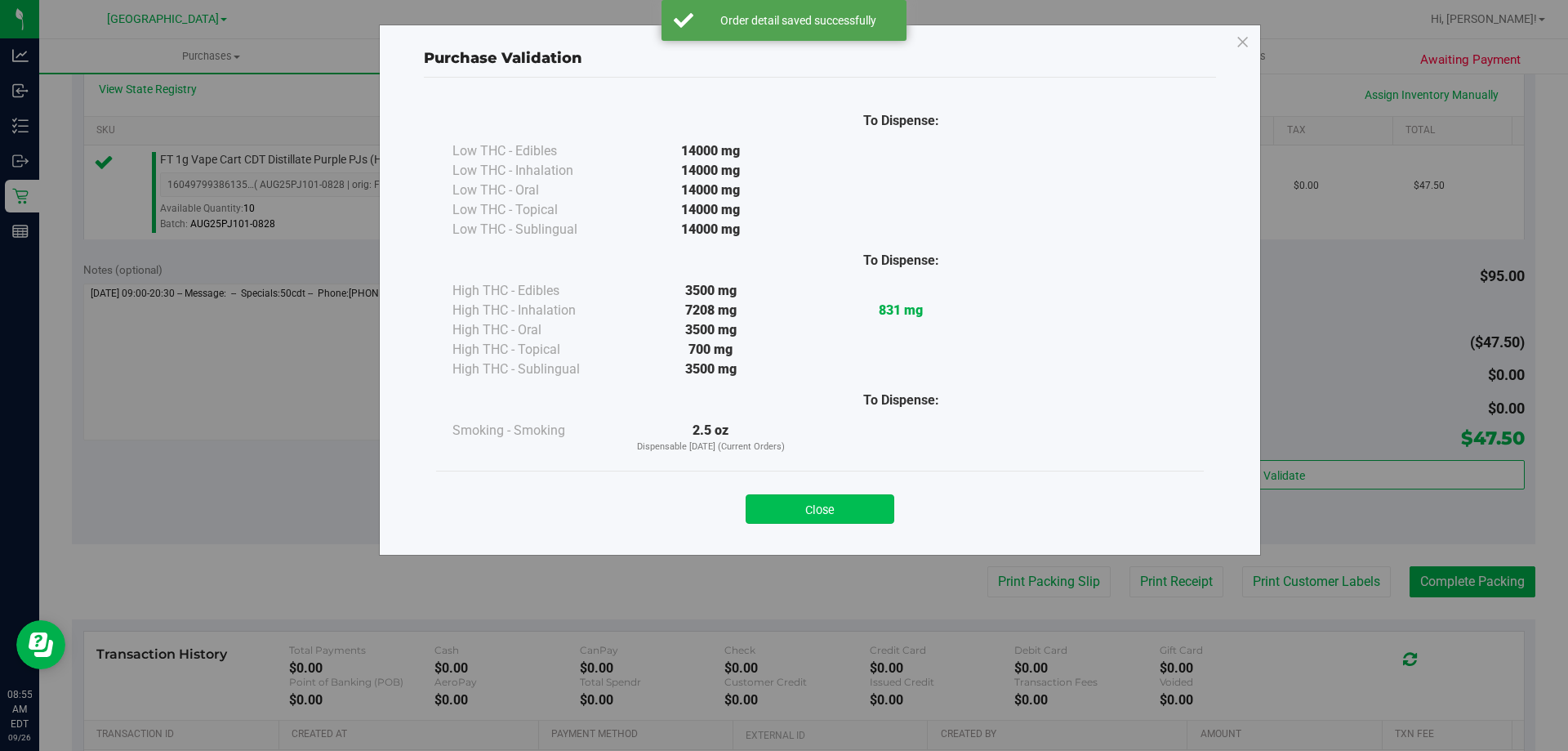
click at [815, 499] on button "Close" at bounding box center [819, 509] width 149 height 29
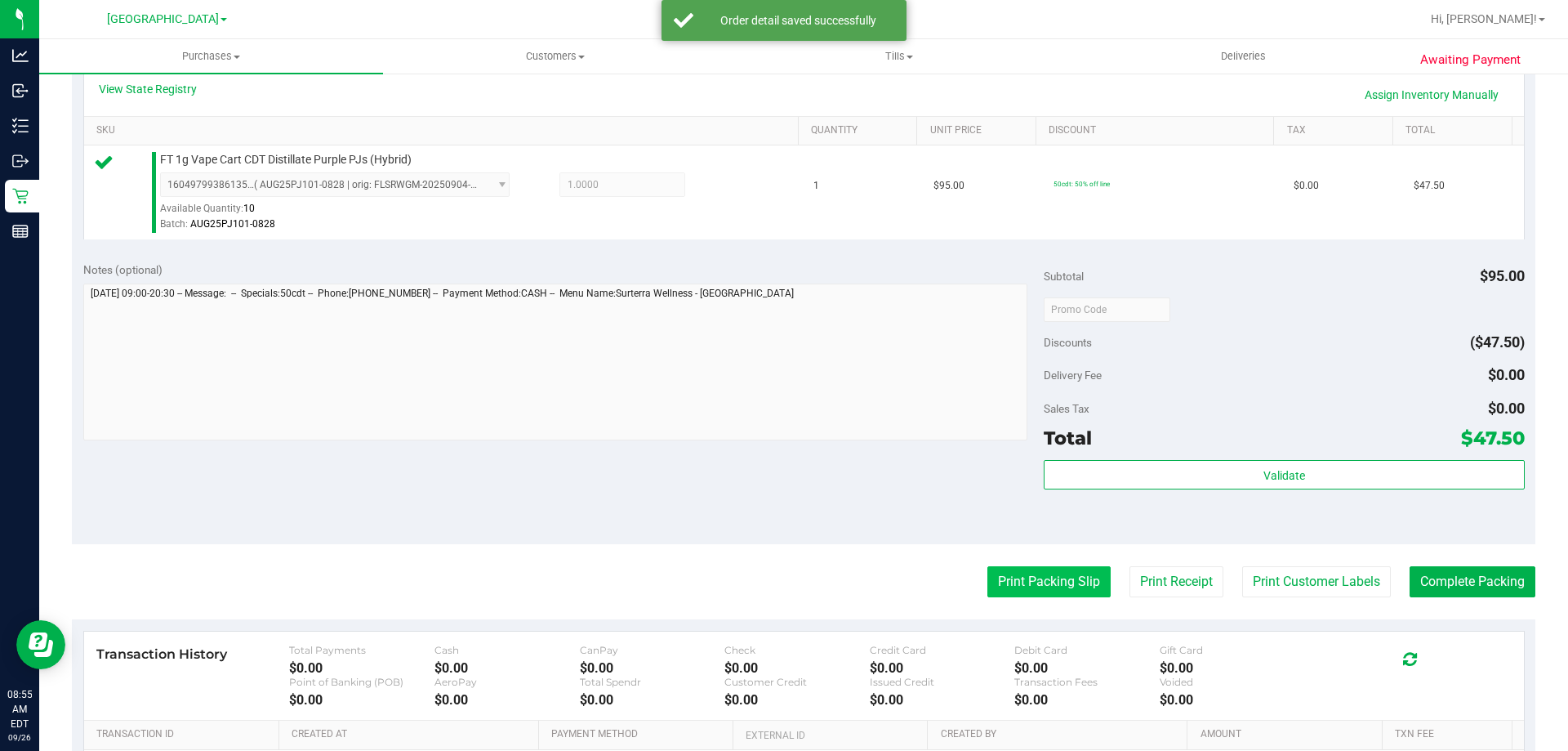
click at [1057, 572] on button "Print Packing Slip" at bounding box center [1050, 581] width 124 height 31
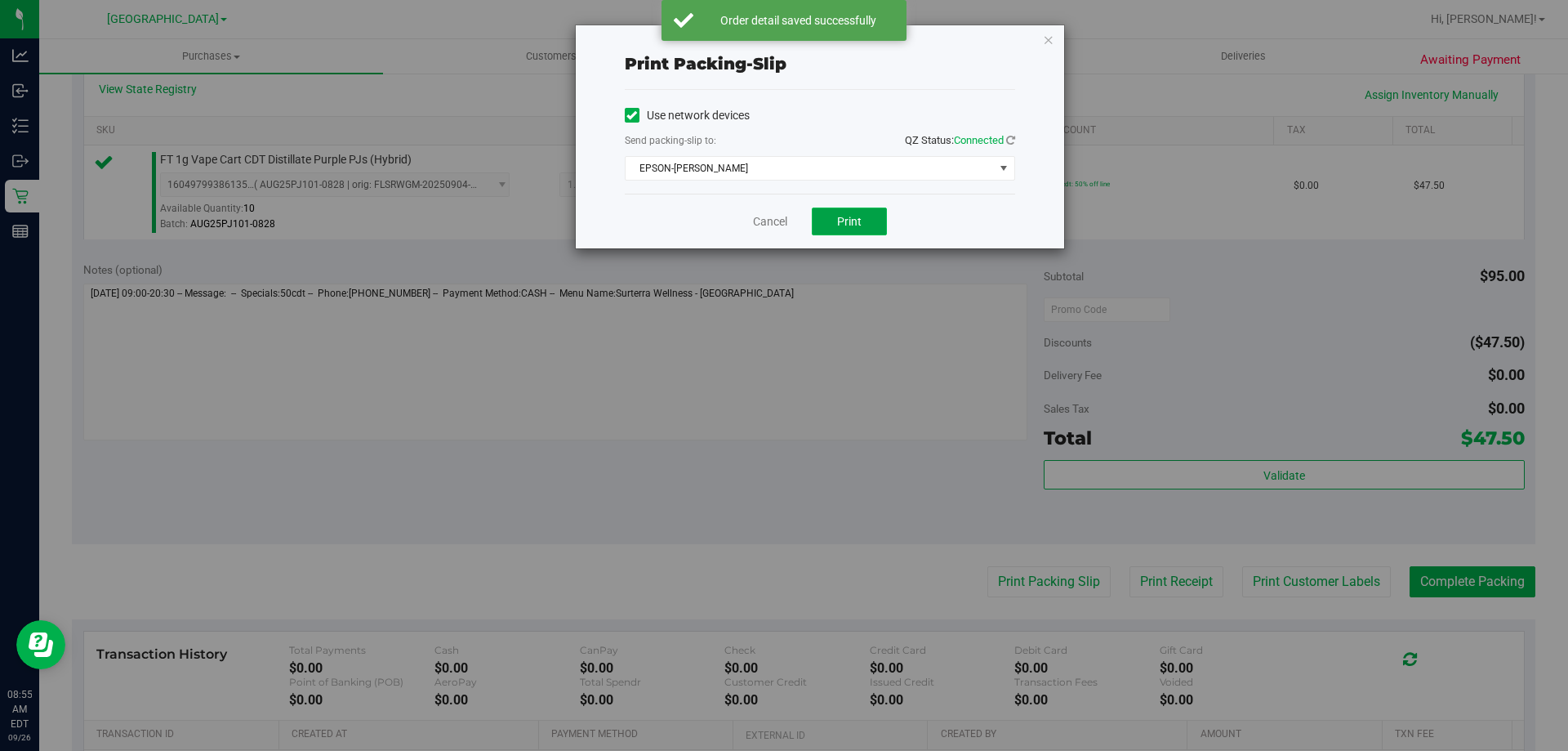
click at [848, 220] on span "Print" at bounding box center [849, 220] width 25 height 13
click at [766, 216] on link "Cancel" at bounding box center [770, 221] width 34 height 17
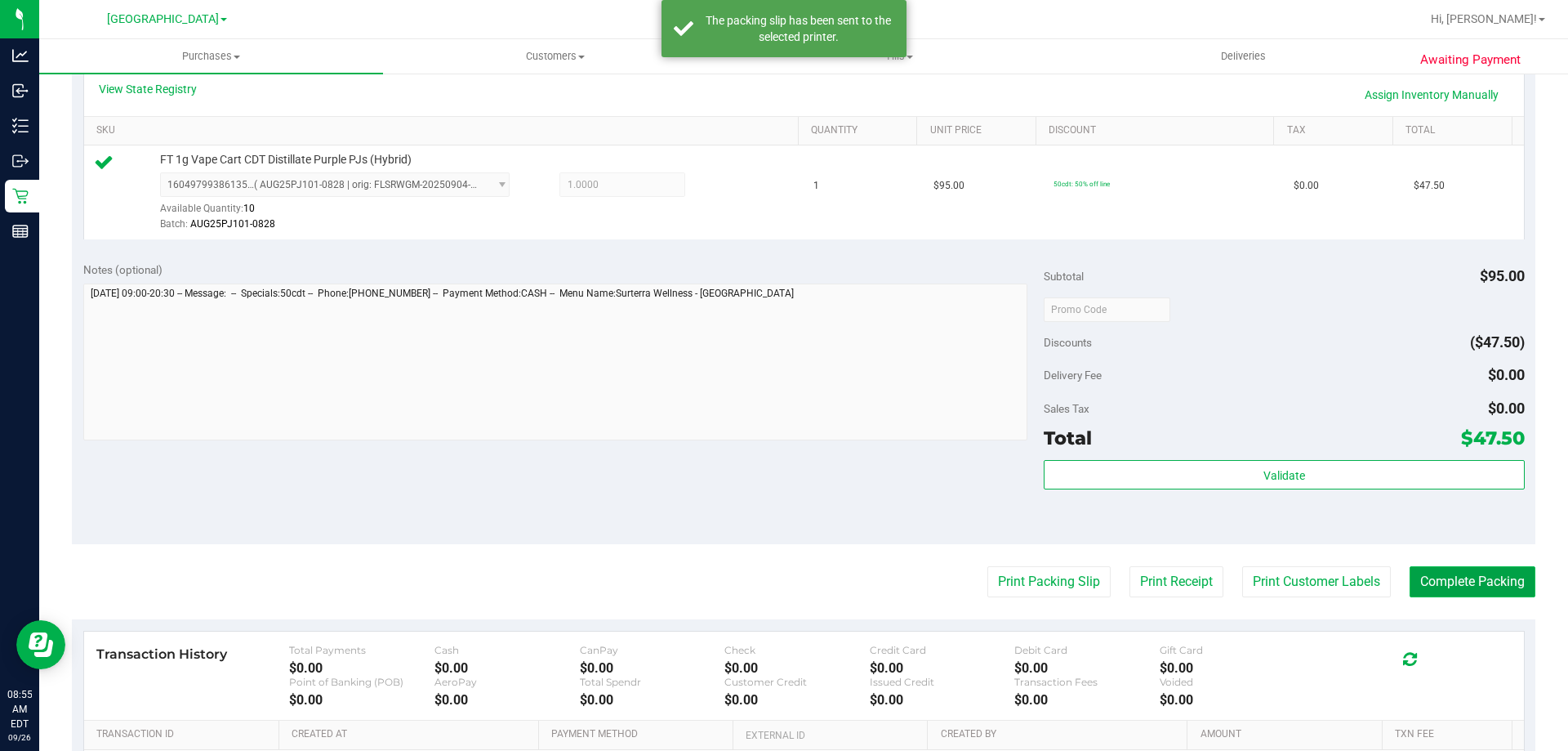
click at [1474, 575] on button "Complete Packing" at bounding box center [1472, 581] width 126 height 31
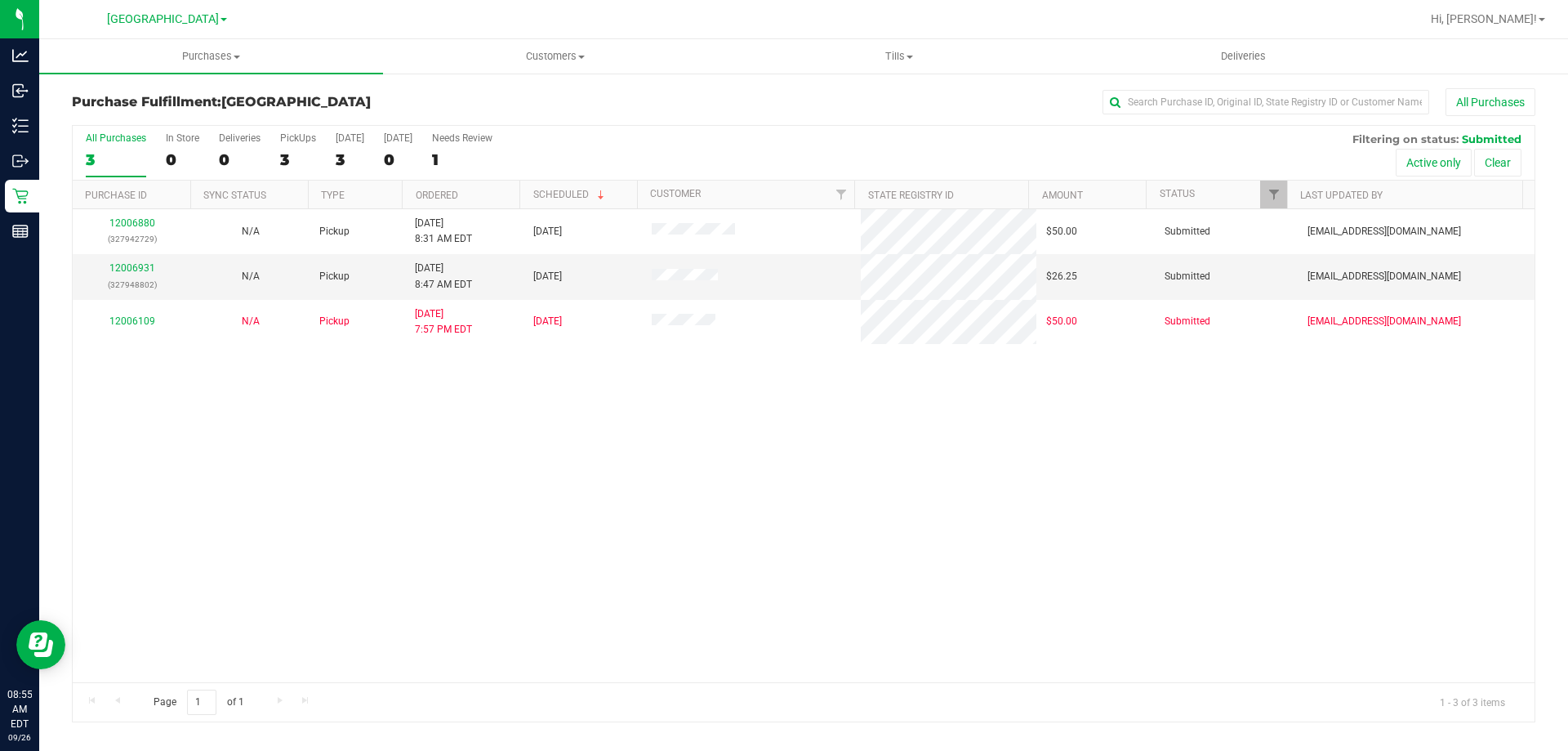
click at [134, 224] on link "12006880" at bounding box center [133, 222] width 46 height 11
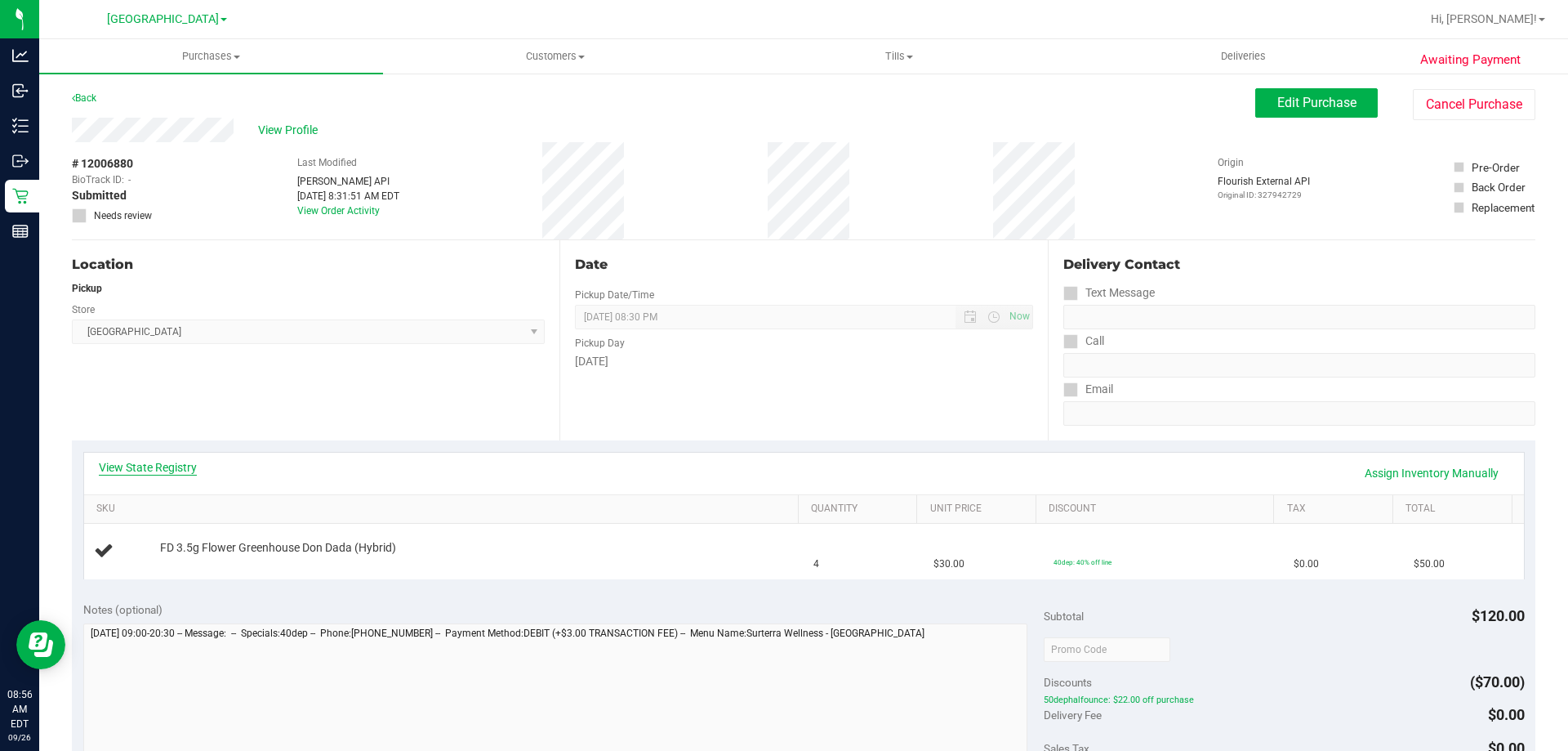
click at [133, 464] on link "View State Registry" at bounding box center [148, 467] width 98 height 16
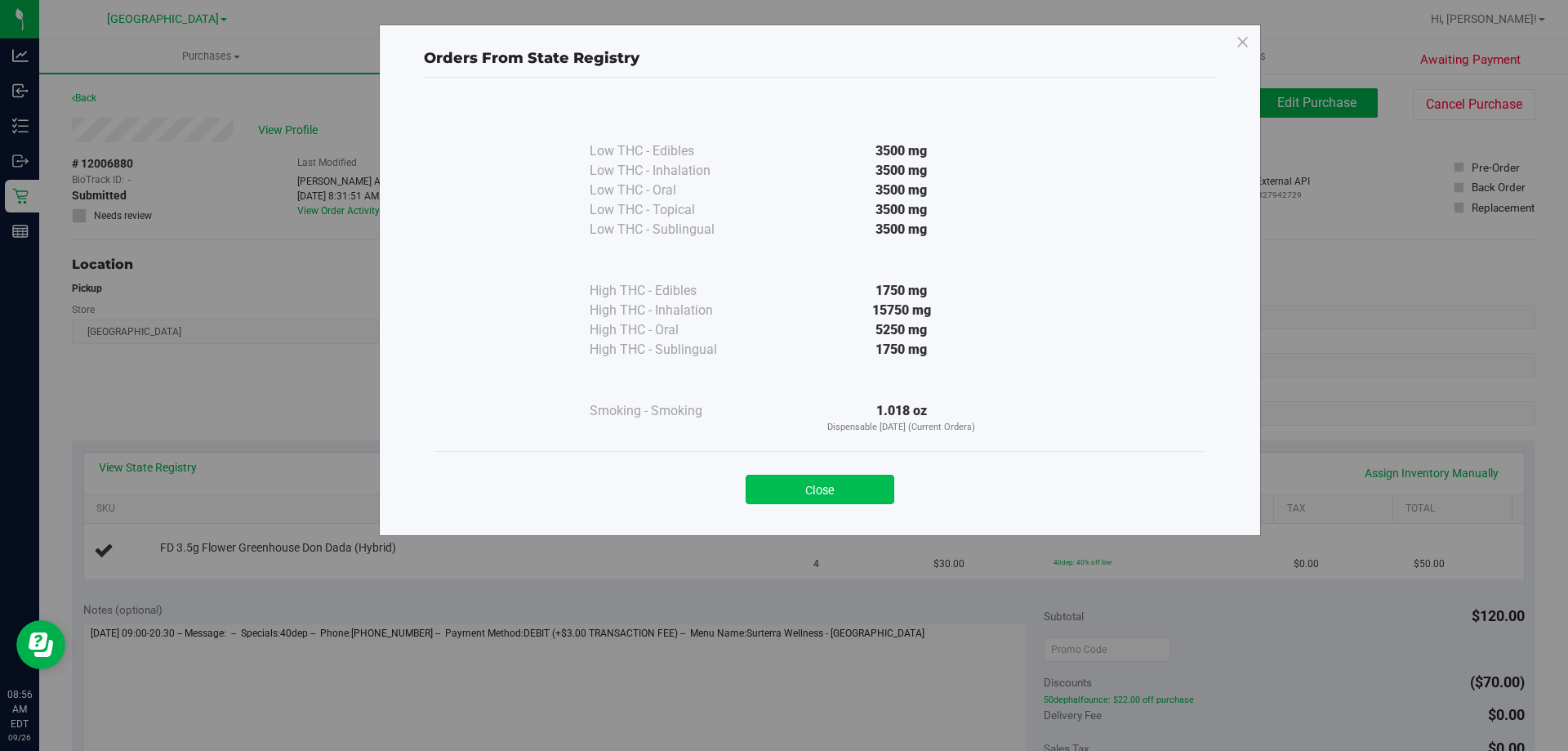
click at [826, 500] on button "Close" at bounding box center [819, 489] width 149 height 29
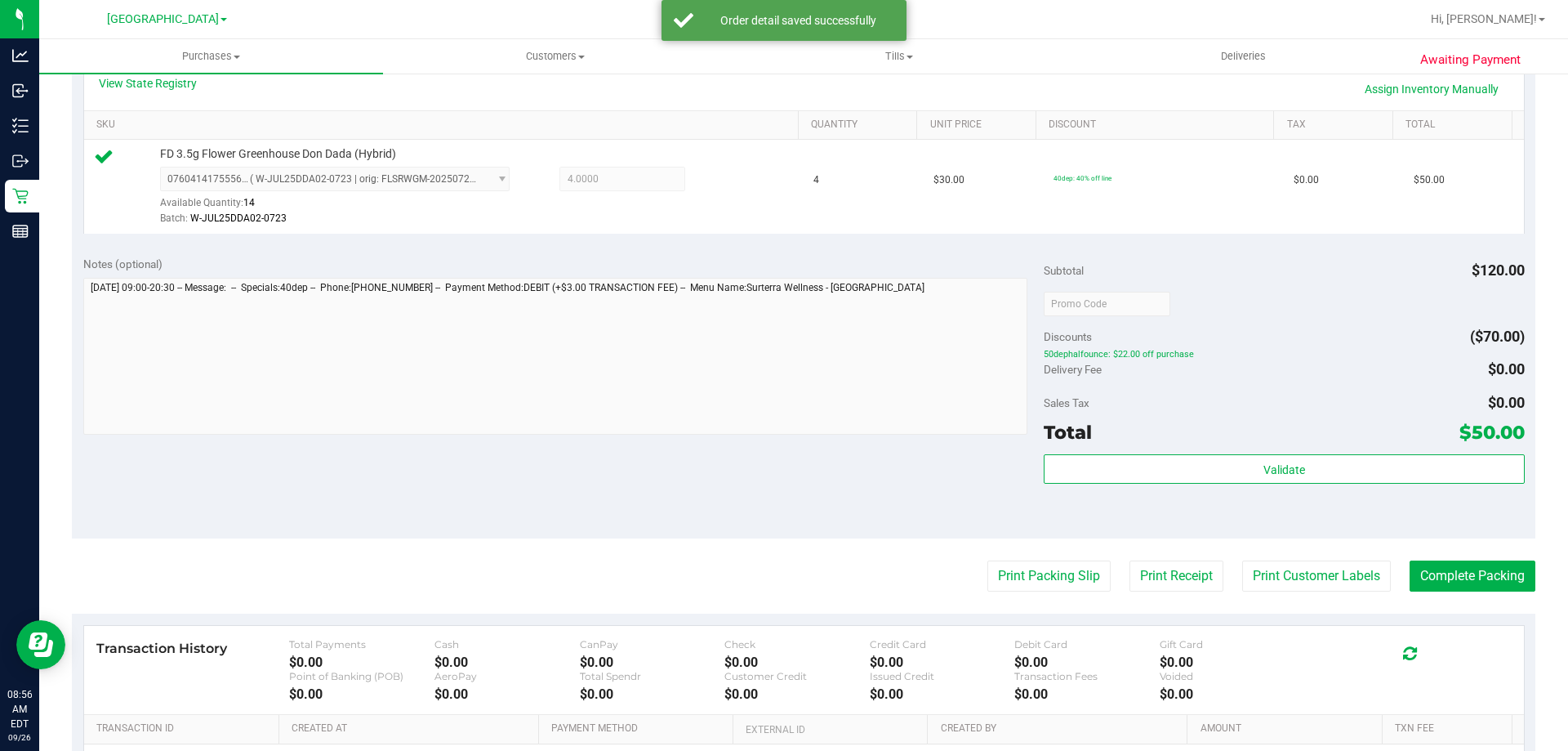
scroll to position [386, 0]
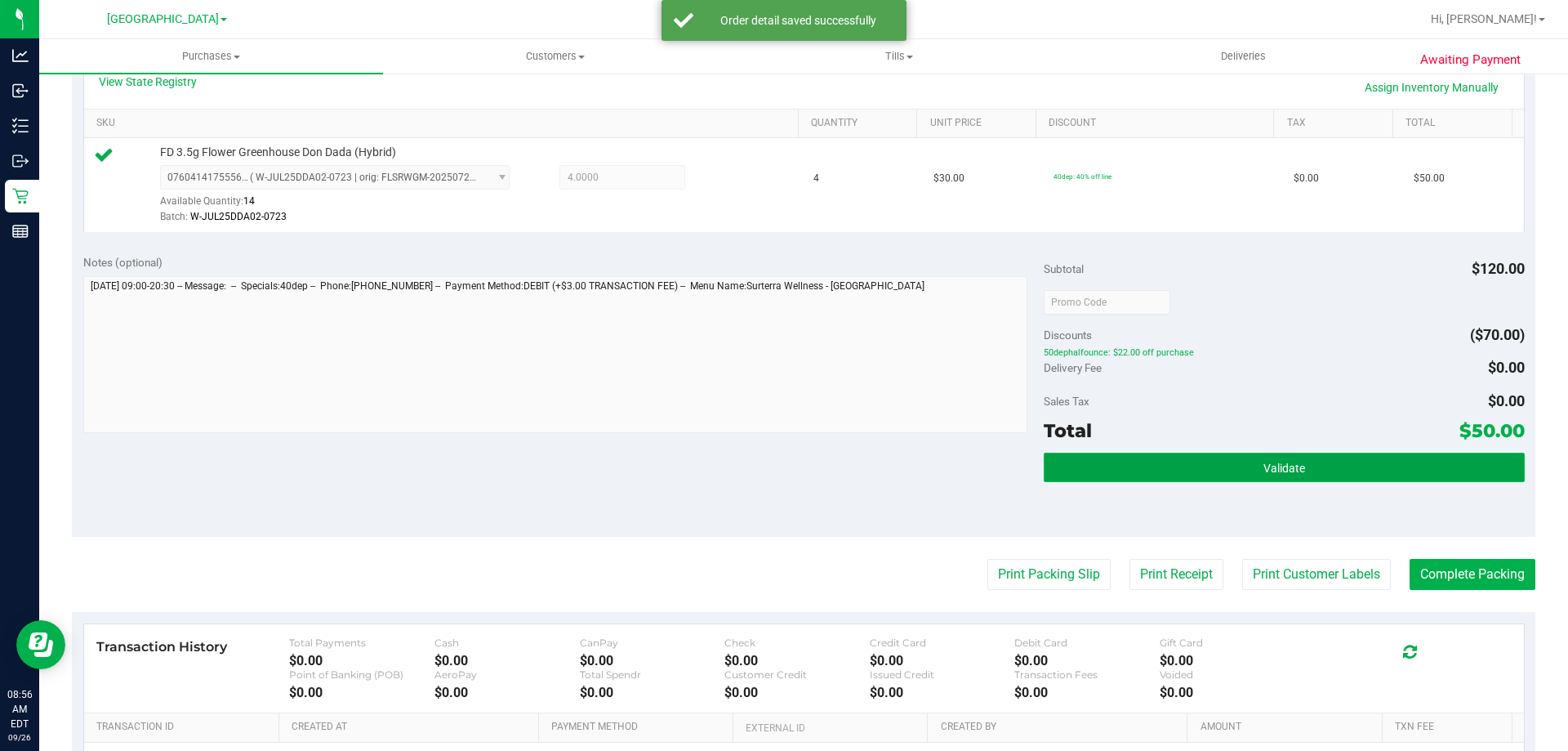
click at [1310, 461] on button "Validate" at bounding box center [1284, 467] width 480 height 29
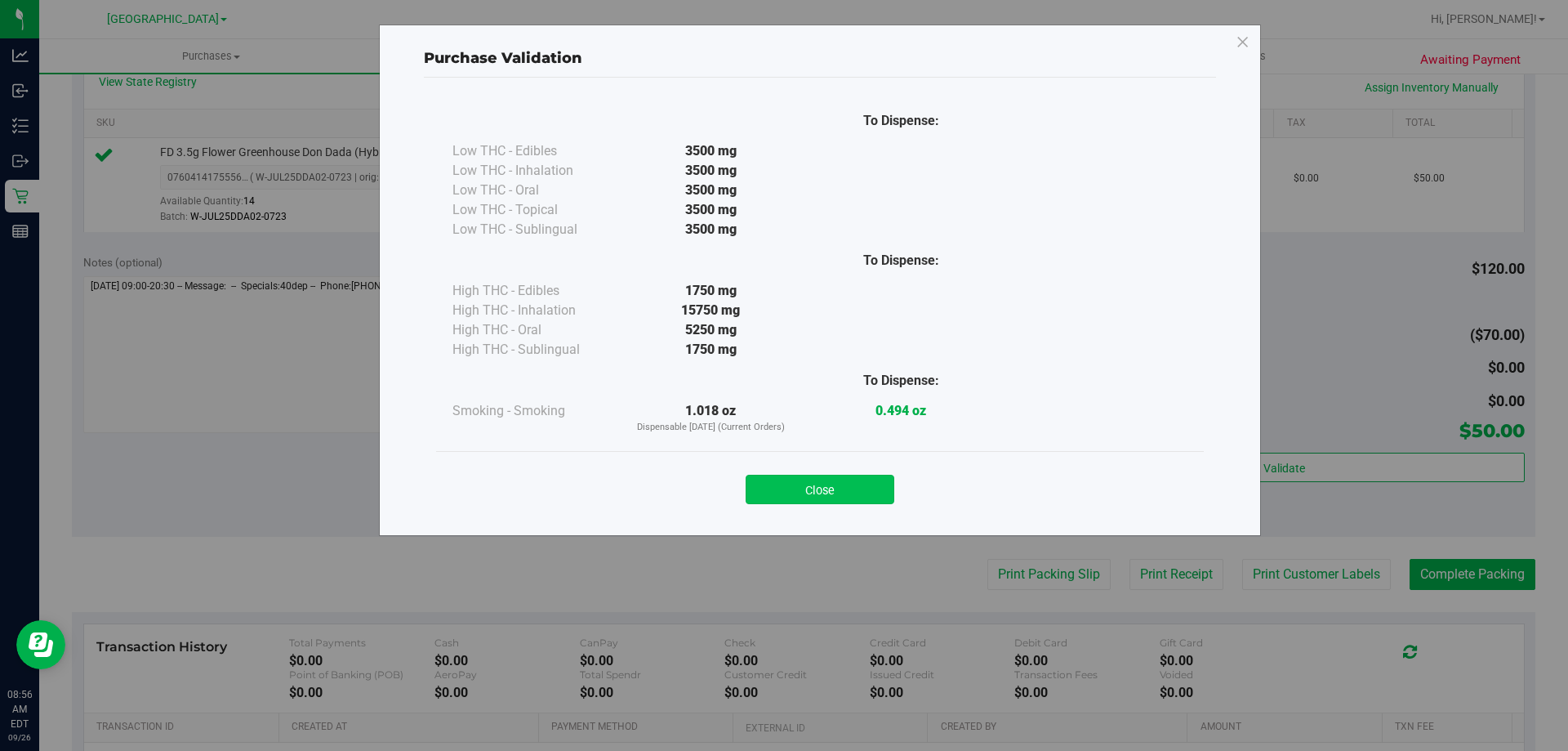
click at [818, 480] on button "Close" at bounding box center [819, 489] width 149 height 29
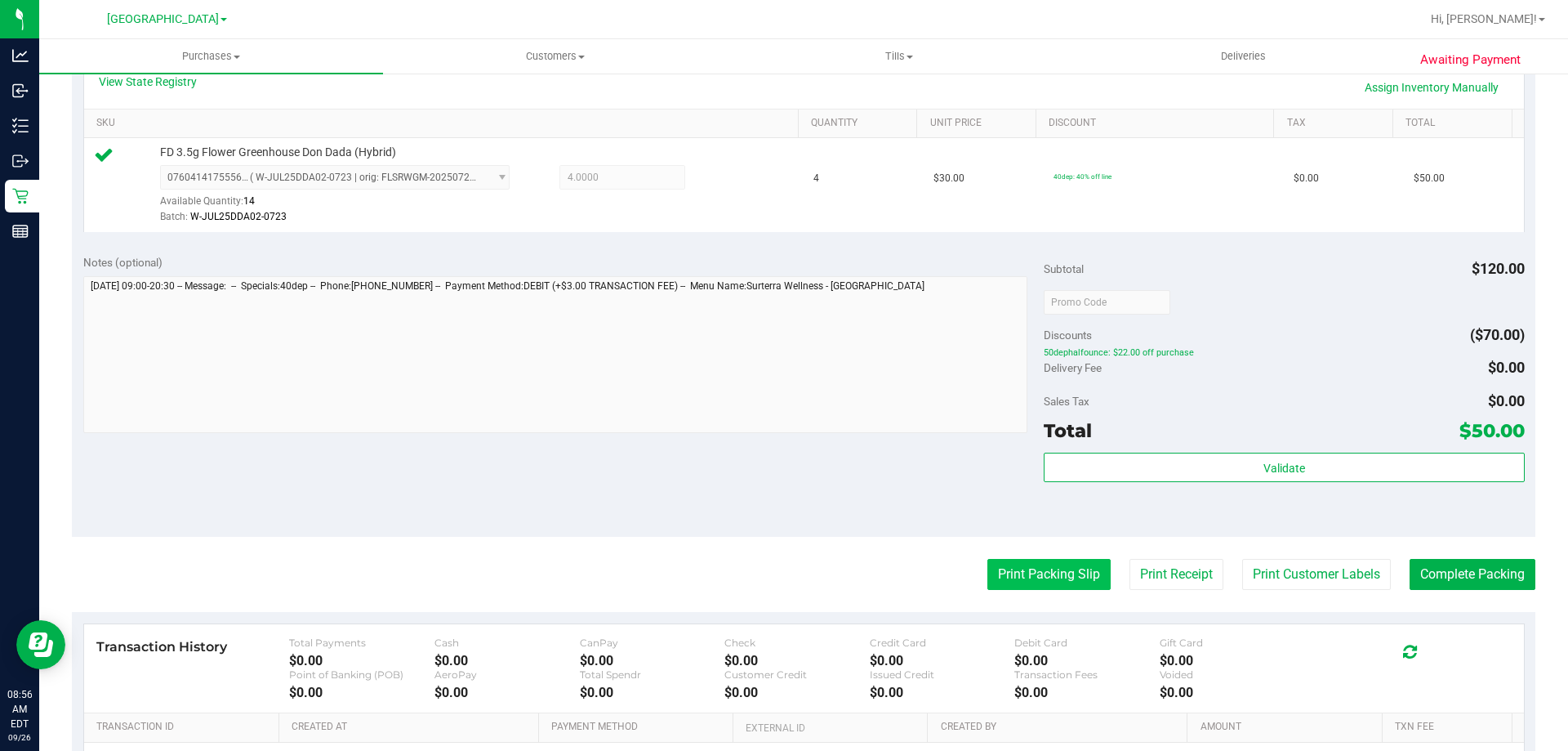
click at [1012, 572] on button "Print Packing Slip" at bounding box center [1050, 573] width 124 height 31
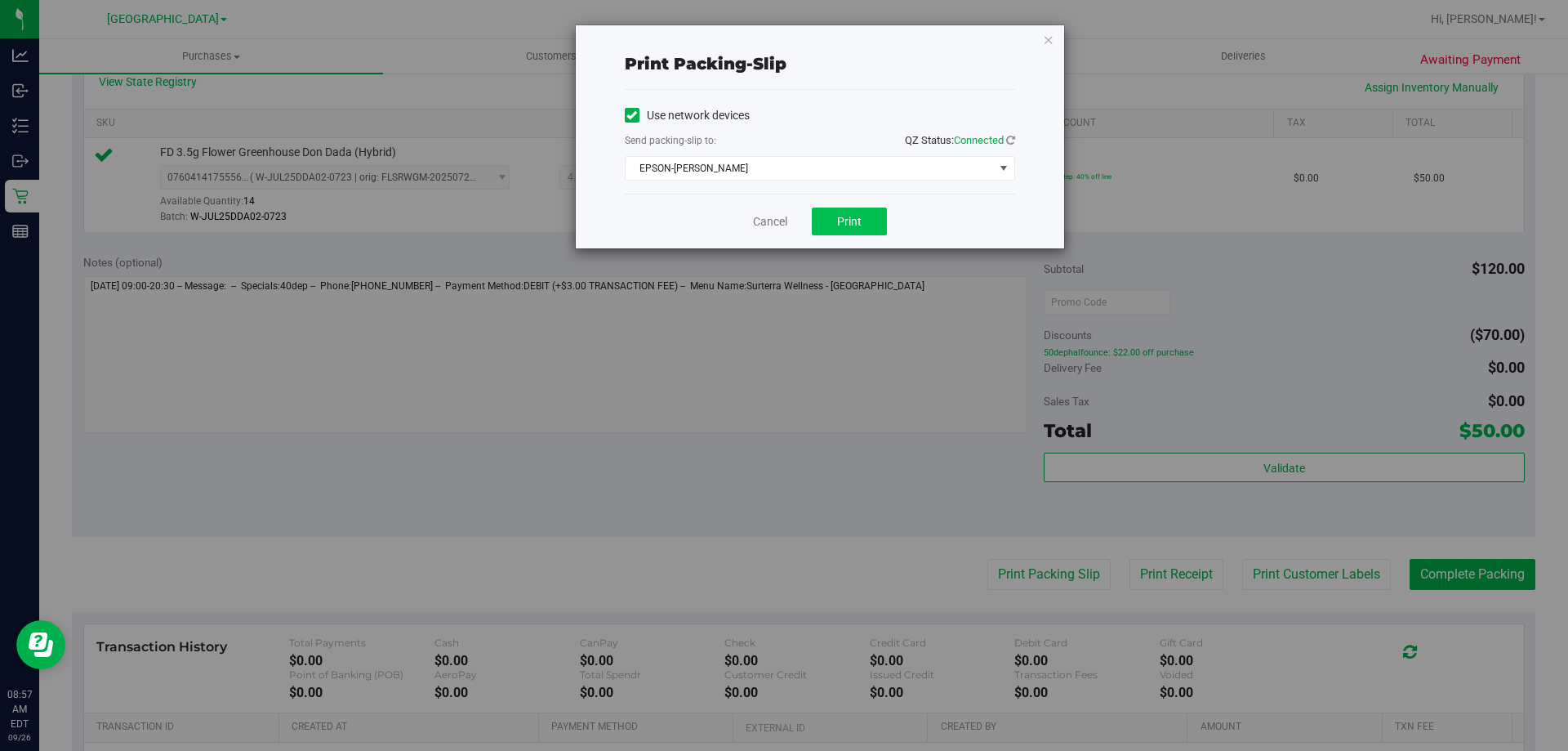
click at [849, 227] on span "Print" at bounding box center [849, 220] width 25 height 13
click at [772, 214] on link "Cancel" at bounding box center [770, 221] width 34 height 17
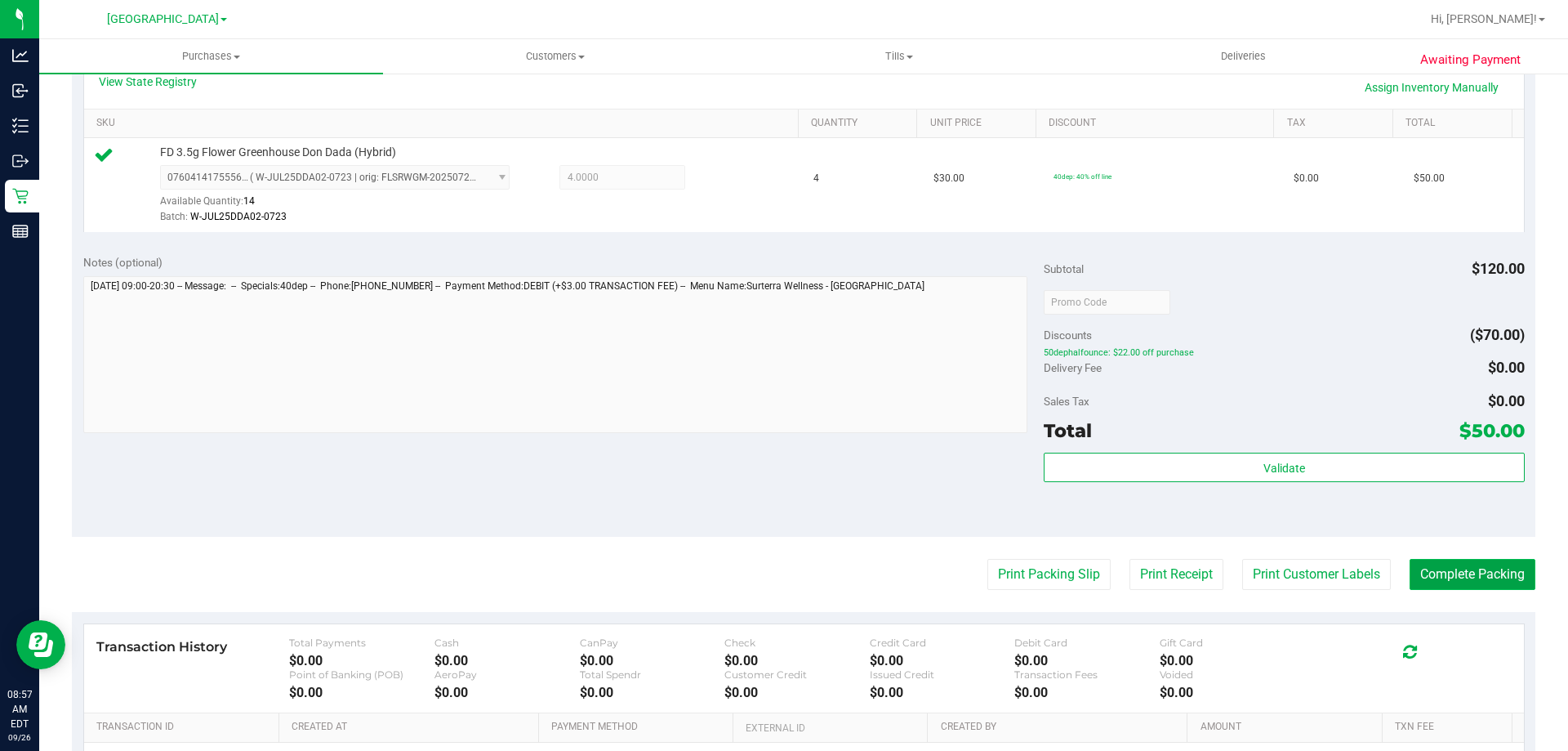
click at [1478, 575] on button "Complete Packing" at bounding box center [1472, 573] width 126 height 31
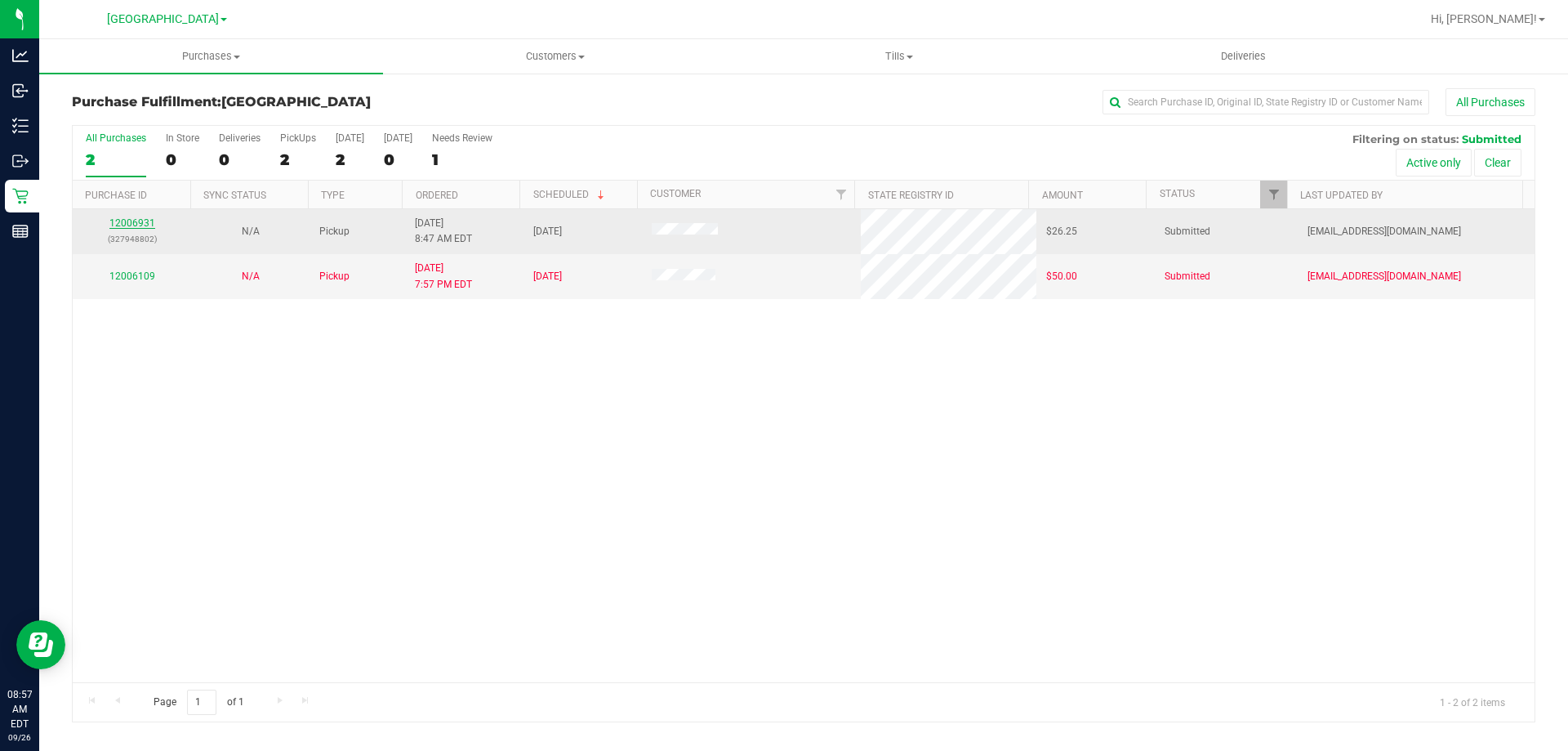
click at [124, 218] on link "12006931" at bounding box center [133, 222] width 46 height 11
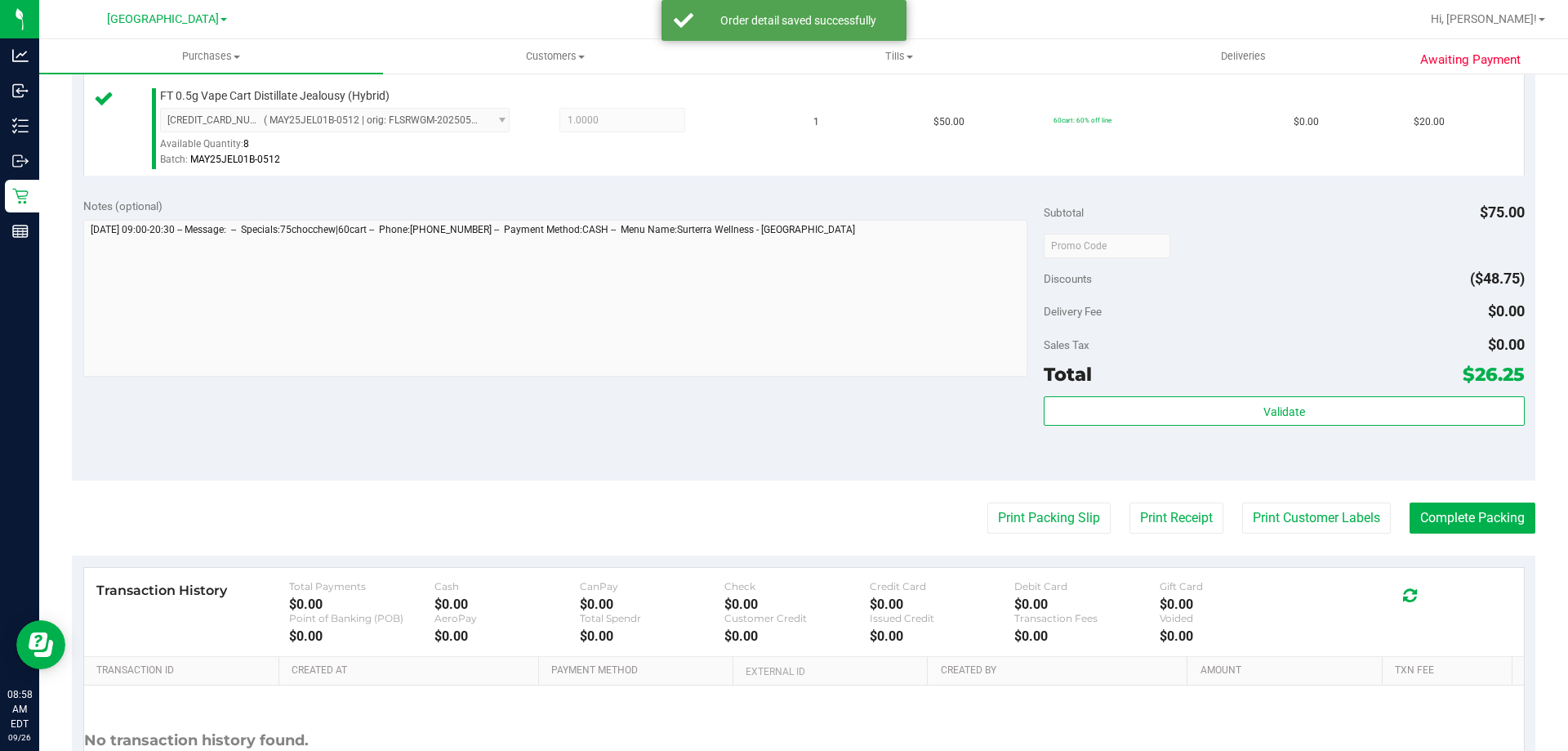
scroll to position [538, 0]
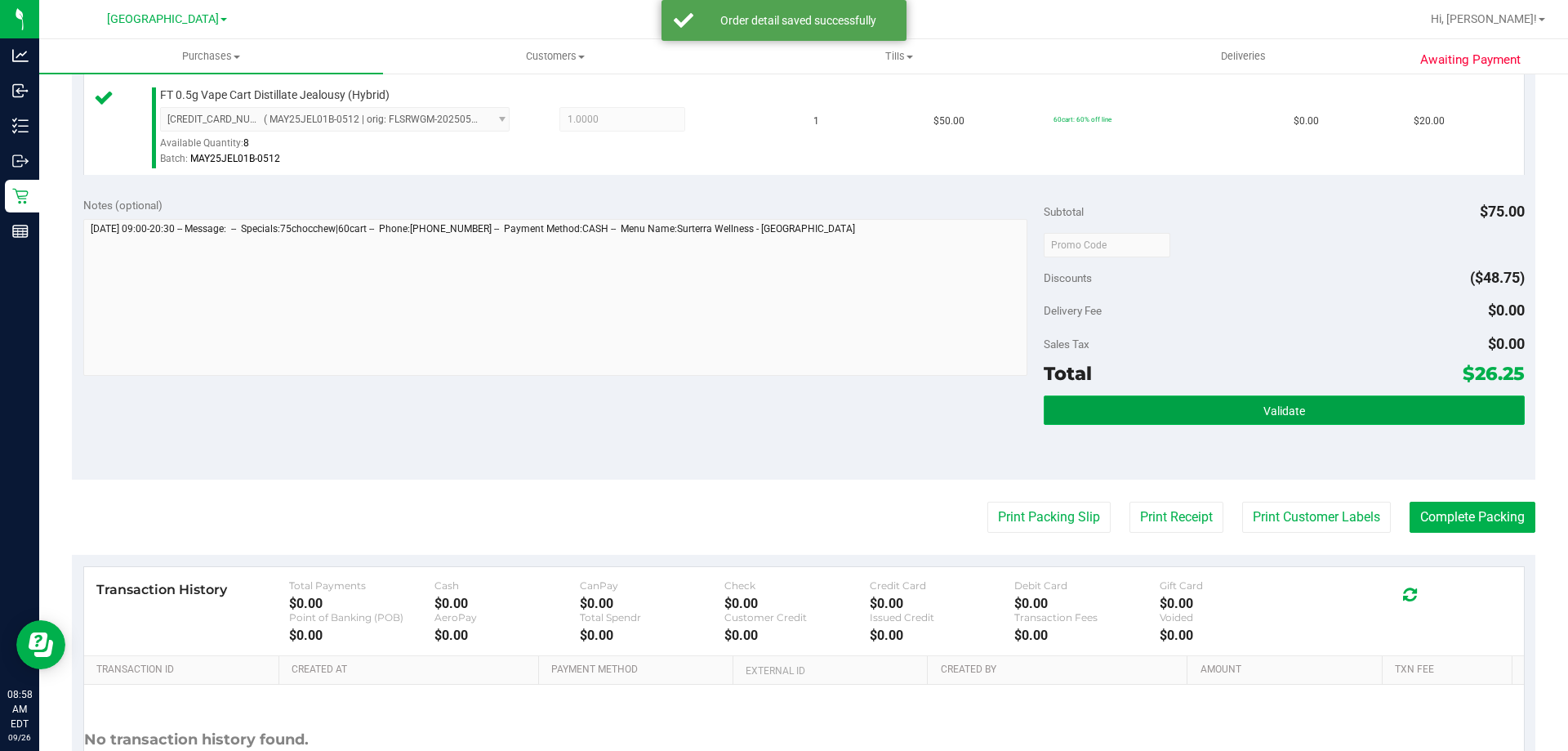
click at [1336, 400] on button "Validate" at bounding box center [1284, 410] width 480 height 29
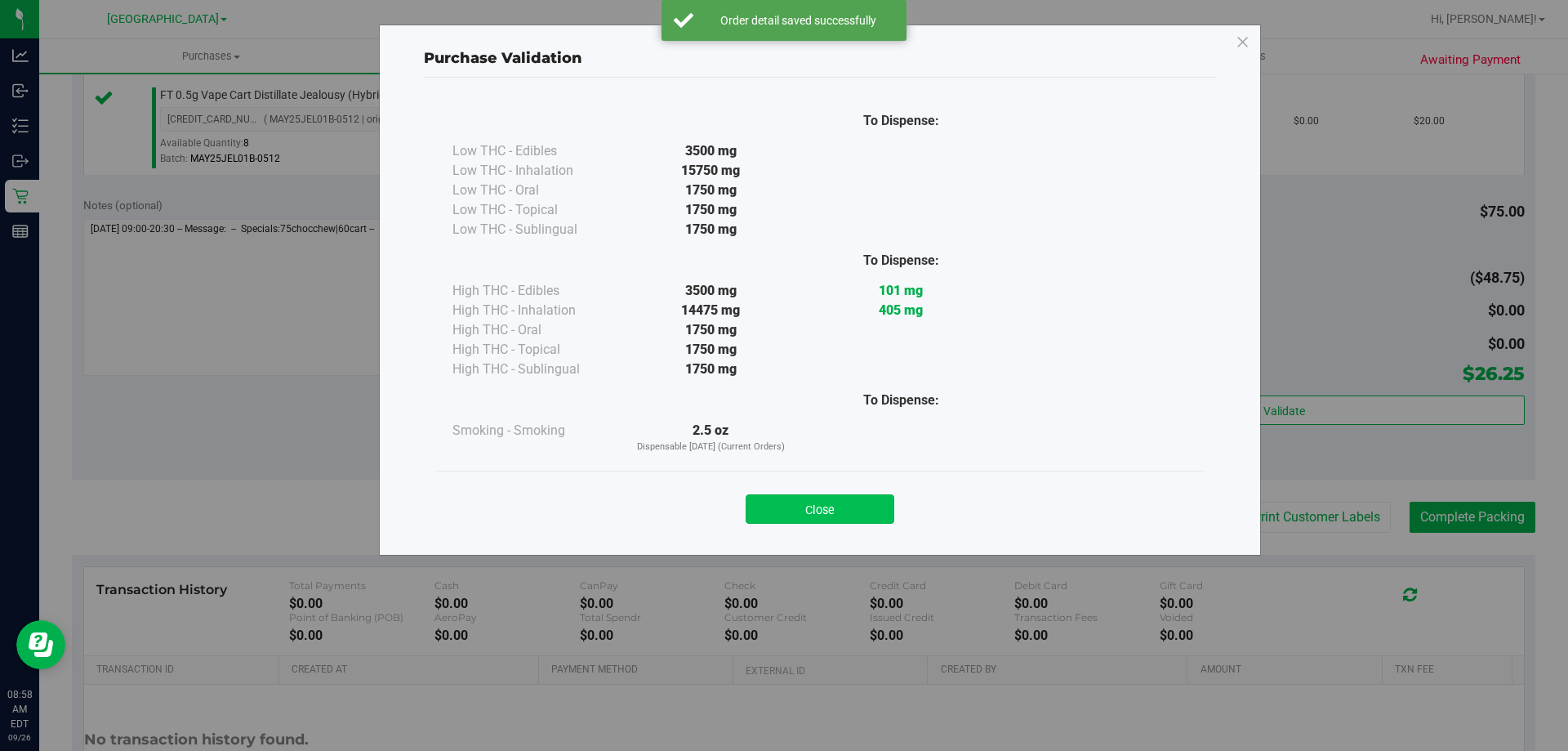
click at [812, 514] on button "Close" at bounding box center [819, 509] width 149 height 29
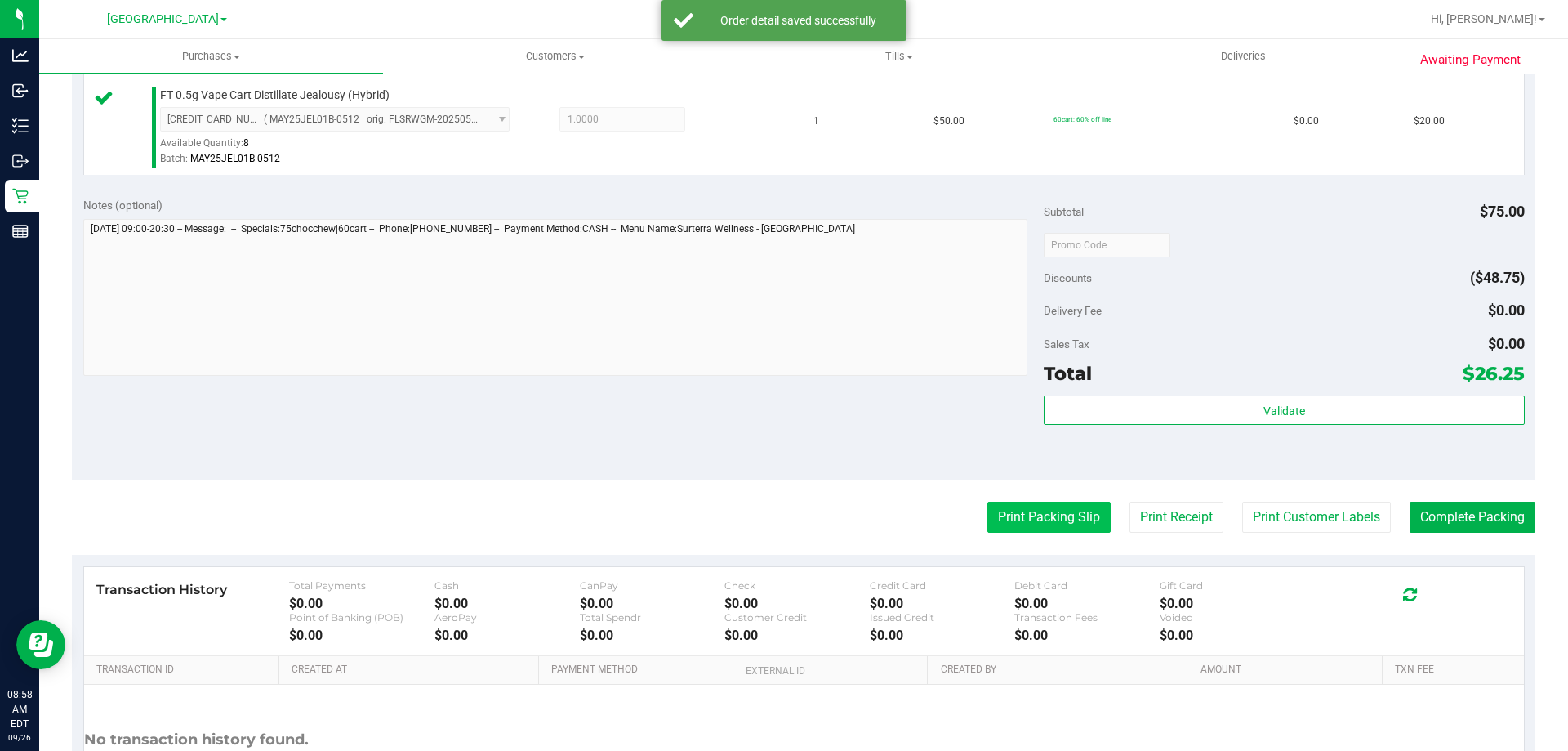
click at [1056, 505] on button "Print Packing Slip" at bounding box center [1050, 517] width 124 height 31
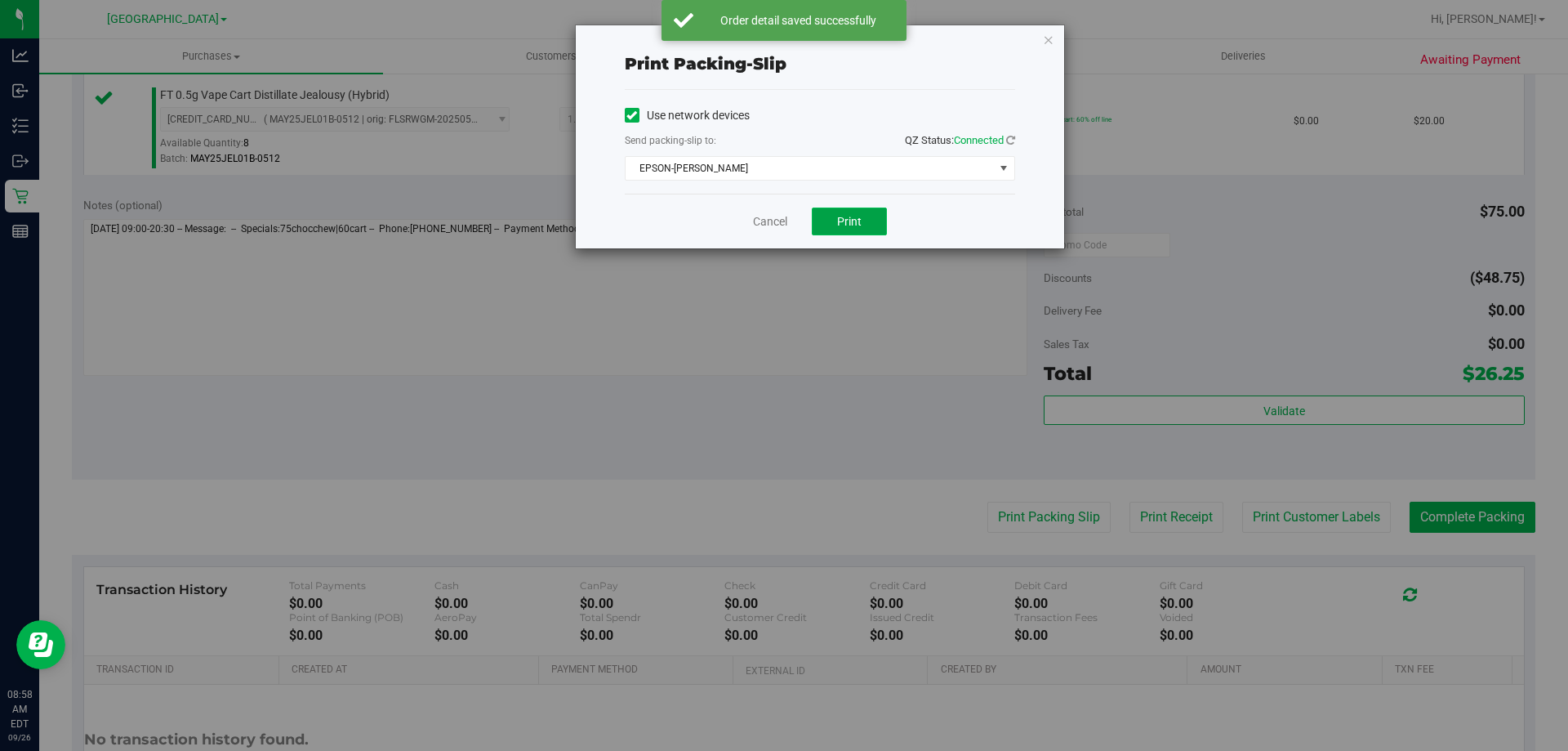
click at [856, 214] on span "Print" at bounding box center [849, 220] width 25 height 13
click at [764, 223] on link "Cancel" at bounding box center [770, 221] width 34 height 17
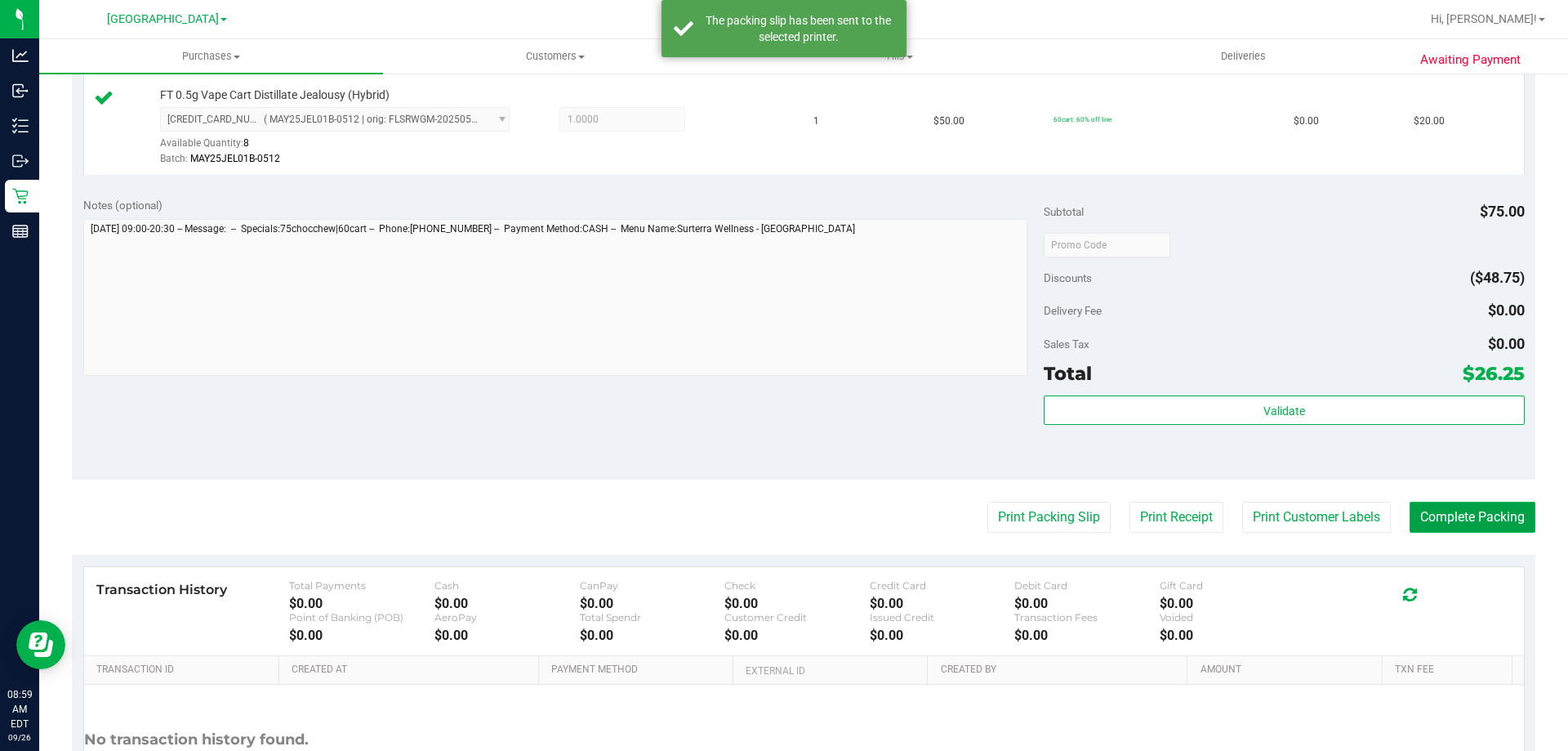
click at [1456, 504] on button "Complete Packing" at bounding box center [1472, 517] width 126 height 31
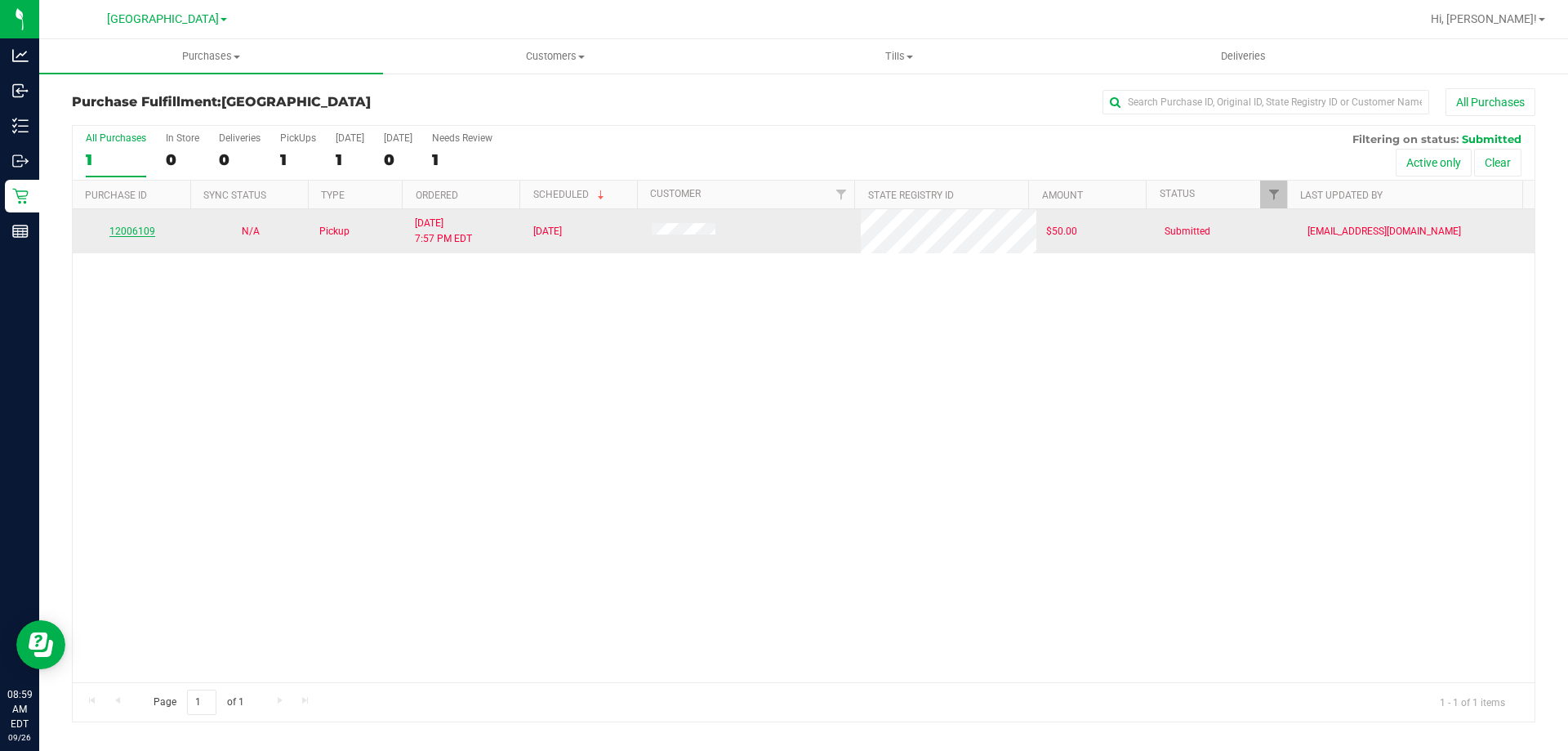
click at [120, 233] on link "12006109" at bounding box center [133, 230] width 46 height 11
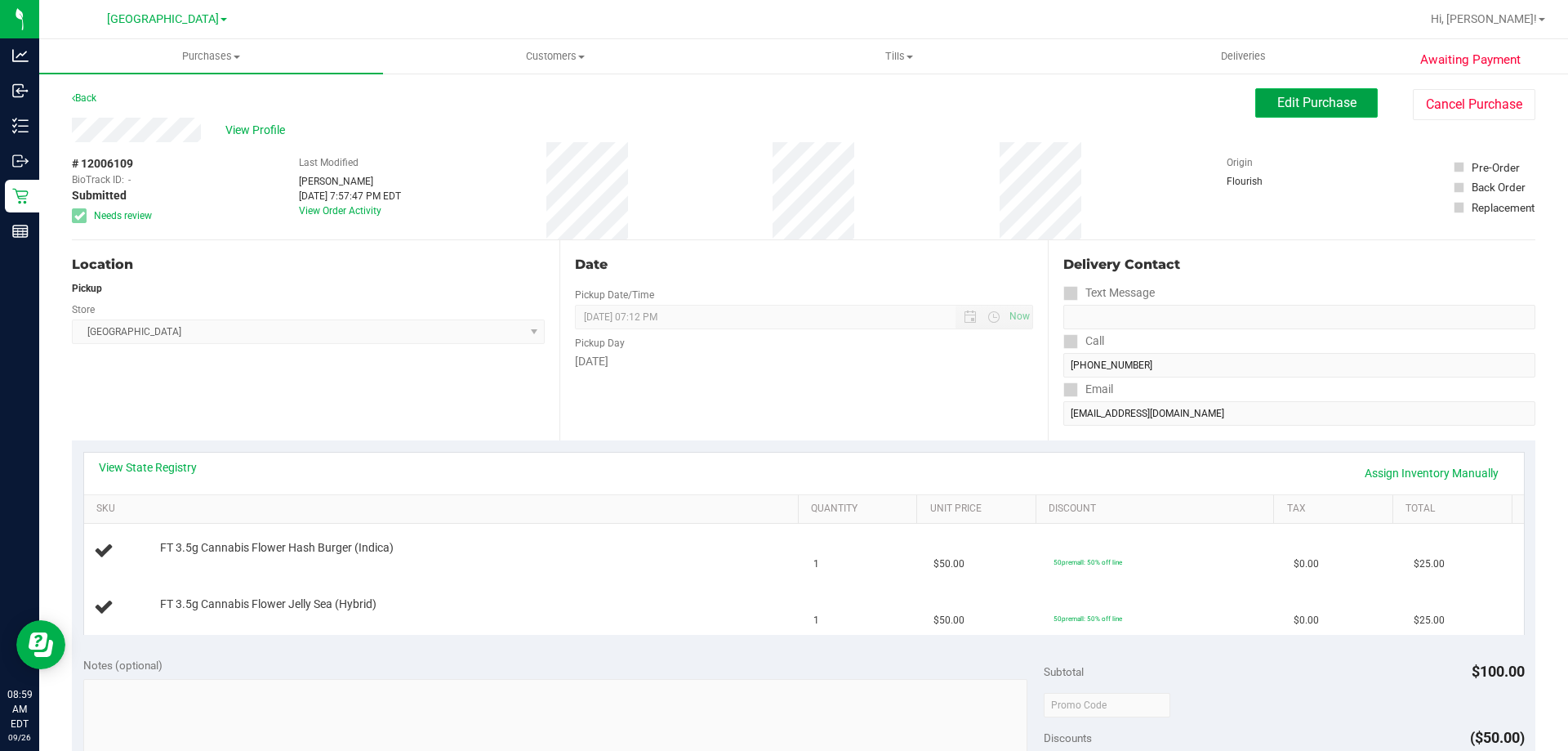
click at [1305, 101] on span "Edit Purchase" at bounding box center [1317, 103] width 79 height 16
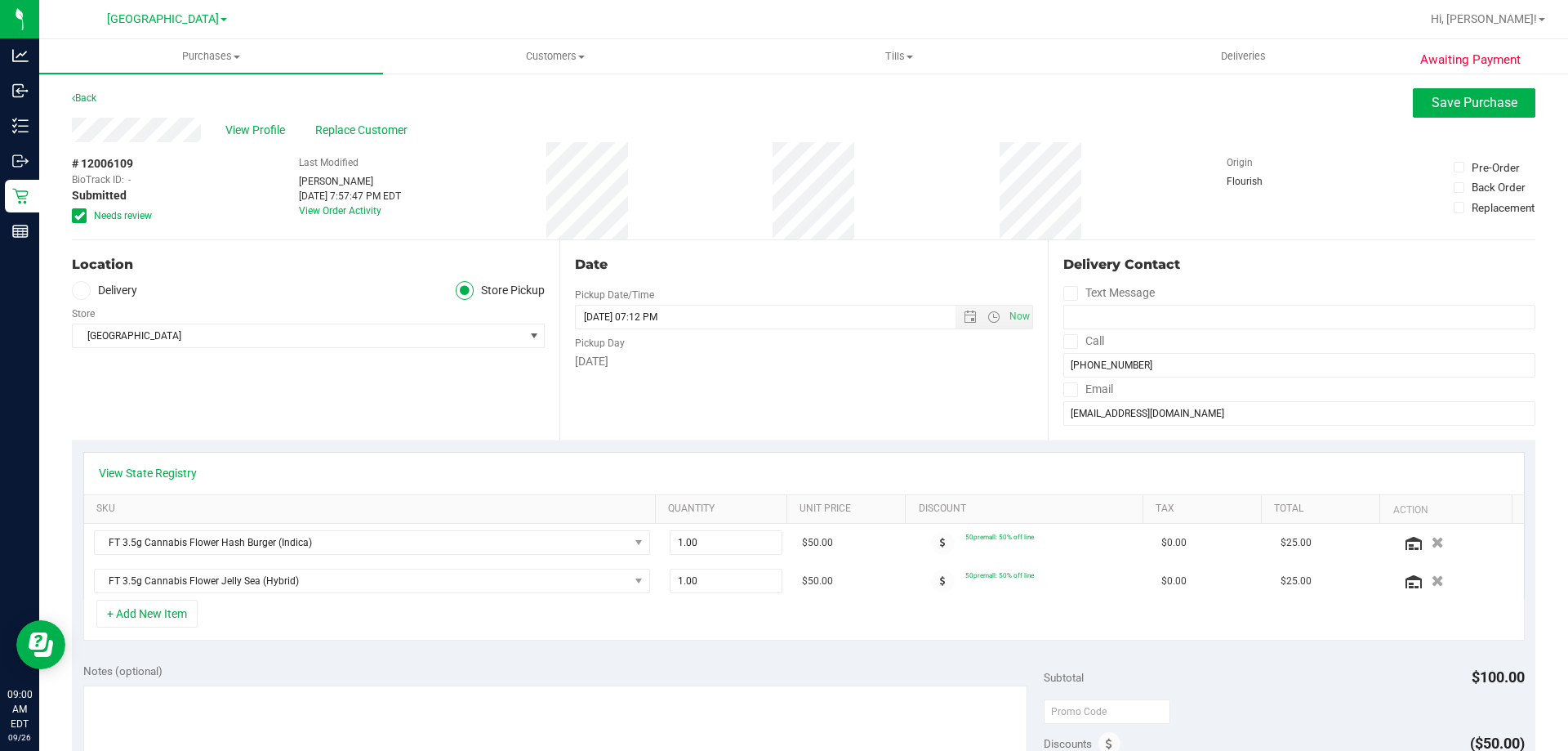
click at [79, 215] on icon at bounding box center [80, 215] width 11 height 0
click at [0, 0] on input "Needs review" at bounding box center [0, 0] width 0 height 0
click at [1464, 100] on span "Save Purchase" at bounding box center [1474, 103] width 86 height 16
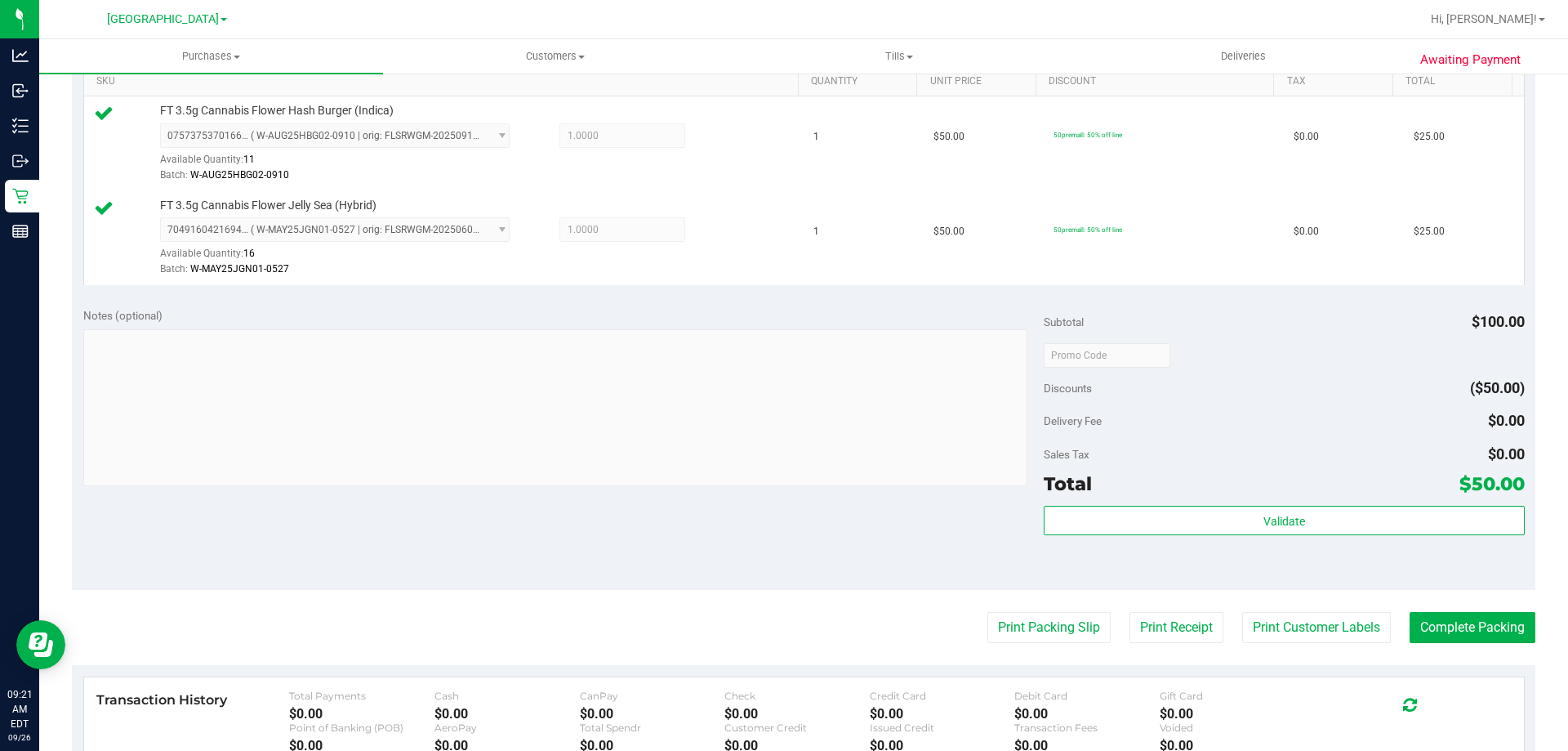
scroll to position [458, 0]
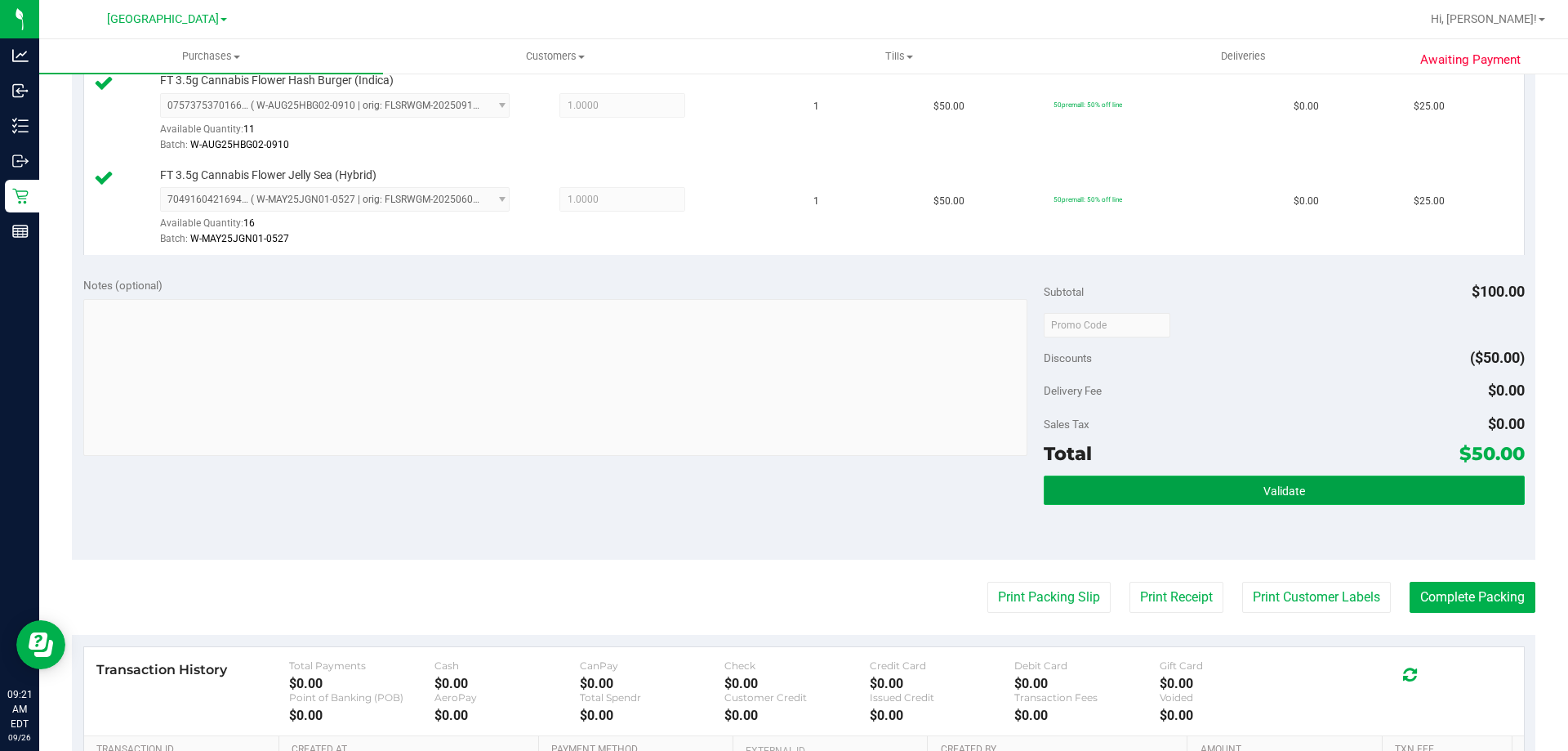
click at [1291, 493] on span "Validate" at bounding box center [1285, 491] width 42 height 13
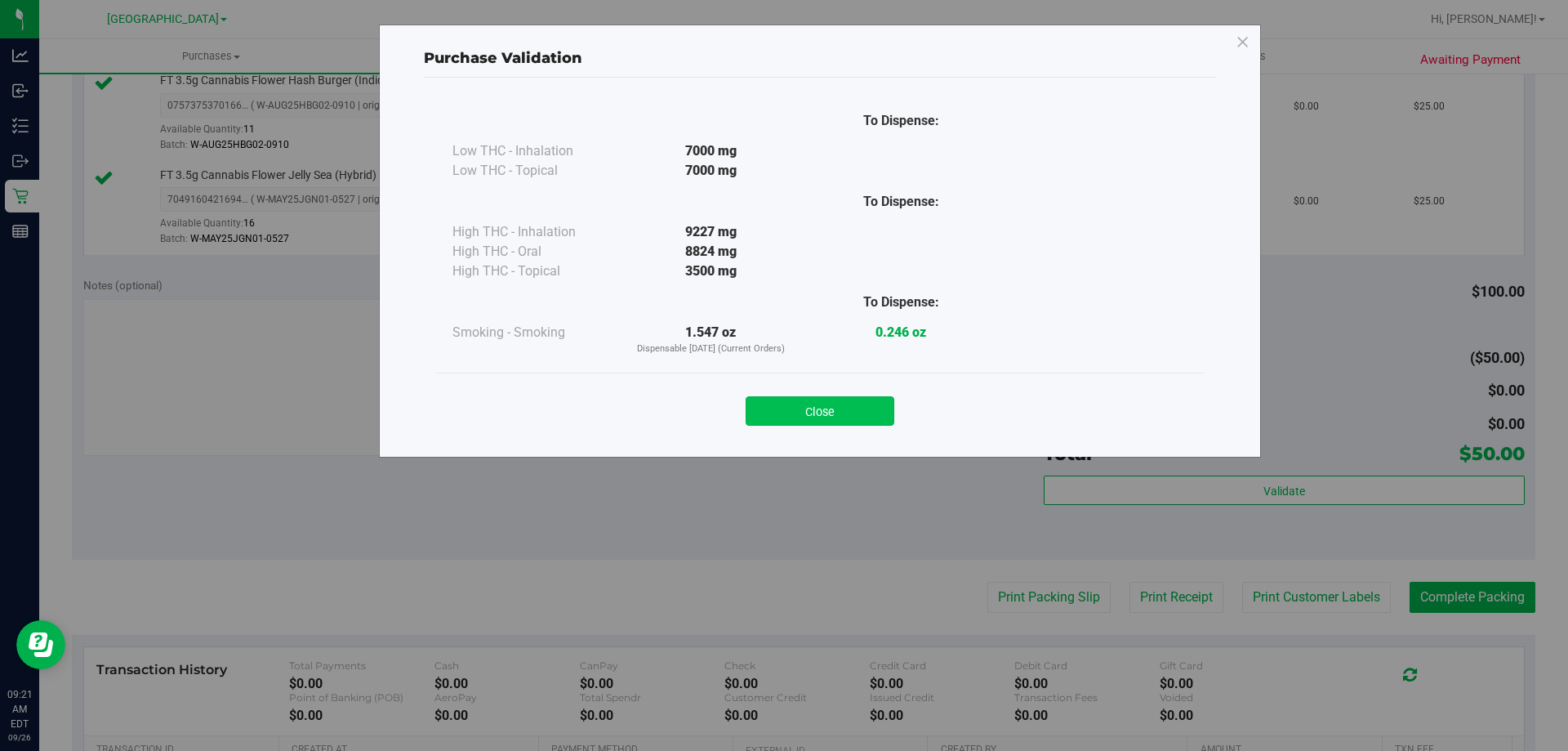
click at [837, 408] on button "Close" at bounding box center [819, 410] width 149 height 29
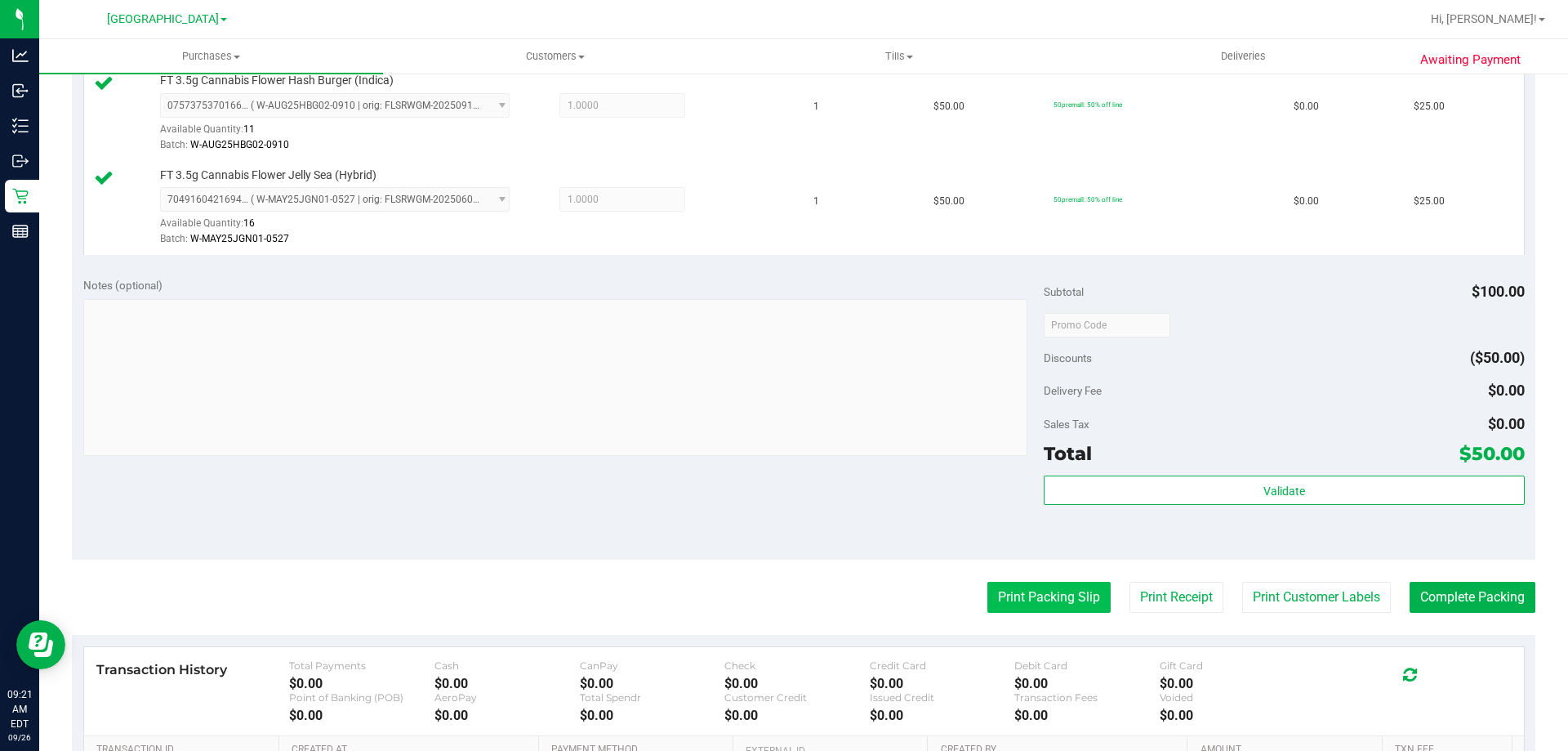
click at [1056, 599] on button "Print Packing Slip" at bounding box center [1050, 596] width 124 height 31
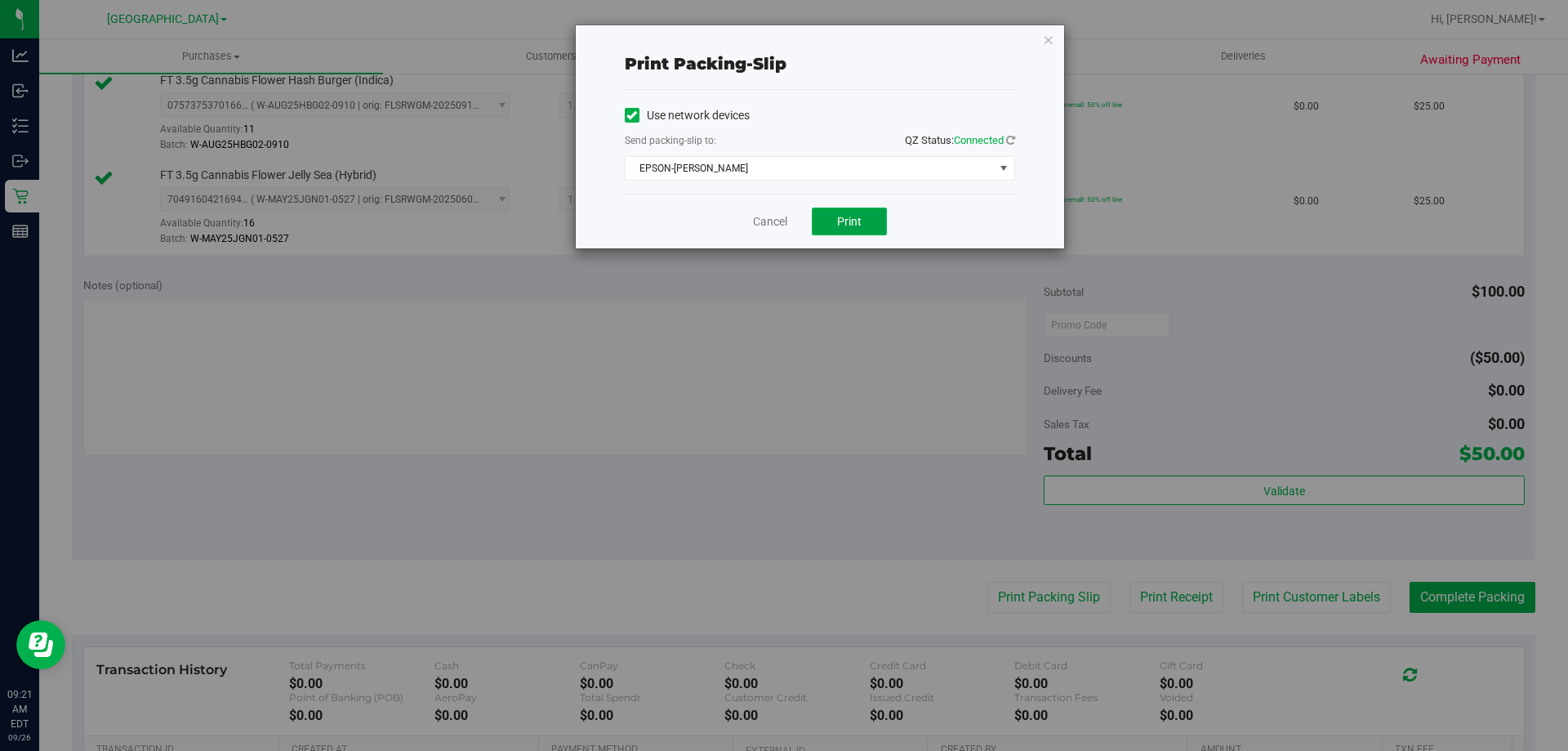
click at [866, 230] on button "Print" at bounding box center [848, 221] width 75 height 28
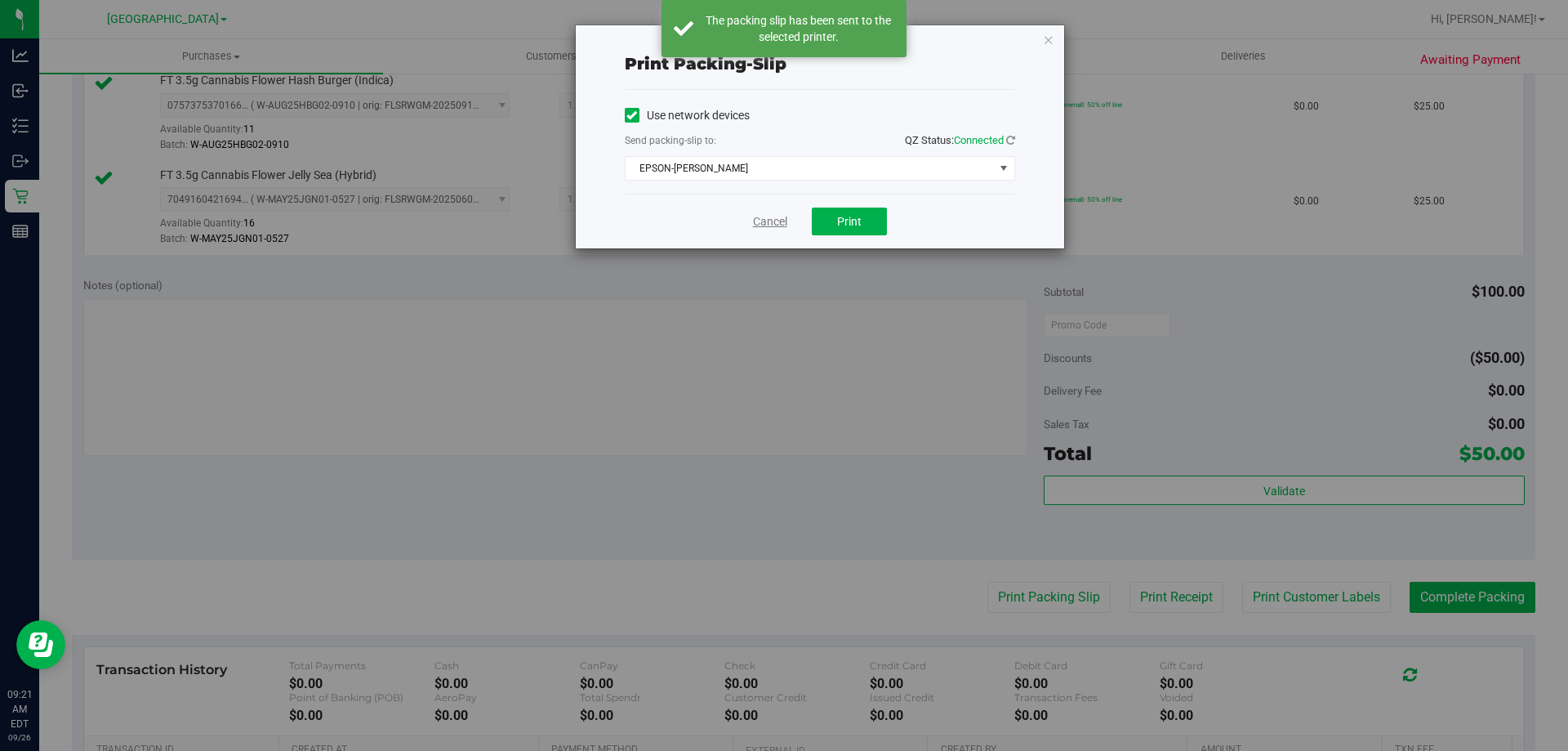
click at [768, 224] on link "Cancel" at bounding box center [770, 221] width 34 height 17
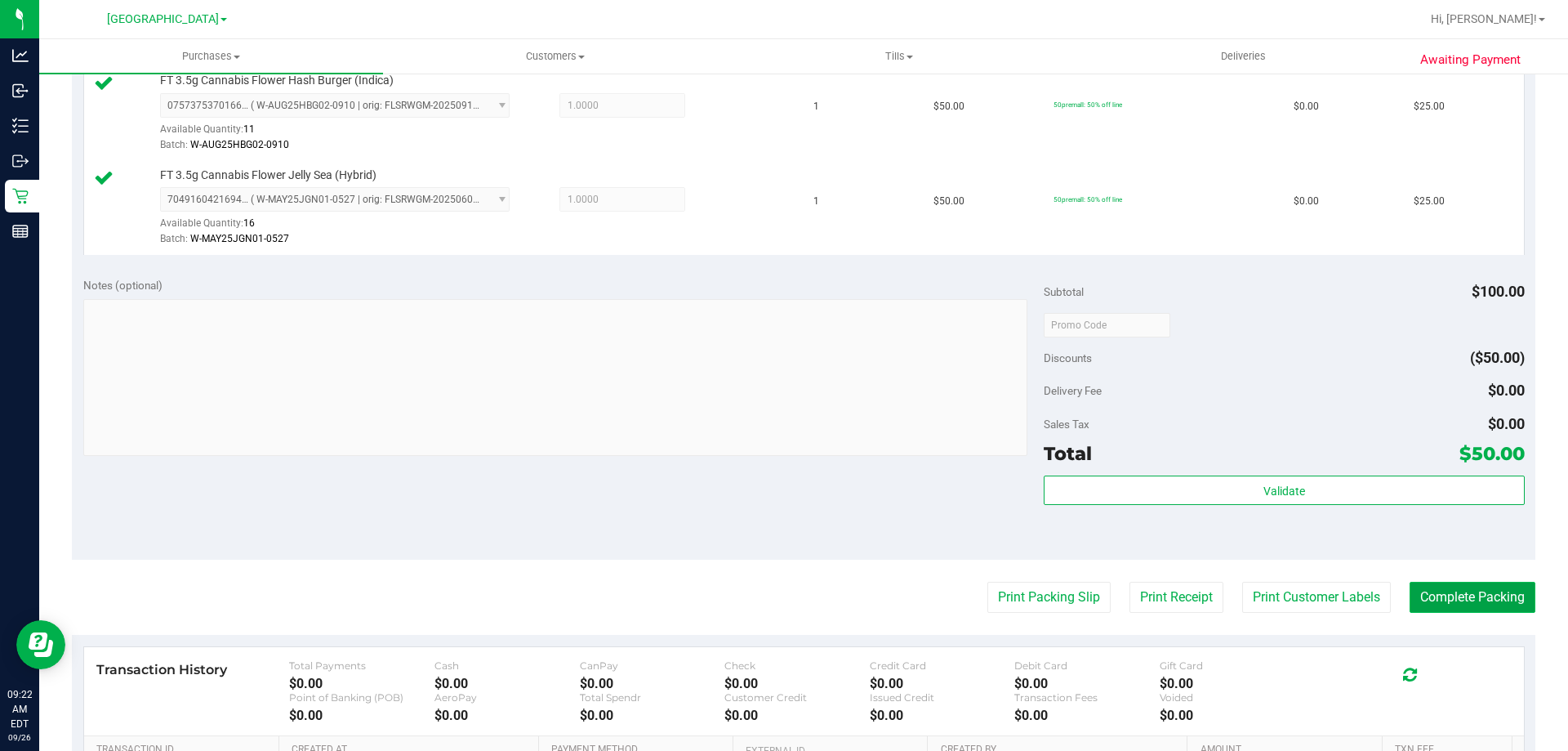
click at [1487, 603] on button "Complete Packing" at bounding box center [1472, 596] width 126 height 31
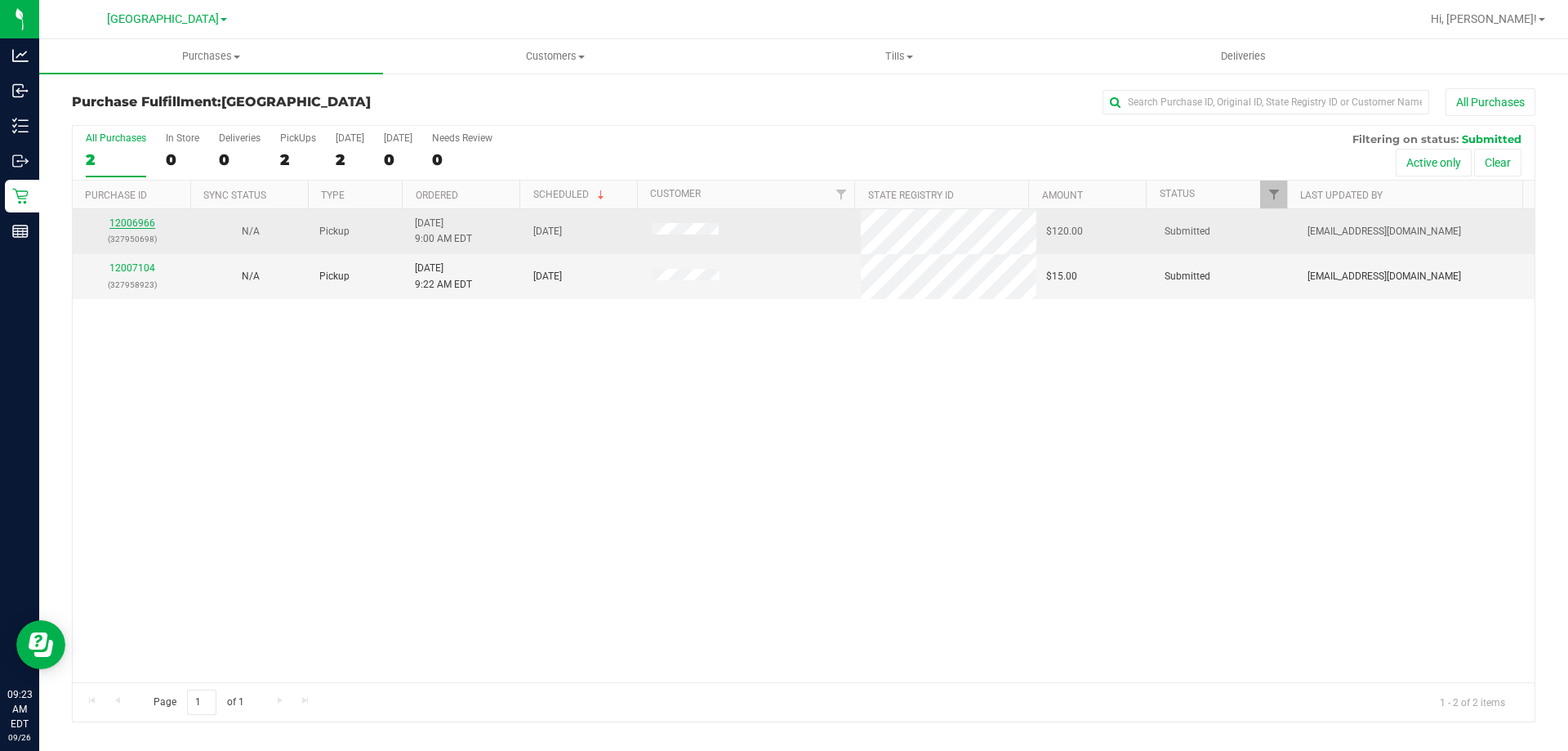
click at [129, 220] on link "12006966" at bounding box center [133, 222] width 46 height 11
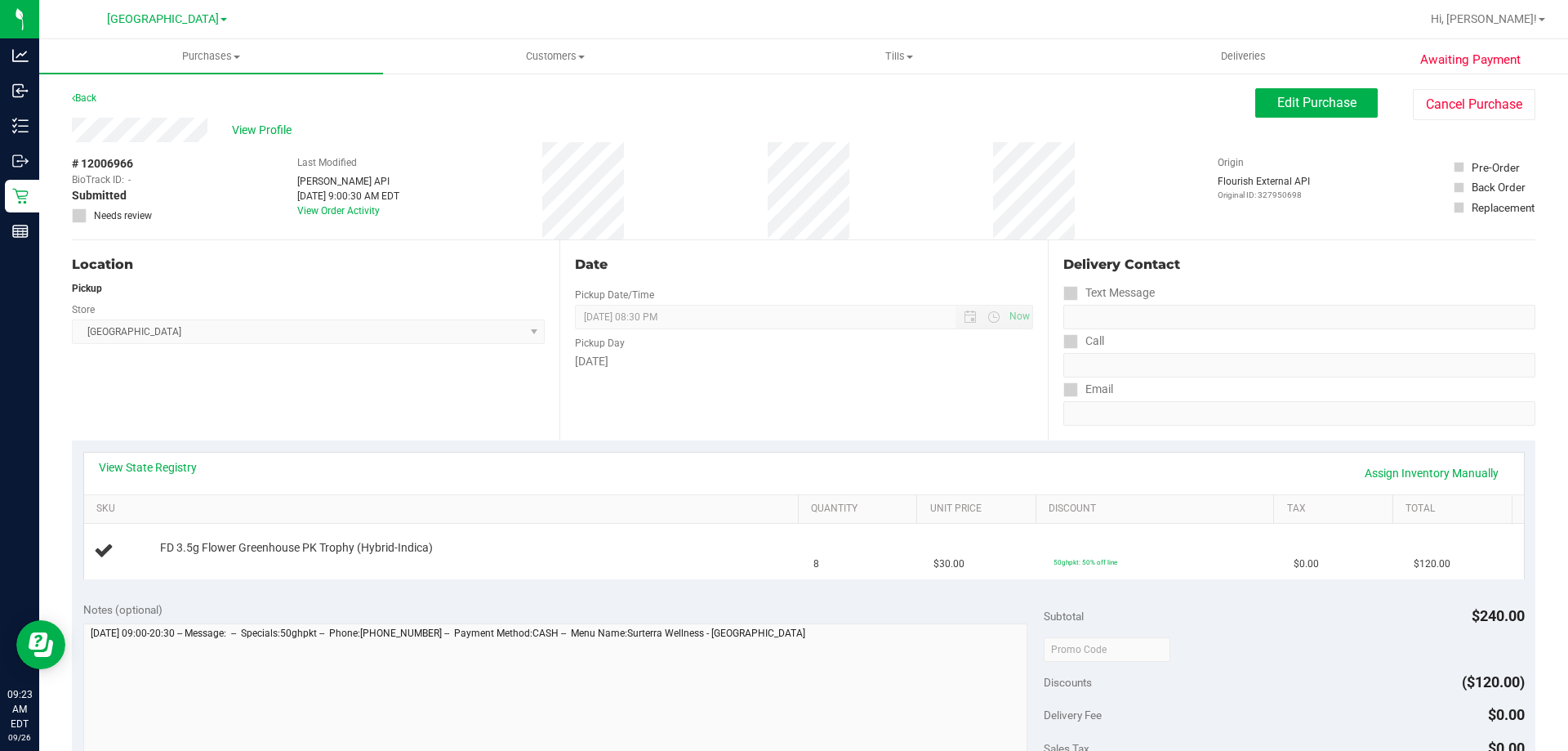
click at [159, 464] on link "View State Registry" at bounding box center [148, 467] width 98 height 16
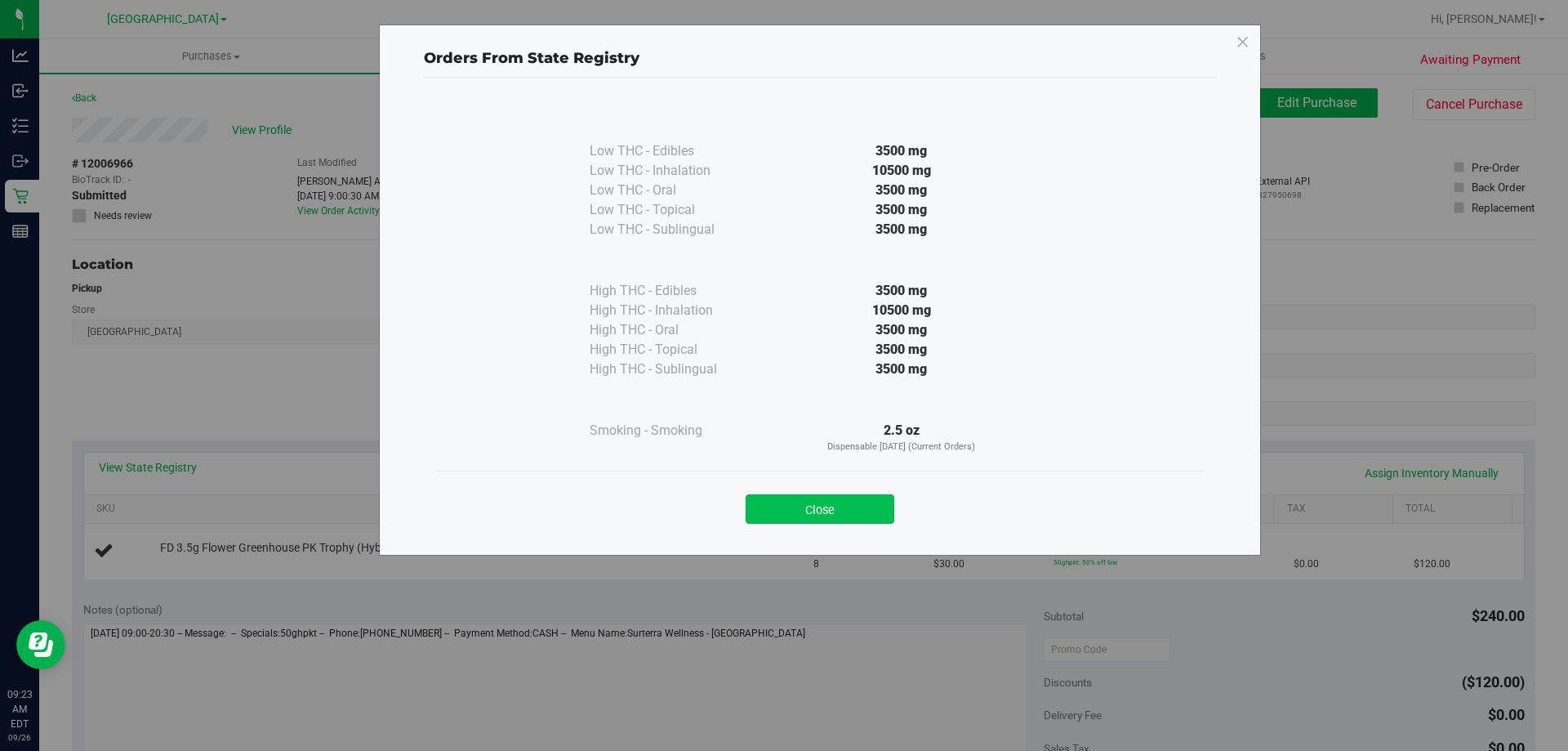
click at [842, 505] on button "Close" at bounding box center [819, 509] width 149 height 29
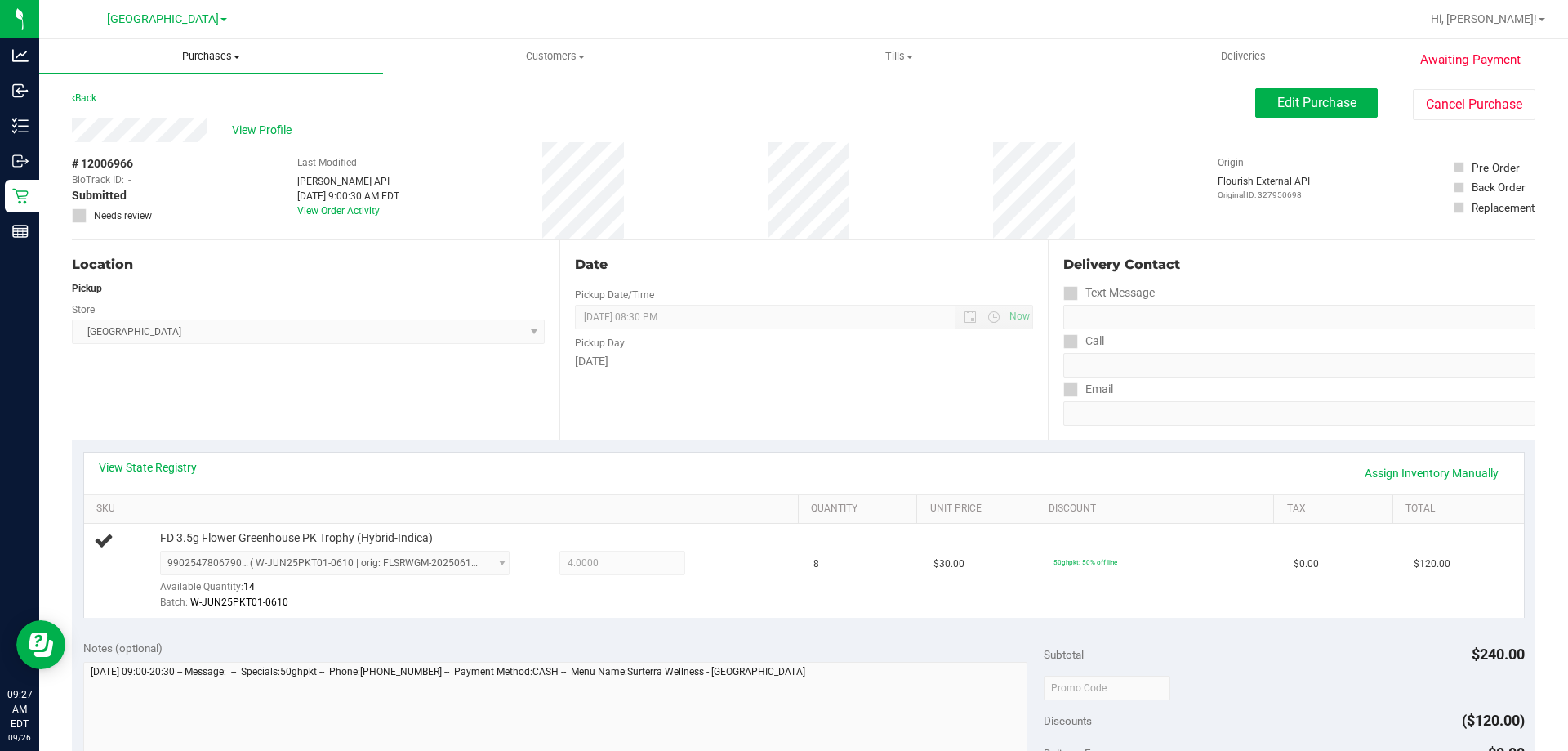
click at [196, 57] on span "Purchases" at bounding box center [210, 56] width 344 height 15
click at [90, 101] on span "Summary of purchases" at bounding box center [123, 99] width 167 height 14
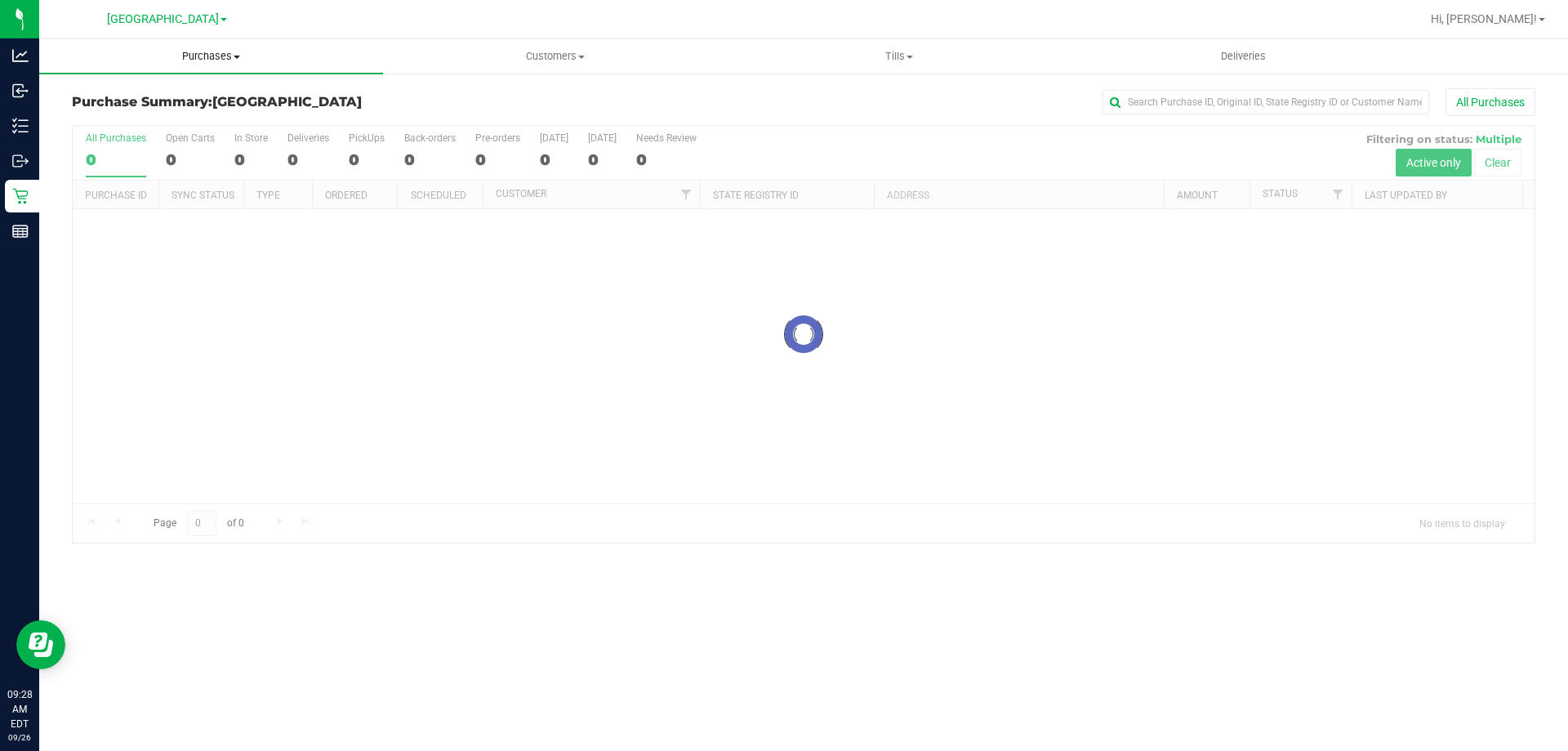
click at [214, 61] on span "Purchases" at bounding box center [210, 56] width 344 height 15
click at [85, 120] on span "Fulfillment" at bounding box center [90, 118] width 102 height 14
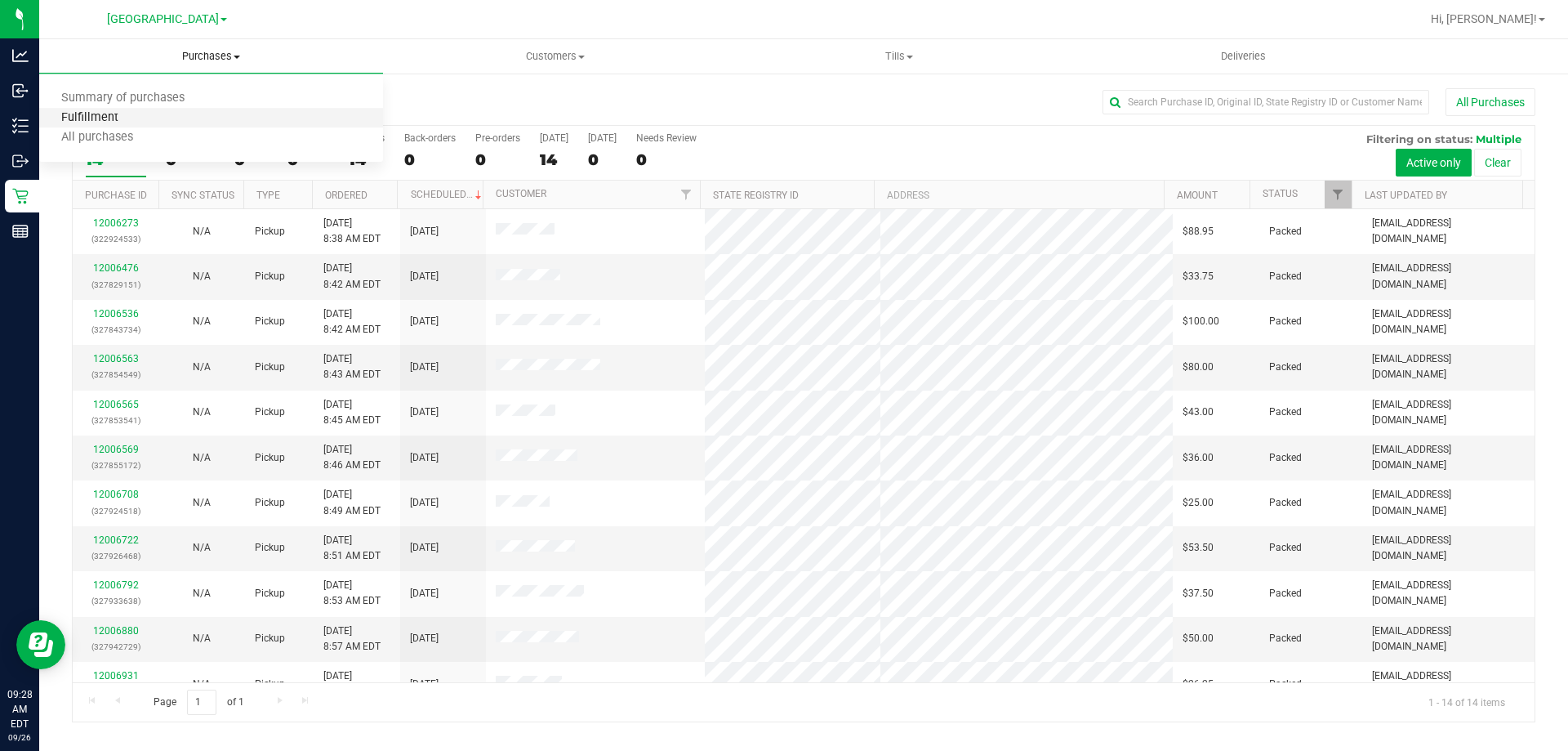
click at [75, 111] on span "Fulfillment" at bounding box center [90, 118] width 102 height 14
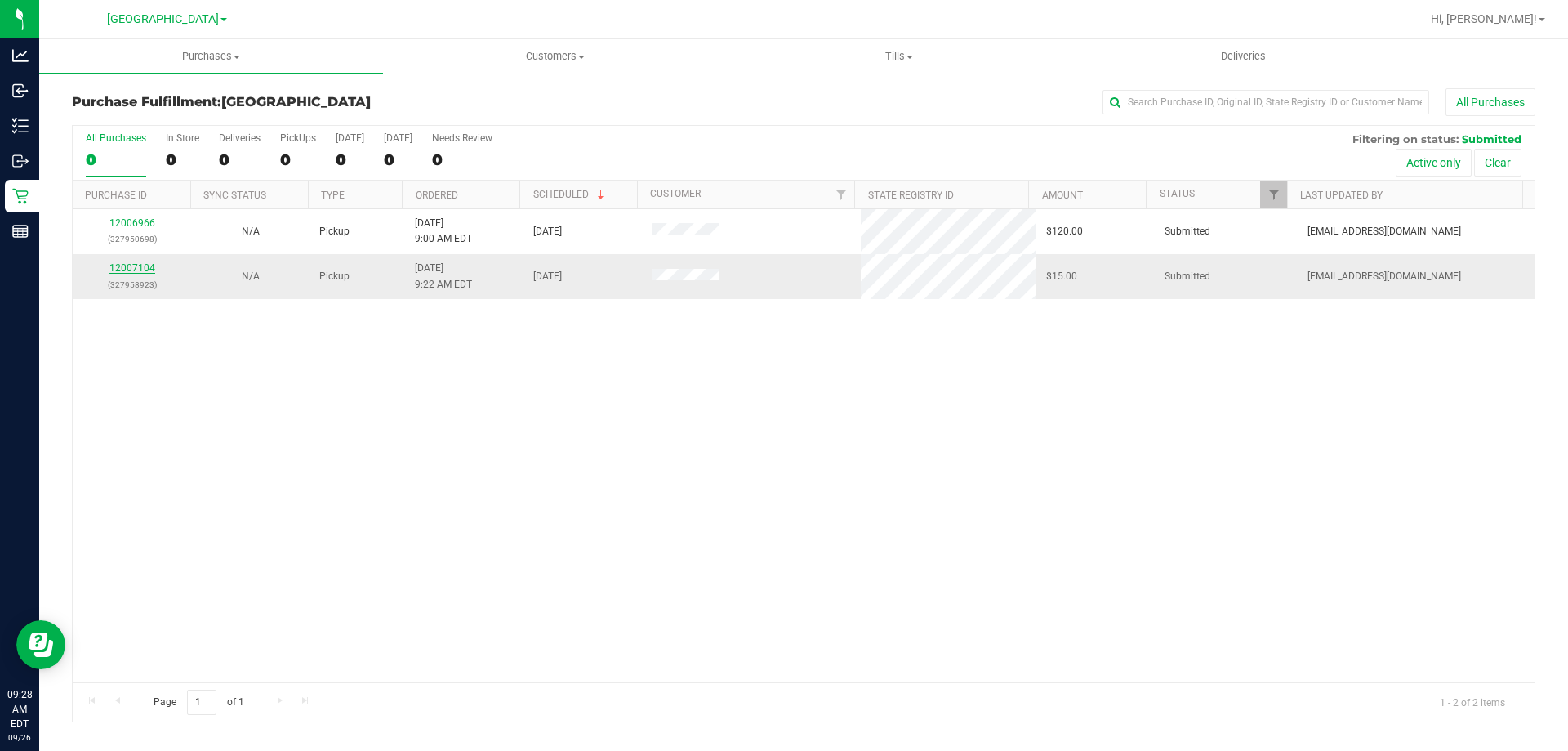
click at [129, 265] on link "12007104" at bounding box center [133, 267] width 46 height 11
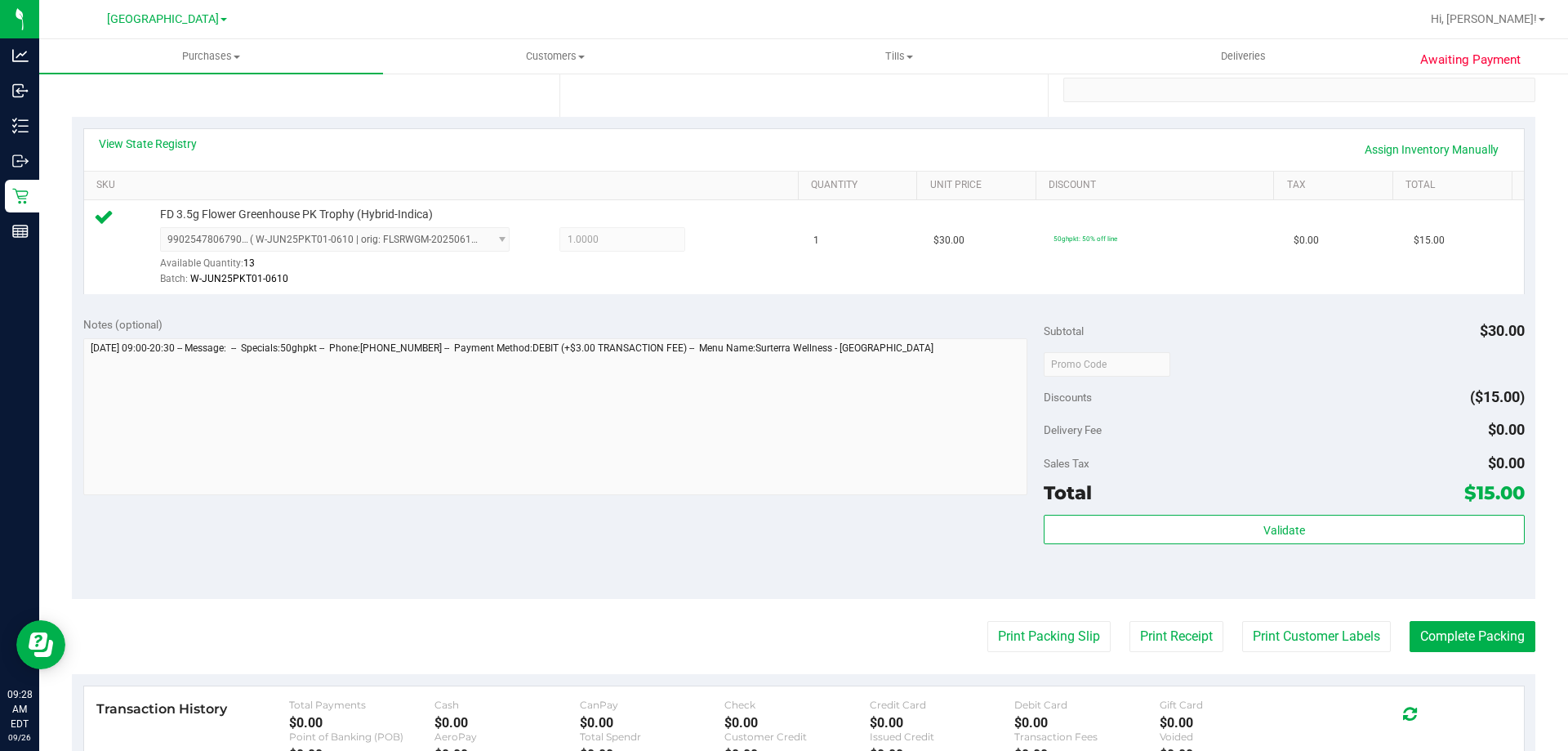
scroll to position [328, 0]
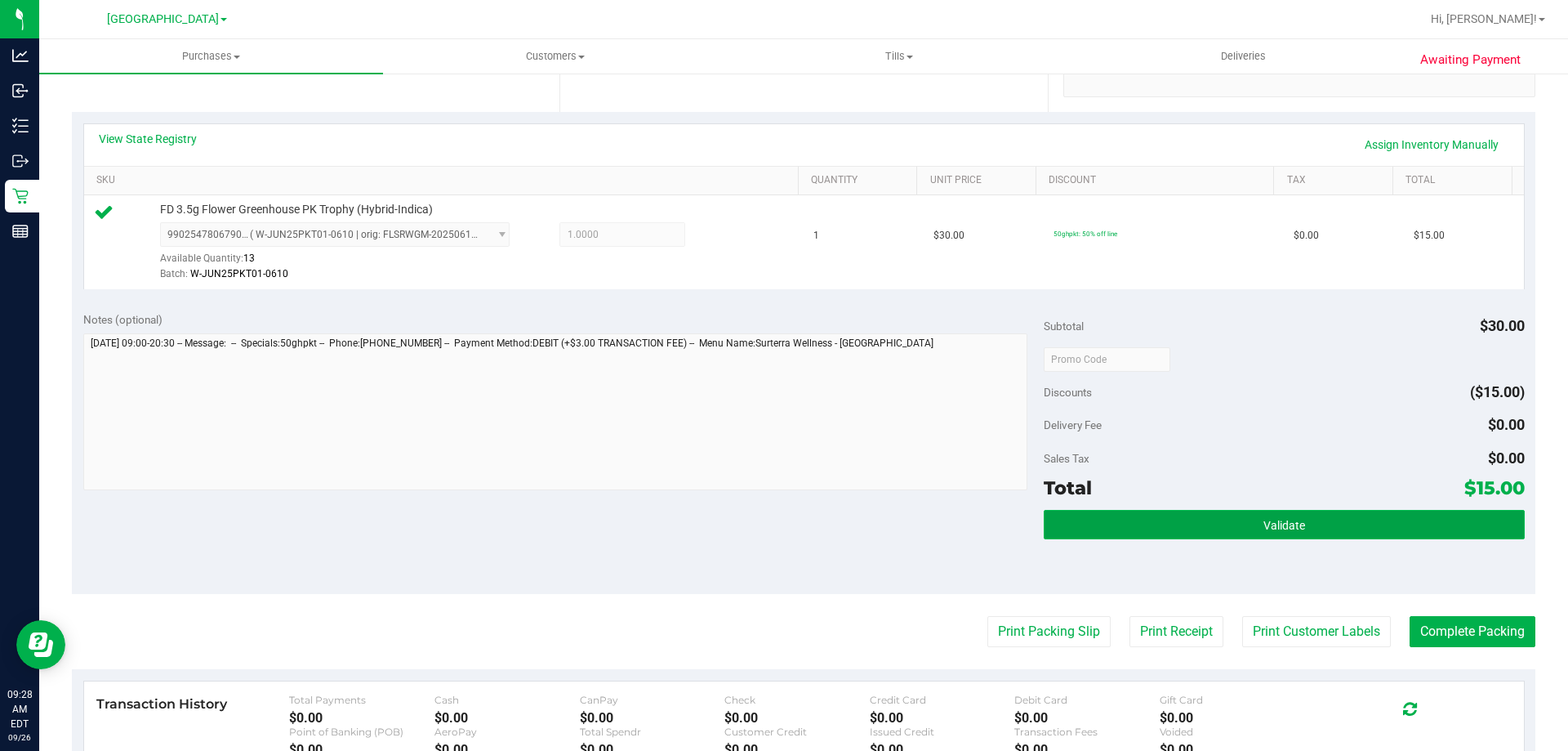
click at [1295, 523] on span "Validate" at bounding box center [1285, 525] width 42 height 13
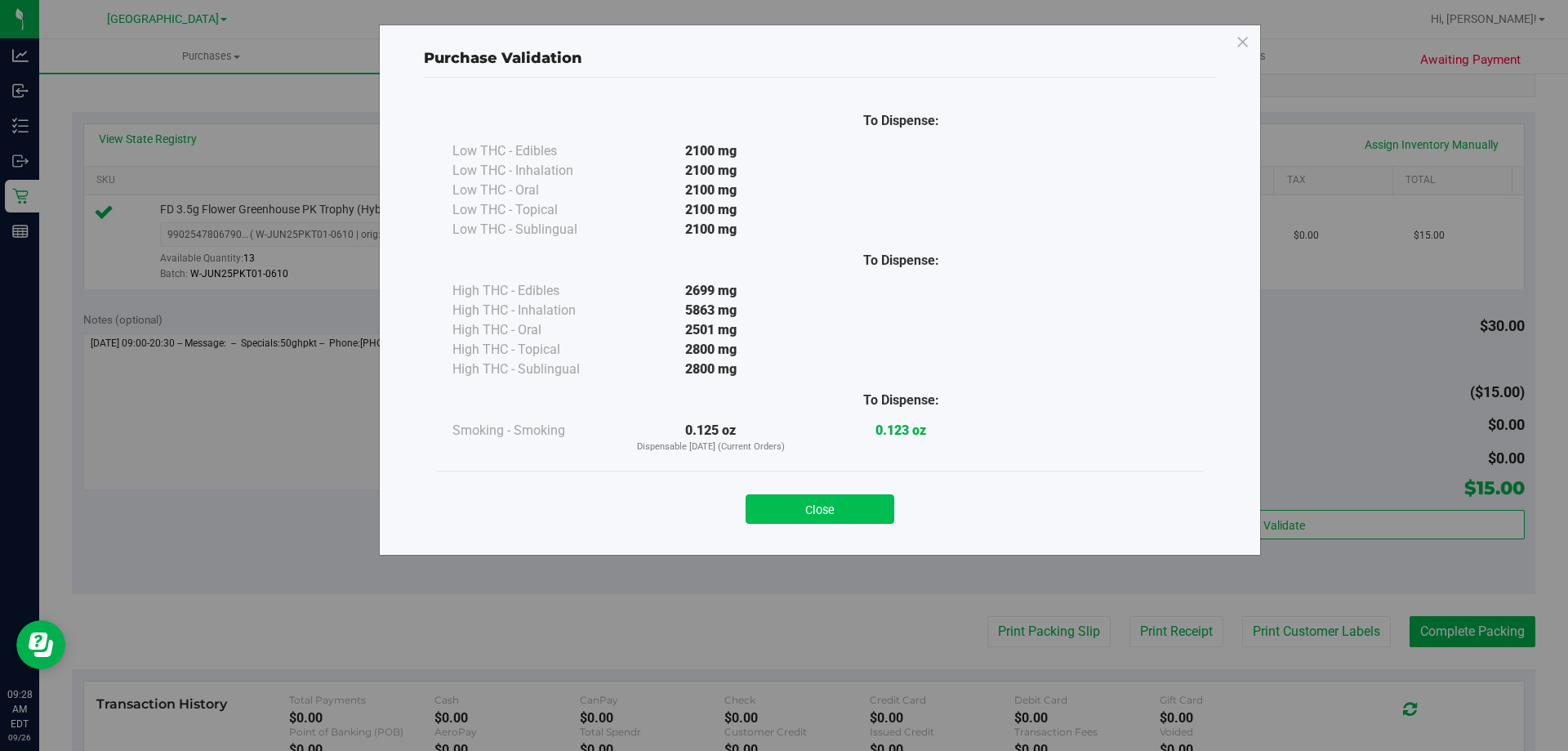
click at [816, 505] on button "Close" at bounding box center [819, 509] width 149 height 29
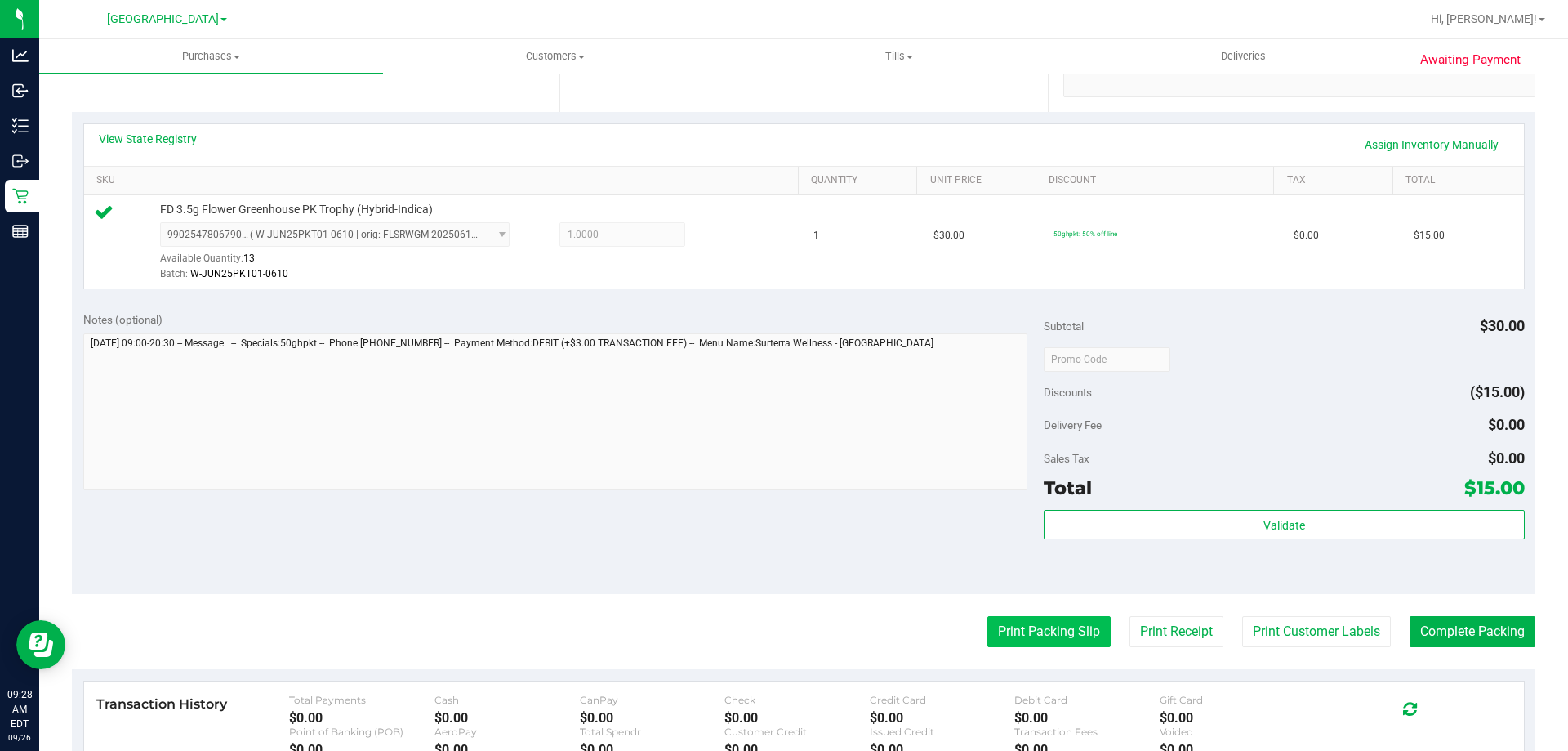
click at [1039, 622] on button "Print Packing Slip" at bounding box center [1050, 631] width 124 height 31
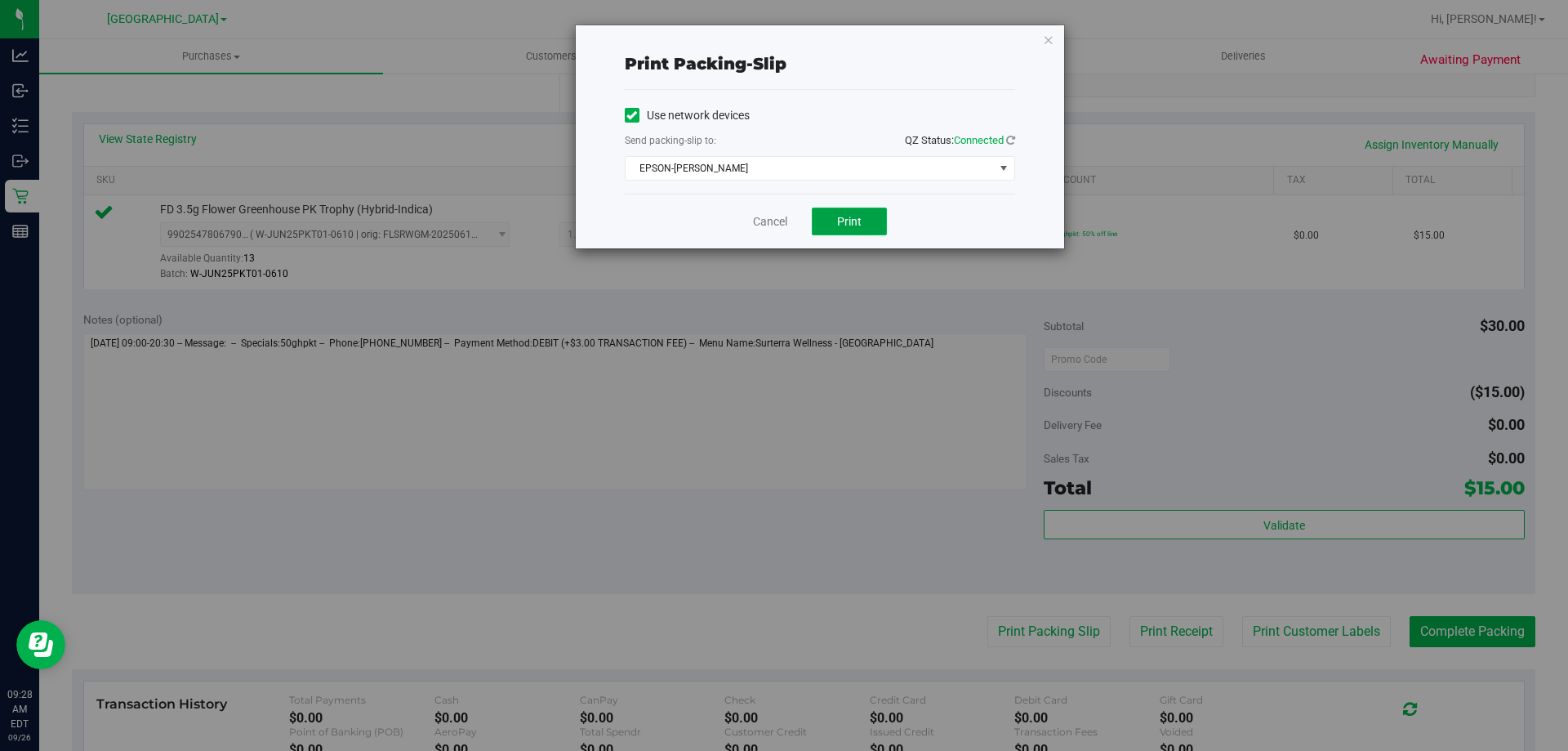
click at [872, 209] on button "Print" at bounding box center [848, 221] width 75 height 28
click at [766, 219] on link "Cancel" at bounding box center [770, 221] width 34 height 17
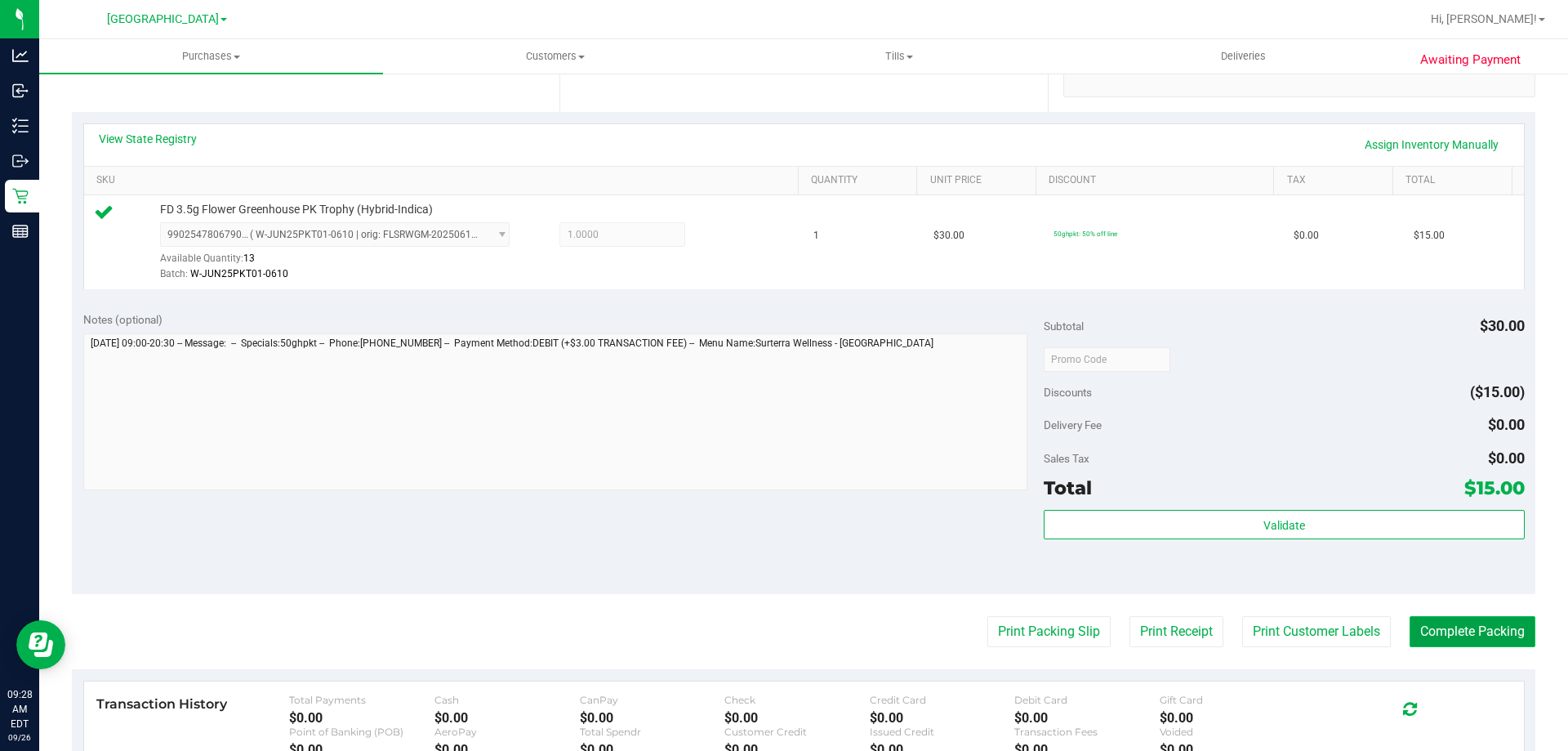
click at [1472, 630] on button "Complete Packing" at bounding box center [1472, 631] width 126 height 31
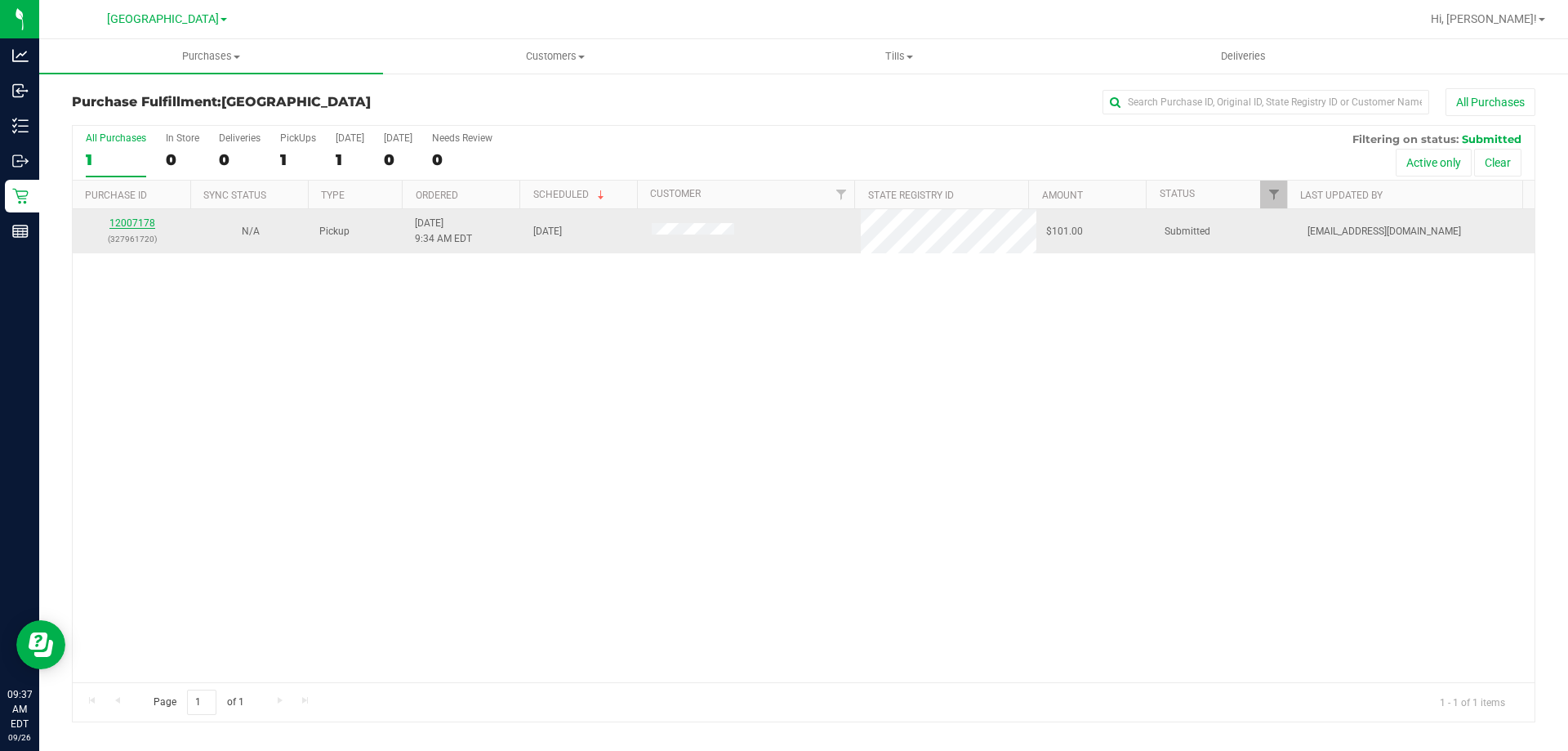
click at [111, 223] on link "12007178" at bounding box center [133, 222] width 46 height 11
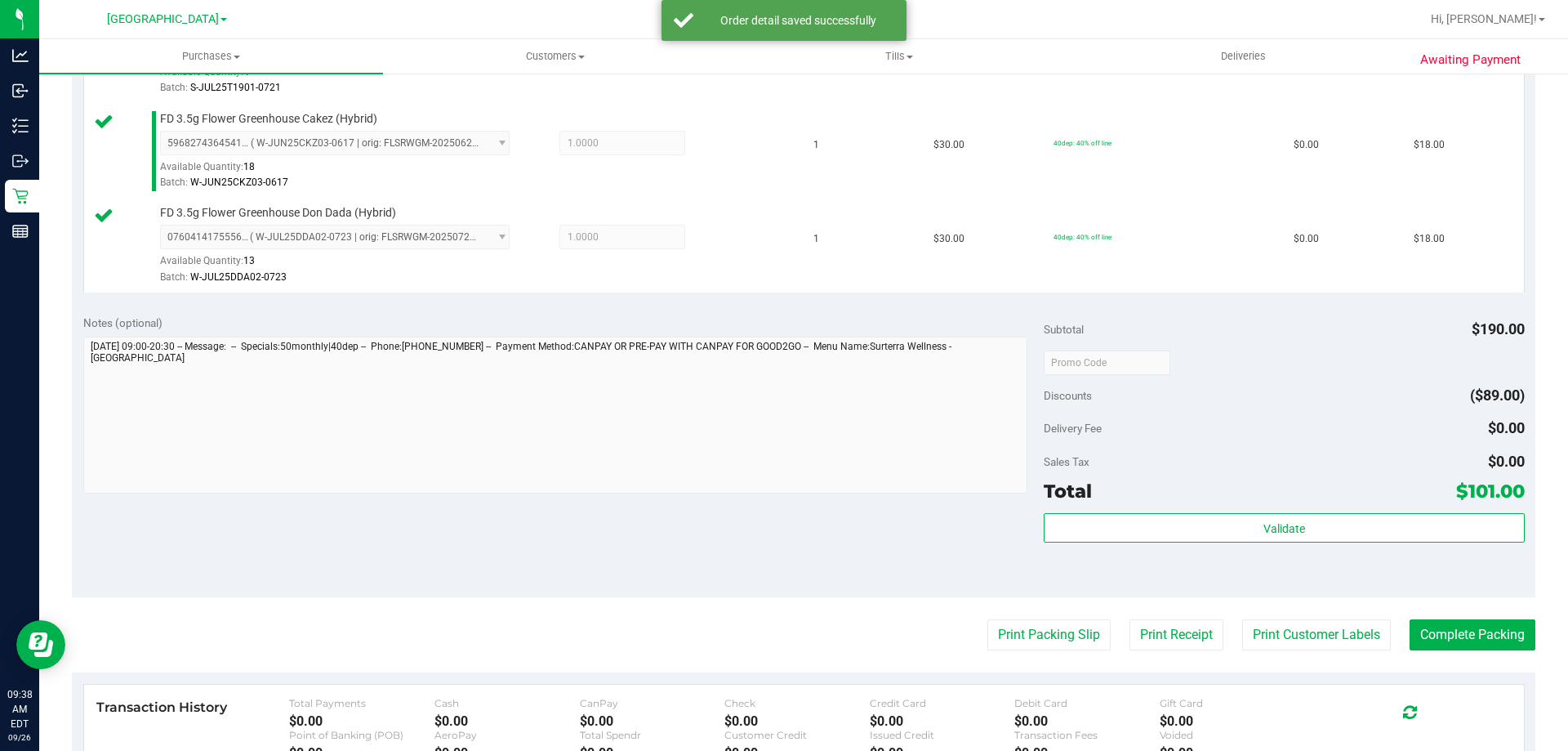
scroll to position [642, 0]
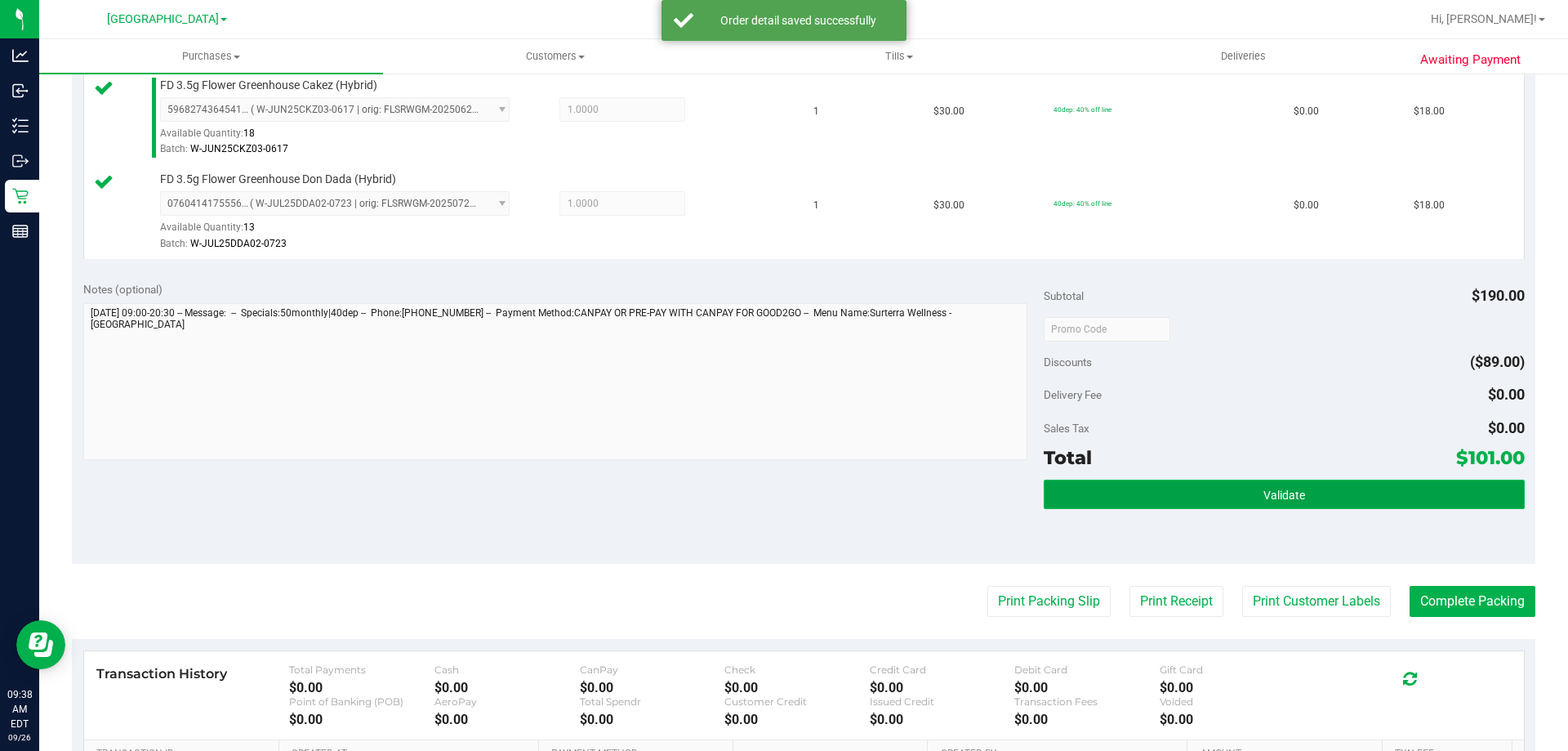
click at [1248, 485] on button "Validate" at bounding box center [1284, 494] width 480 height 29
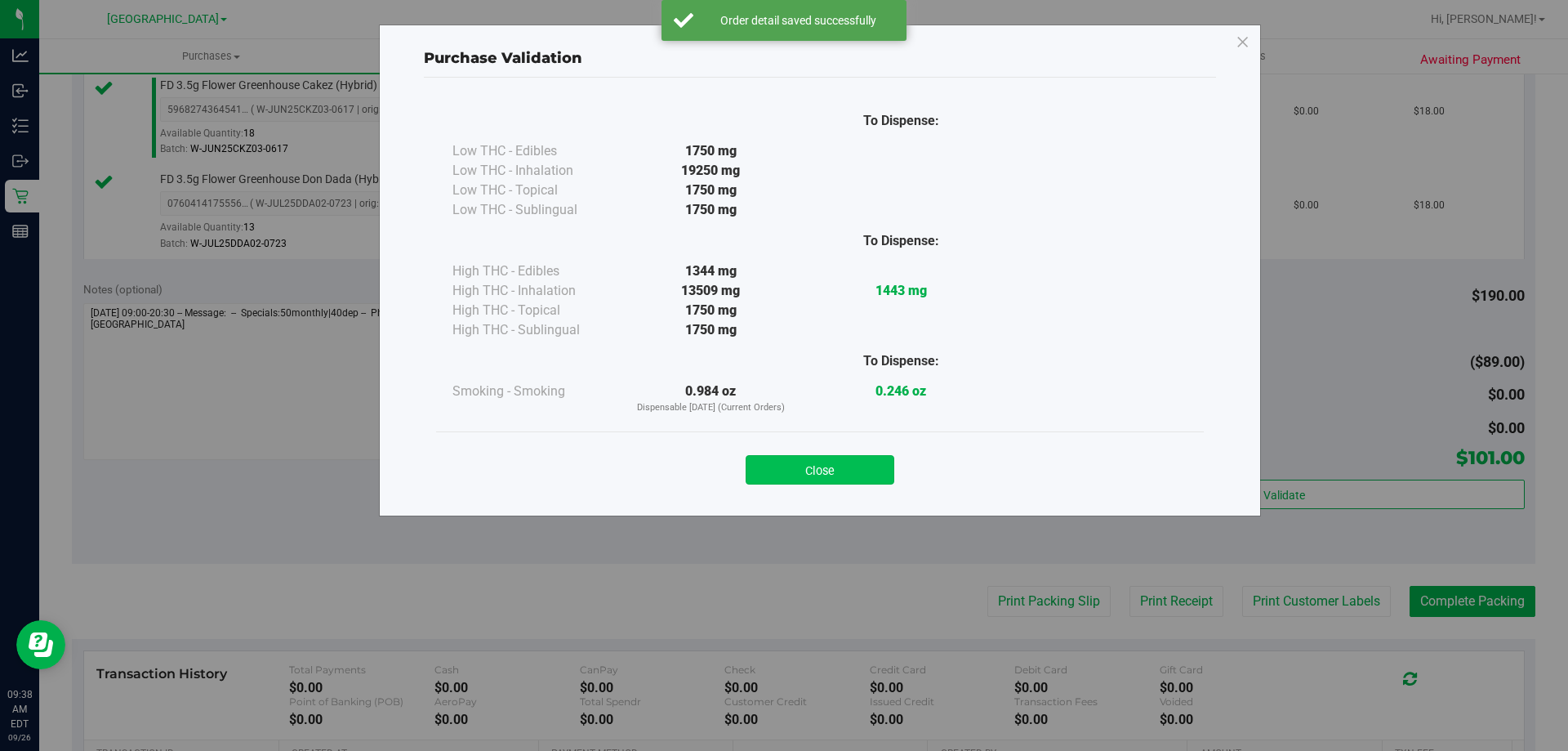
click at [814, 457] on button "Close" at bounding box center [819, 469] width 149 height 29
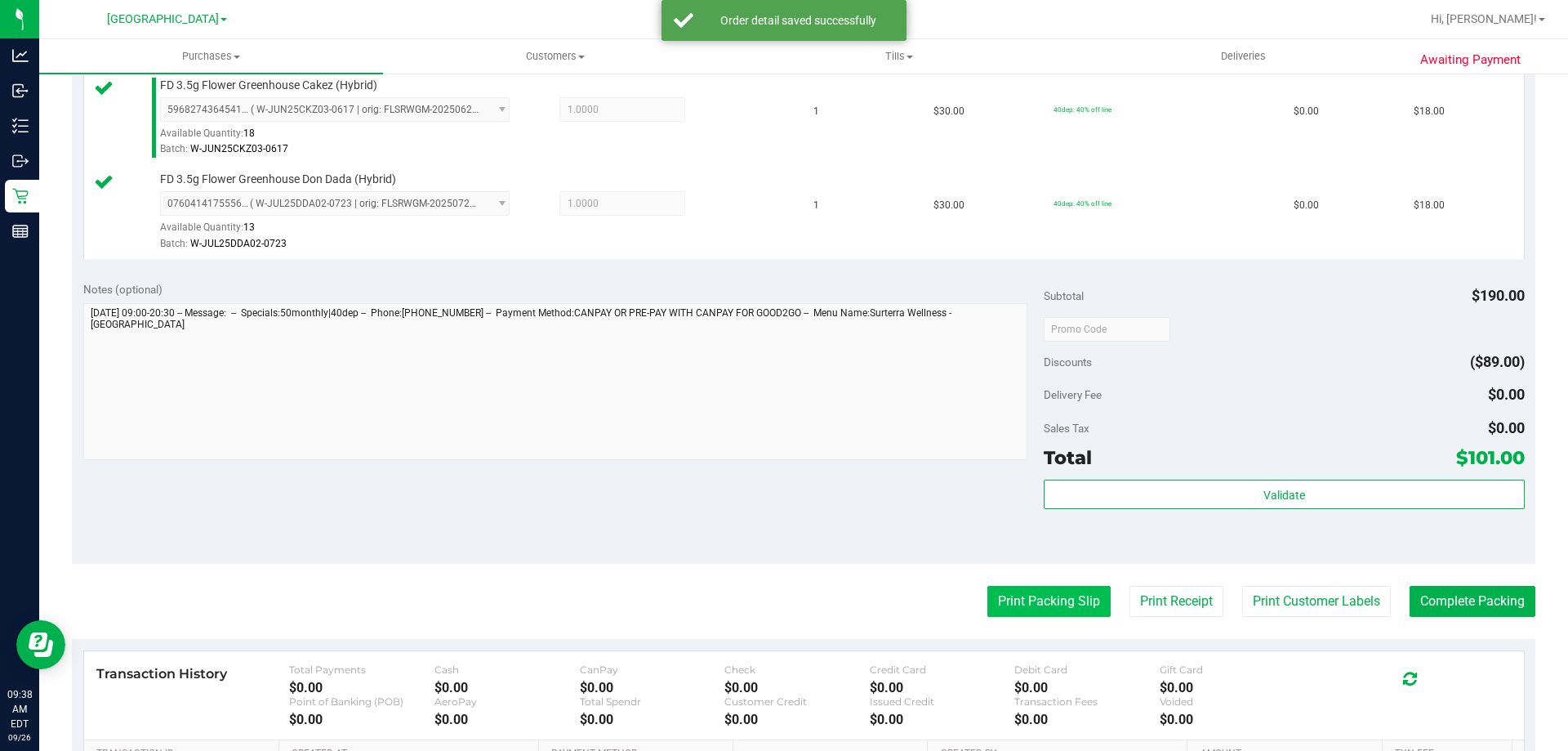
click at [1046, 596] on button "Print Packing Slip" at bounding box center [1050, 601] width 124 height 31
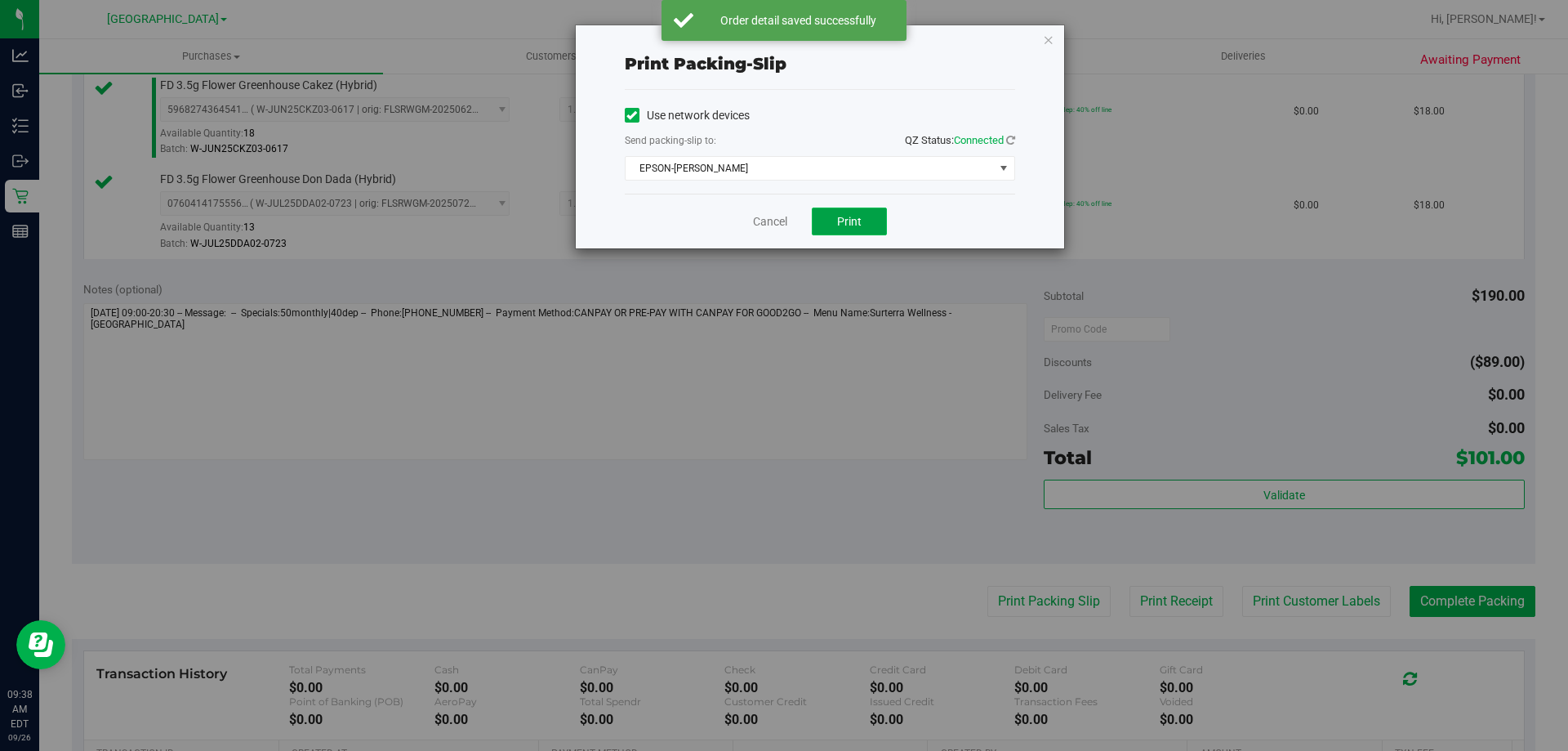
click at [844, 215] on span "Print" at bounding box center [849, 220] width 25 height 13
click at [771, 222] on link "Cancel" at bounding box center [770, 221] width 34 height 17
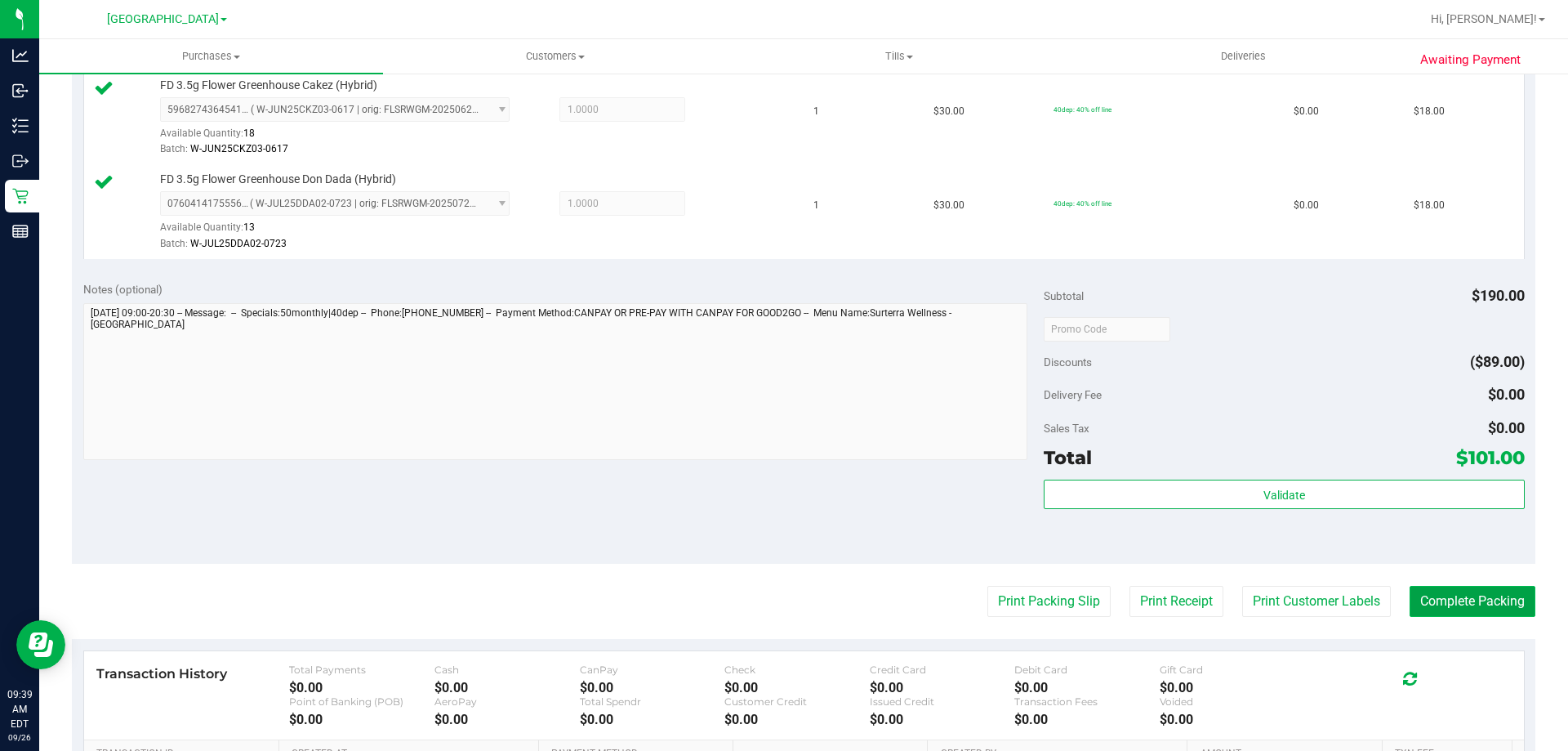
click at [1458, 608] on button "Complete Packing" at bounding box center [1472, 601] width 126 height 31
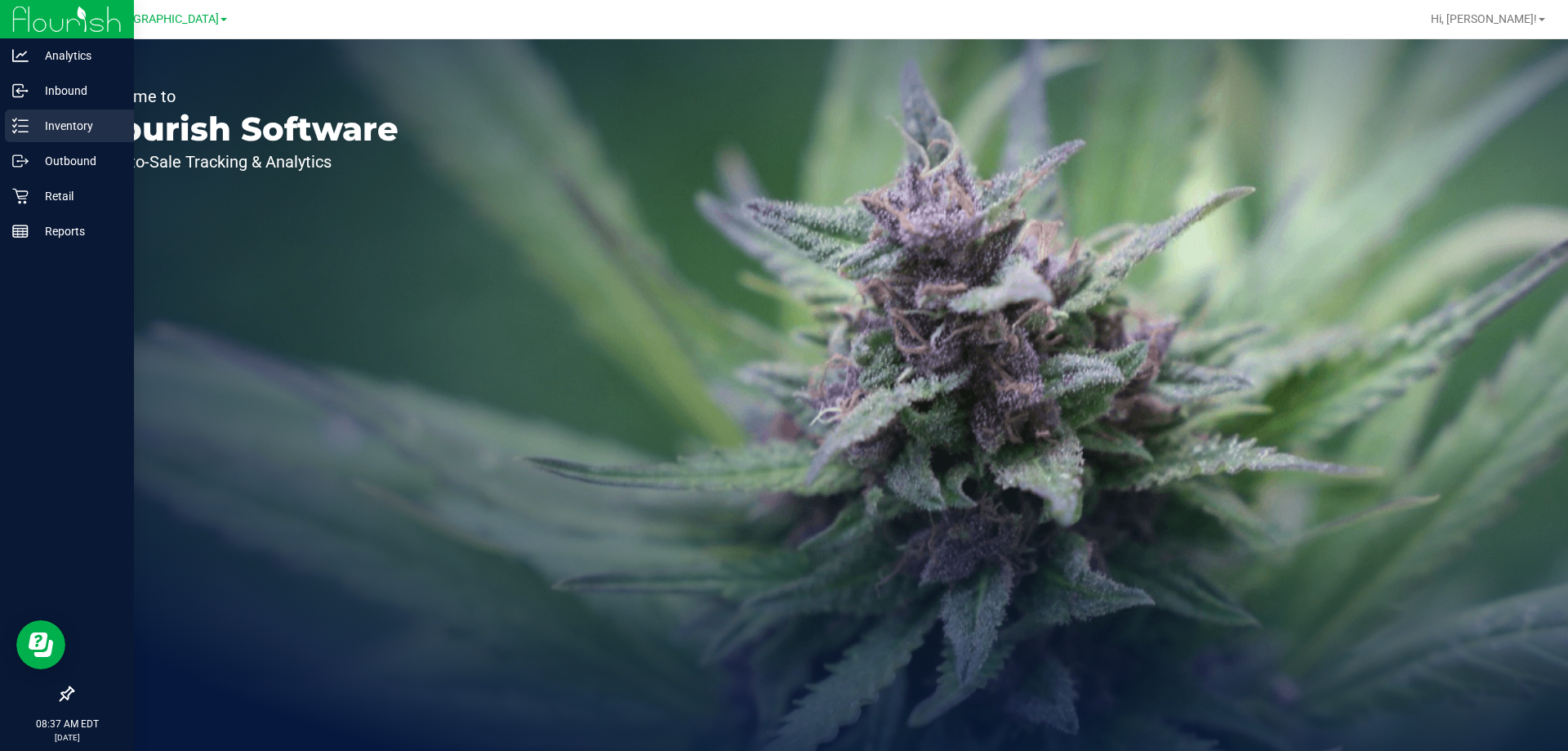
click at [20, 120] on icon at bounding box center [20, 126] width 16 height 16
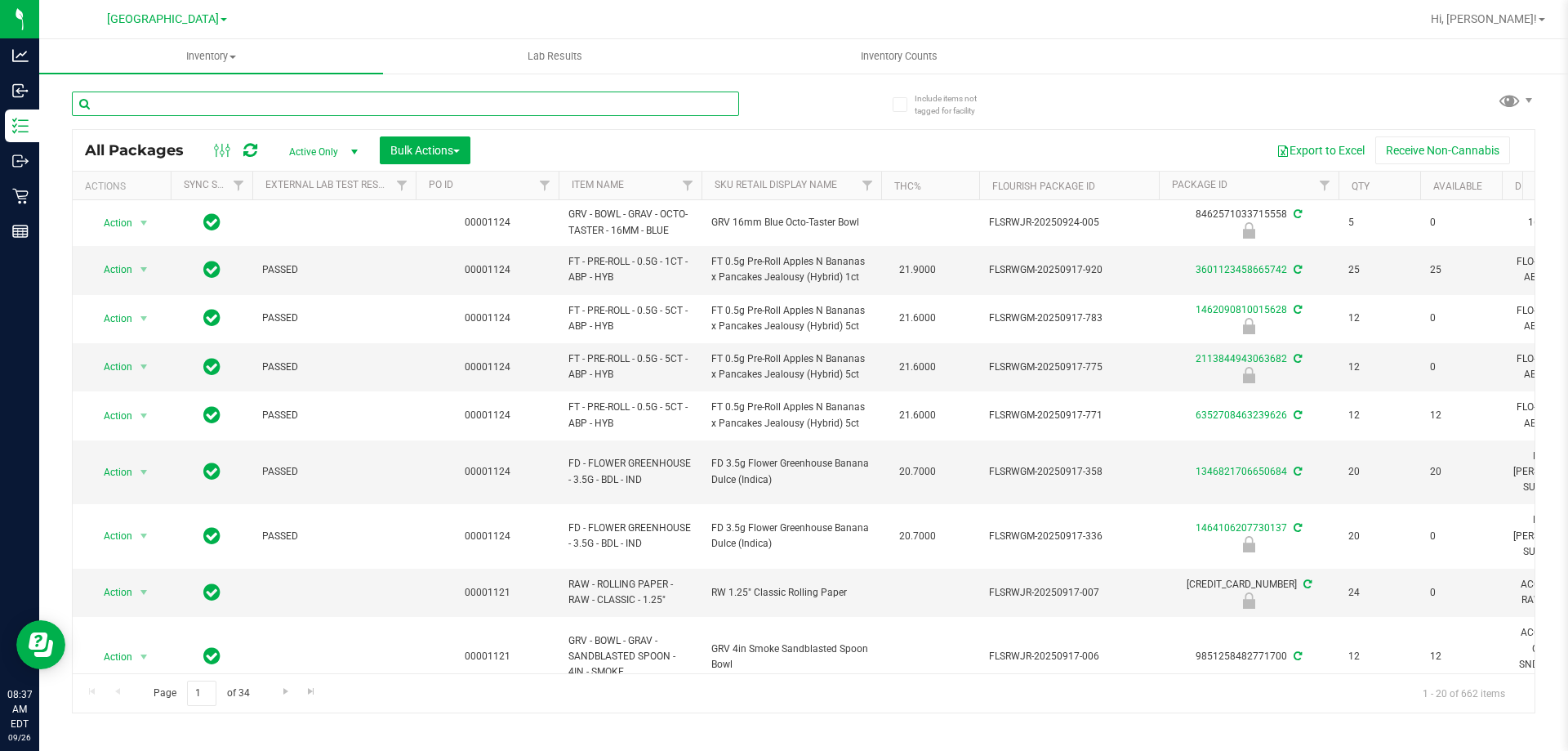
click at [160, 101] on input "text" at bounding box center [405, 104] width 667 height 25
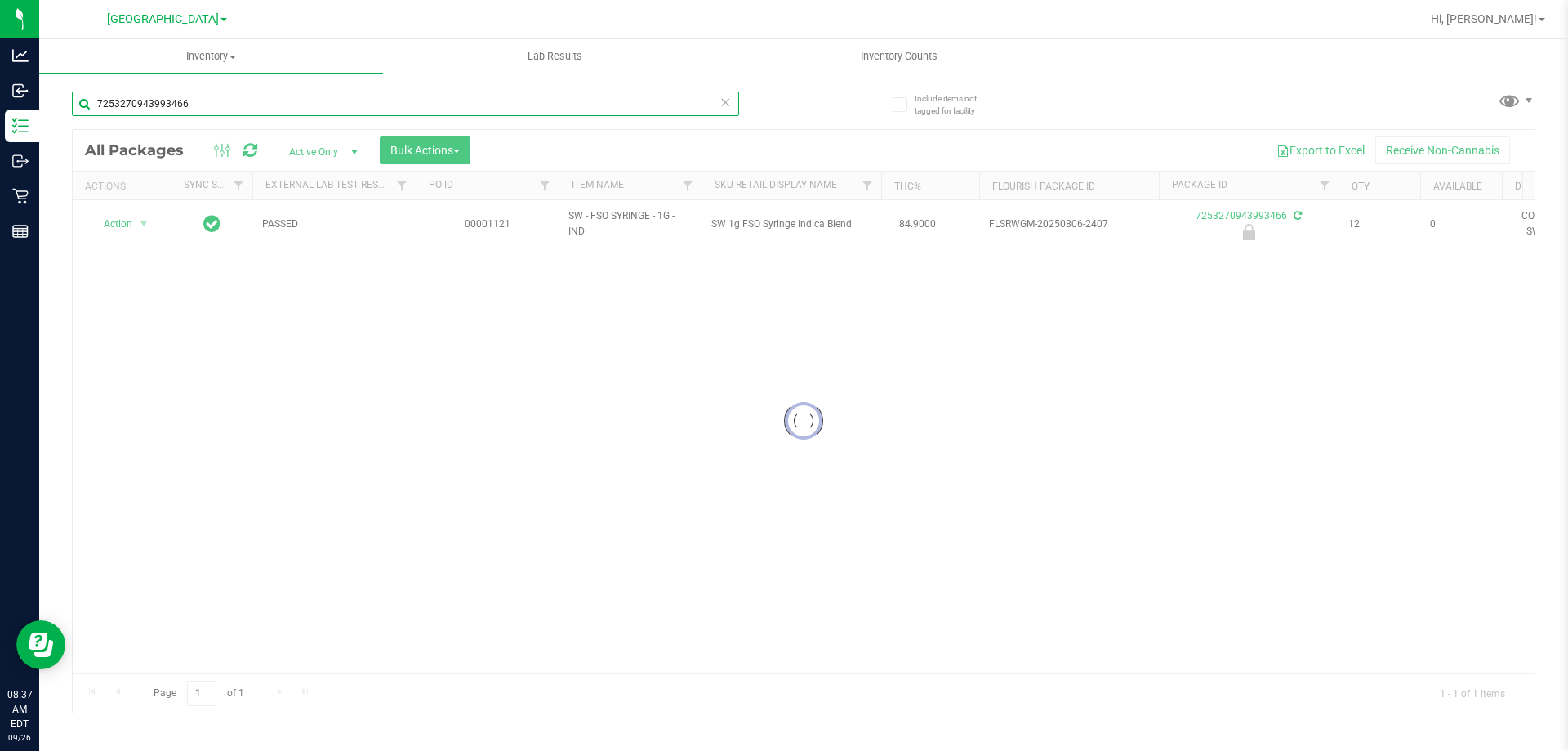
type input "7253270943993466"
click at [124, 214] on div at bounding box center [803, 421] width 1462 height 582
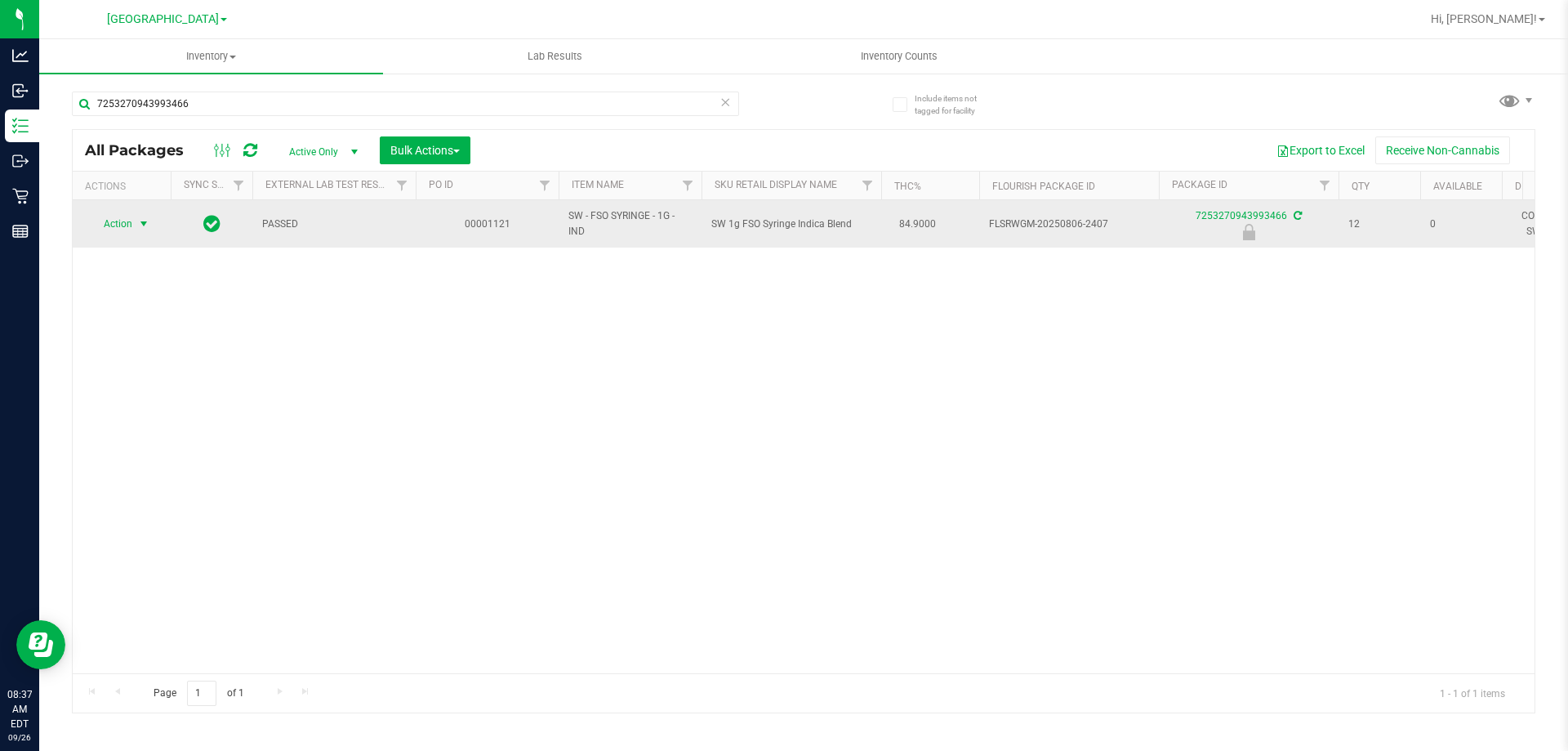
click at [132, 228] on span "Action" at bounding box center [111, 223] width 44 height 23
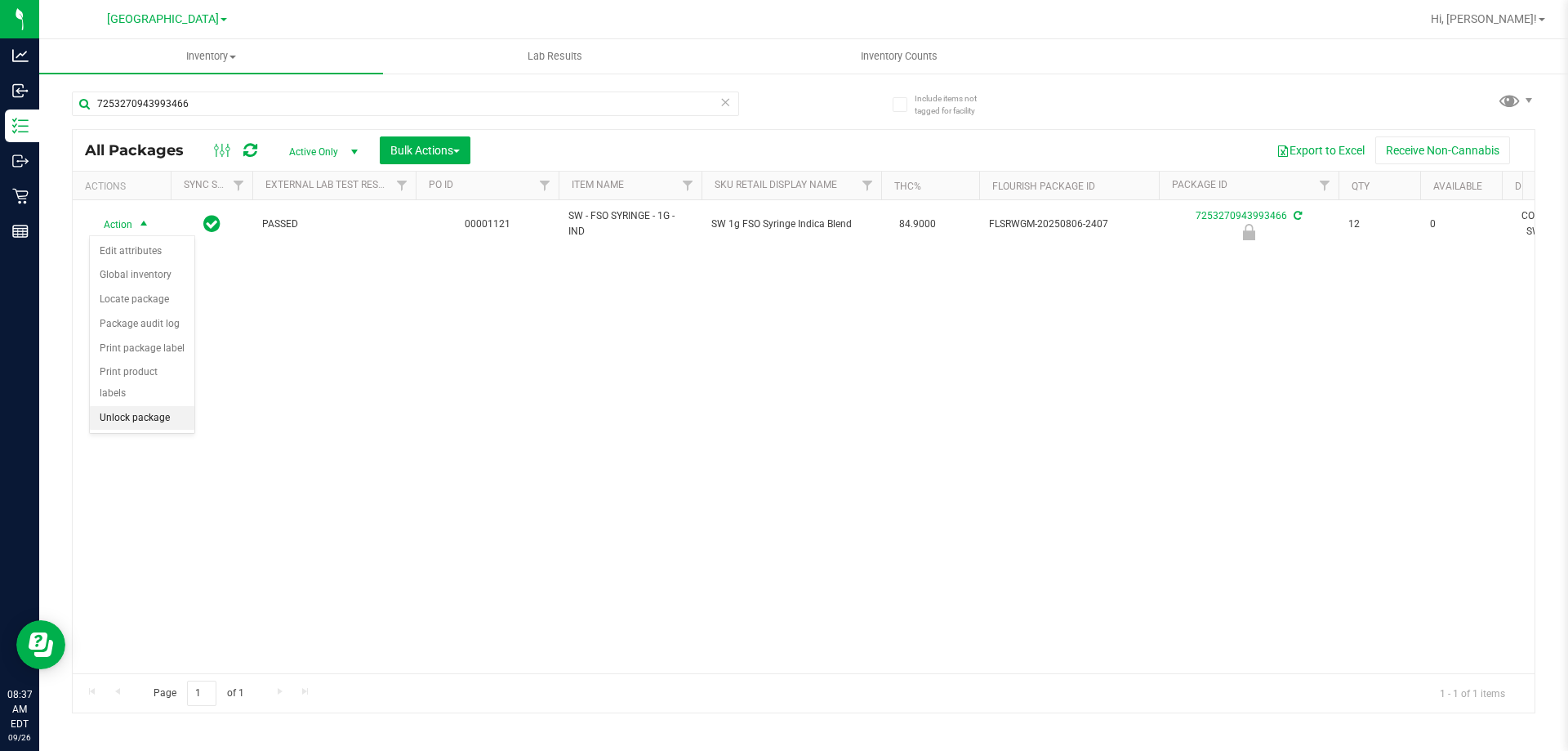
click at [131, 406] on li "Unlock package" at bounding box center [142, 418] width 105 height 25
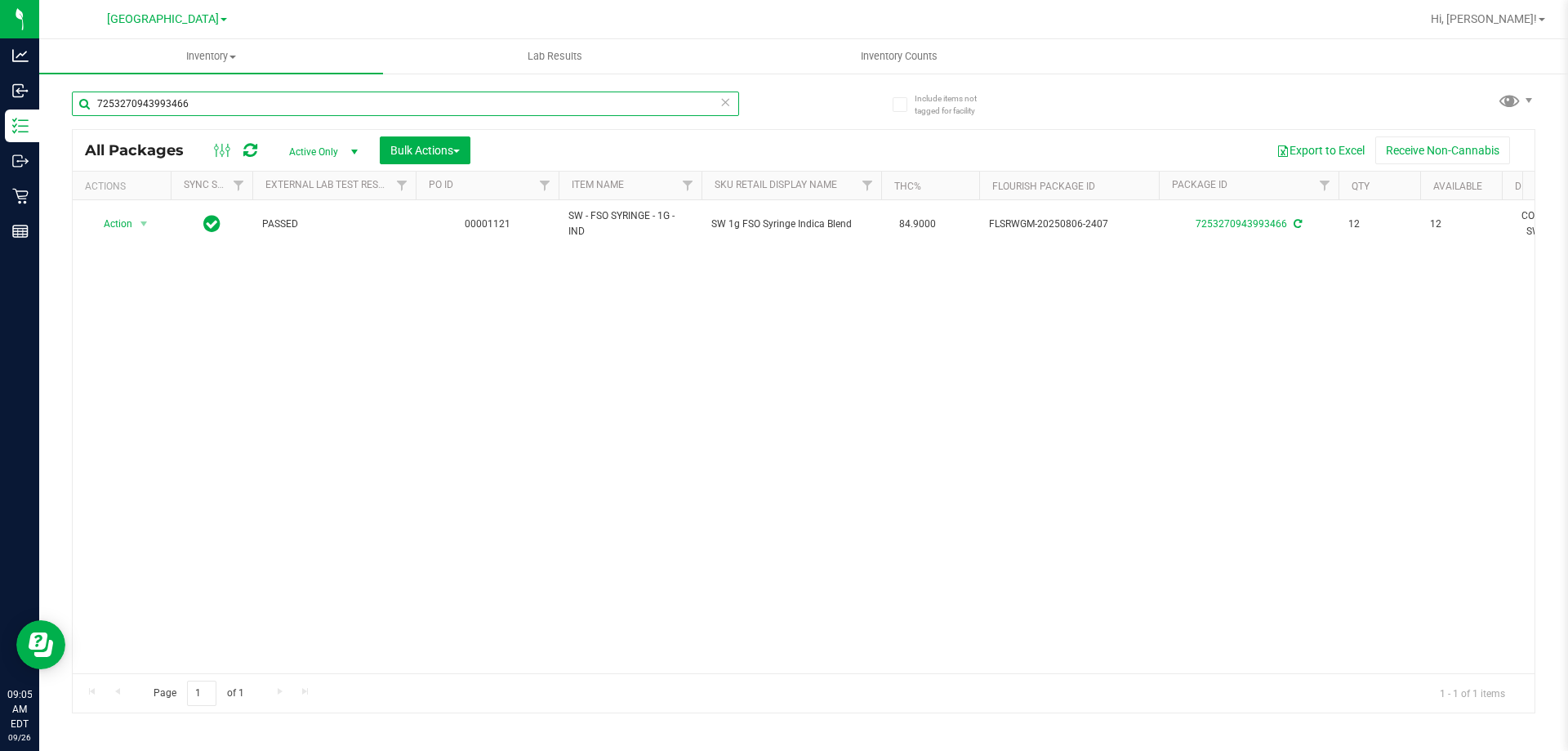
click at [220, 104] on input "7253270943993466" at bounding box center [405, 104] width 667 height 25
type input "7"
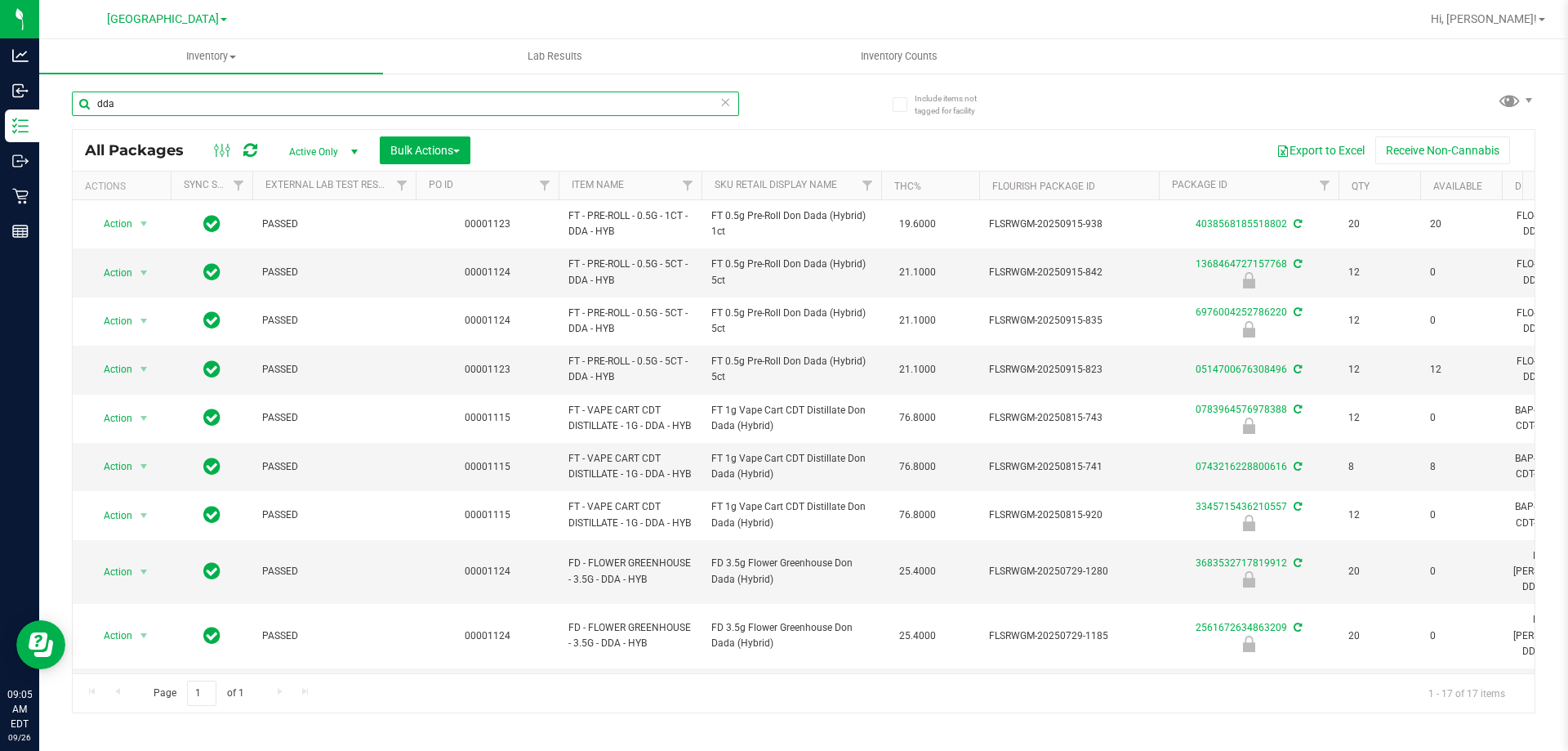
type input "dda"
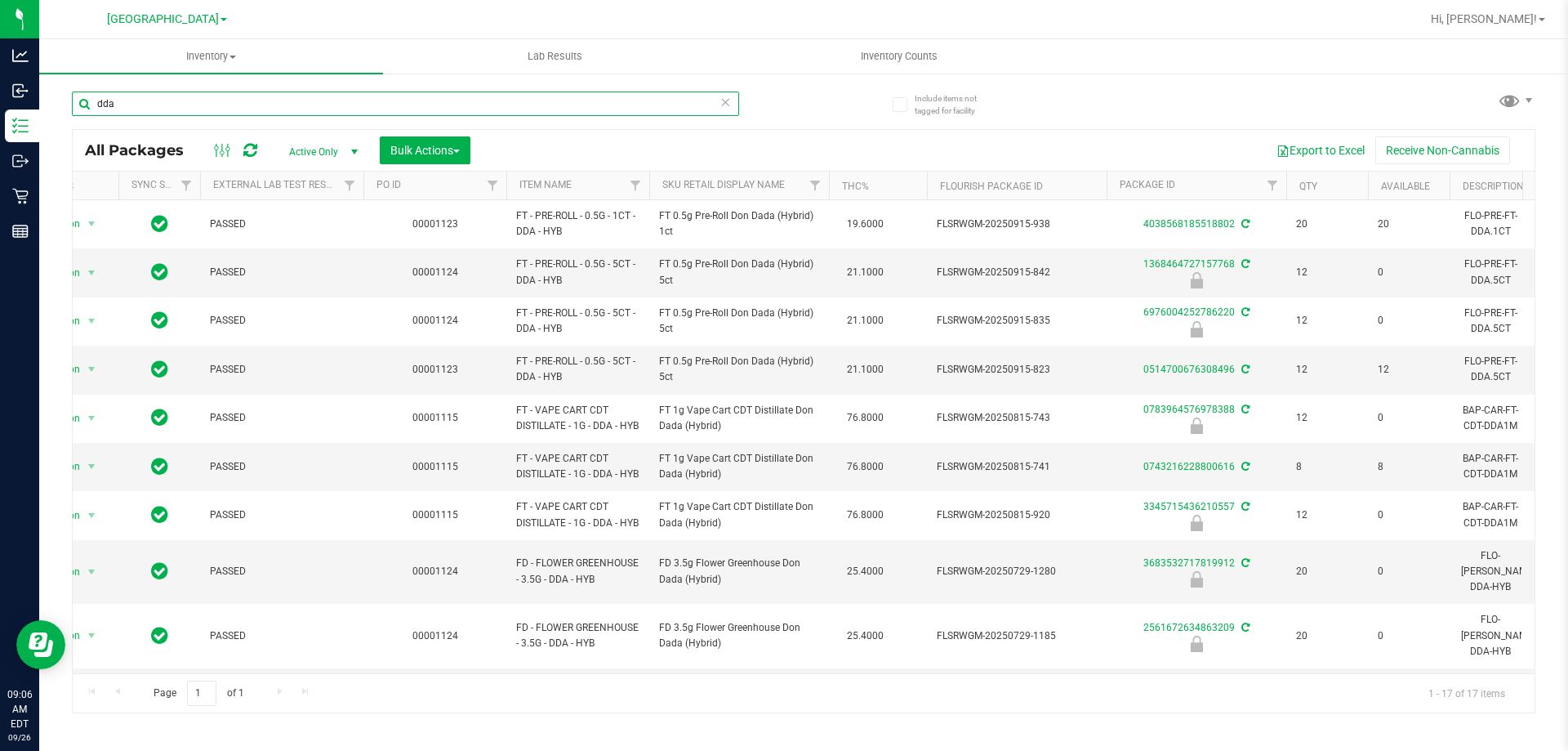
scroll to position [0, 80]
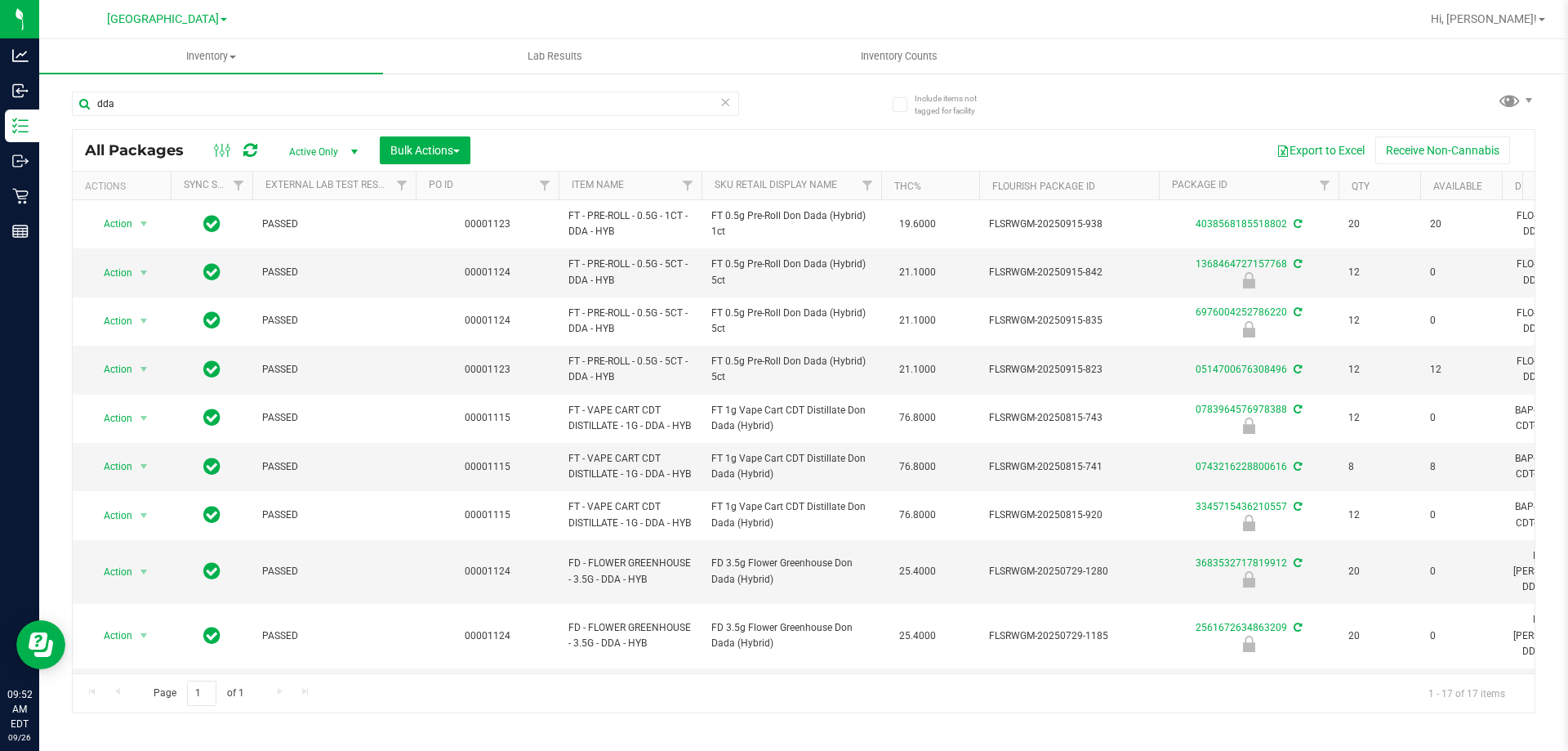
scroll to position [67, 98]
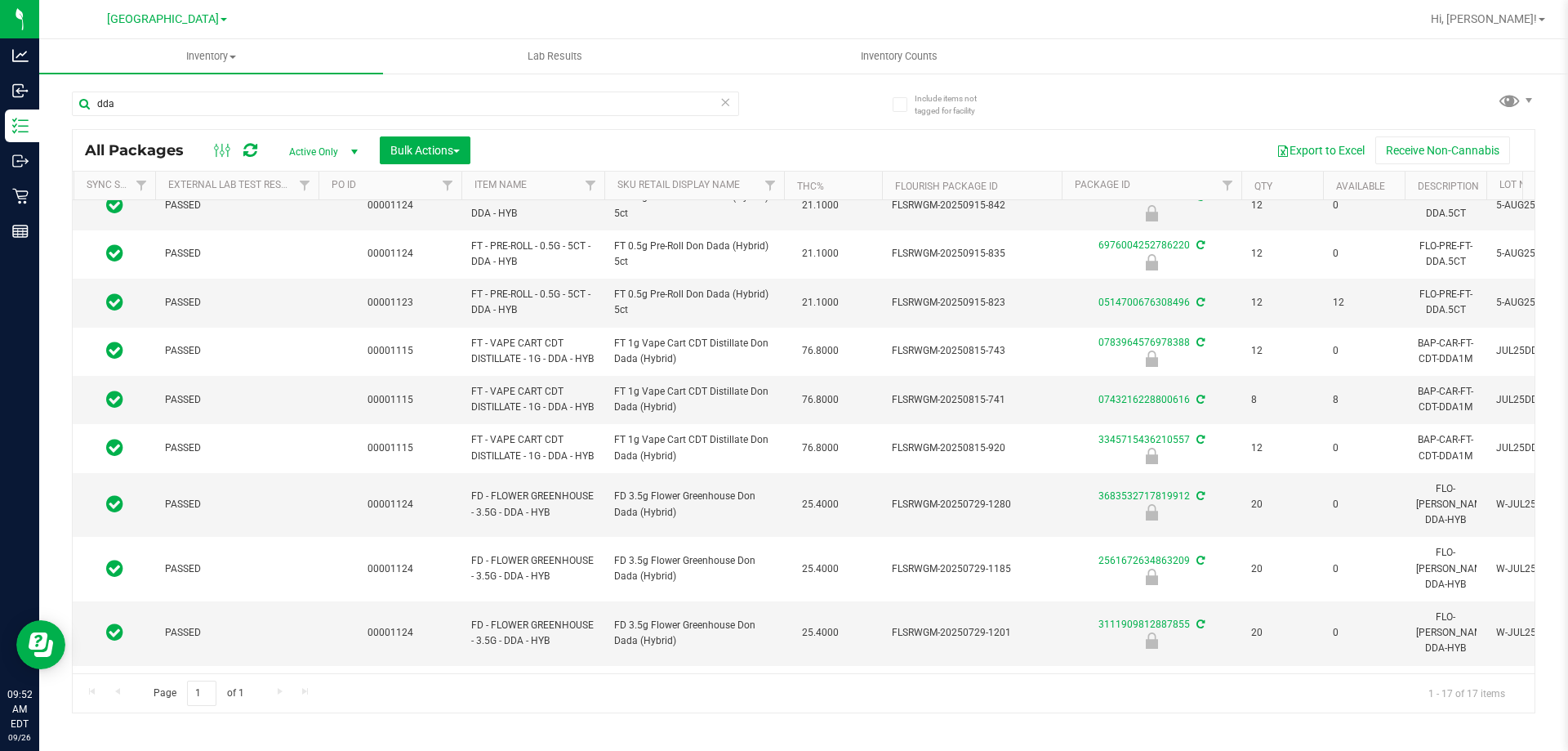
drag, startPoint x: 0, startPoint y: 0, endPoint x: 75, endPoint y: 120, distance: 141.5
click at [75, 120] on div "dda" at bounding box center [405, 111] width 667 height 38
